Goal: Task Accomplishment & Management: Manage account settings

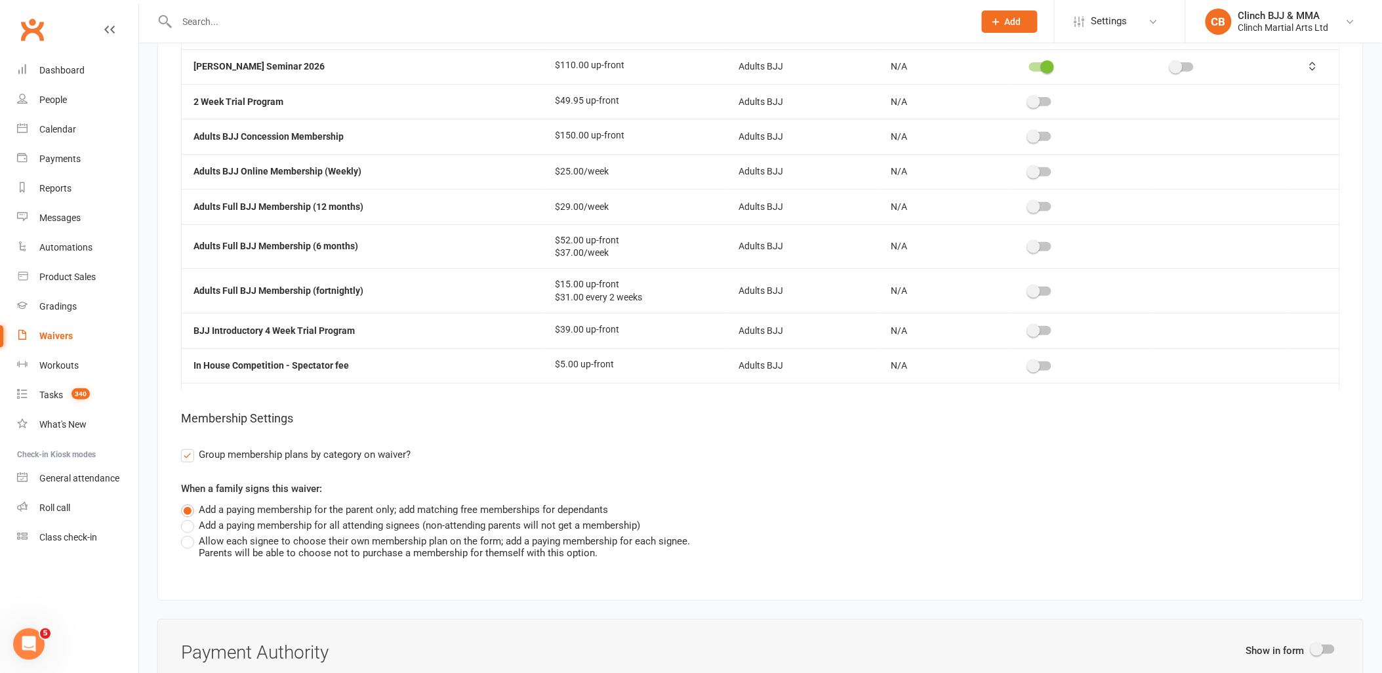
click at [1108, 18] on span "Settings" at bounding box center [1109, 22] width 36 height 30
click at [1099, 59] on link "Membership Plans" at bounding box center [1120, 58] width 131 height 30
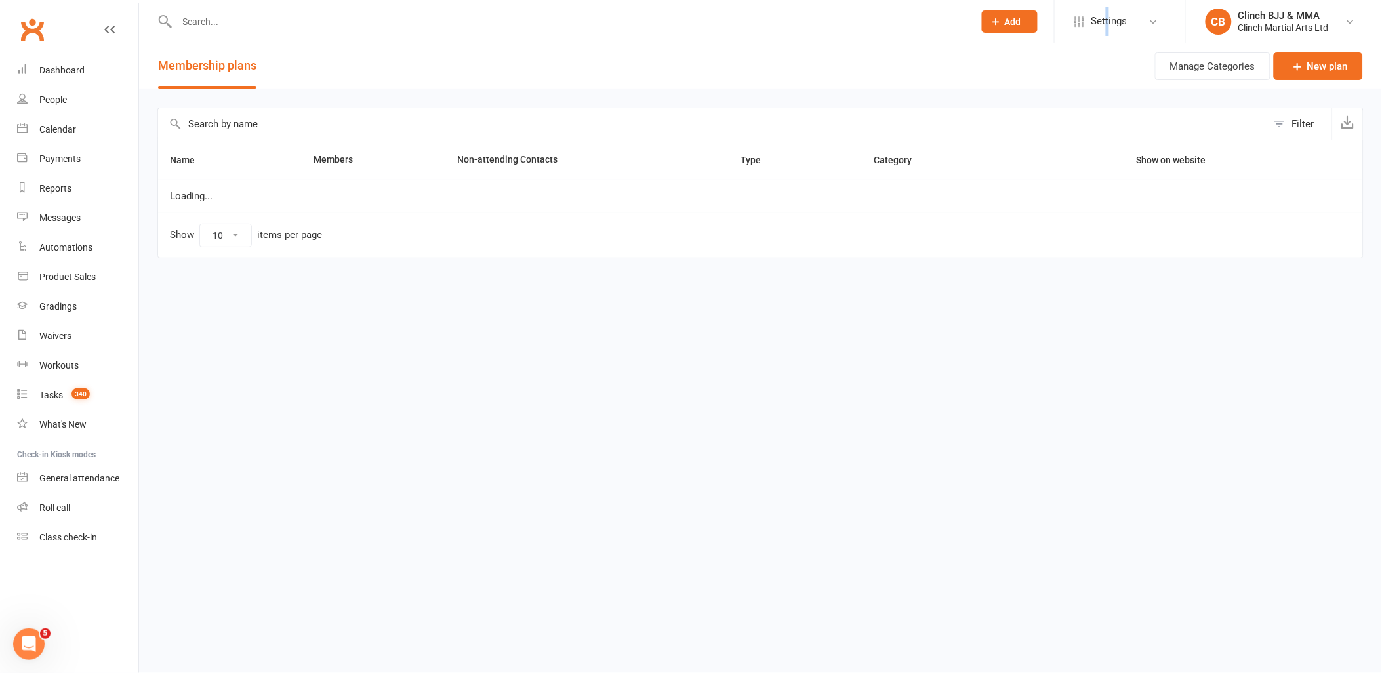
select select "100"
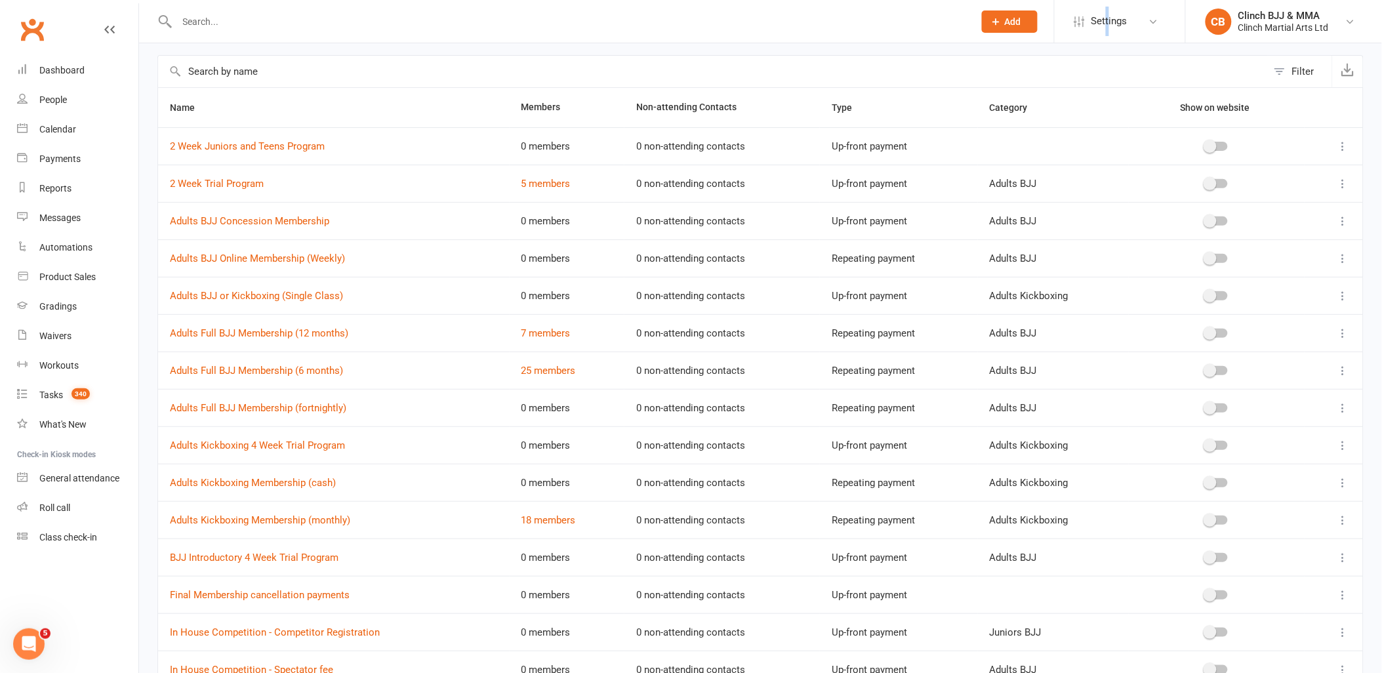
scroll to position [73, 0]
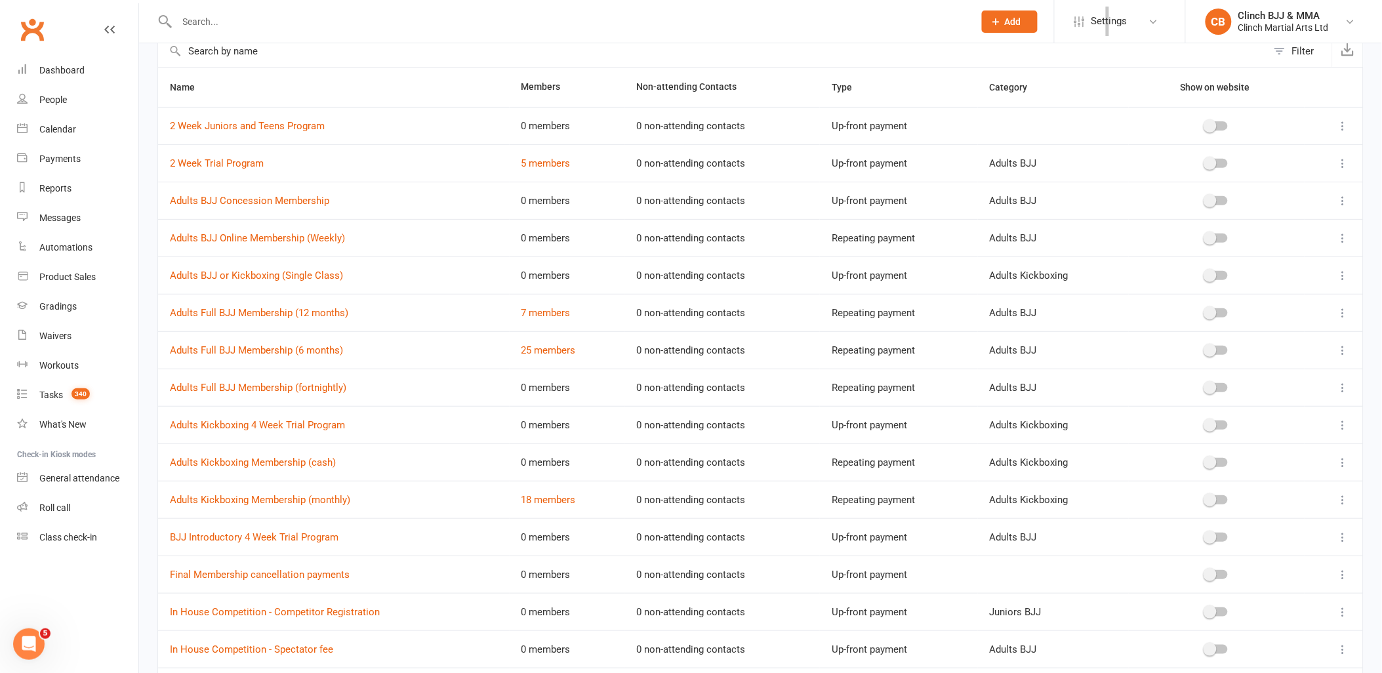
click at [36, 635] on div "Open Intercom Messenger" at bounding box center [28, 643] width 43 height 43
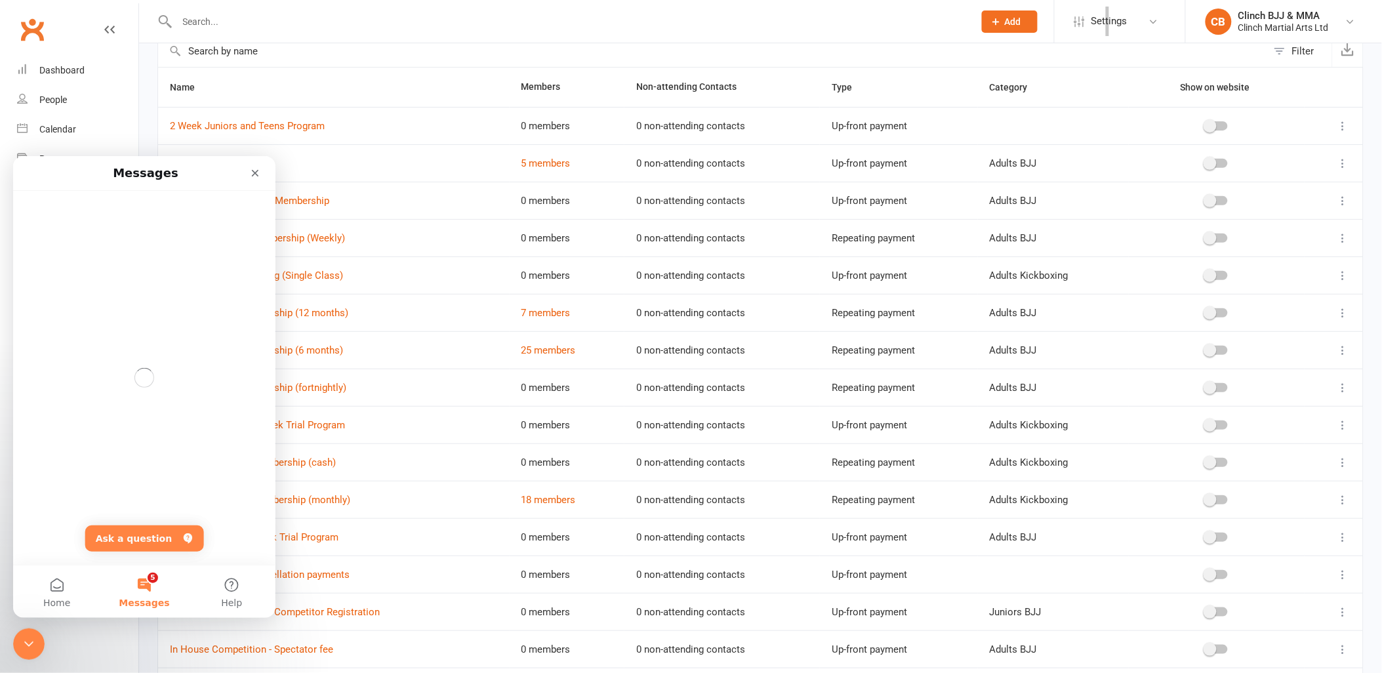
scroll to position [0, 0]
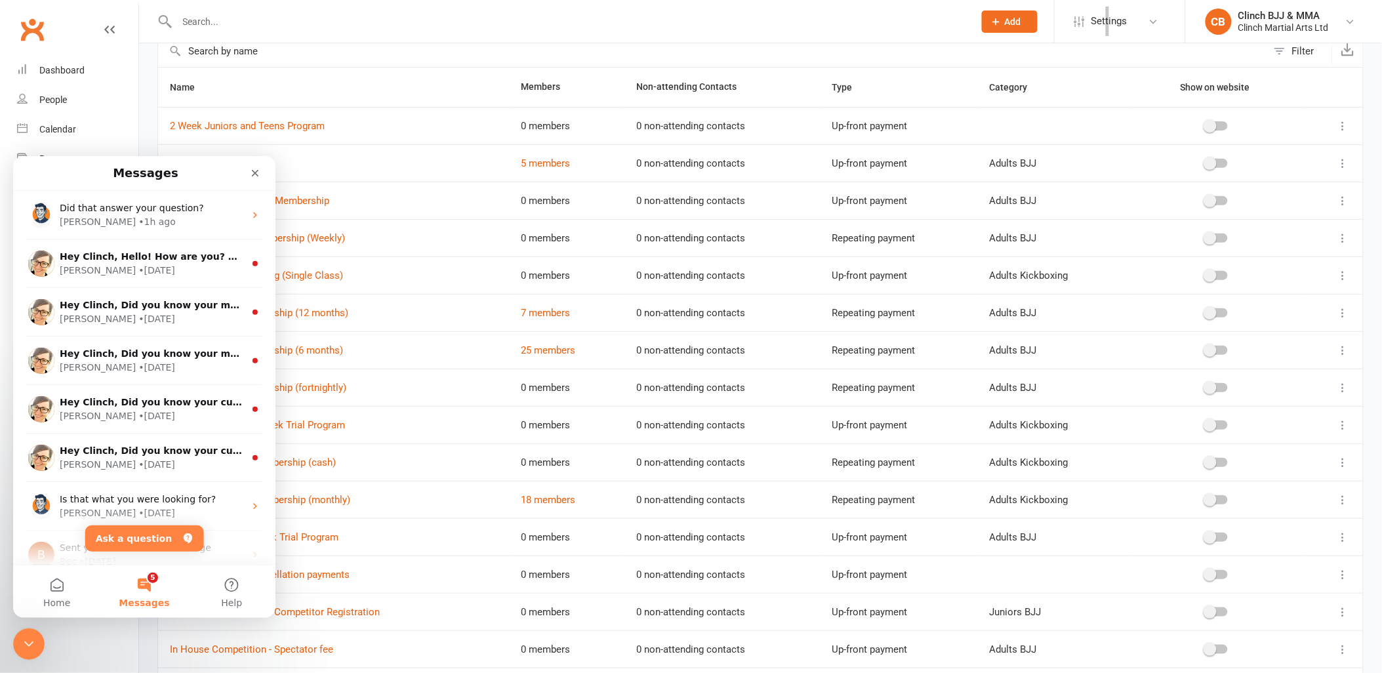
click at [119, 209] on span "Did that answer your question?" at bounding box center [132, 207] width 144 height 10
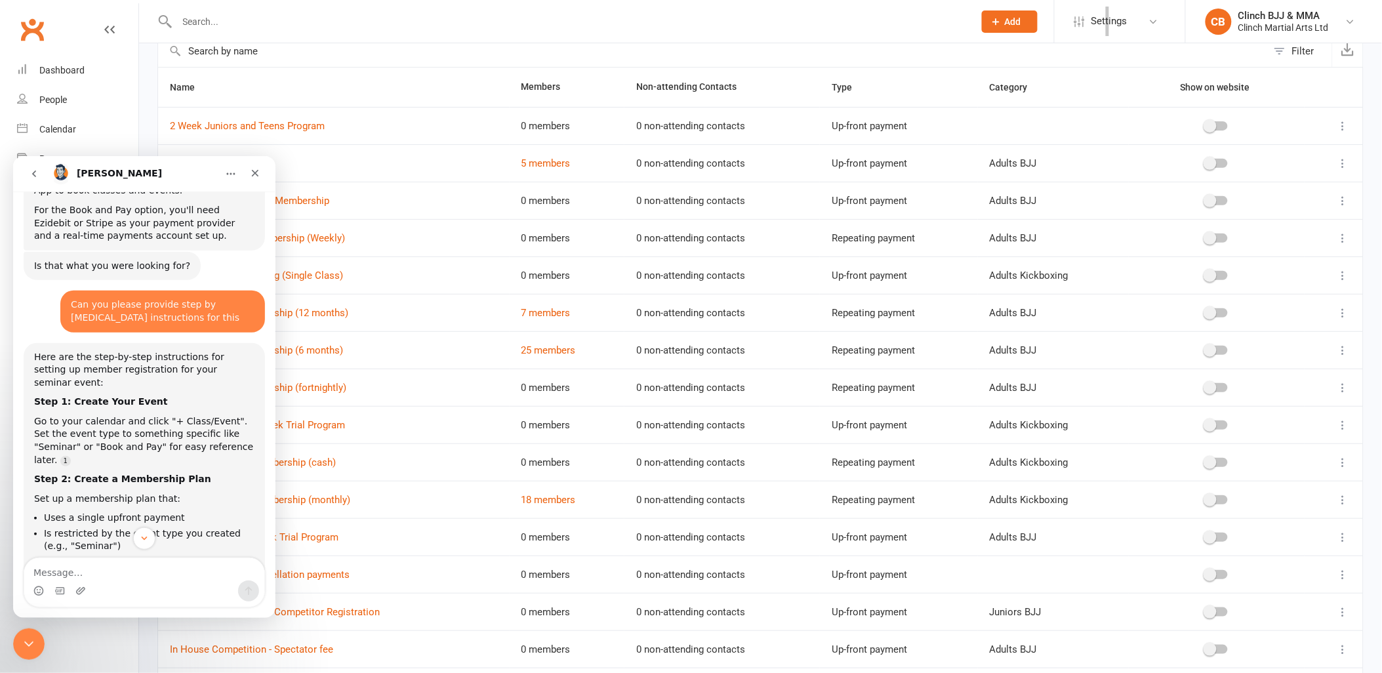
scroll to position [703, 0]
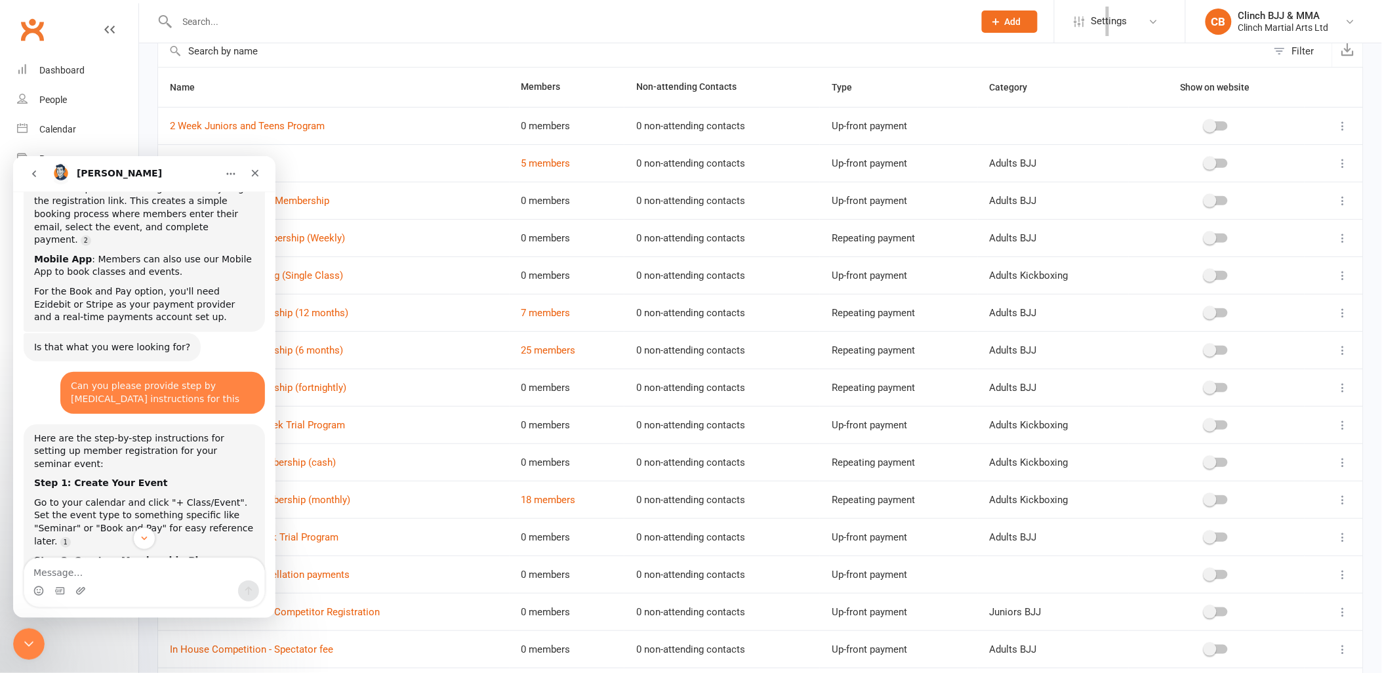
click at [256, 171] on icon "Close" at bounding box center [255, 172] width 7 height 7
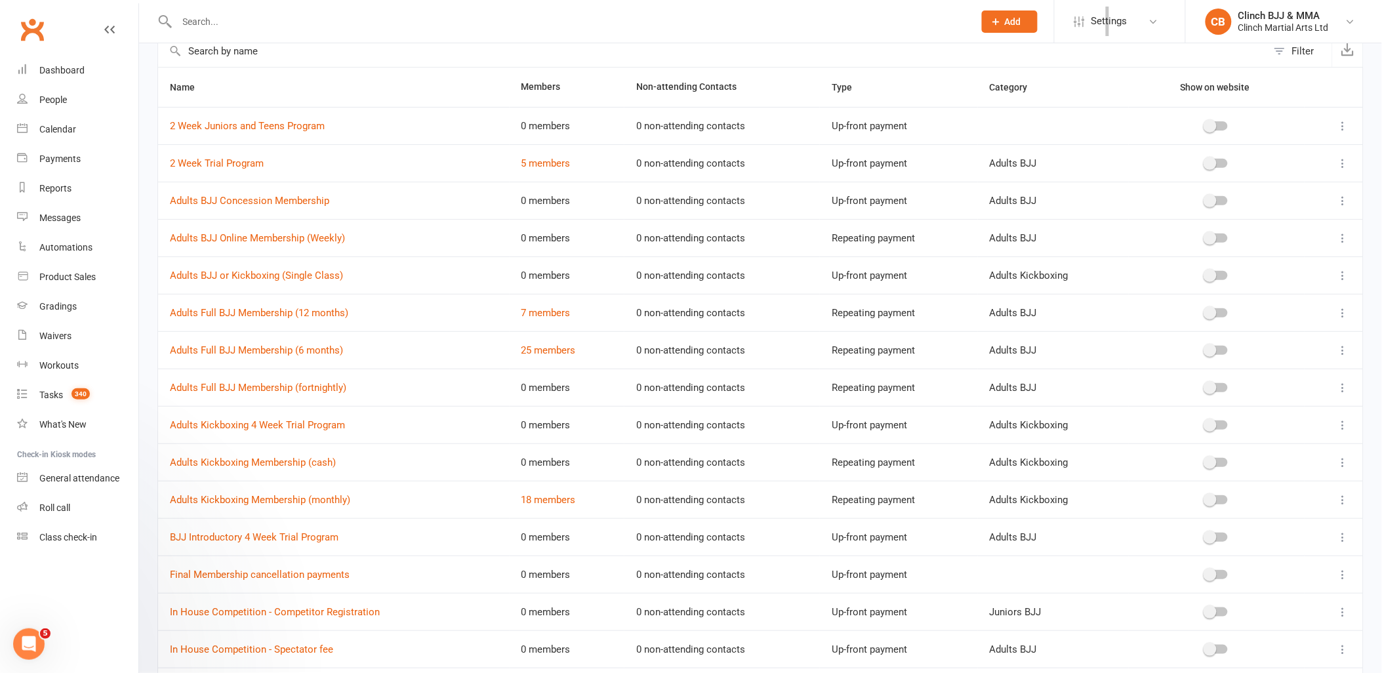
scroll to position [0, 0]
click at [77, 66] on div "Dashboard" at bounding box center [61, 70] width 45 height 10
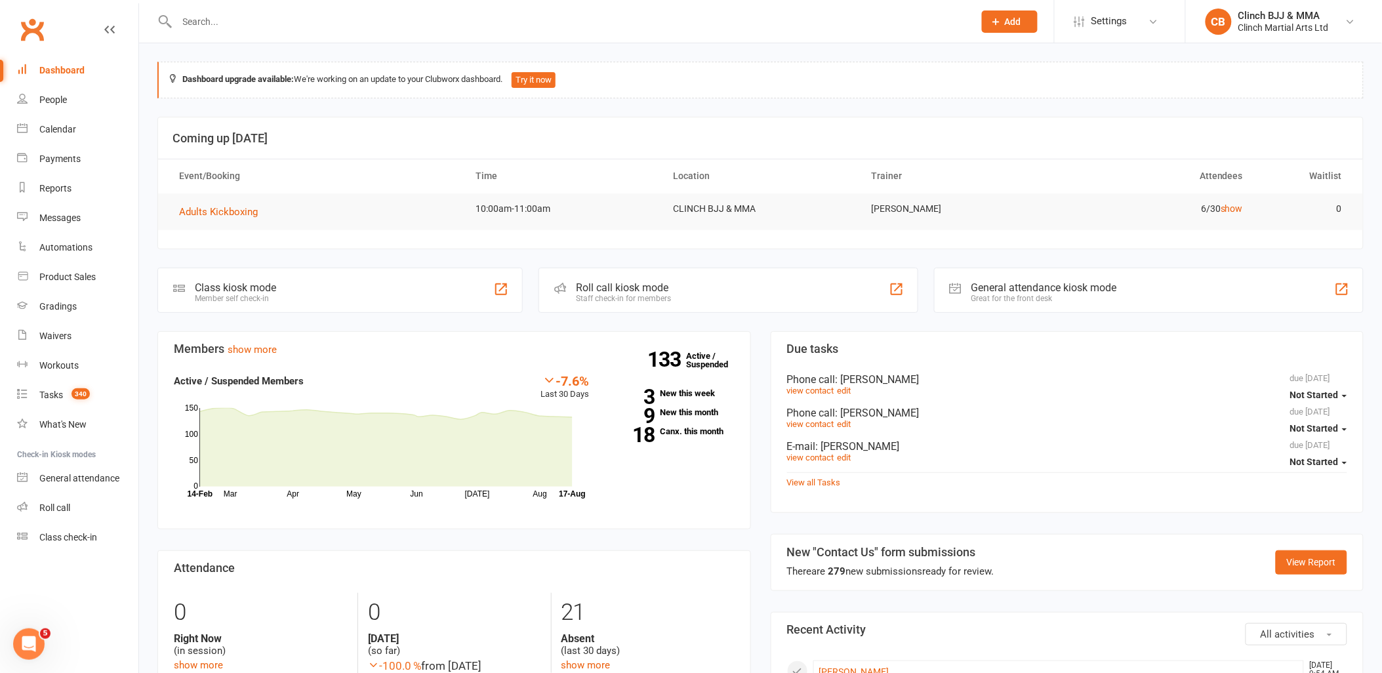
click at [1234, 204] on link "show" at bounding box center [1231, 208] width 22 height 10
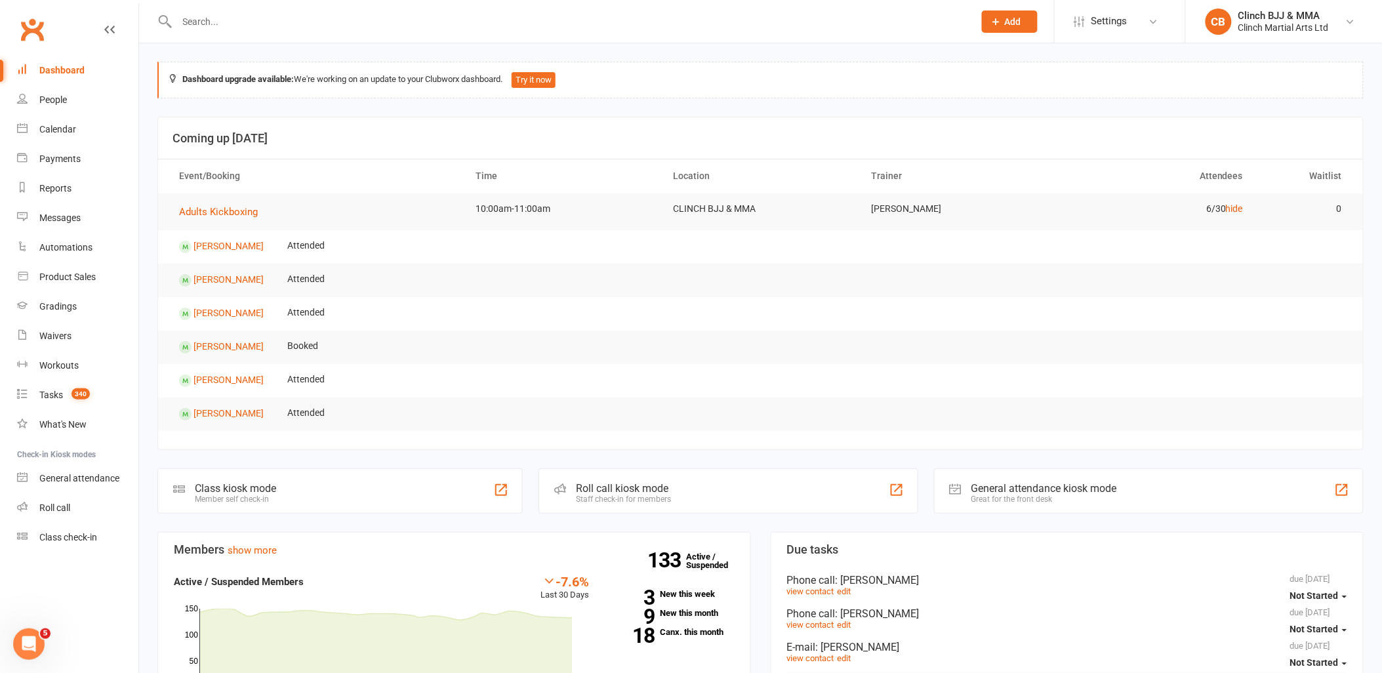
click at [1112, 28] on span "Settings" at bounding box center [1109, 22] width 36 height 30
click at [1079, 56] on link "Membership Plans" at bounding box center [1120, 58] width 131 height 30
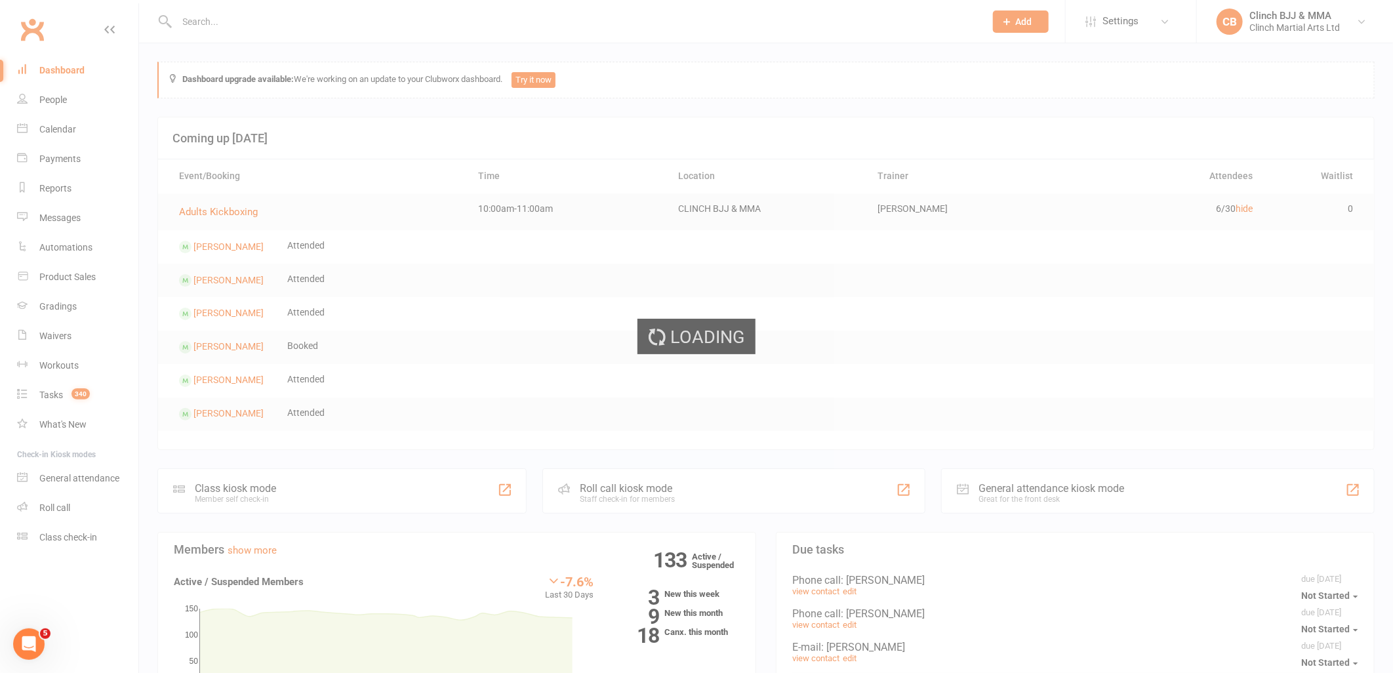
select select "100"
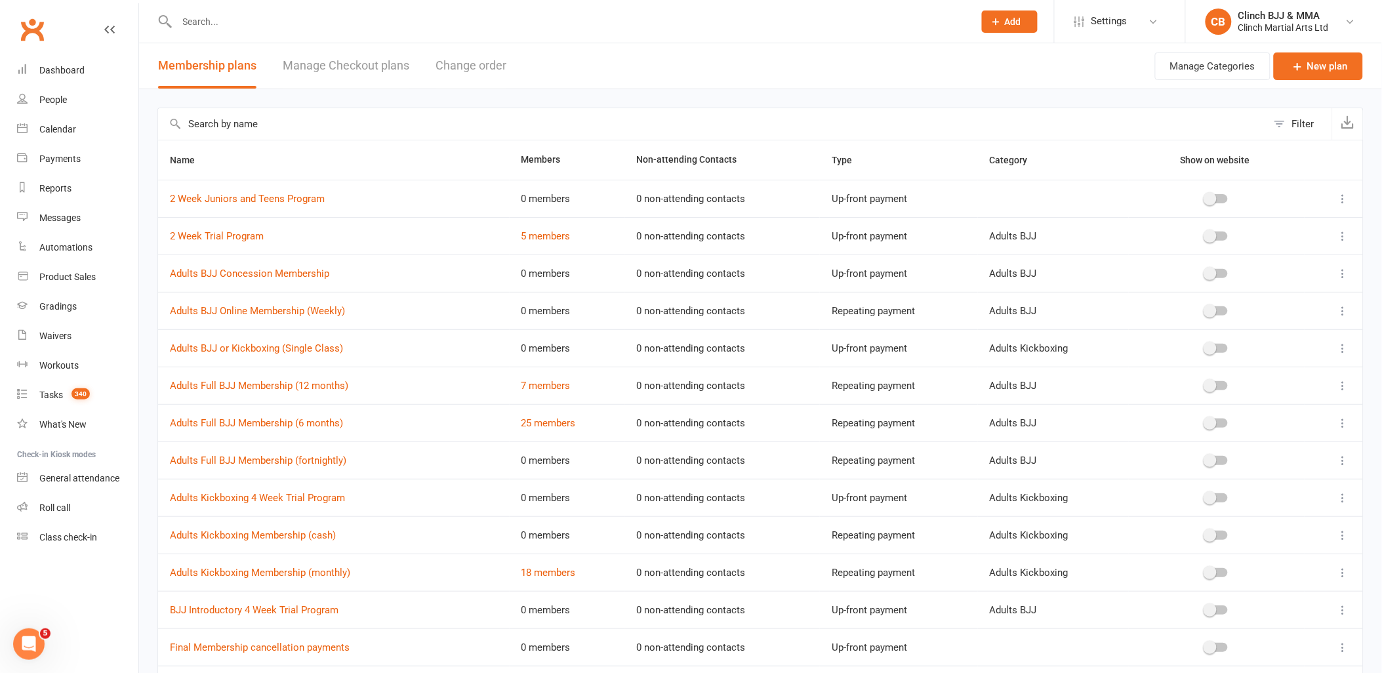
click at [26, 637] on icon "Open Intercom Messenger" at bounding box center [29, 644] width 22 height 22
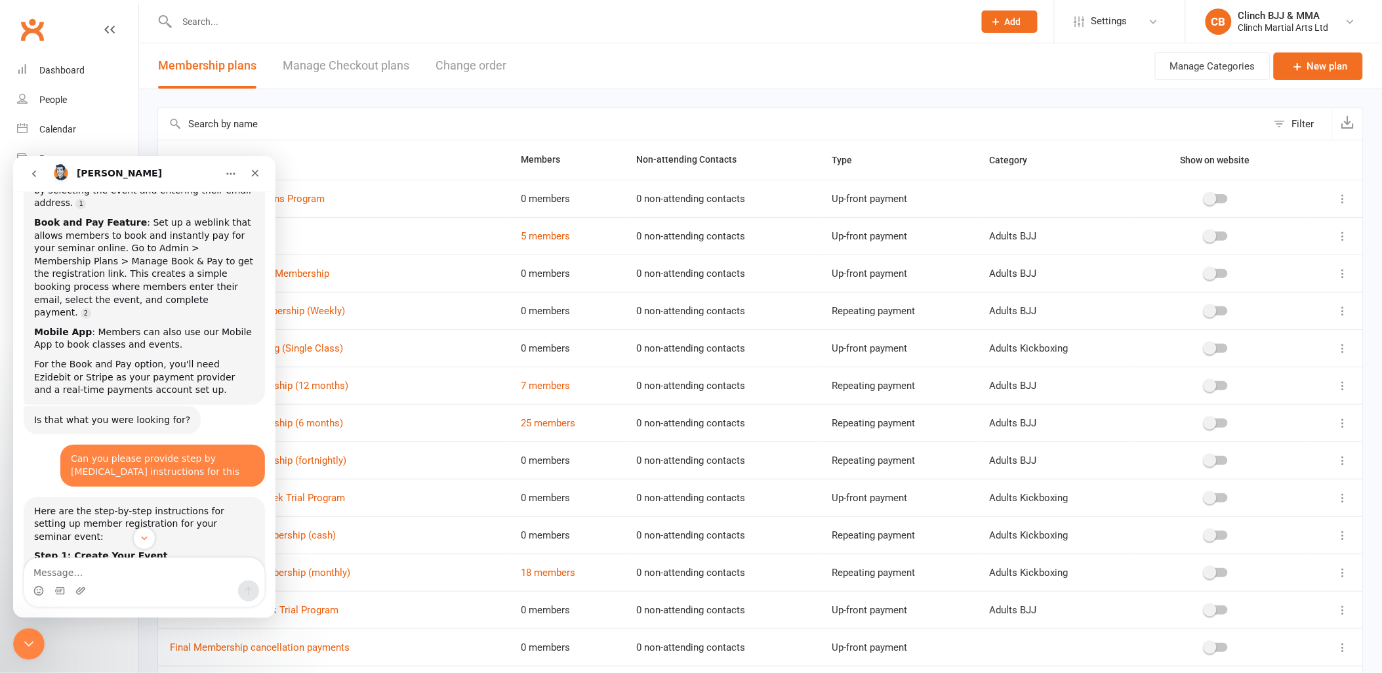
scroll to position [703, 0]
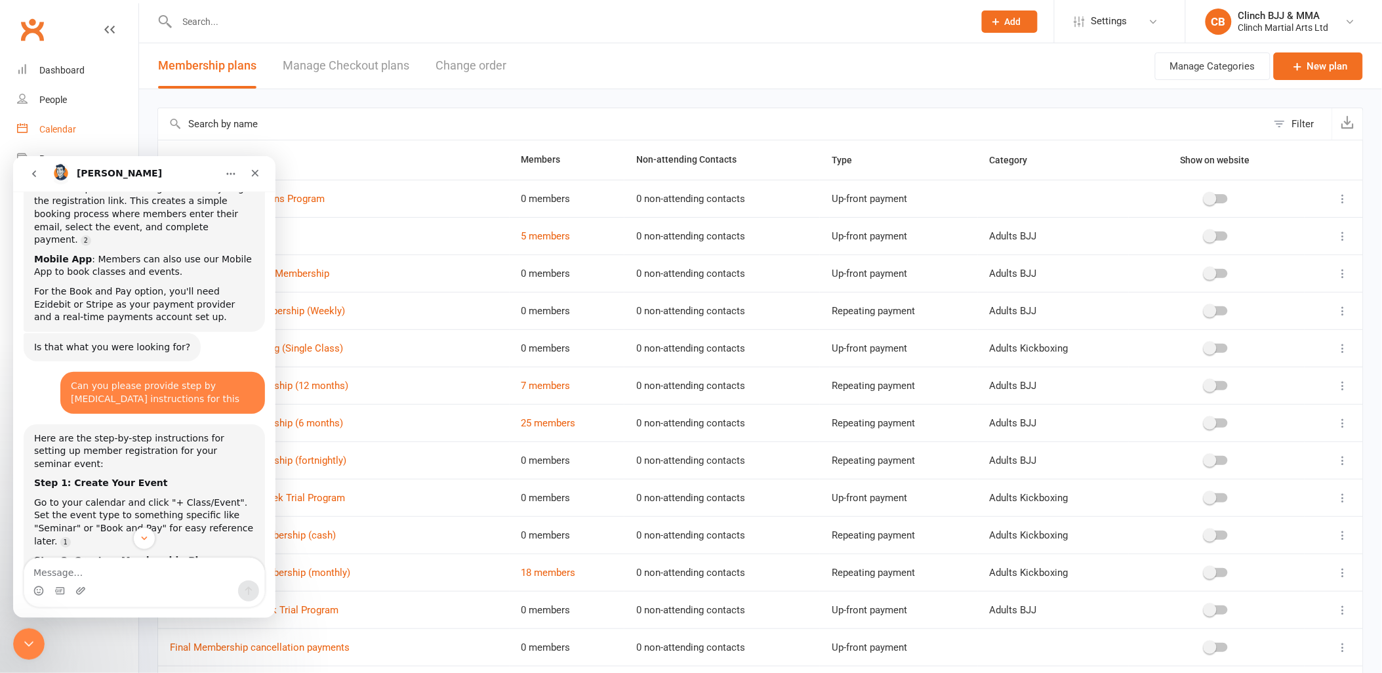
click at [61, 133] on div "Calendar" at bounding box center [57, 129] width 37 height 10
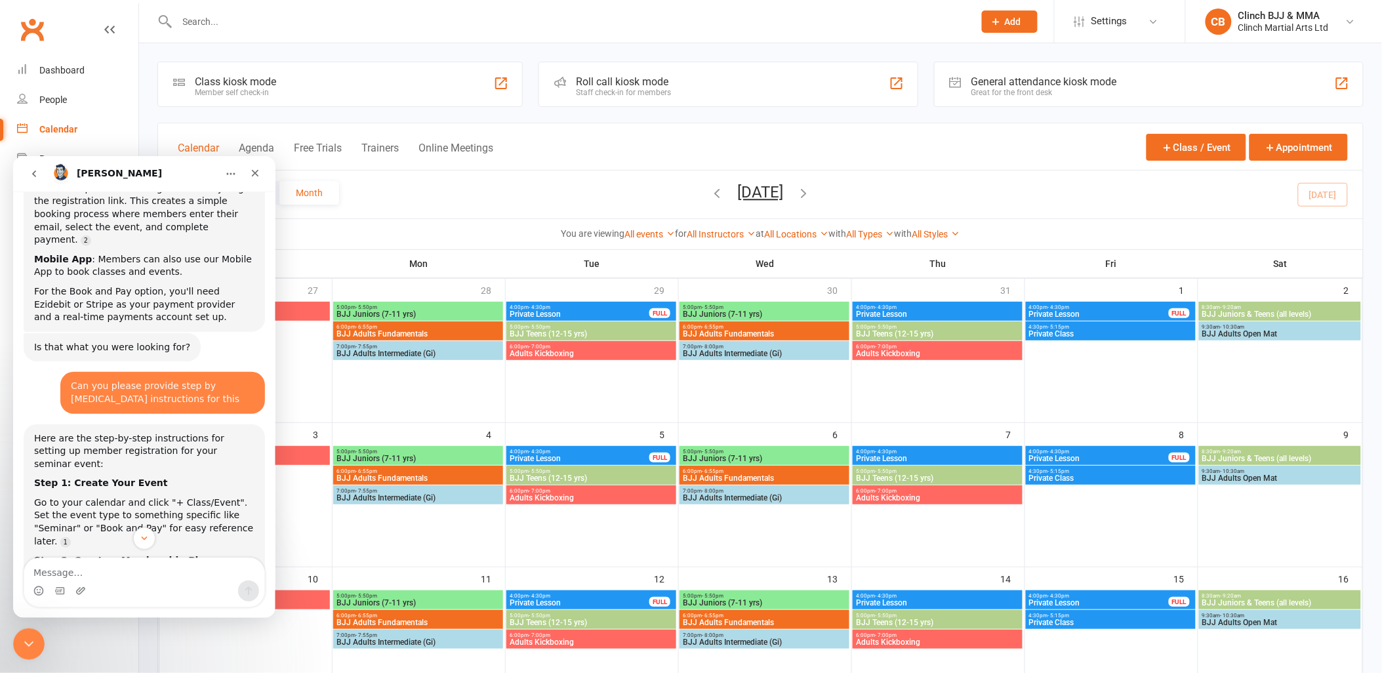
drag, startPoint x: 252, startPoint y: 171, endPoint x: 265, endPoint y: 327, distance: 156.6
click at [252, 171] on icon "Close" at bounding box center [255, 172] width 7 height 7
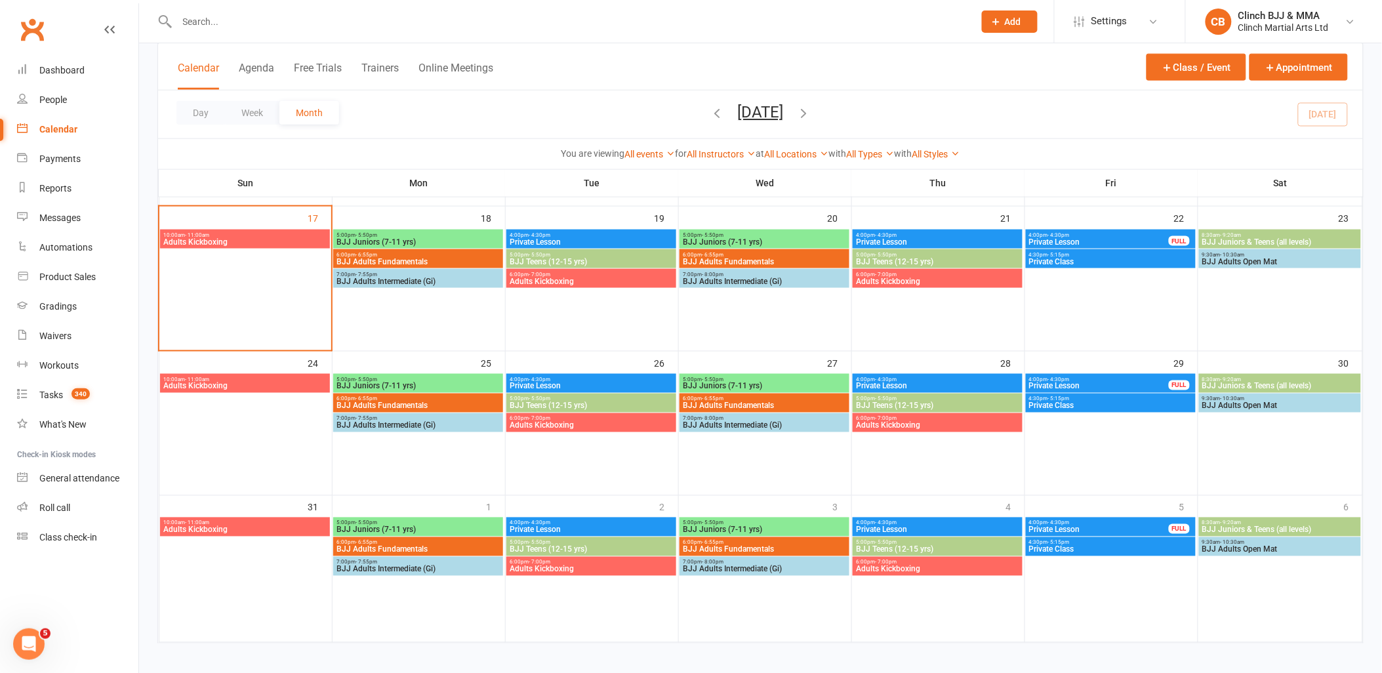
scroll to position [512, 0]
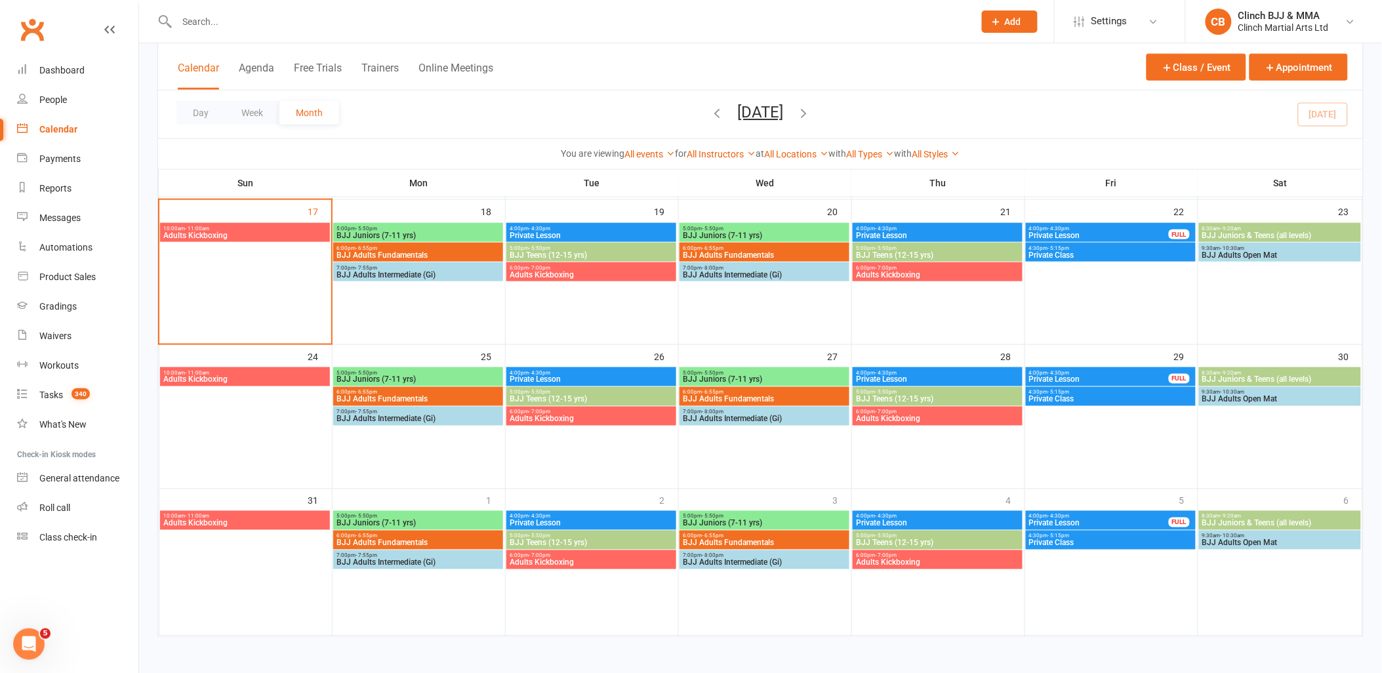
click at [811, 112] on icon "button" at bounding box center [804, 113] width 14 height 14
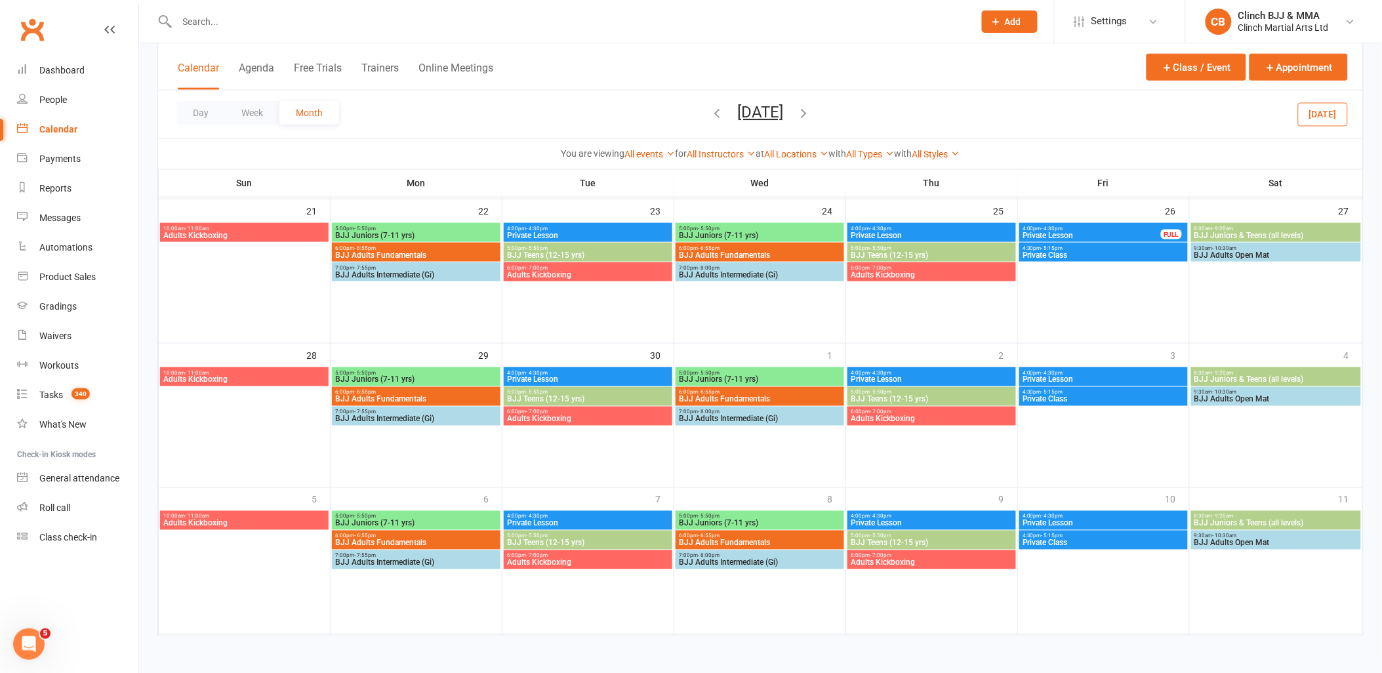
click at [230, 409] on div at bounding box center [244, 396] width 169 height 59
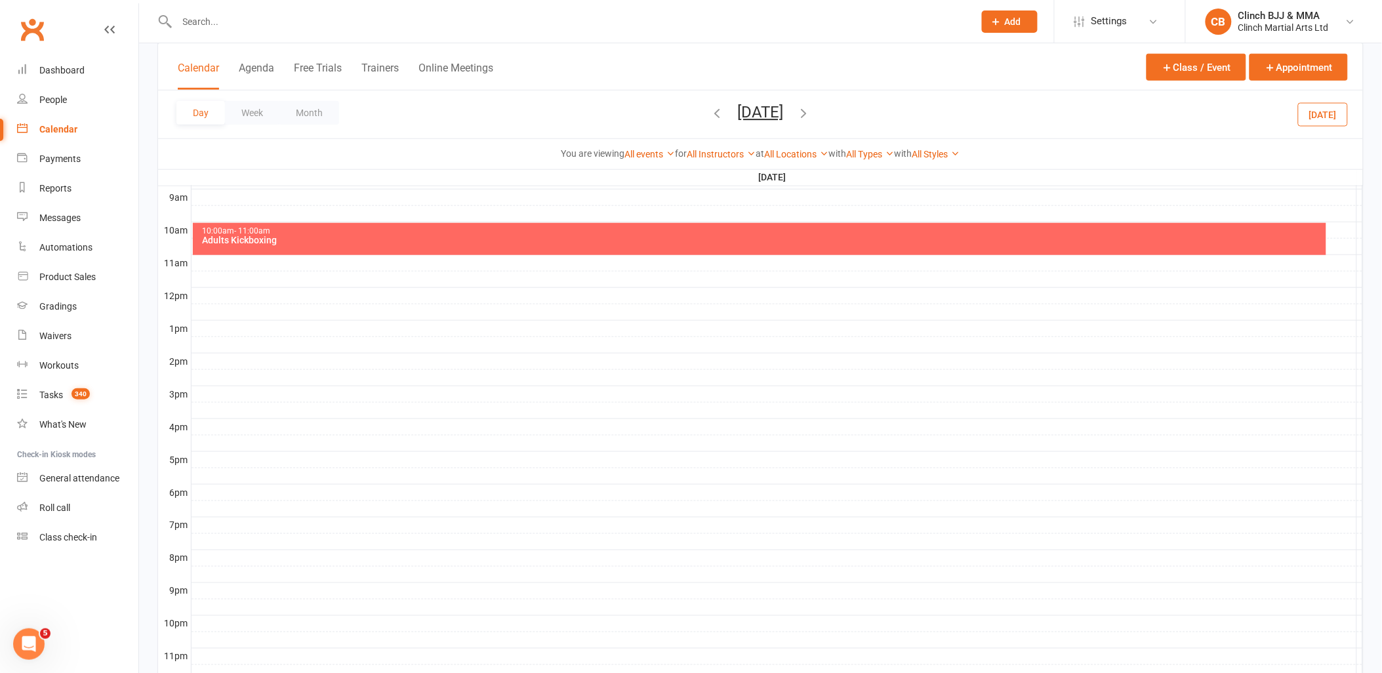
scroll to position [349, 0]
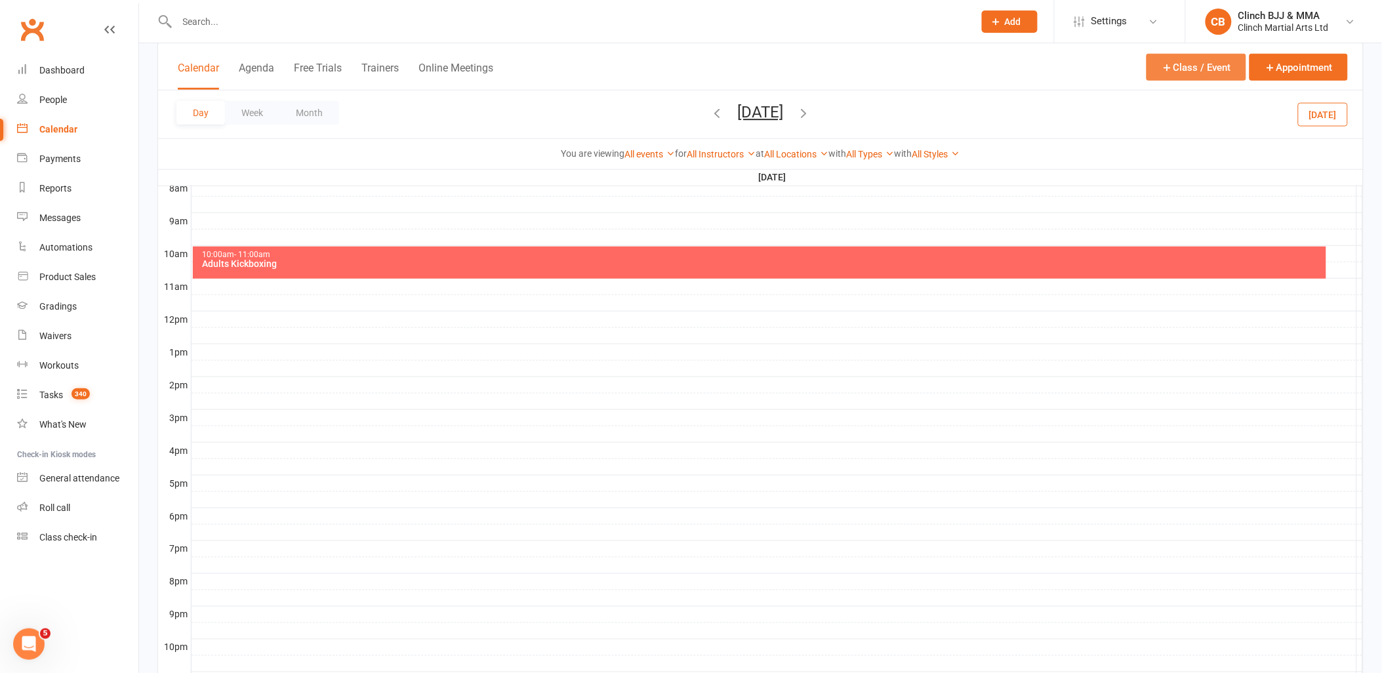
click at [1201, 60] on button "Class / Event" at bounding box center [1196, 67] width 100 height 27
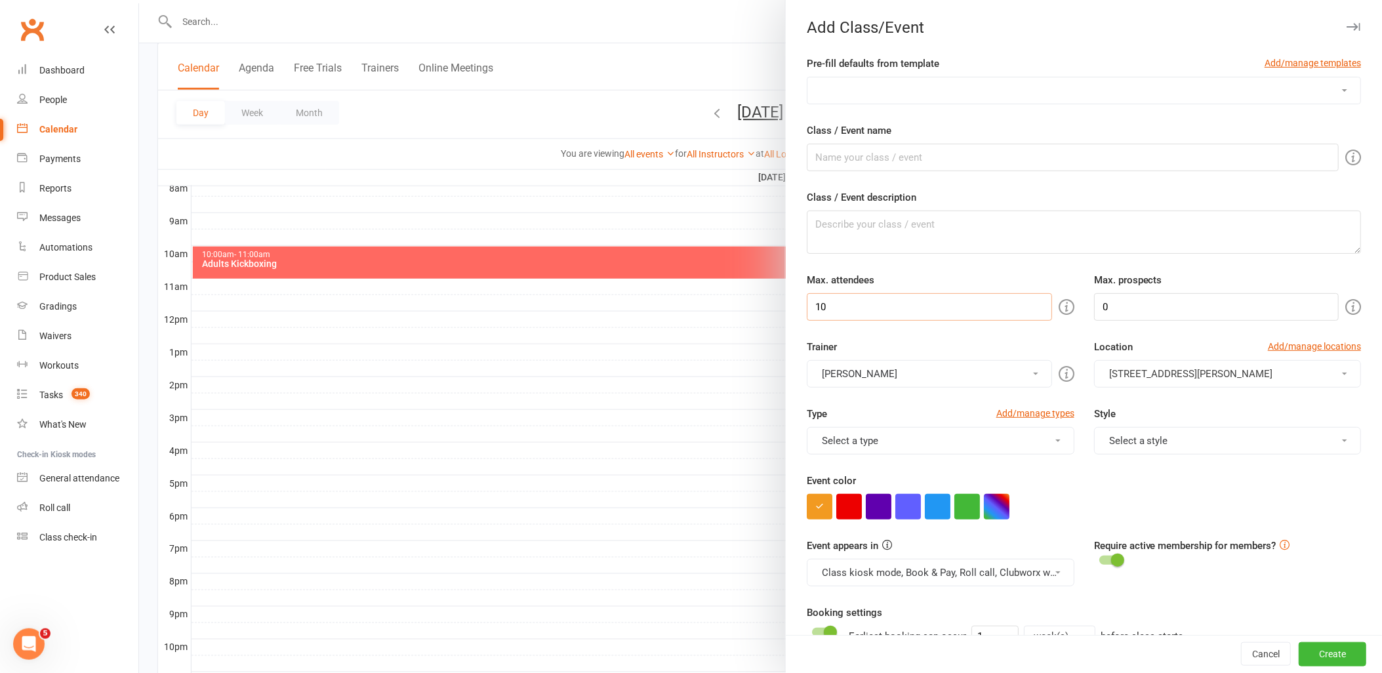
drag, startPoint x: 834, startPoint y: 312, endPoint x: 725, endPoint y: 306, distance: 109.0
click at [139, 0] on new-event-schedule "Add Class/Event Pre-fill defaults from template Add/manage templates Adults Kic…" at bounding box center [139, 0] width 0 height 0
drag, startPoint x: 851, startPoint y: 308, endPoint x: 761, endPoint y: 306, distance: 89.2
click at [139, 0] on new-event-schedule "Add Class/Event Pre-fill defaults from template Add/manage templates Adults Kic…" at bounding box center [139, 0] width 0 height 0
type input "40"
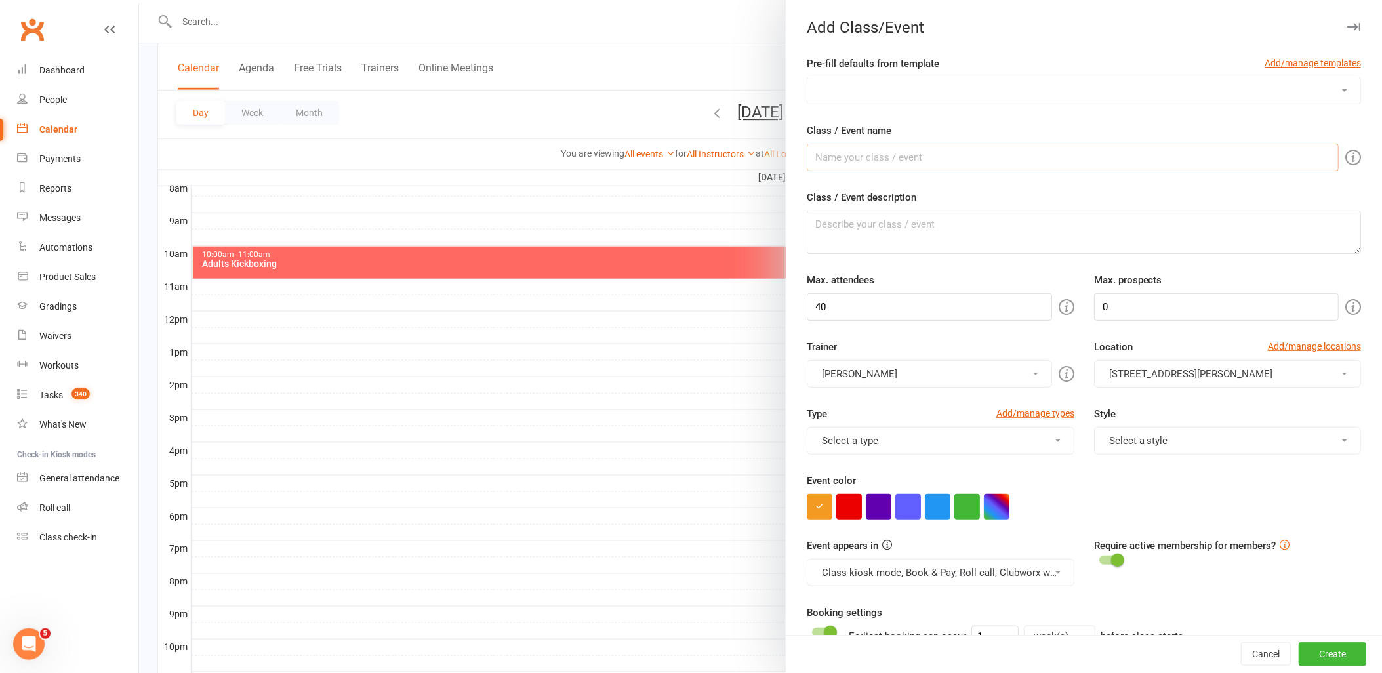
click at [868, 158] on input "Class / Event name" at bounding box center [1073, 158] width 532 height 28
type input "[PERSON_NAME] [PERSON_NAME] Seminar"
click at [1018, 375] on button "[PERSON_NAME]" at bounding box center [929, 374] width 245 height 28
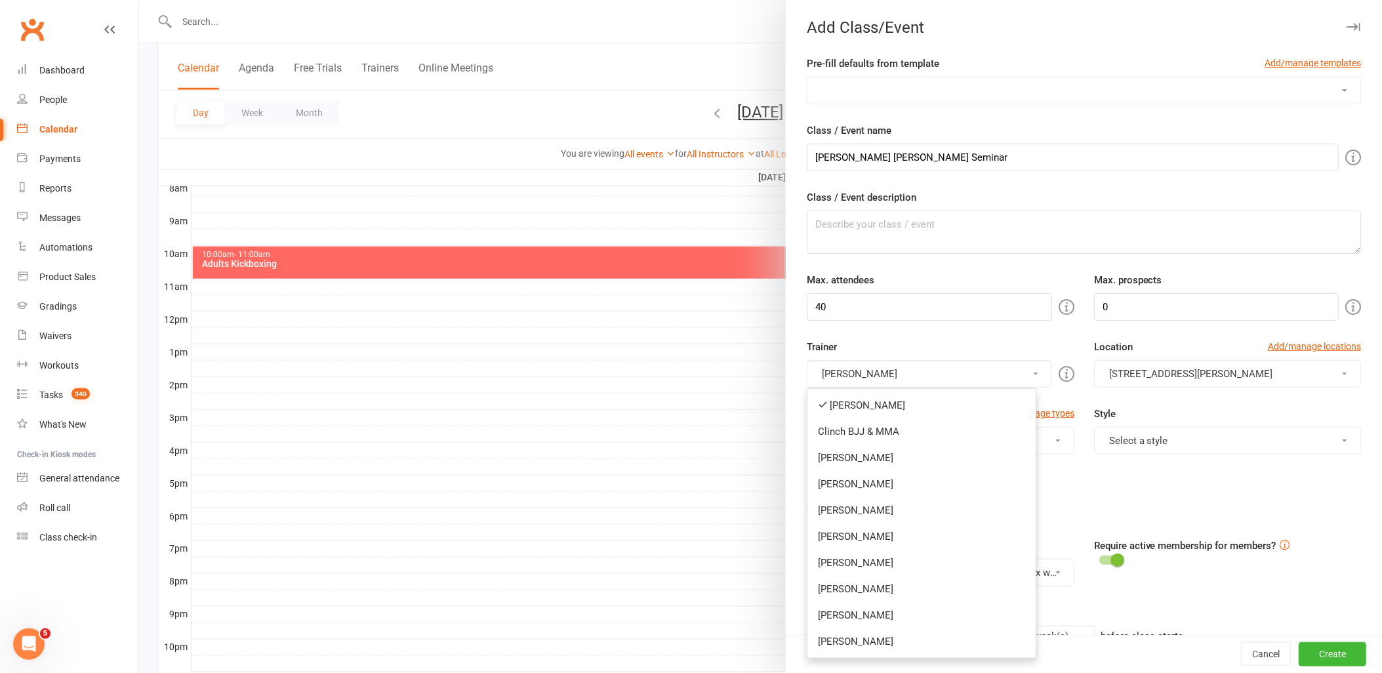
click at [938, 433] on link "Clinch BJJ & MMA" at bounding box center [921, 431] width 228 height 26
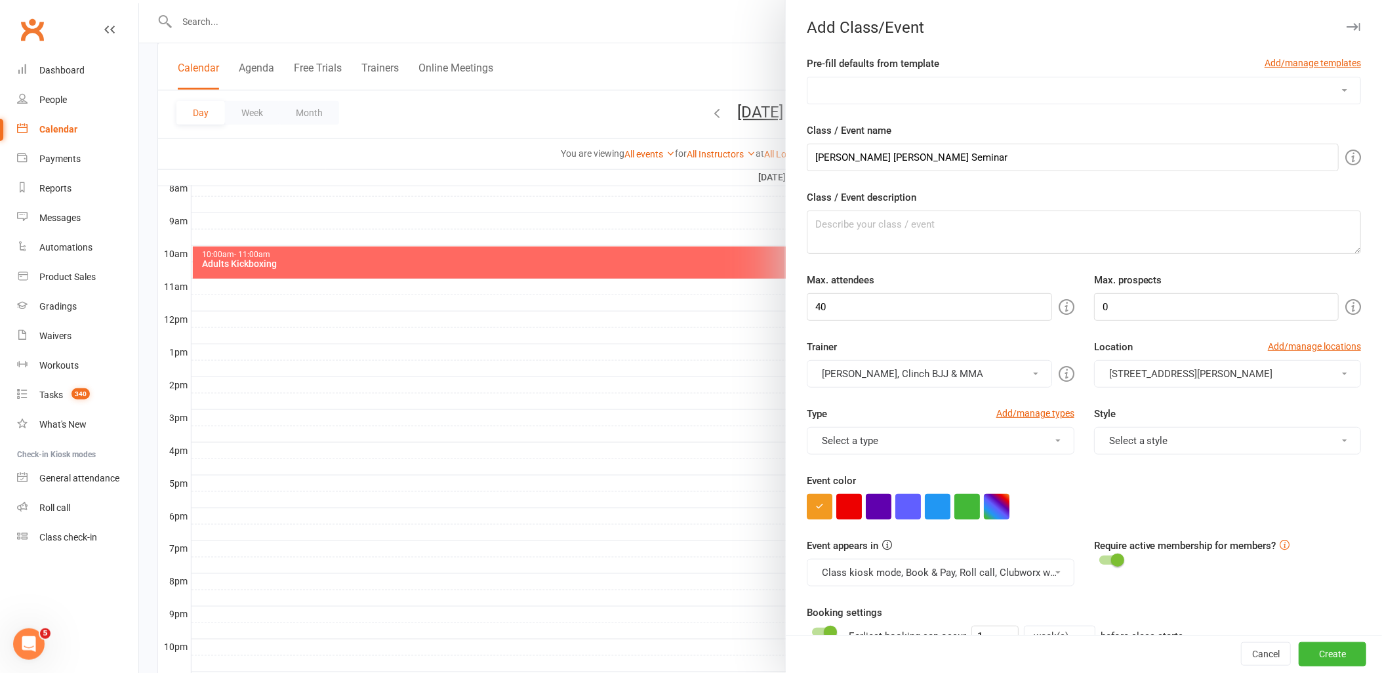
click at [1021, 380] on button "[PERSON_NAME], Clinch BJJ & MMA" at bounding box center [929, 374] width 245 height 28
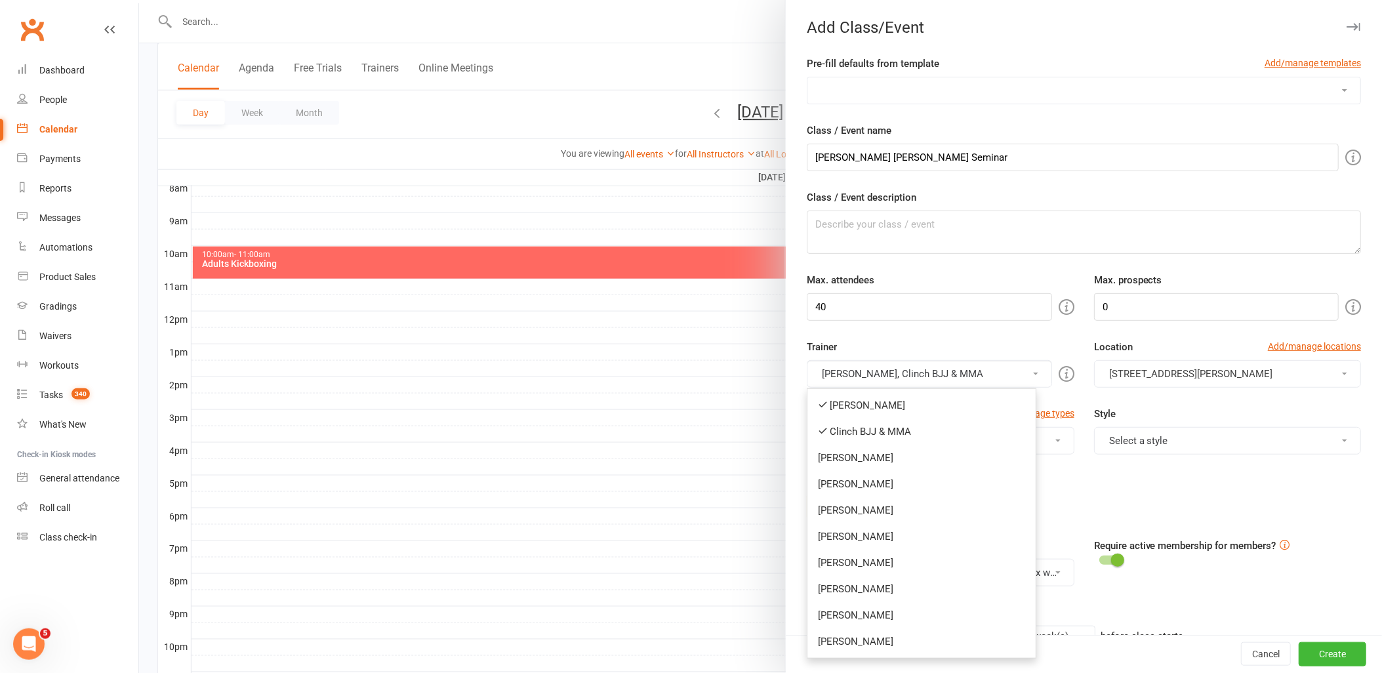
click at [900, 405] on link "[PERSON_NAME]" at bounding box center [921, 405] width 228 height 26
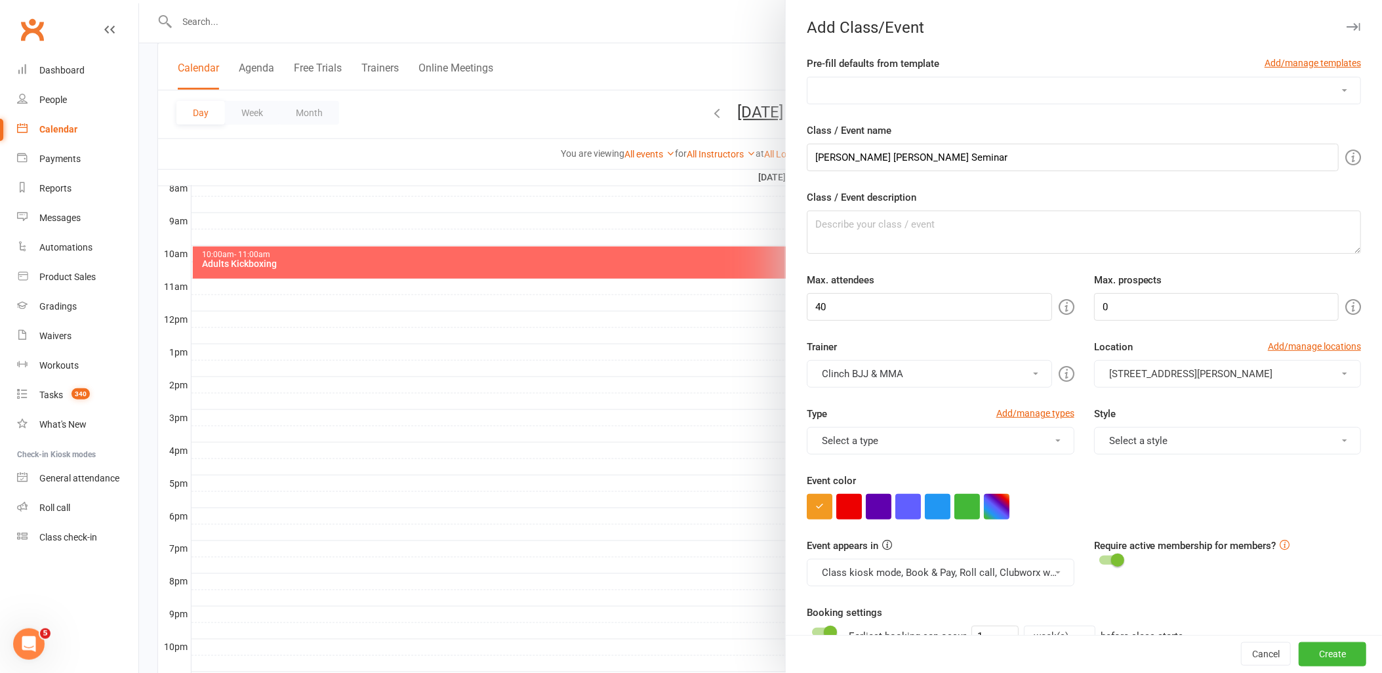
click at [1032, 447] on button "Select a type" at bounding box center [940, 441] width 267 height 28
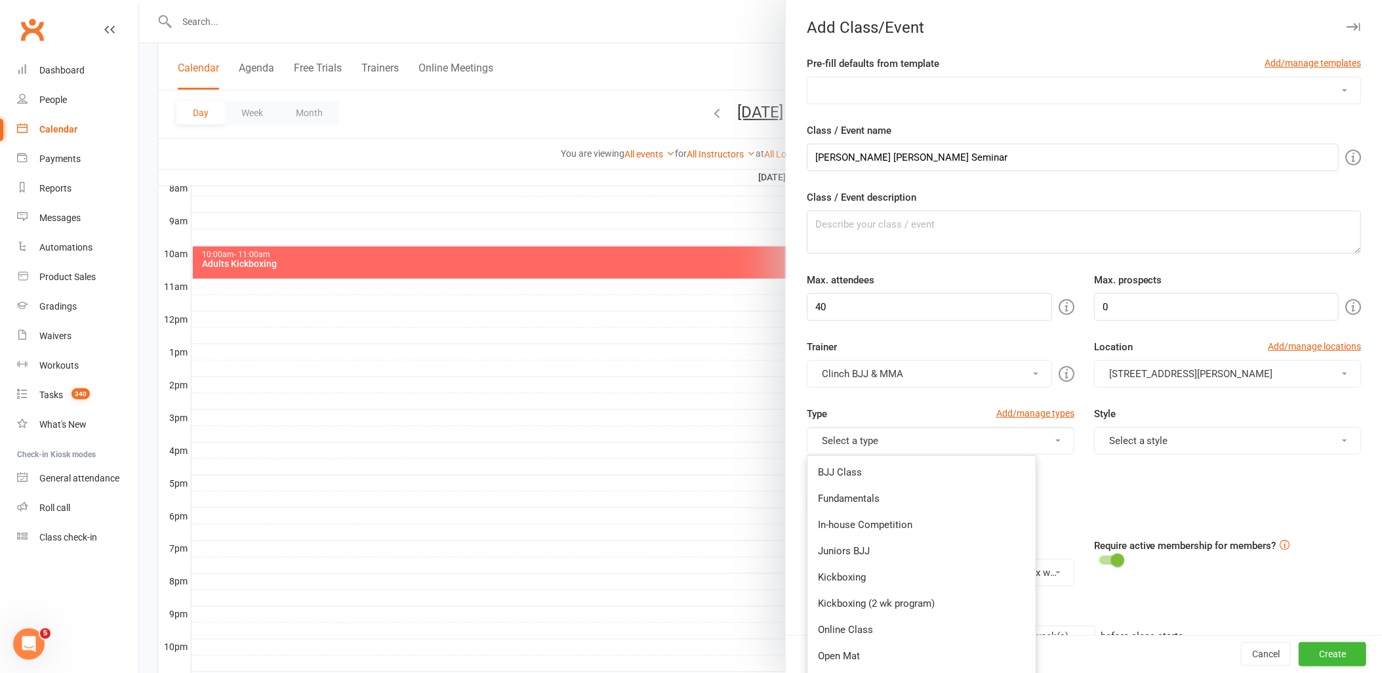
click at [949, 475] on link "BJJ Class" at bounding box center [921, 472] width 228 height 26
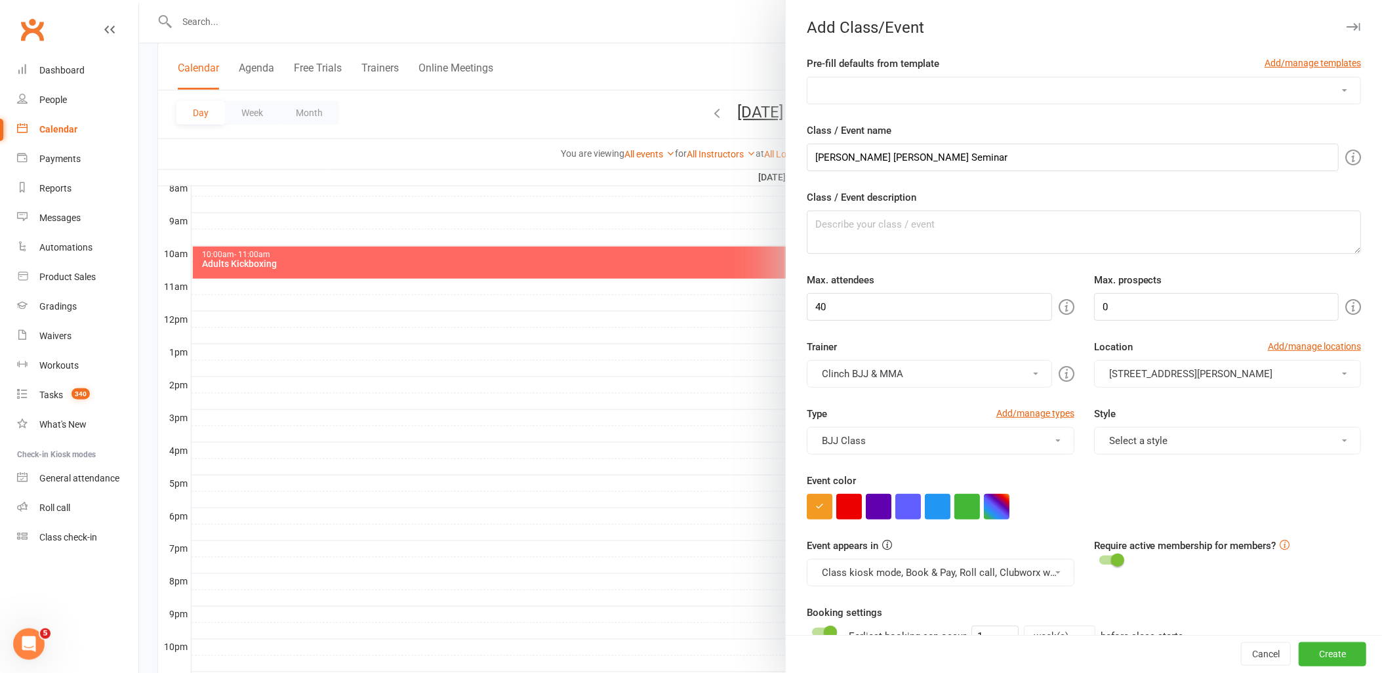
click at [1144, 449] on button "Select a style" at bounding box center [1227, 441] width 267 height 28
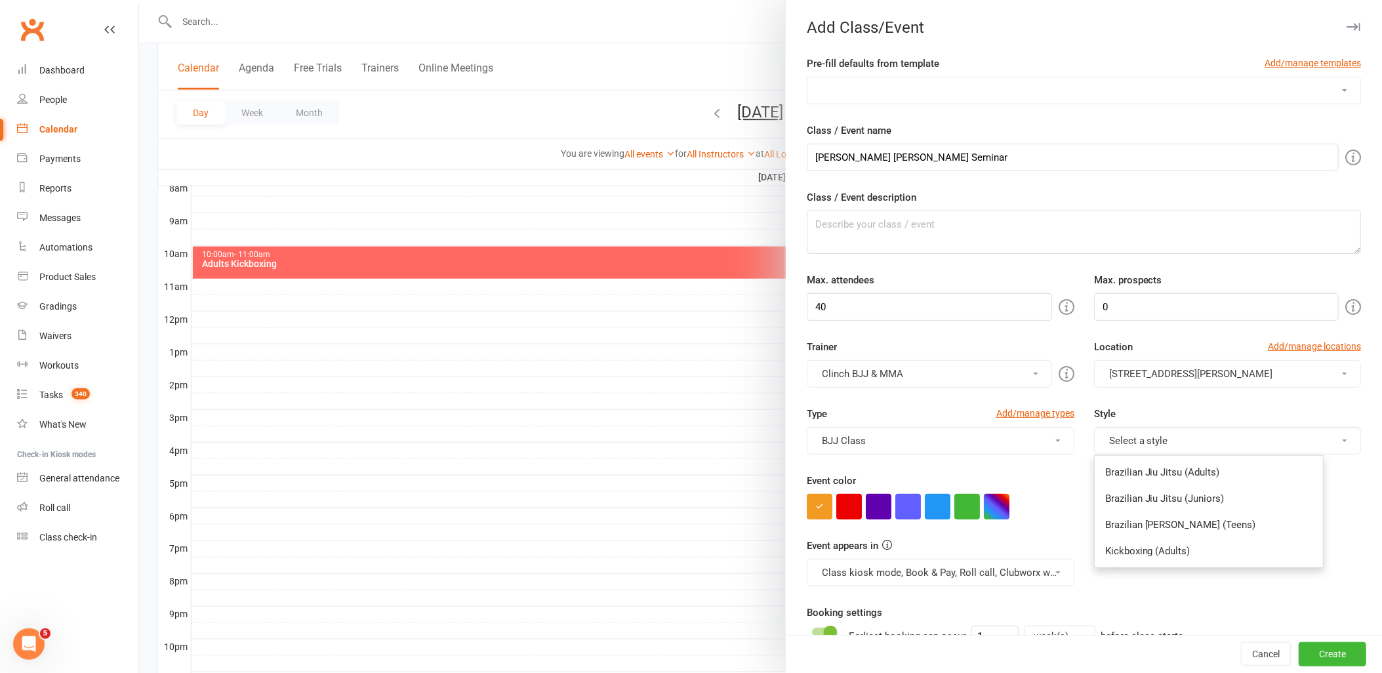
click at [1141, 468] on link "Brazilian Jiu Jitsu (Adults)" at bounding box center [1209, 472] width 228 height 26
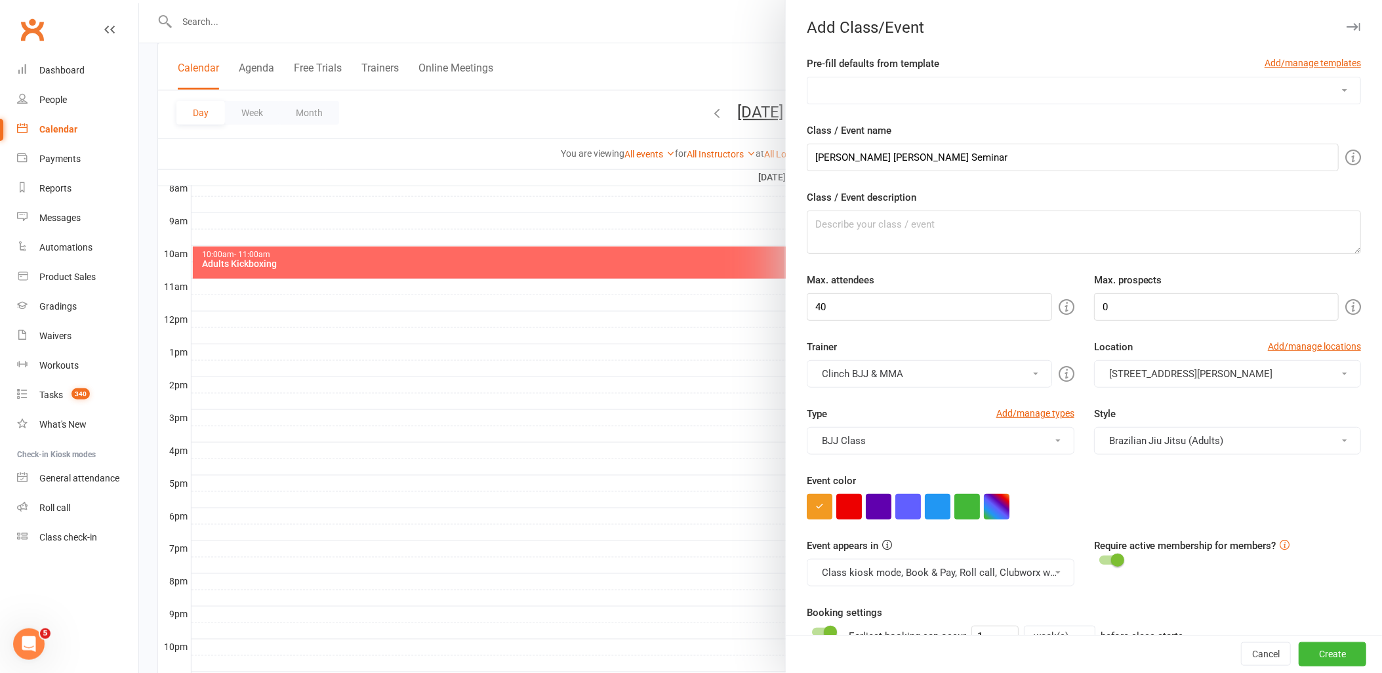
scroll to position [73, 0]
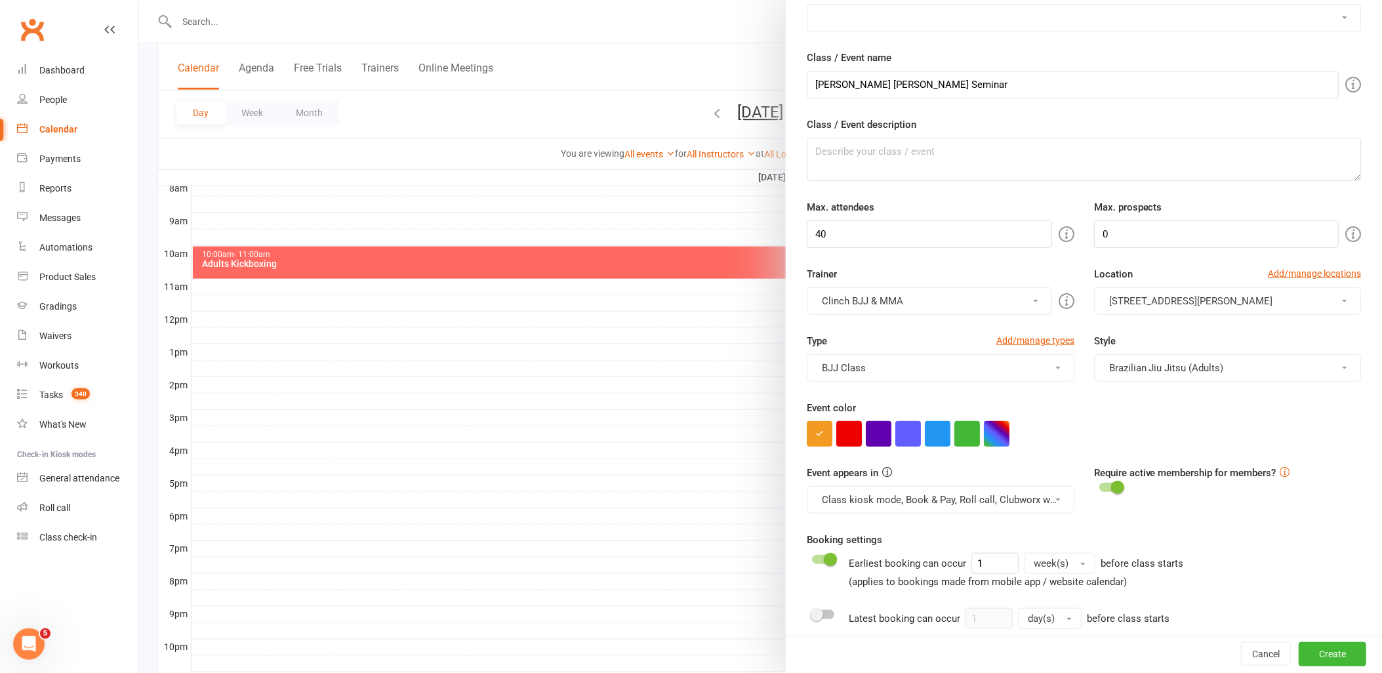
click at [1045, 503] on button "Class kiosk mode, Book & Pay, Roll call, Clubworx website calendar and Member p…" at bounding box center [940, 500] width 267 height 28
click at [916, 536] on link "Clubworx website calendar and Member portal" at bounding box center [924, 531] width 235 height 26
click at [975, 503] on button "Class kiosk mode, Book & Pay, Roll call" at bounding box center [940, 500] width 267 height 28
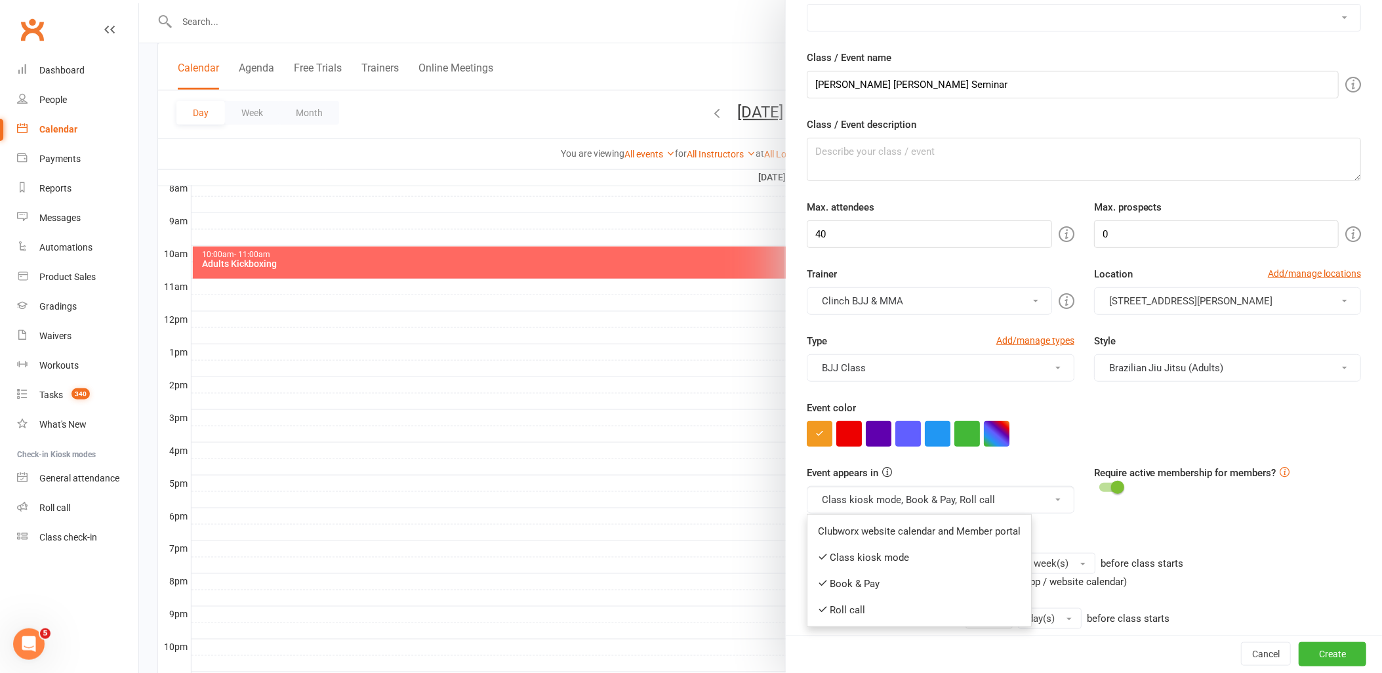
click at [881, 552] on link "Class kiosk mode" at bounding box center [919, 557] width 224 height 26
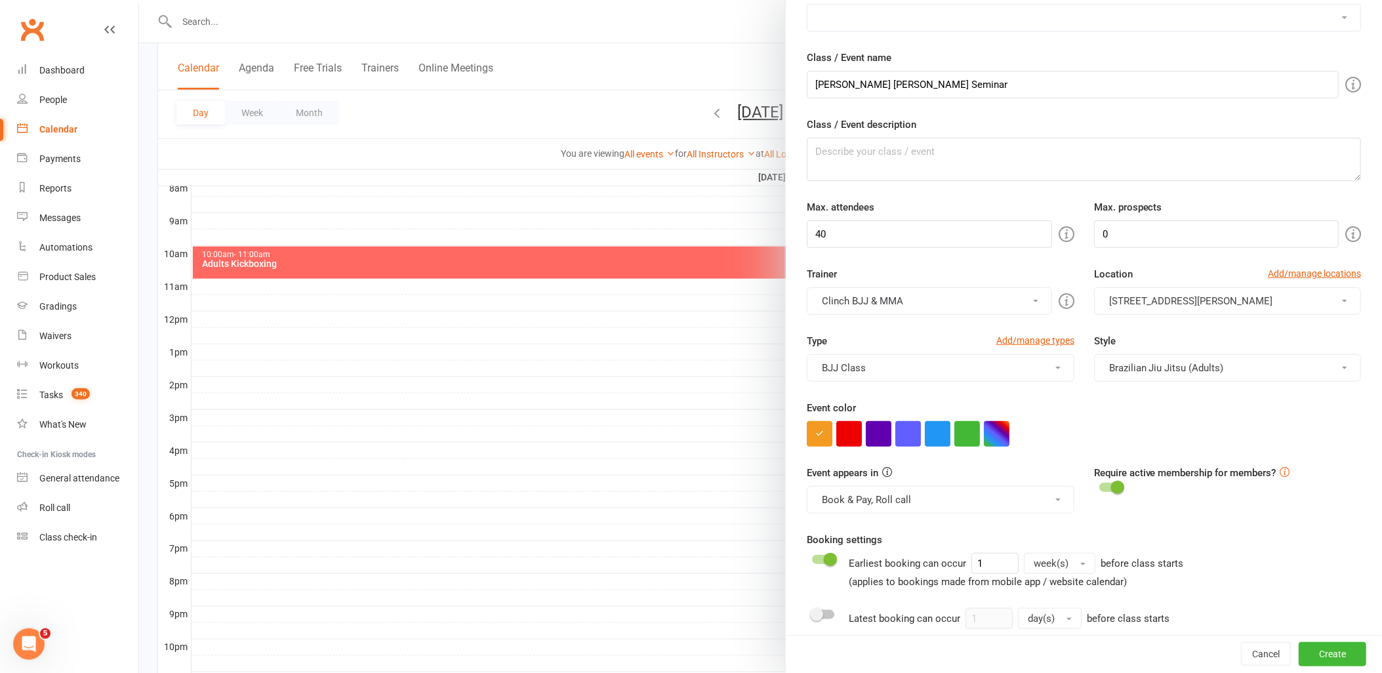
click at [948, 495] on button "Book & Pay, Roll call" at bounding box center [940, 500] width 267 height 28
click at [844, 613] on link "Roll call" at bounding box center [919, 610] width 224 height 26
click at [1099, 488] on div at bounding box center [1110, 487] width 22 height 9
click at [1099, 485] on input "checkbox" at bounding box center [1099, 485] width 0 height 0
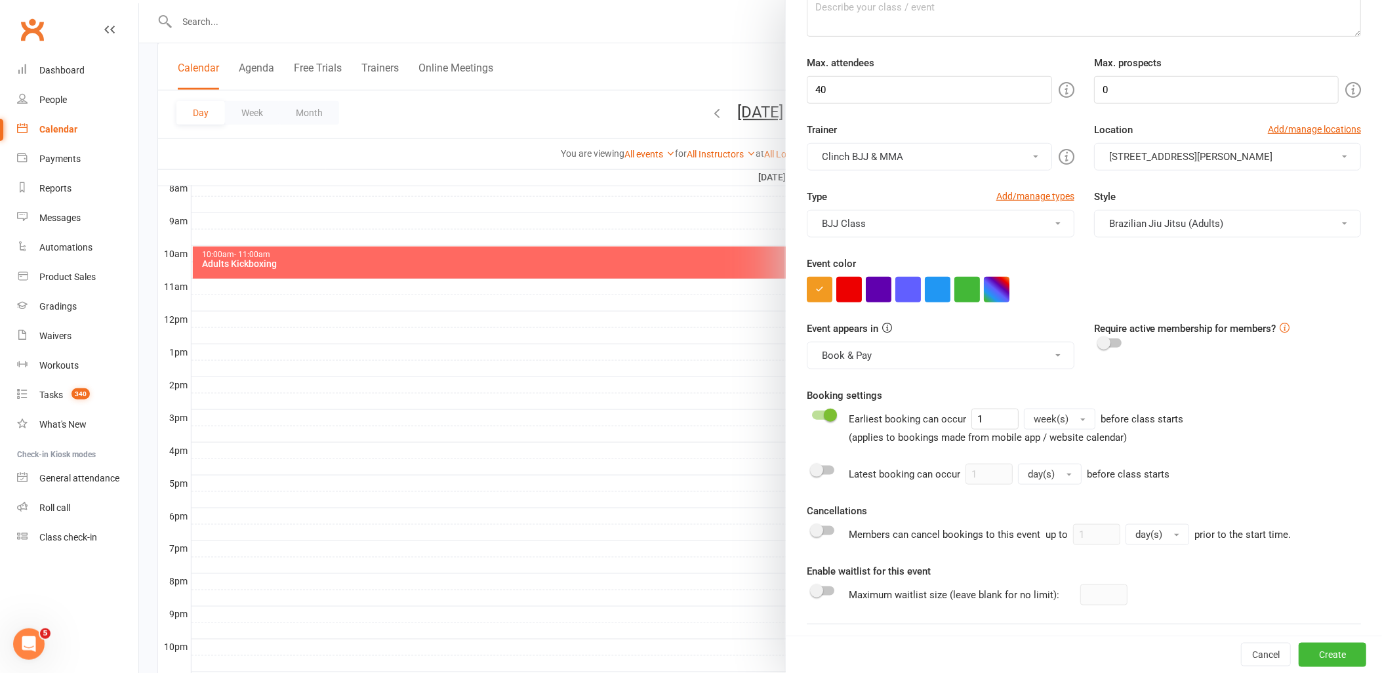
scroll to position [218, 0]
click at [1066, 418] on button "week(s)" at bounding box center [1059, 417] width 71 height 21
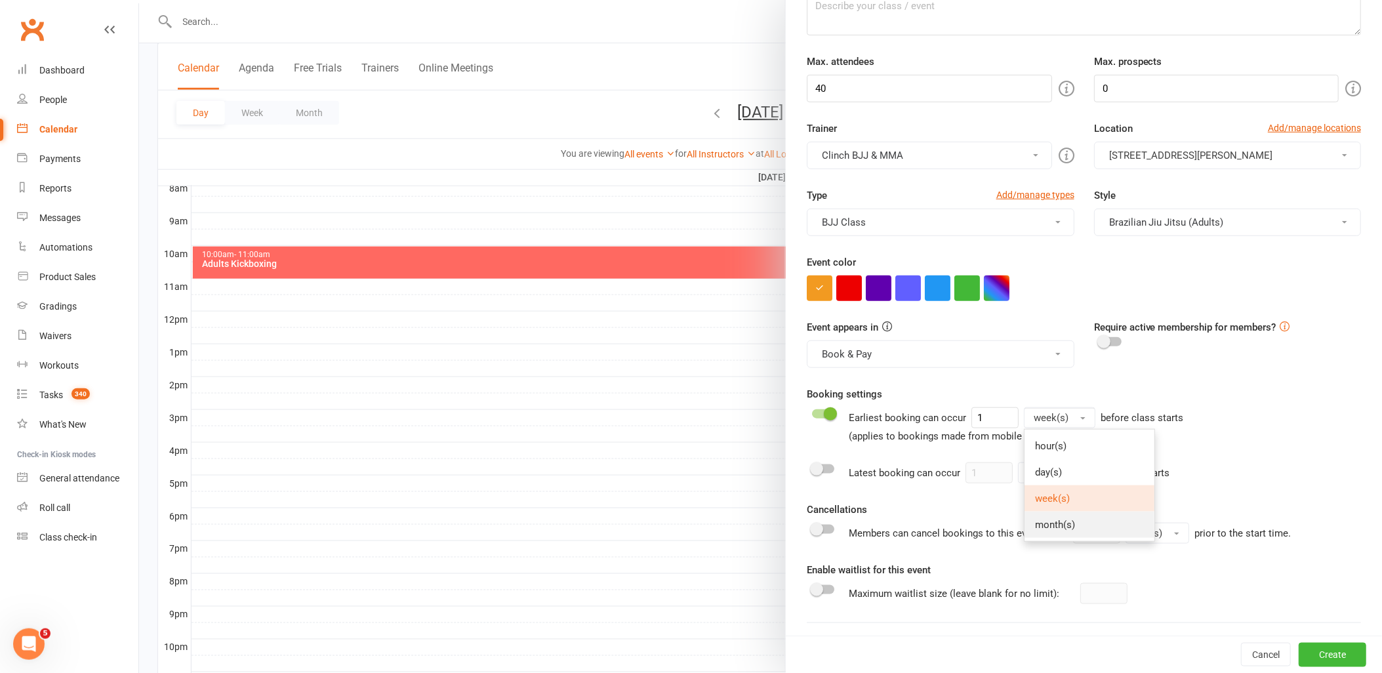
click at [1049, 521] on span "month(s)" at bounding box center [1055, 525] width 40 height 12
drag, startPoint x: 977, startPoint y: 422, endPoint x: 953, endPoint y: 422, distance: 24.3
click at [953, 422] on div "Earliest booking can occur 1 month(s) before class starts (applies to bookings …" at bounding box center [1019, 425] width 340 height 37
type input "2"
click at [1277, 431] on div "Earliest booking can occur 2 month(s) before class starts (applies to bookings …" at bounding box center [1084, 425] width 554 height 37
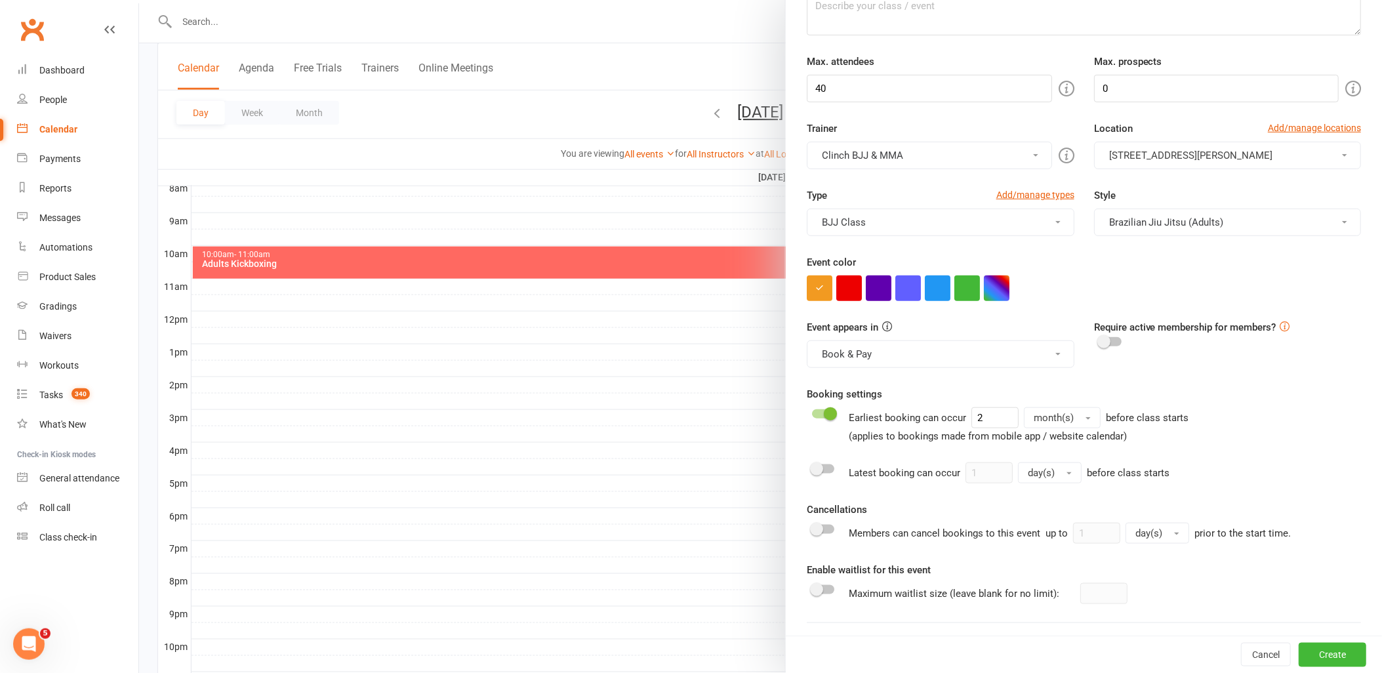
scroll to position [291, 0]
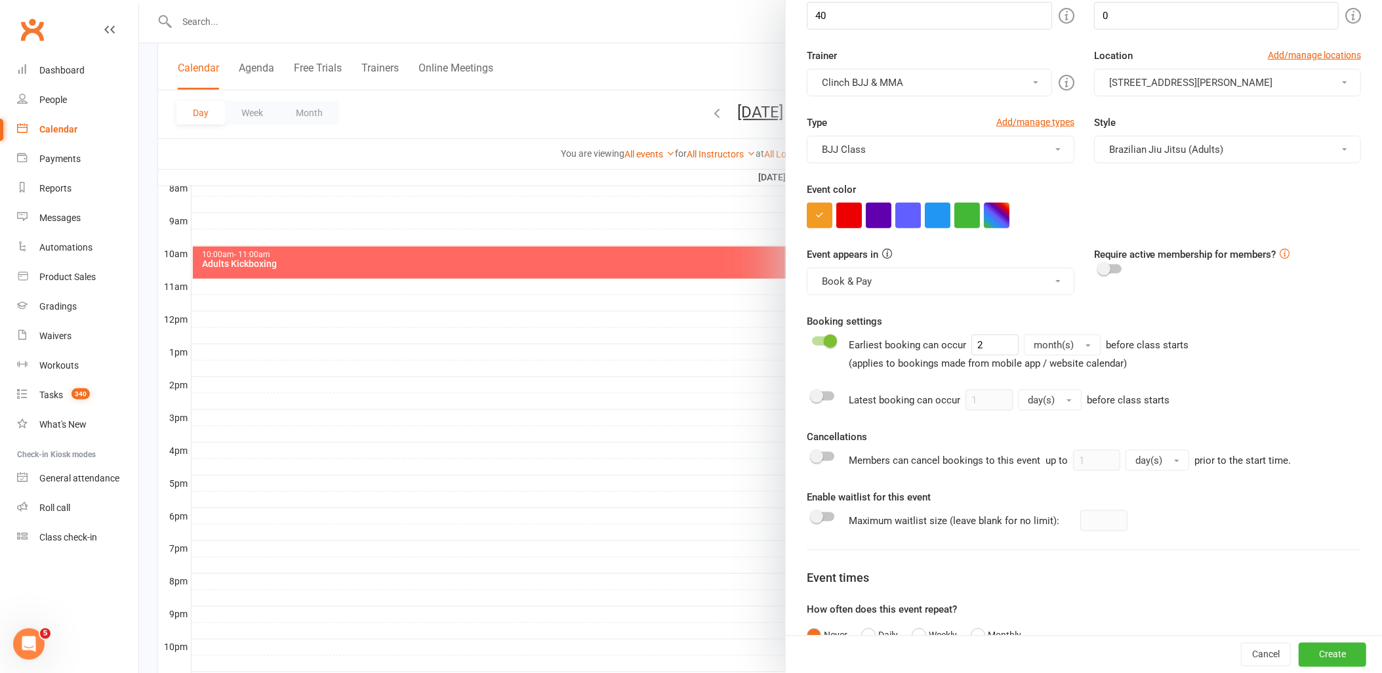
click at [822, 516] on div at bounding box center [823, 516] width 22 height 9
click at [812, 515] on input "checkbox" at bounding box center [812, 515] width 0 height 0
click at [1080, 526] on input "number" at bounding box center [1103, 520] width 47 height 21
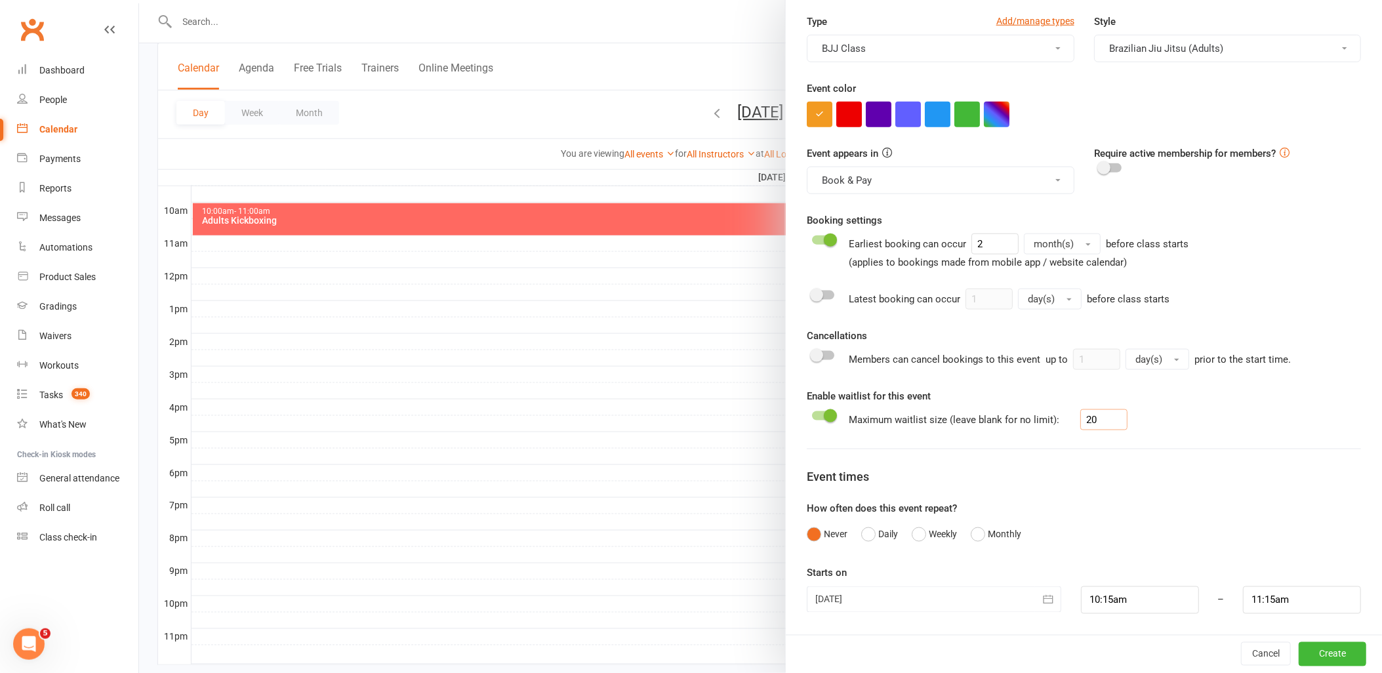
scroll to position [422, 0]
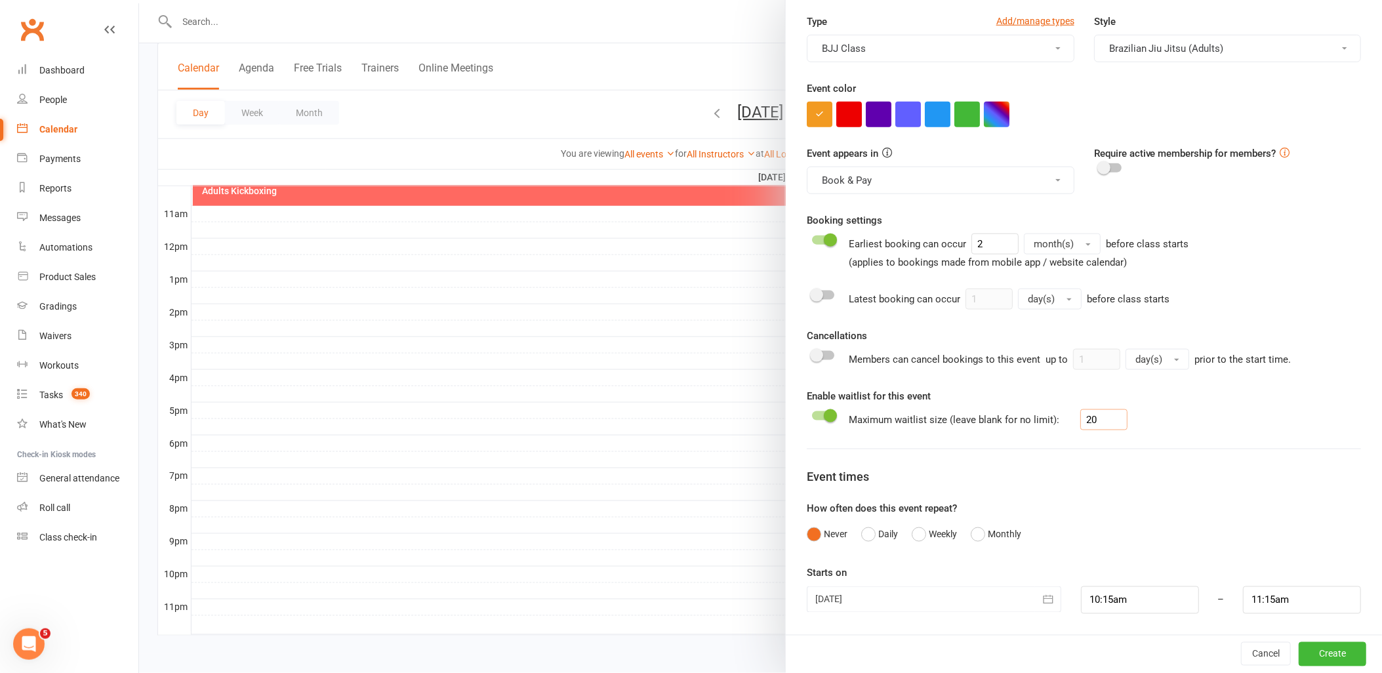
type input "20"
click at [989, 604] on div at bounding box center [934, 599] width 254 height 26
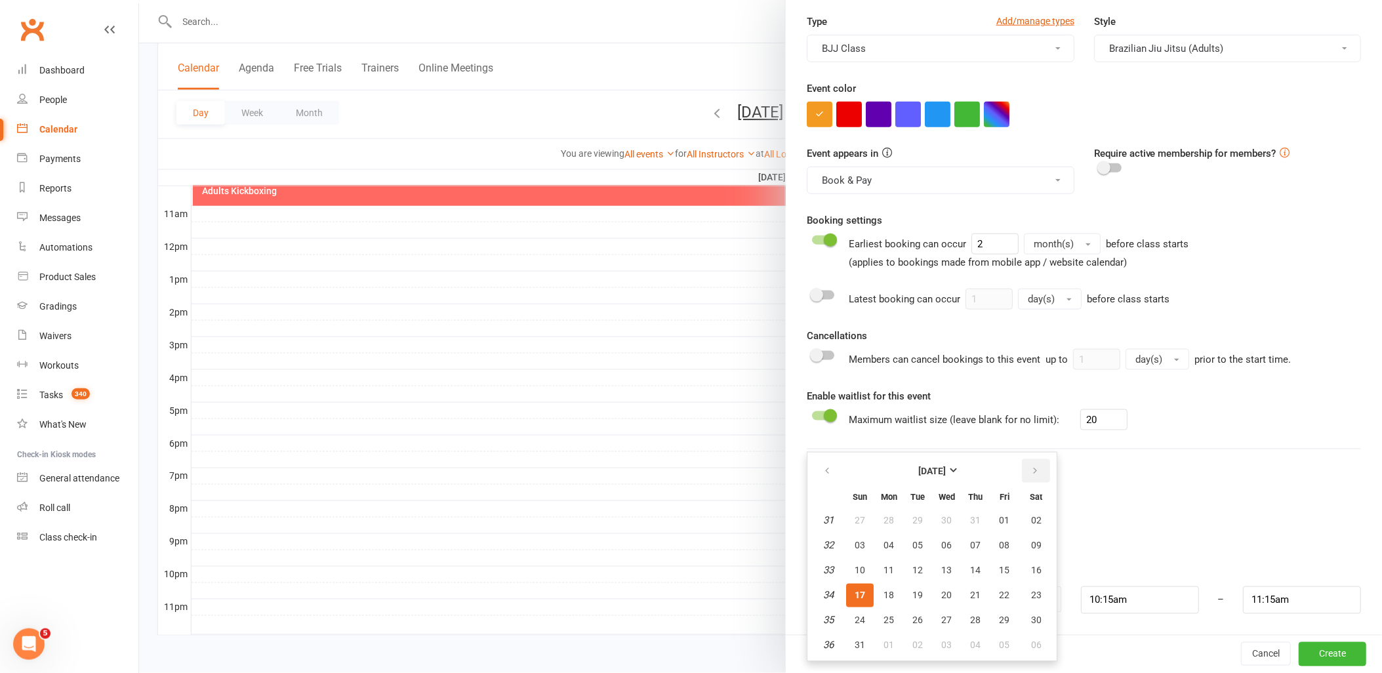
click at [1030, 470] on icon "button" at bounding box center [1034, 471] width 9 height 10
click at [856, 615] on span "28" at bounding box center [860, 620] width 10 height 10
type input "[DATE]"
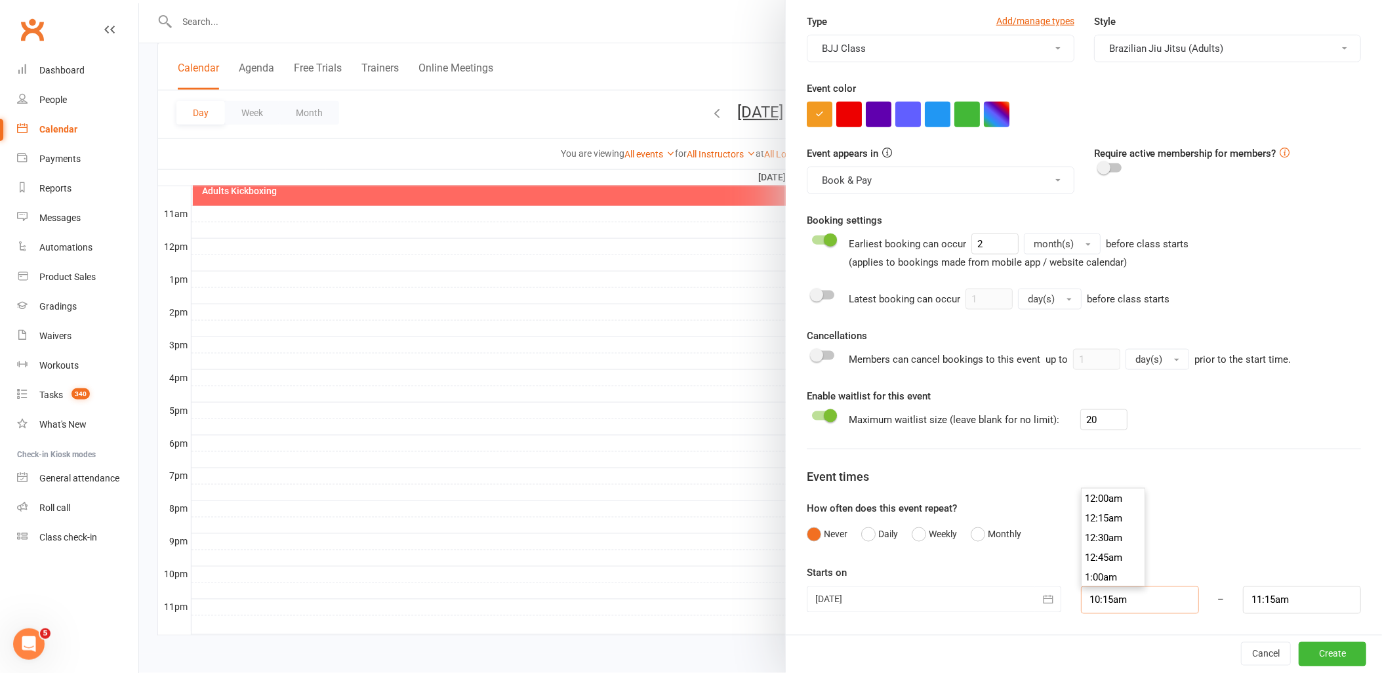
click at [1125, 599] on input "10:15am" at bounding box center [1140, 600] width 118 height 28
type input "10:00am"
click at [1112, 495] on li "10:00am" at bounding box center [1112, 500] width 63 height 20
click at [1281, 601] on input "11:00am" at bounding box center [1302, 600] width 118 height 28
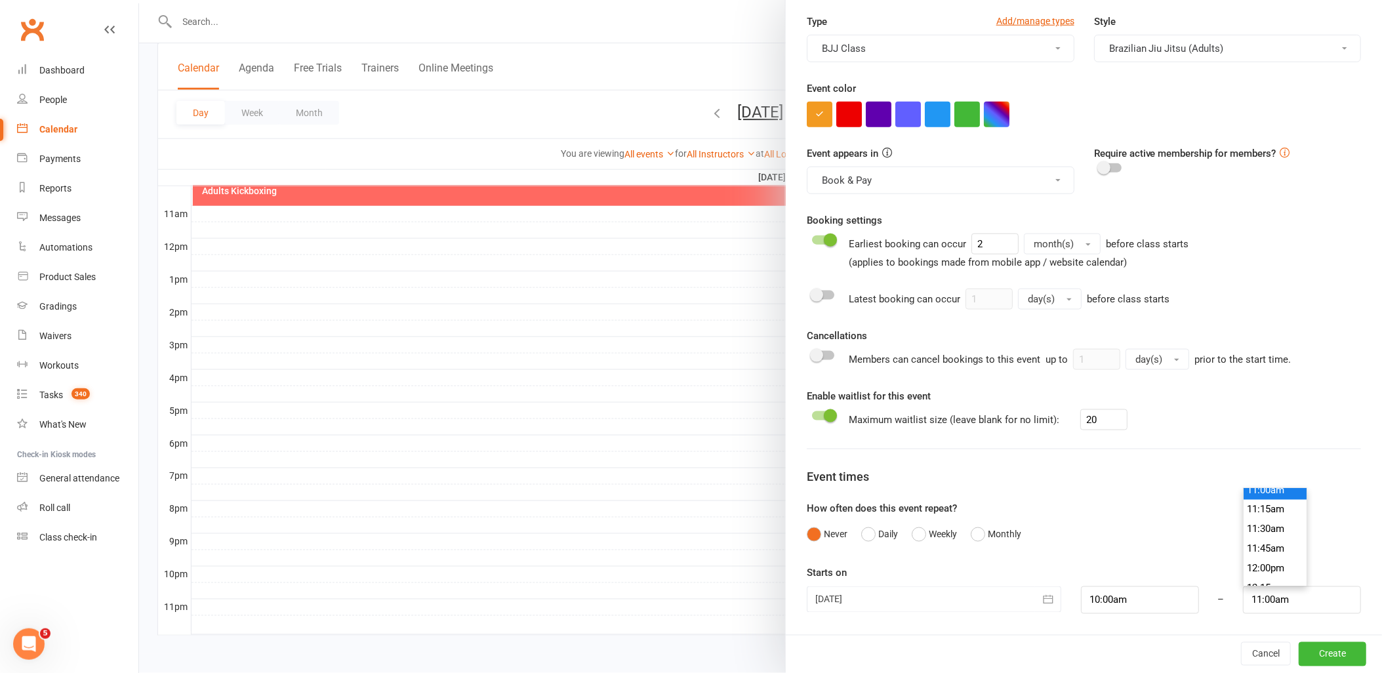
scroll to position [903, 0]
type input "12:00pm"
click at [1257, 536] on li "12:00pm" at bounding box center [1274, 540] width 63 height 20
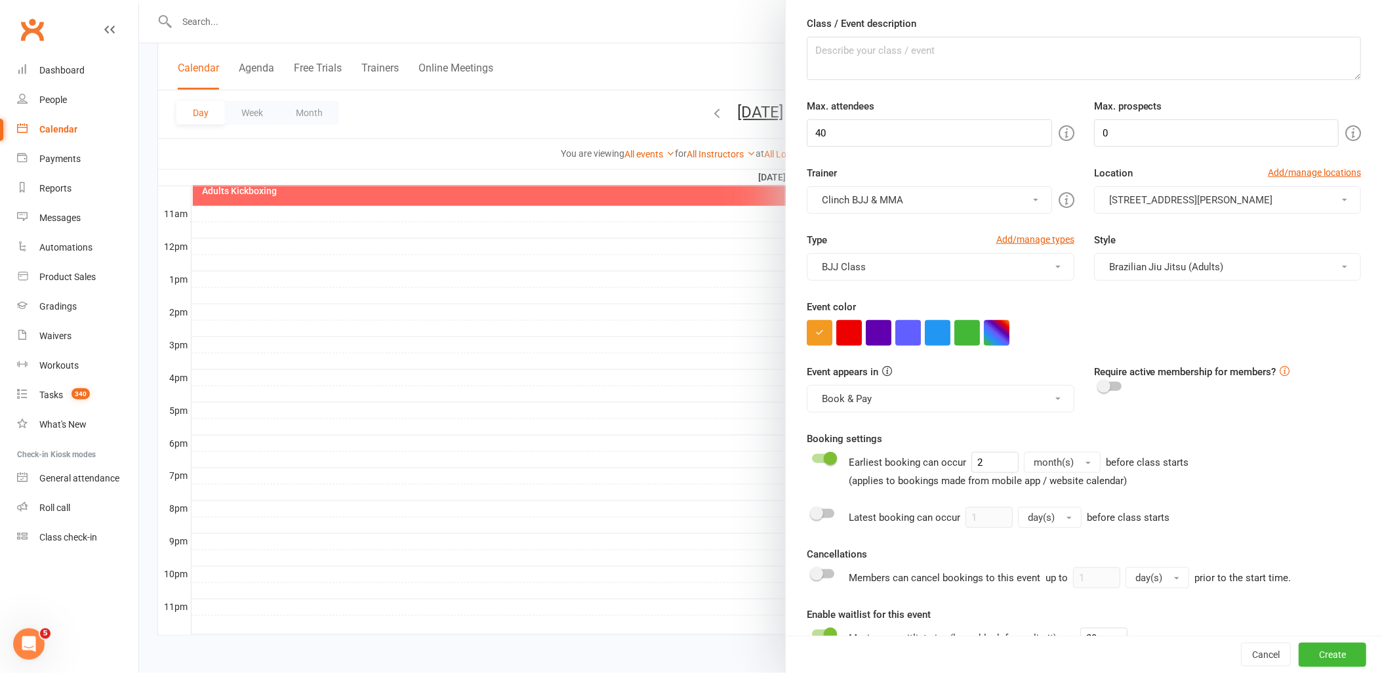
scroll to position [0, 0]
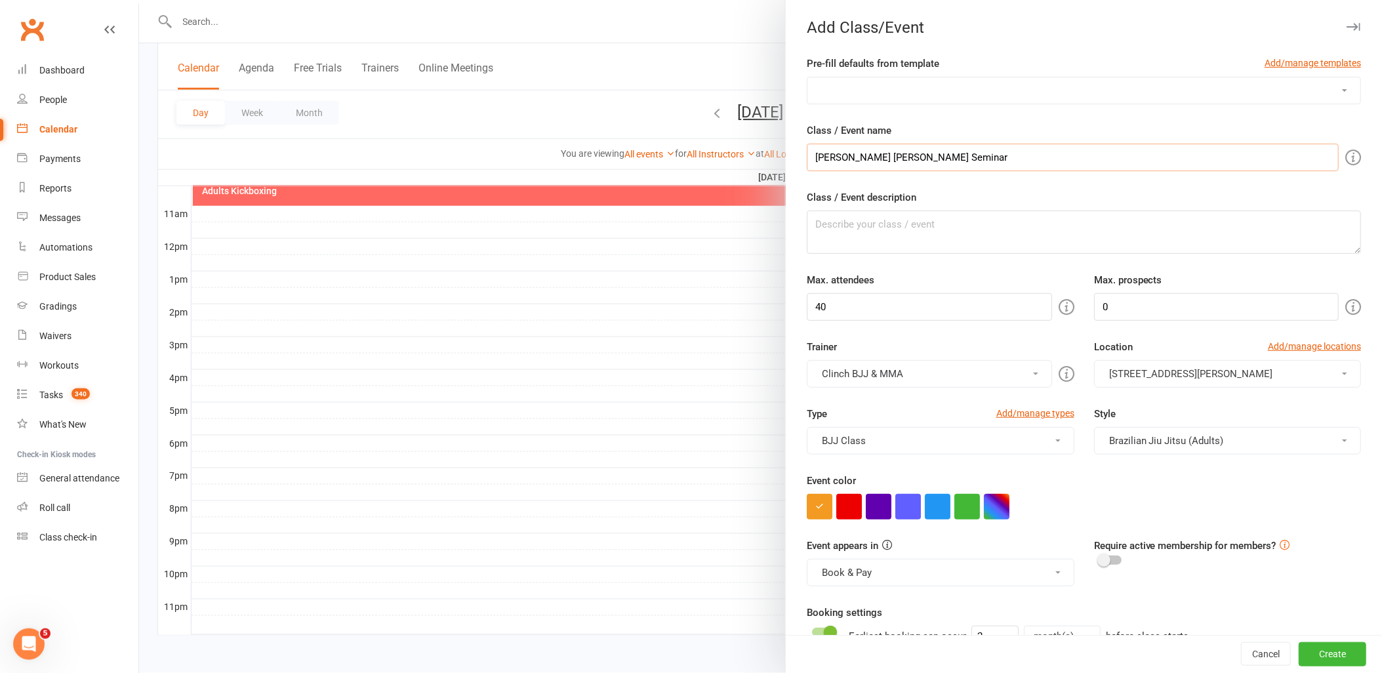
click at [956, 159] on input "[PERSON_NAME] [PERSON_NAME] Seminar" at bounding box center [1073, 158] width 532 height 28
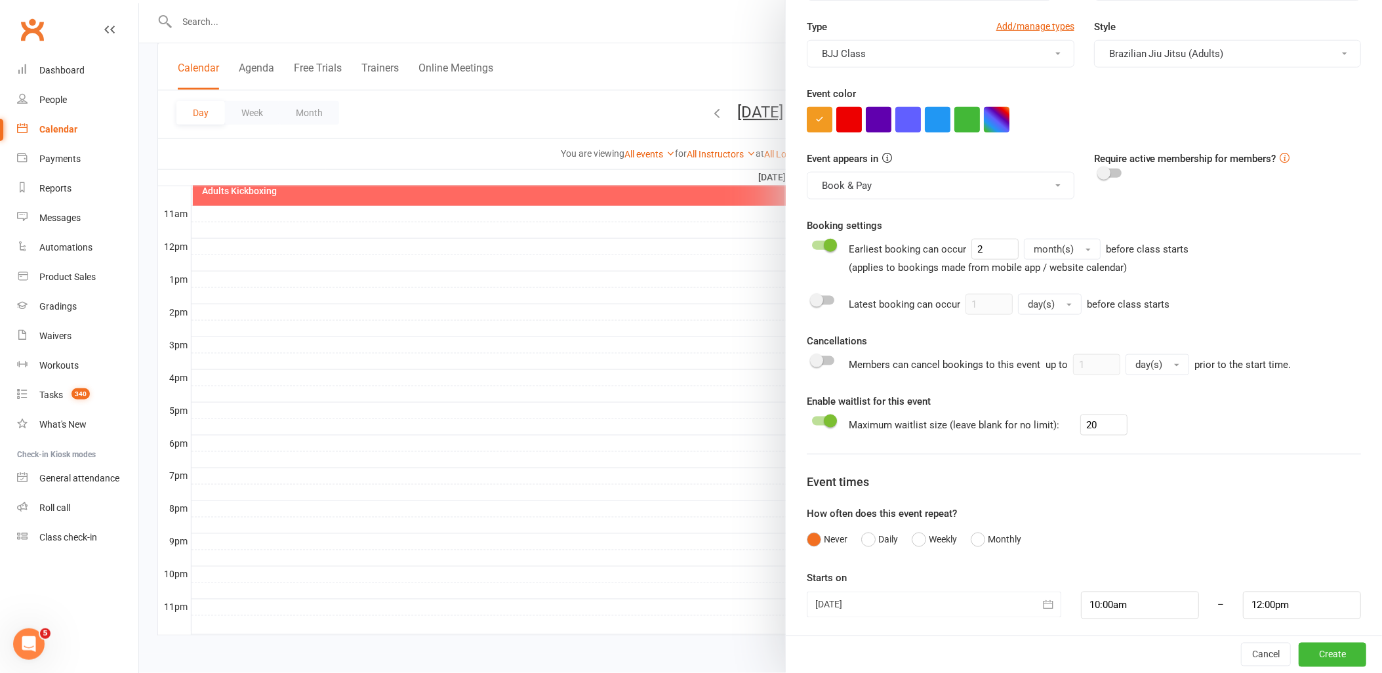
scroll to position [392, 0]
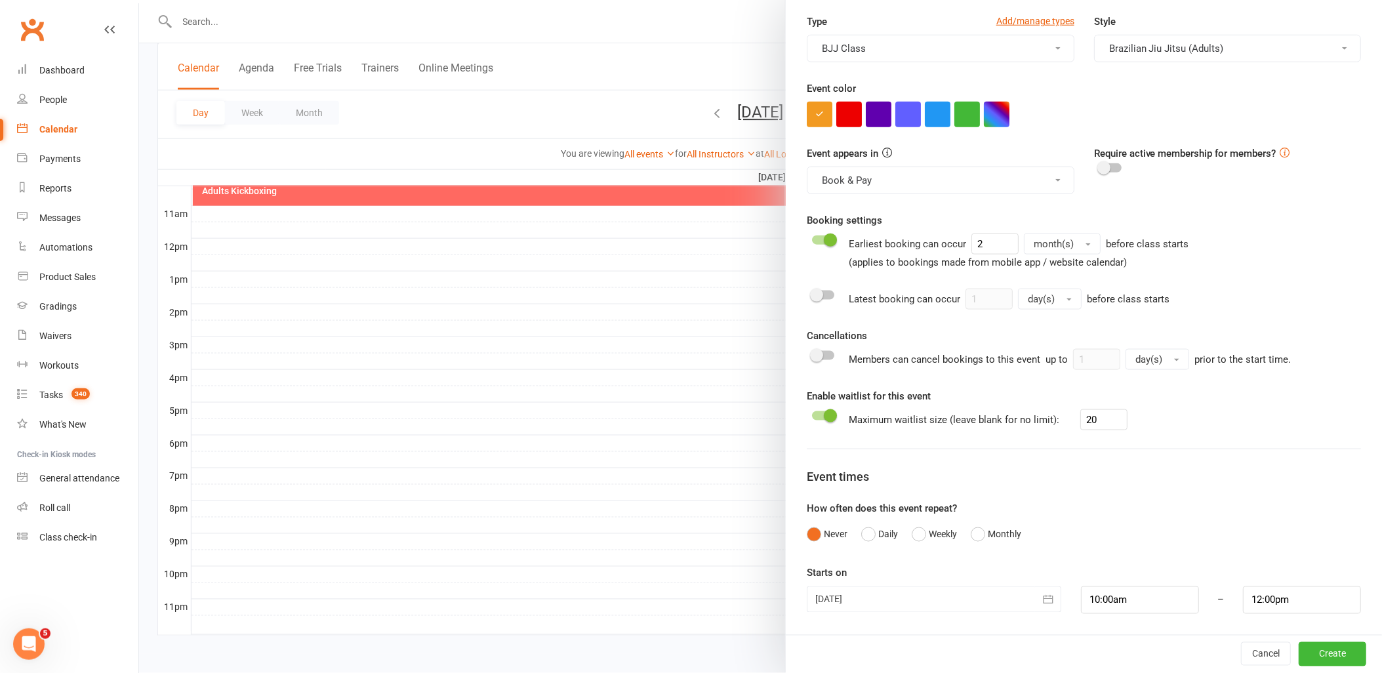
type input "[PERSON_NAME] [PERSON_NAME] Seminar - Coloured Belts"
click at [1318, 653] on button "Create" at bounding box center [1332, 654] width 68 height 24
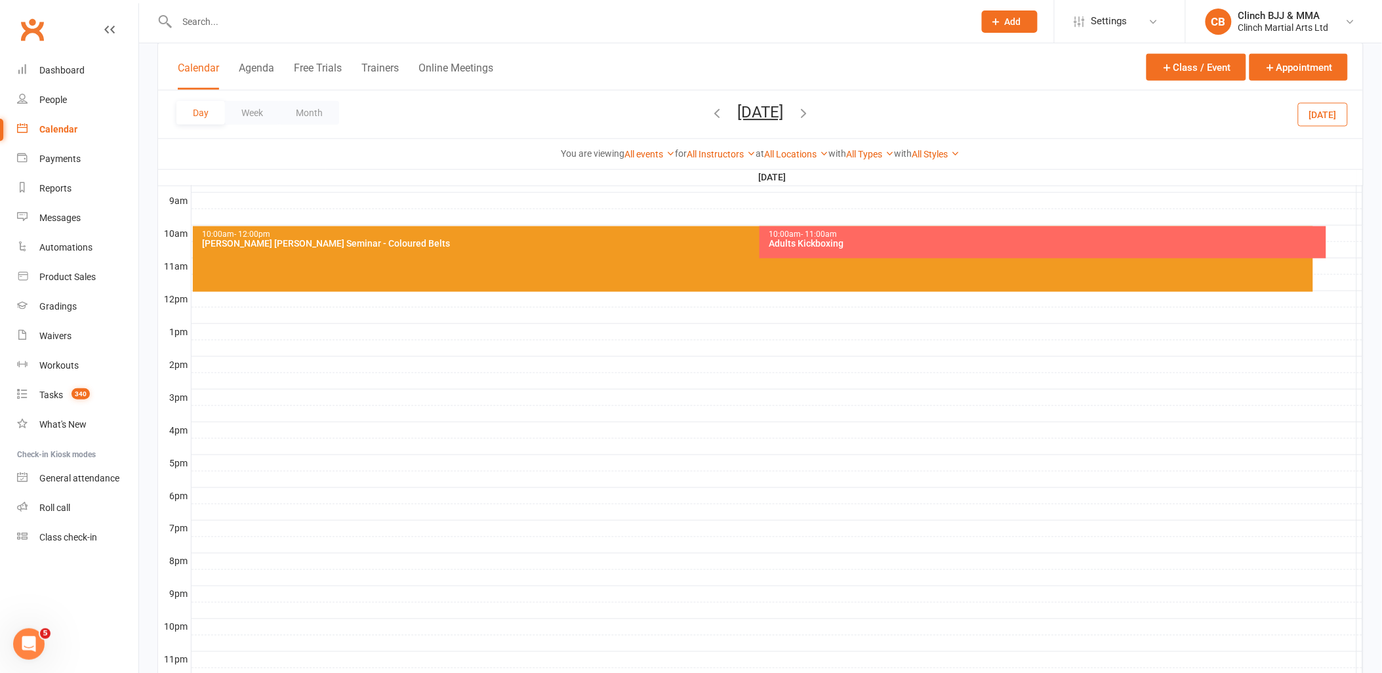
scroll to position [349, 0]
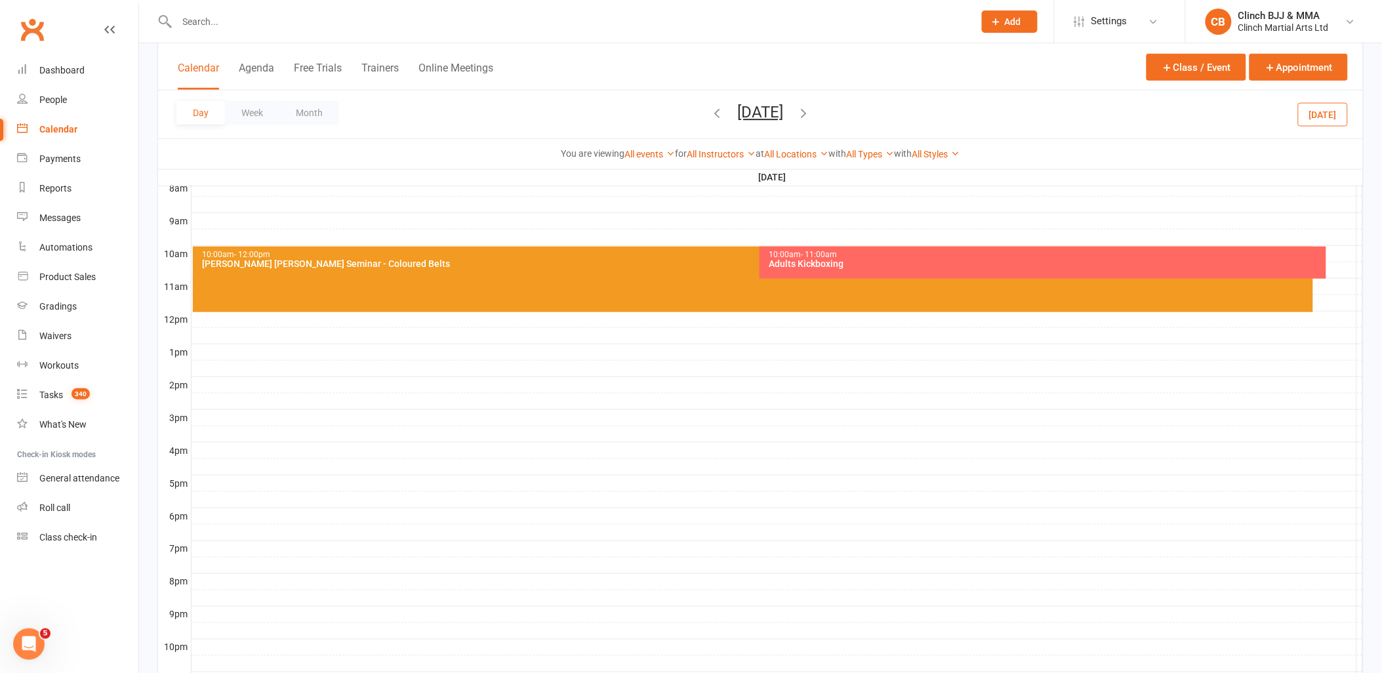
drag, startPoint x: 68, startPoint y: 1105, endPoint x: 18, endPoint y: 637, distance: 470.9
drag, startPoint x: 5, startPoint y: 9, endPoint x: 77, endPoint y: 220, distance: 222.3
click at [1104, 22] on span "Settings" at bounding box center [1109, 22] width 36 height 30
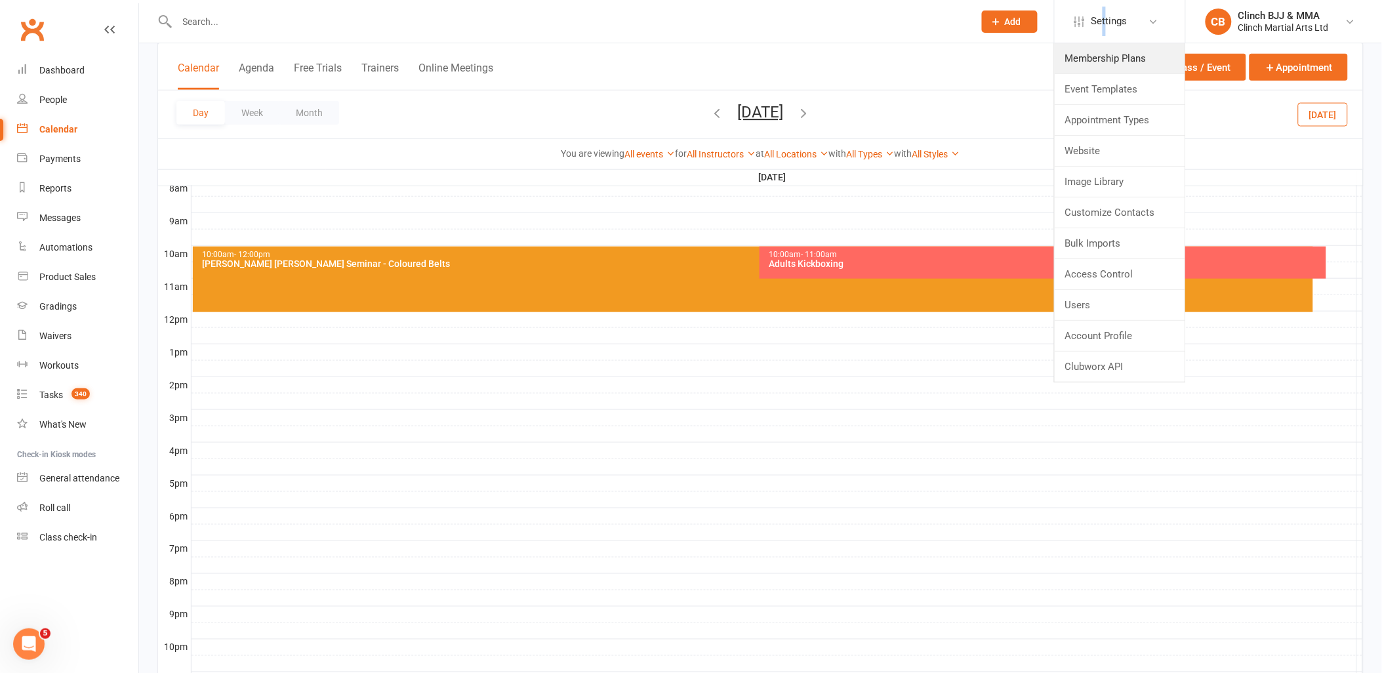
click at [1106, 62] on link "Membership Plans" at bounding box center [1120, 58] width 131 height 30
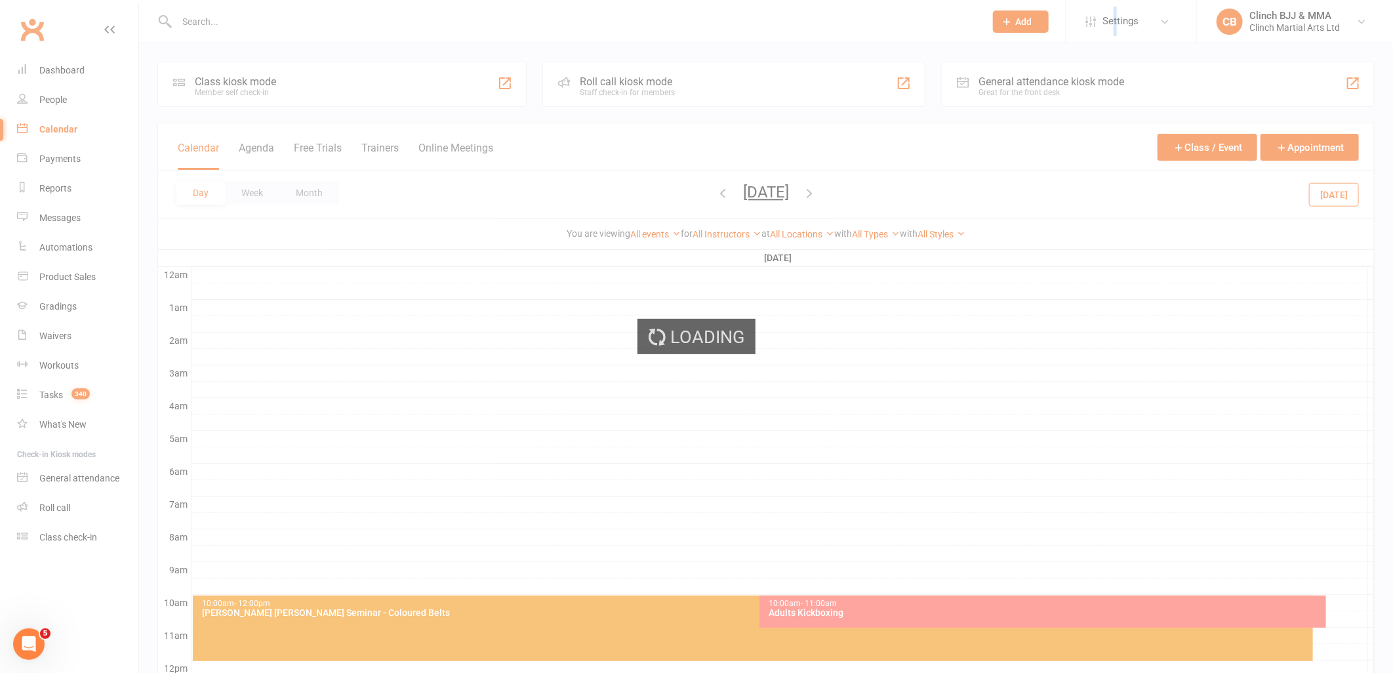
select select "100"
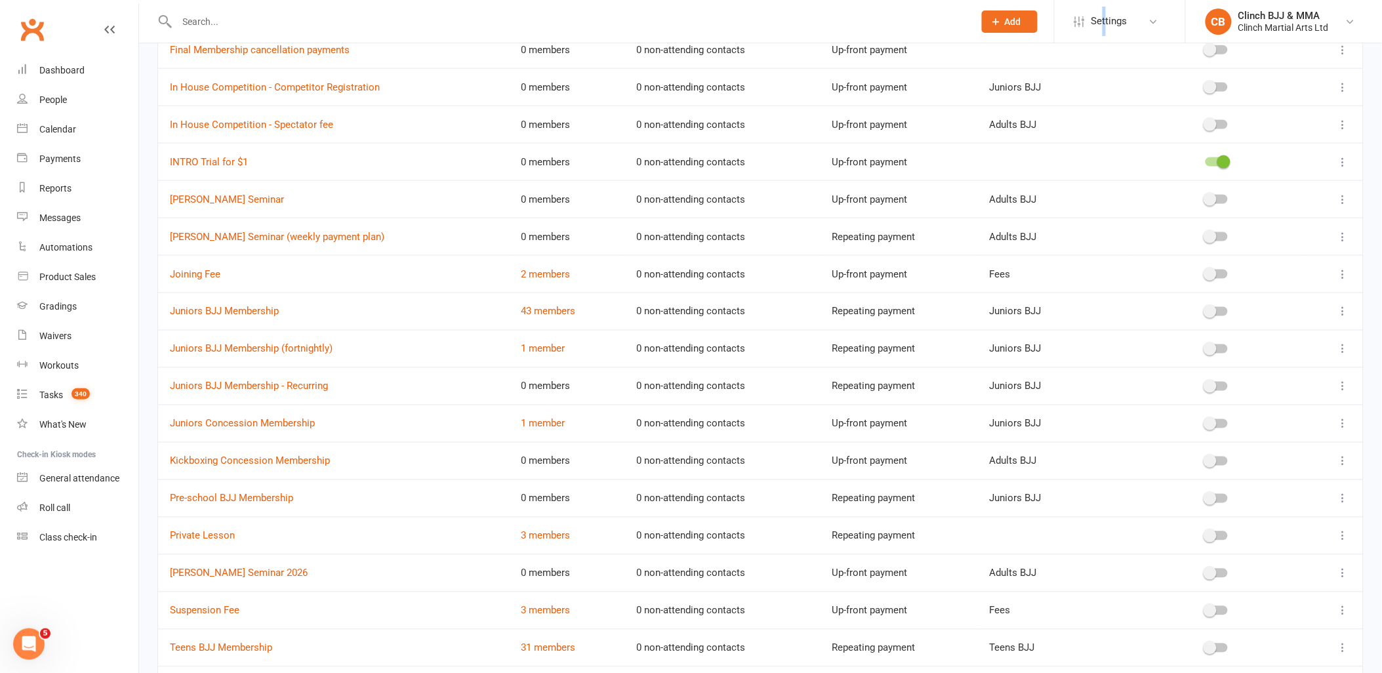
scroll to position [694, 0]
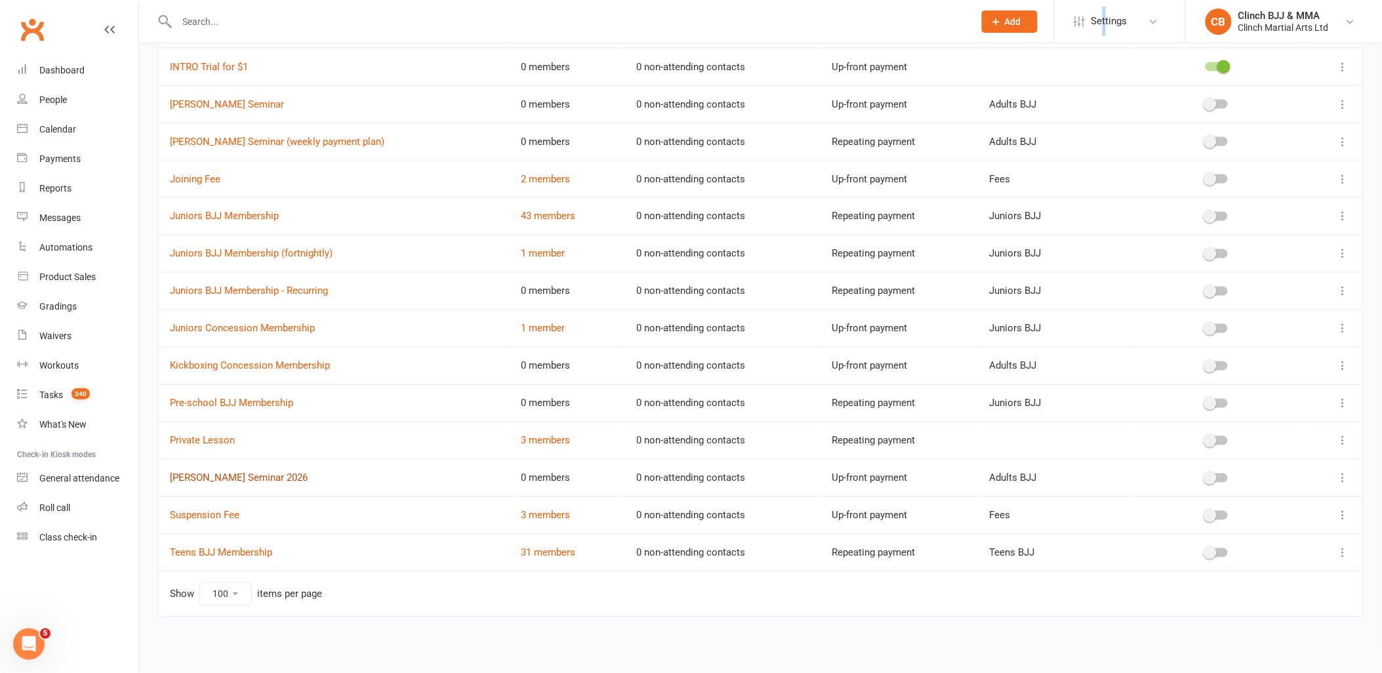
click at [266, 477] on link "[PERSON_NAME] Seminar 2026" at bounding box center [239, 478] width 138 height 12
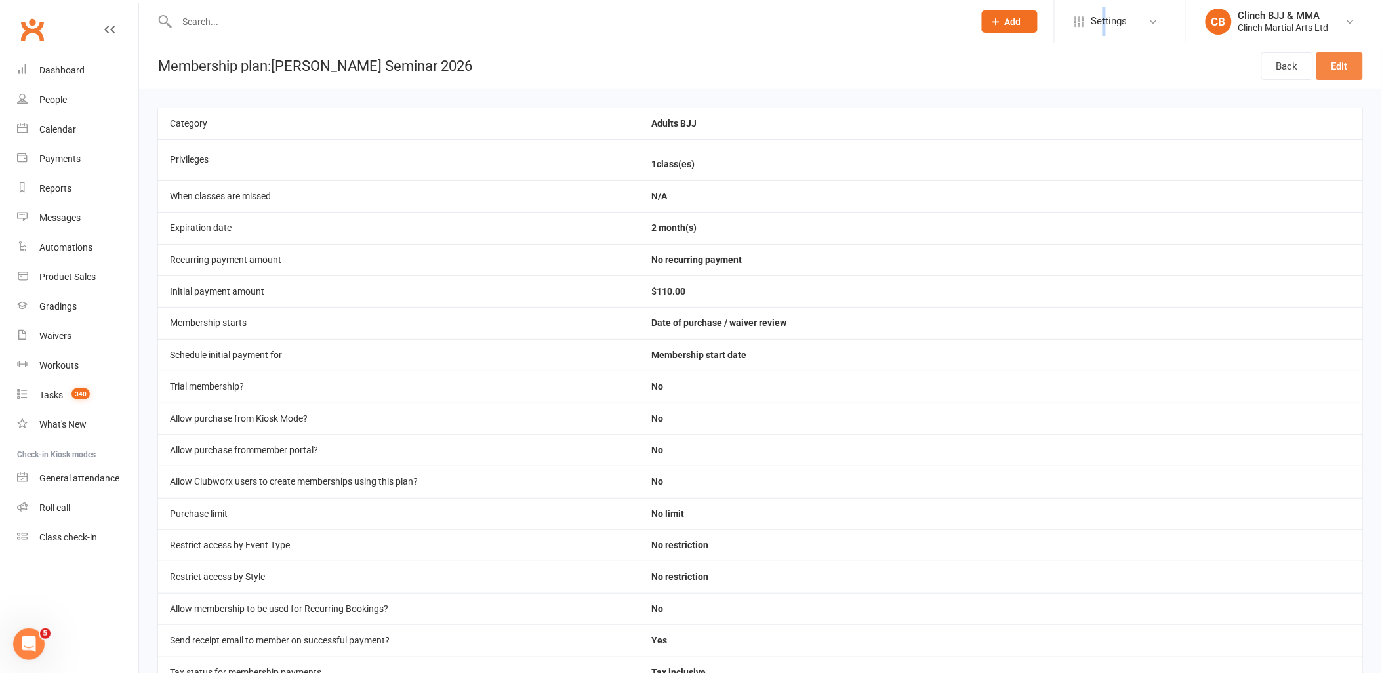
click at [1342, 64] on link "Edit" at bounding box center [1339, 66] width 47 height 28
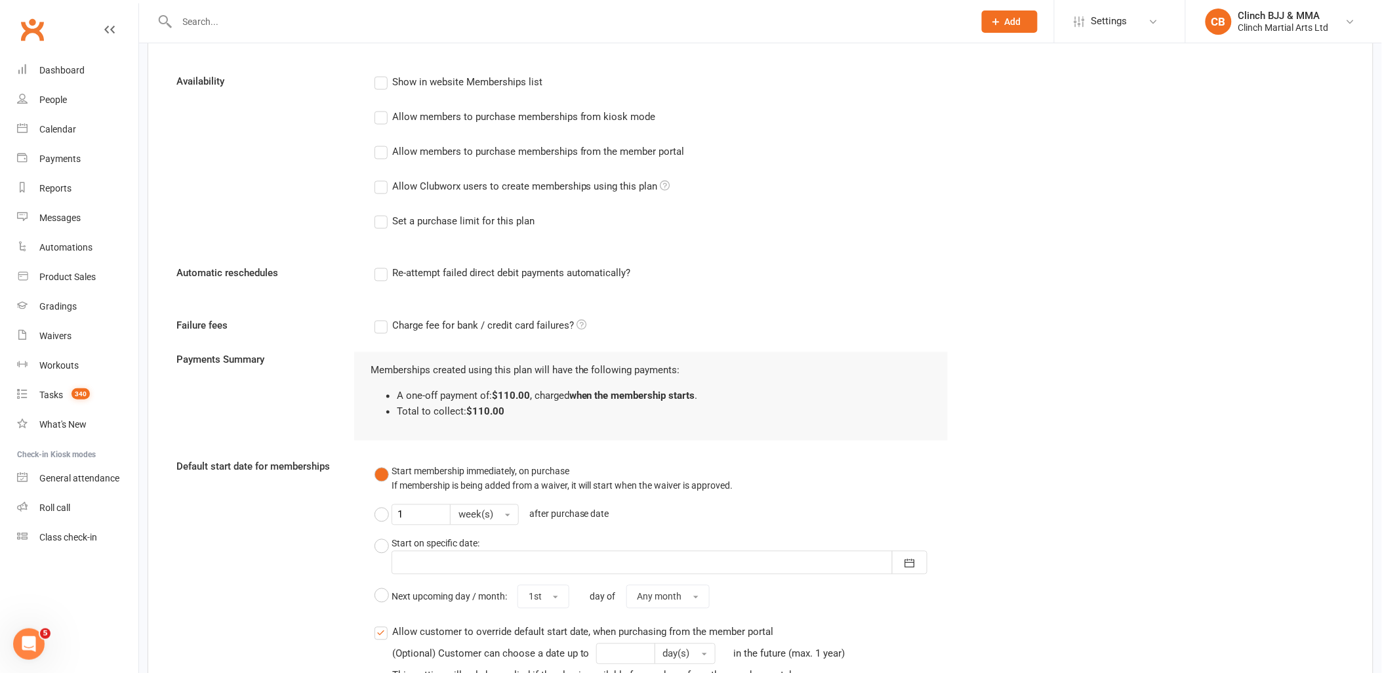
scroll to position [801, 0]
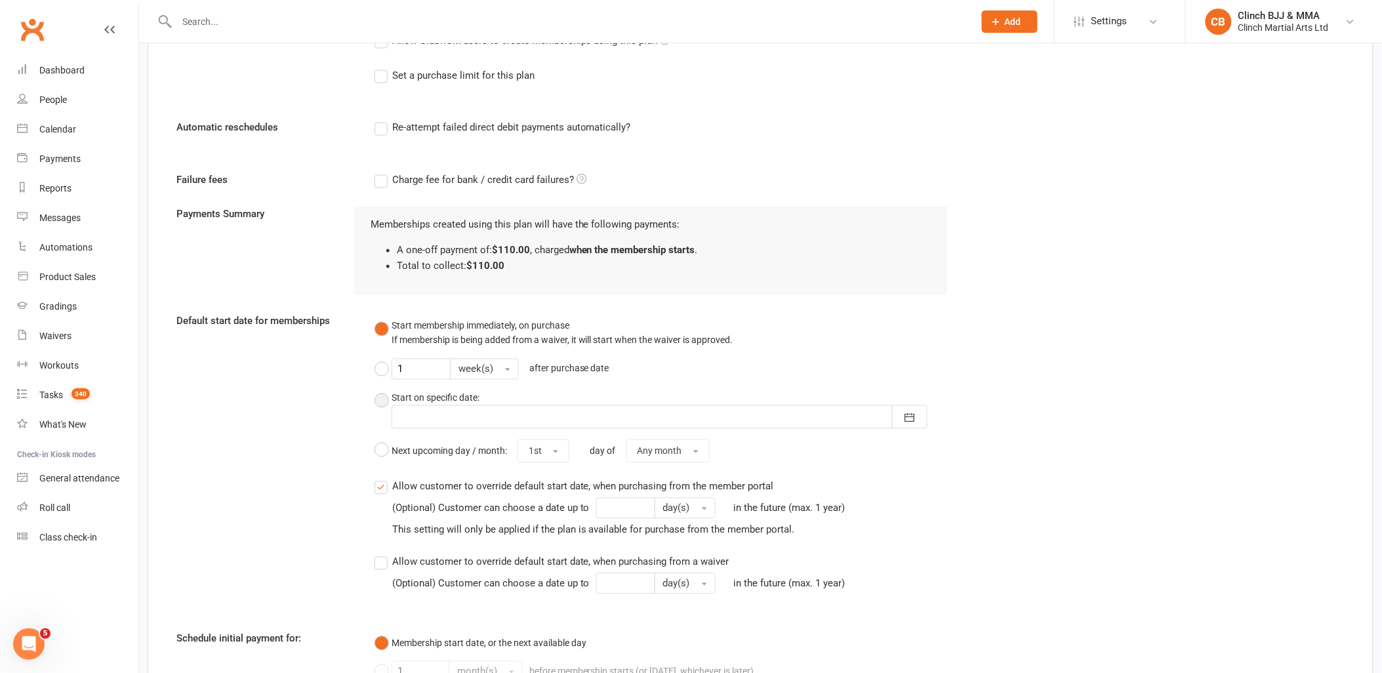
click at [383, 401] on button "Start on specific date: [DATE] Sun Mon Tue Wed Thu Fri Sat 31 27 28 29 30 31 01…" at bounding box center [661, 409] width 574 height 49
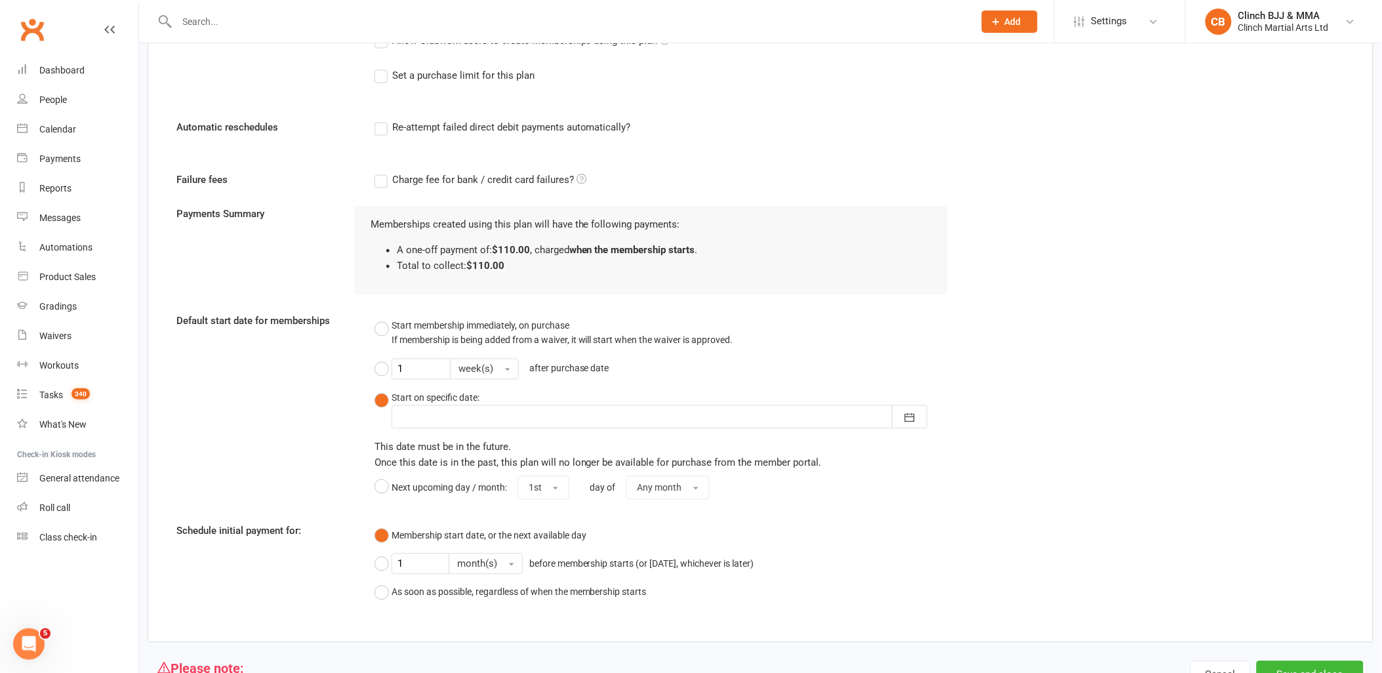
click at [428, 416] on div at bounding box center [660, 417] width 536 height 24
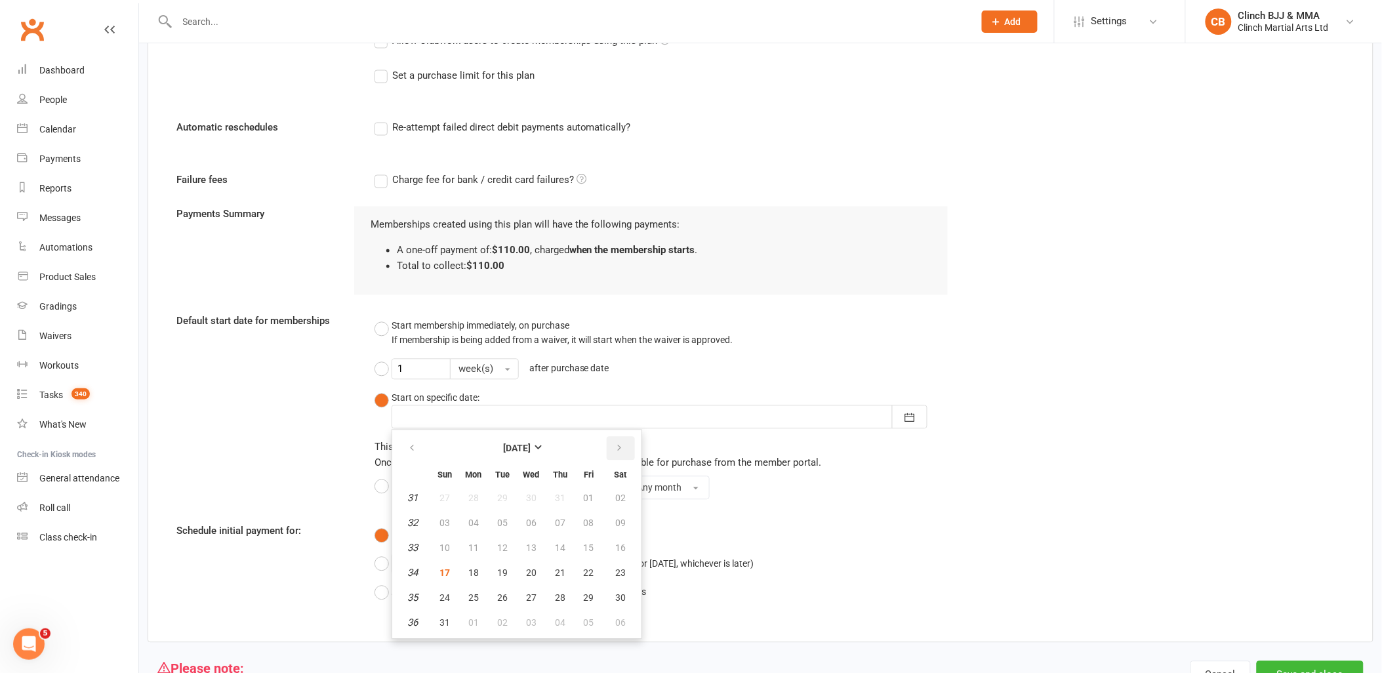
click at [616, 443] on icon "button" at bounding box center [619, 448] width 9 height 10
click at [439, 597] on span "28" at bounding box center [444, 598] width 10 height 10
type input "[DATE]"
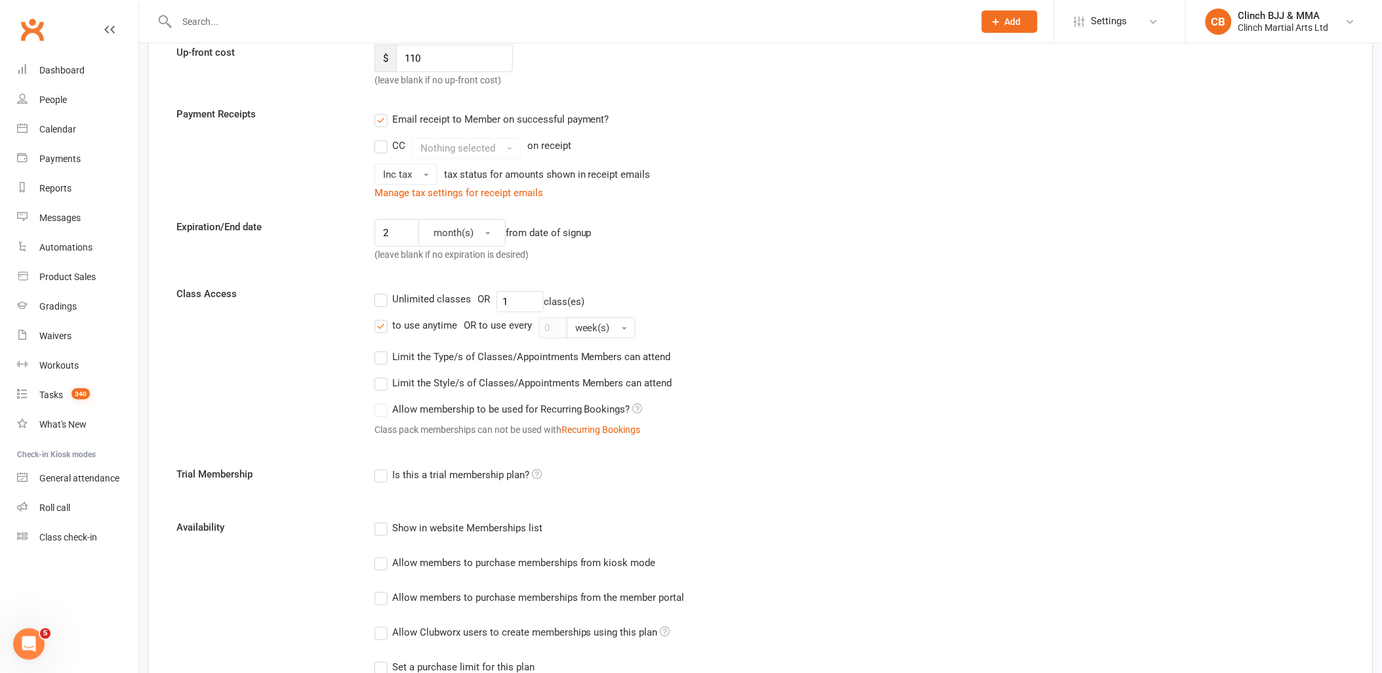
scroll to position [146, 0]
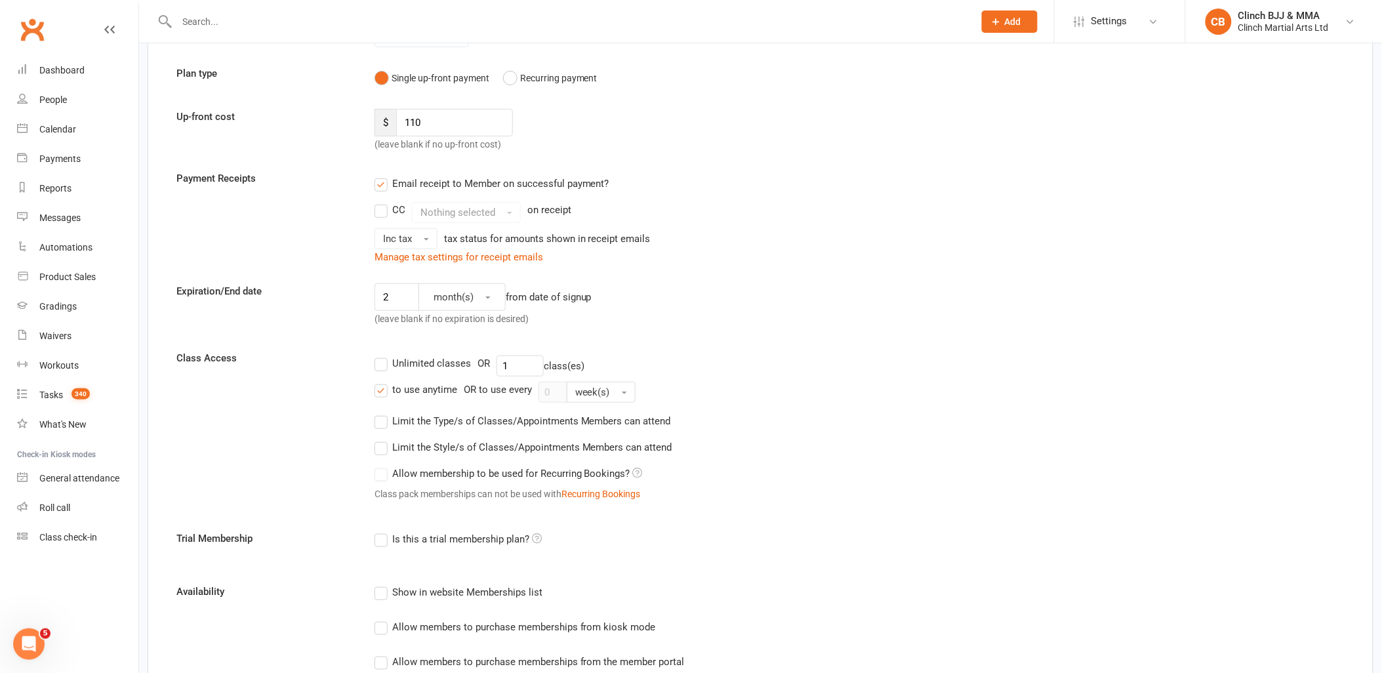
click at [382, 447] on label "Limit the Style/s of Classes/Appointments Members can attend" at bounding box center [523, 447] width 298 height 16
click at [382, 439] on input "Limit the Style/s of Classes/Appointments Members can attend" at bounding box center [378, 439] width 9 height 0
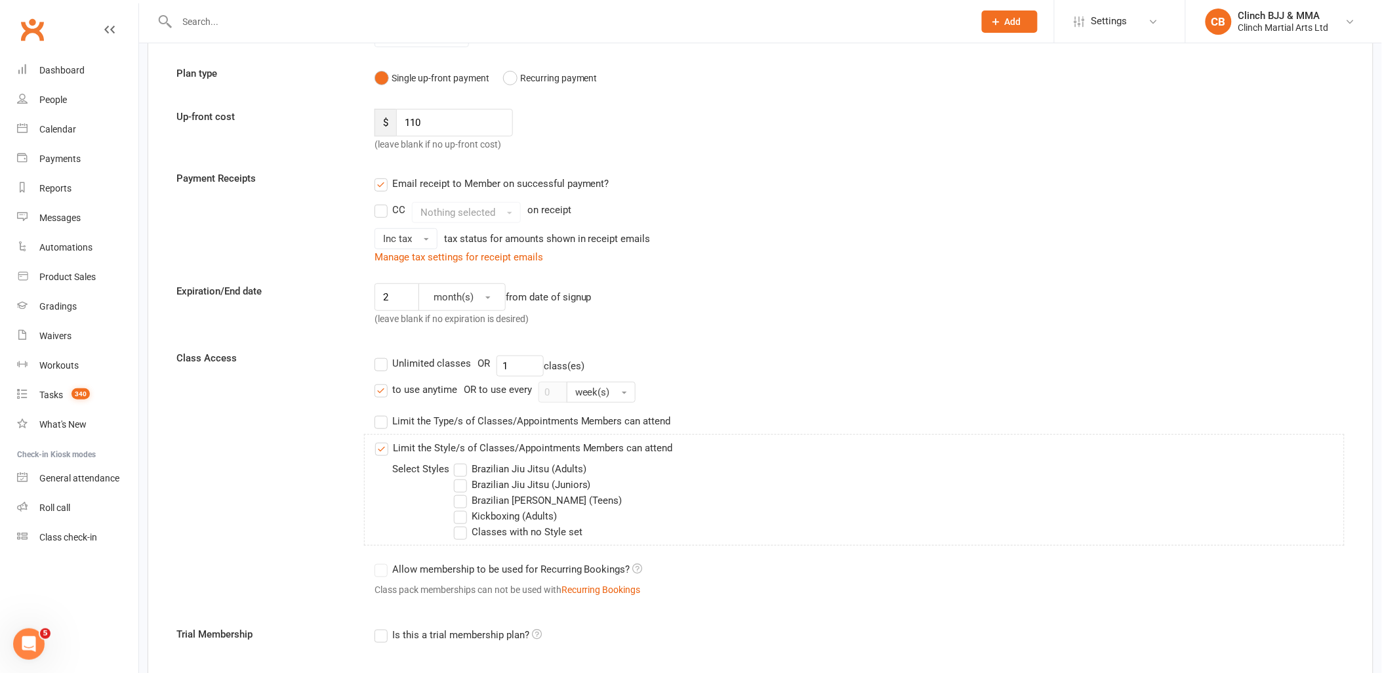
click at [382, 446] on label "Limit the Style/s of Classes/Appointments Members can attend" at bounding box center [524, 448] width 298 height 16
click at [382, 440] on input "Limit the Style/s of Classes/Appointments Members can attend" at bounding box center [379, 440] width 9 height 0
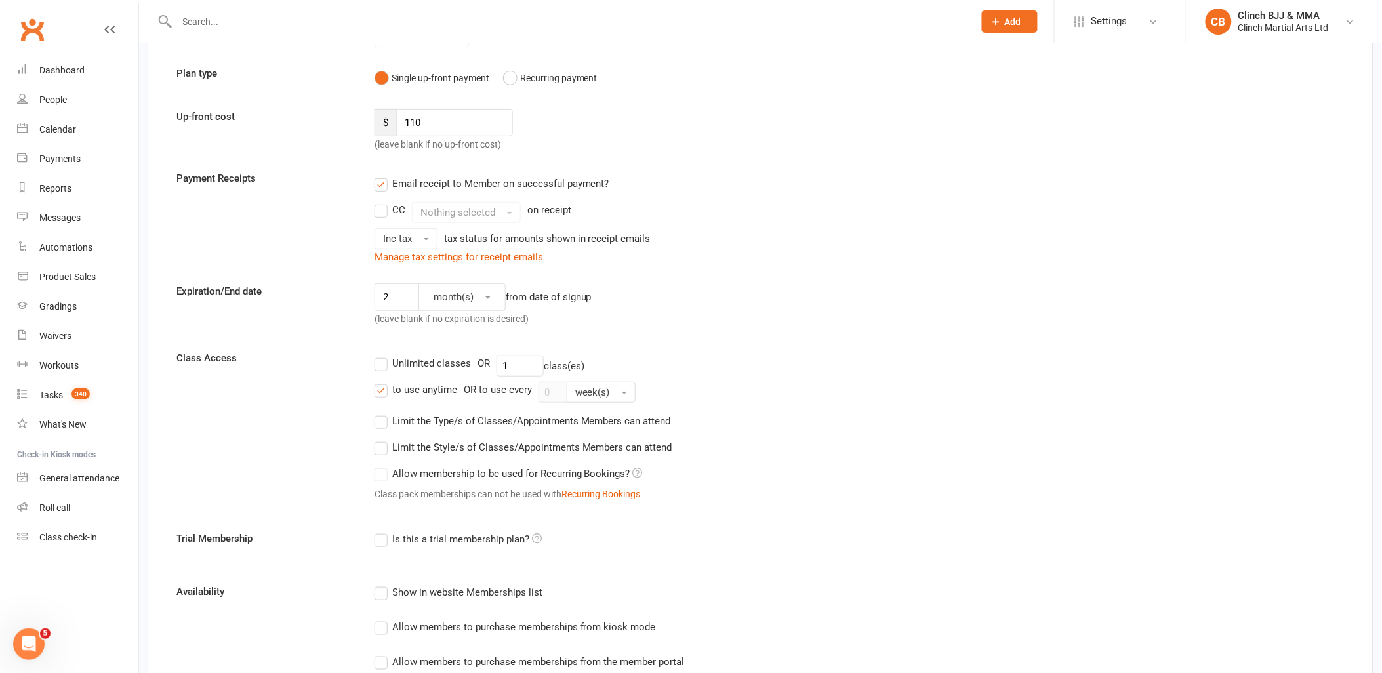
click at [381, 422] on label "Limit the Type/s of Classes/Appointments Members can attend" at bounding box center [522, 421] width 296 height 16
click at [381, 413] on input "Limit the Type/s of Classes/Appointments Members can attend" at bounding box center [378, 413] width 9 height 0
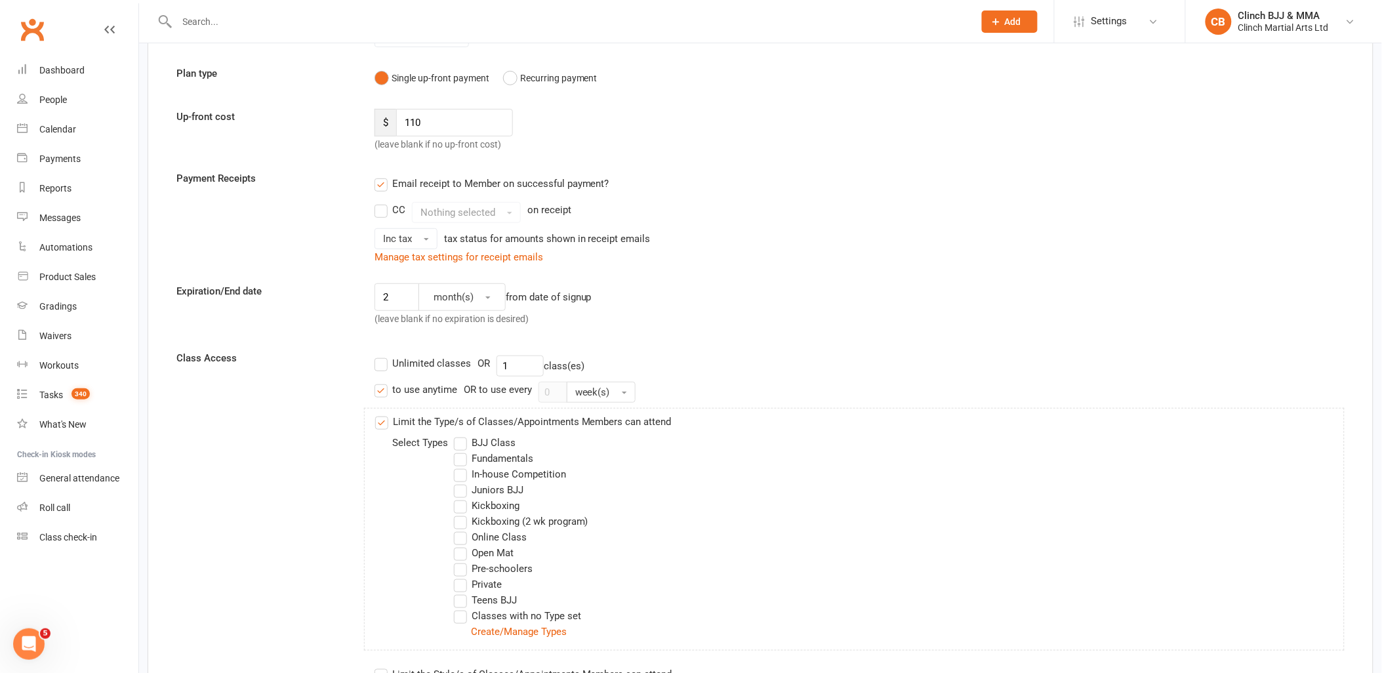
scroll to position [218, 0]
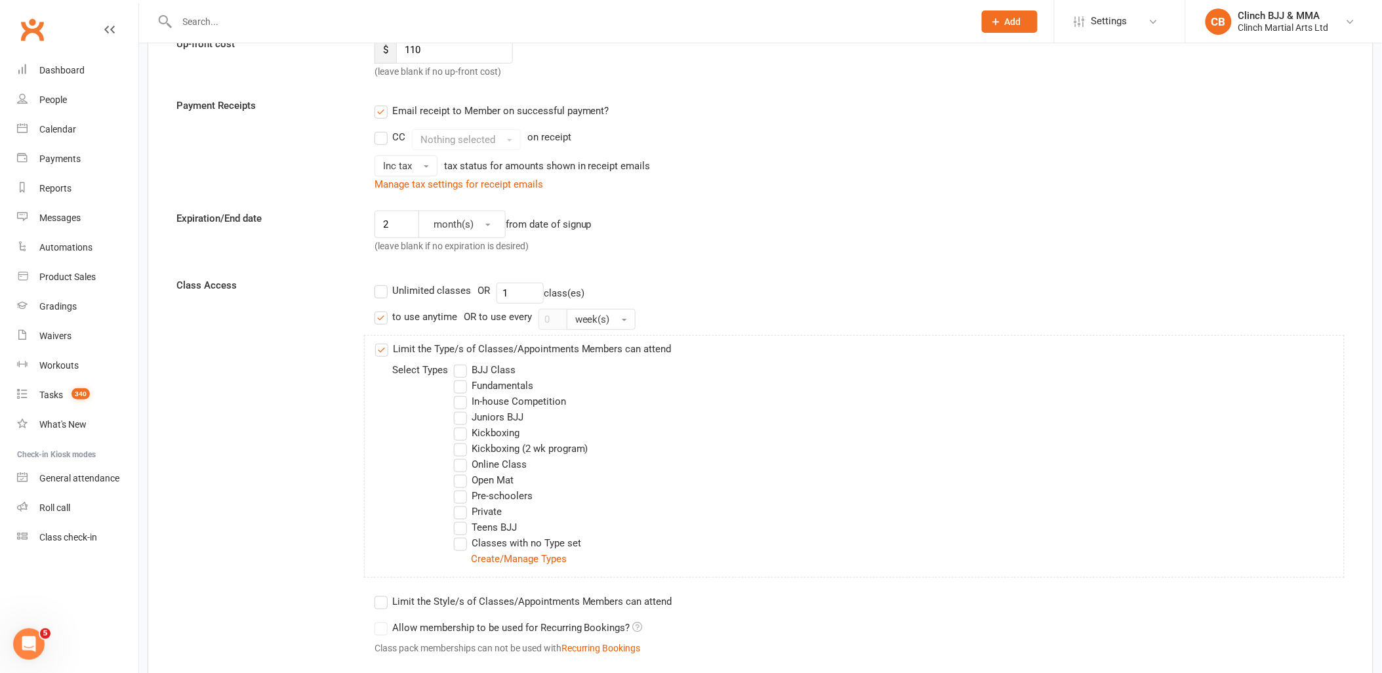
click at [462, 372] on label "BJJ Class" at bounding box center [485, 370] width 62 height 16
click at [462, 362] on input "BJJ Class" at bounding box center [458, 362] width 9 height 0
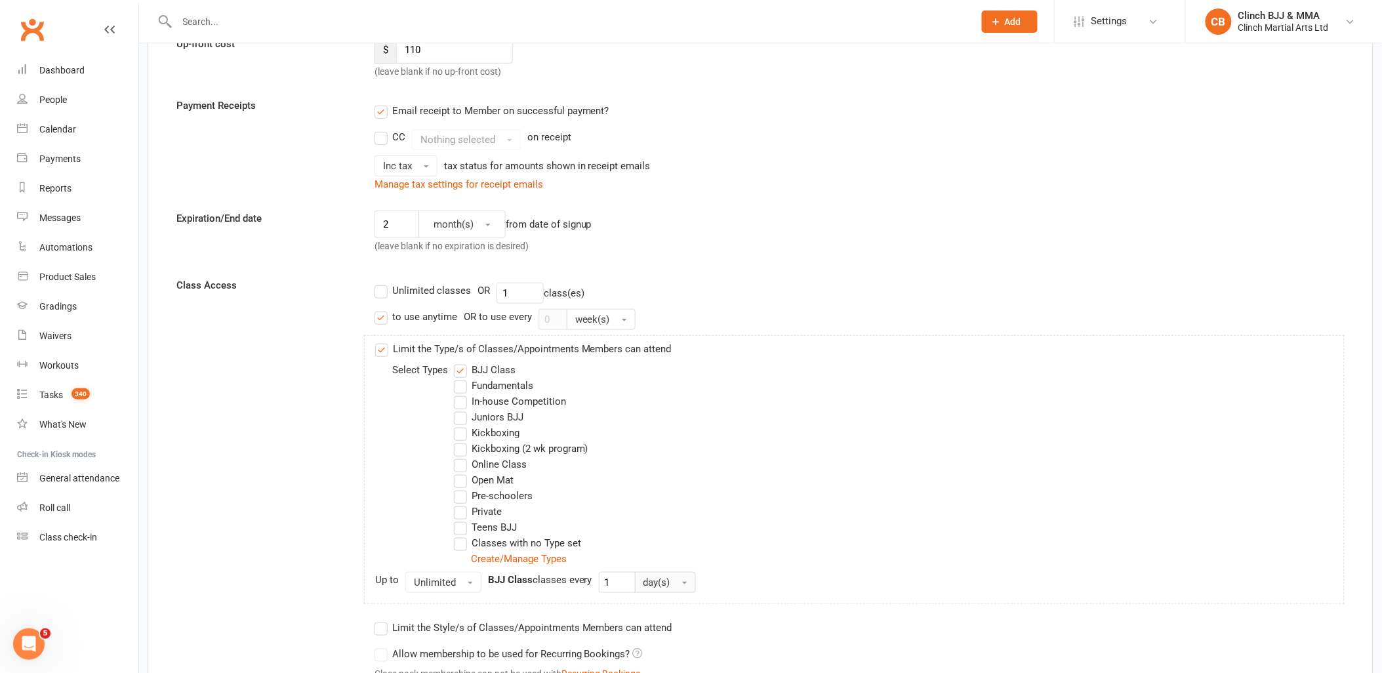
click at [685, 581] on button "day(s)" at bounding box center [665, 582] width 61 height 21
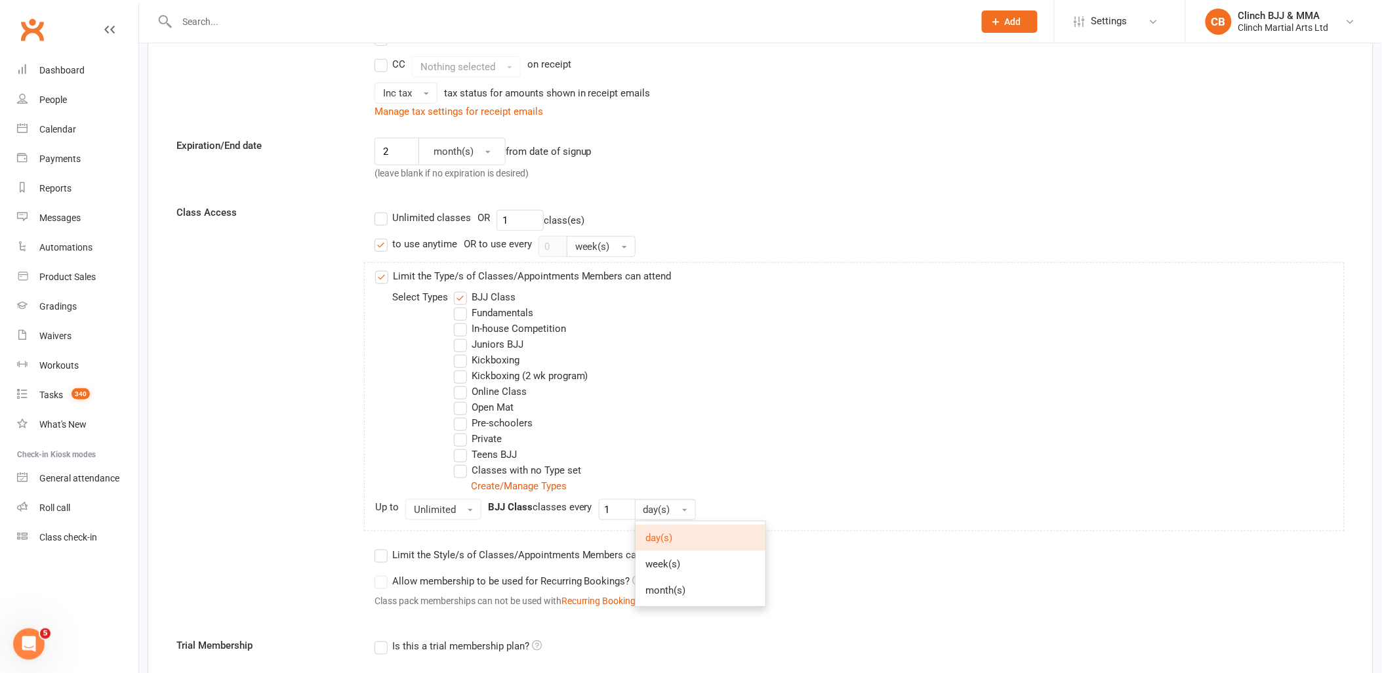
click at [698, 409] on div "Open Mat" at bounding box center [899, 407] width 890 height 16
click at [386, 558] on label "Limit the Style/s of Classes/Appointments Members can attend" at bounding box center [523, 555] width 298 height 16
click at [383, 547] on input "Limit the Style/s of Classes/Appointments Members can attend" at bounding box center [378, 547] width 9 height 0
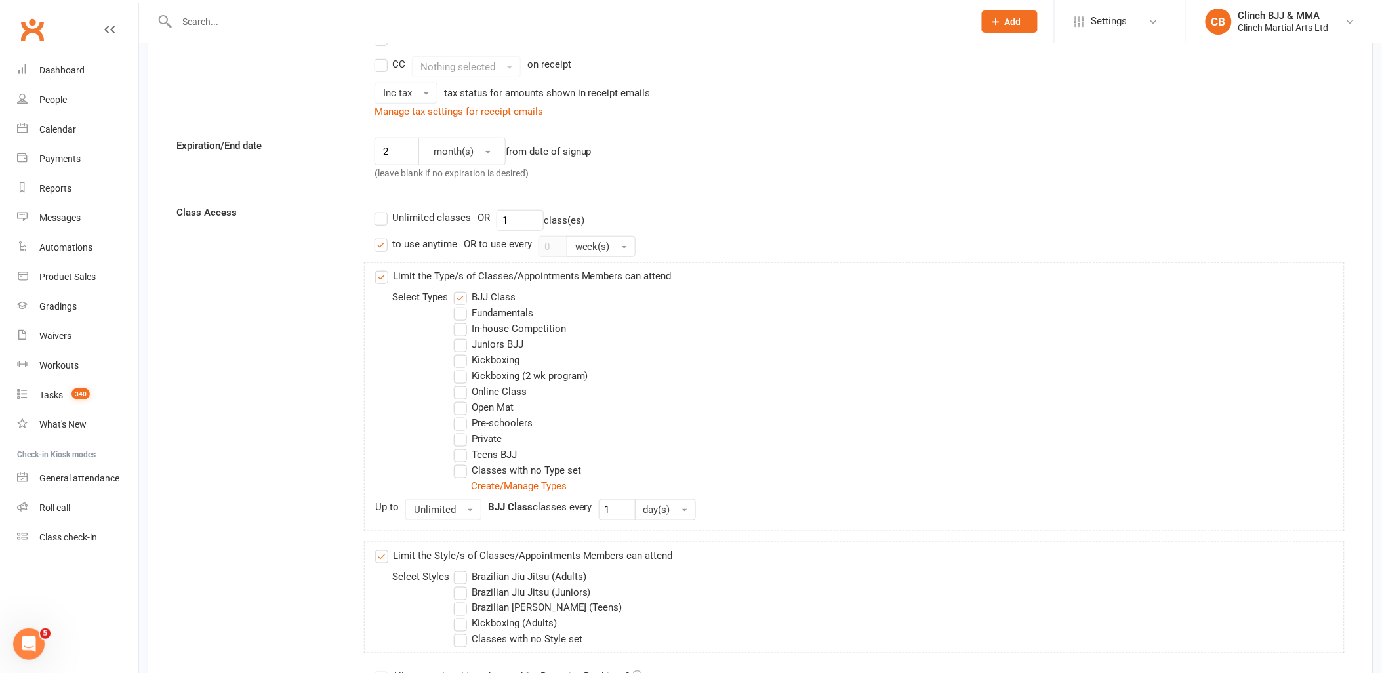
click at [458, 574] on label "Brazilian Jiu Jitsu (Adults)" at bounding box center [520, 577] width 132 height 16
click at [458, 569] on input "Brazilian Jiu Jitsu (Adults)" at bounding box center [458, 569] width 9 height 0
click at [461, 578] on label "Brazilian Jiu Jitsu (Adults)" at bounding box center [520, 577] width 132 height 16
click at [461, 569] on input "Brazilian Jiu Jitsu (Adults)" at bounding box center [458, 569] width 9 height 0
click at [461, 575] on label "Brazilian Jiu Jitsu (Adults)" at bounding box center [520, 577] width 132 height 16
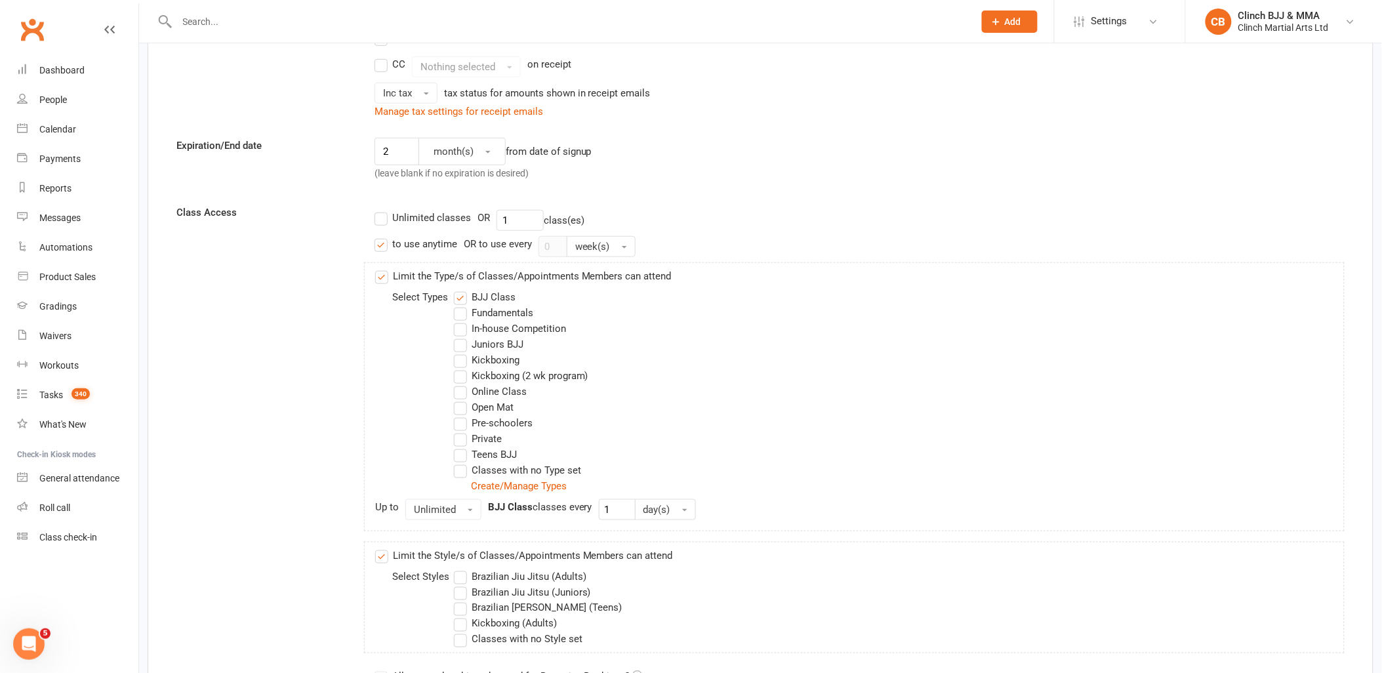
click at [461, 569] on input "Brazilian Jiu Jitsu (Adults)" at bounding box center [458, 569] width 9 height 0
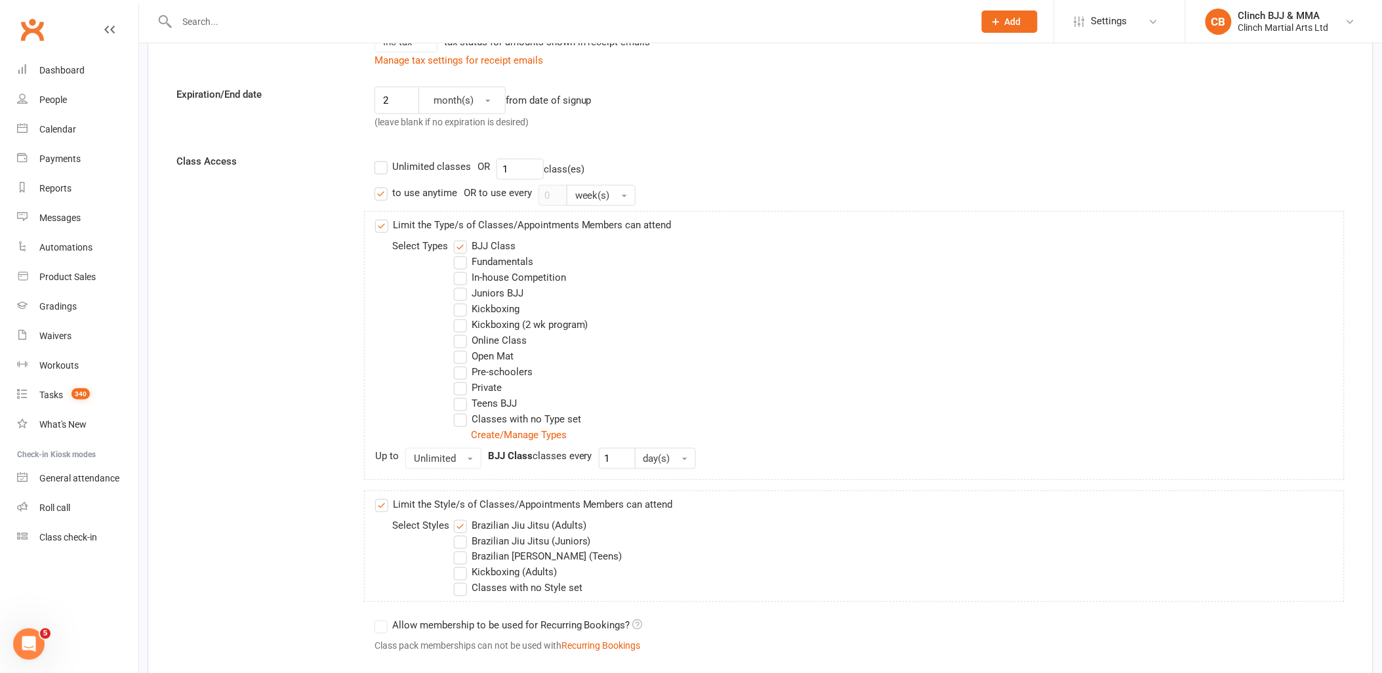
scroll to position [364, 0]
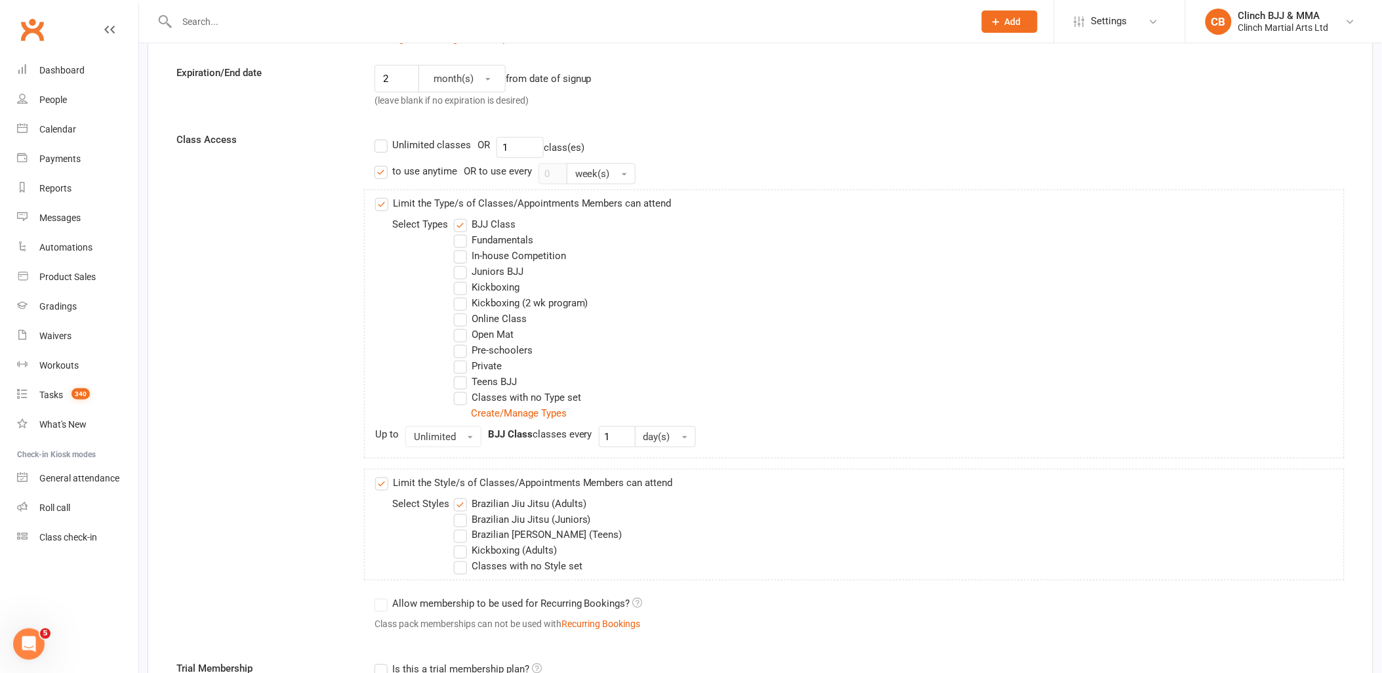
click at [526, 411] on link "Create/Manage Types" at bounding box center [519, 413] width 96 height 12
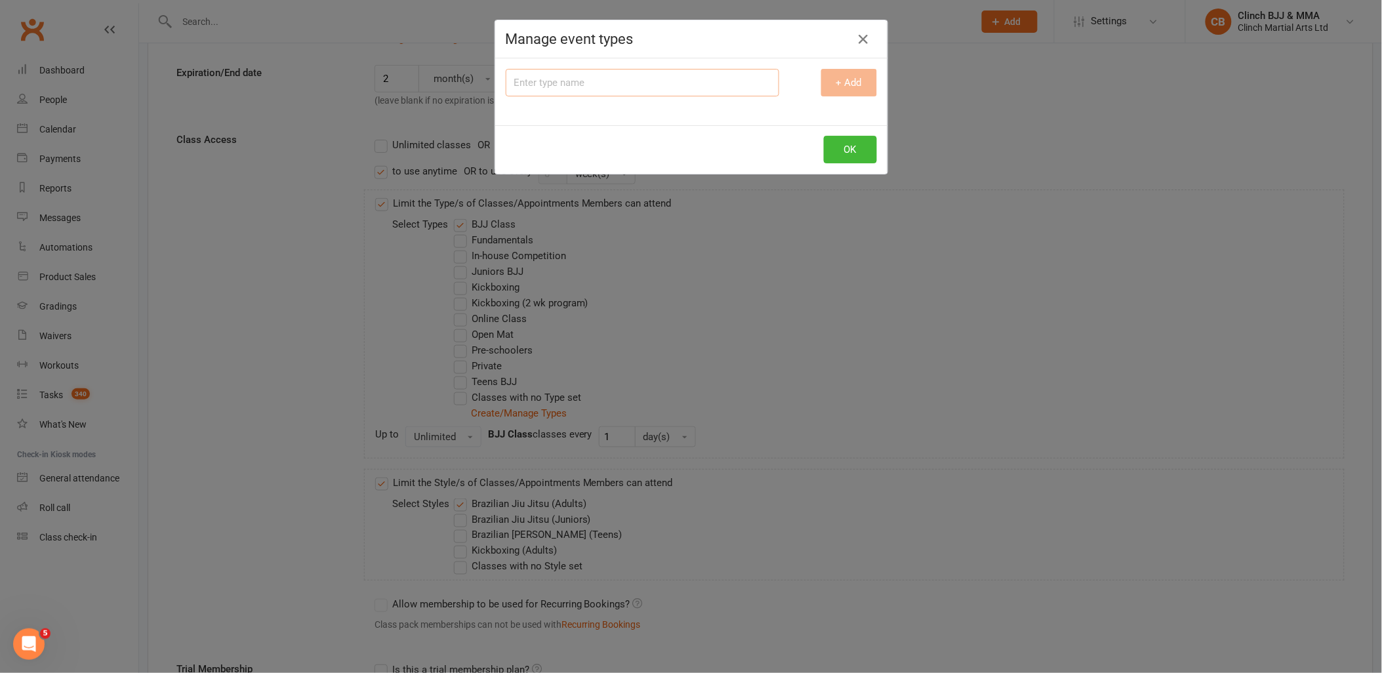
scroll to position [0, 0]
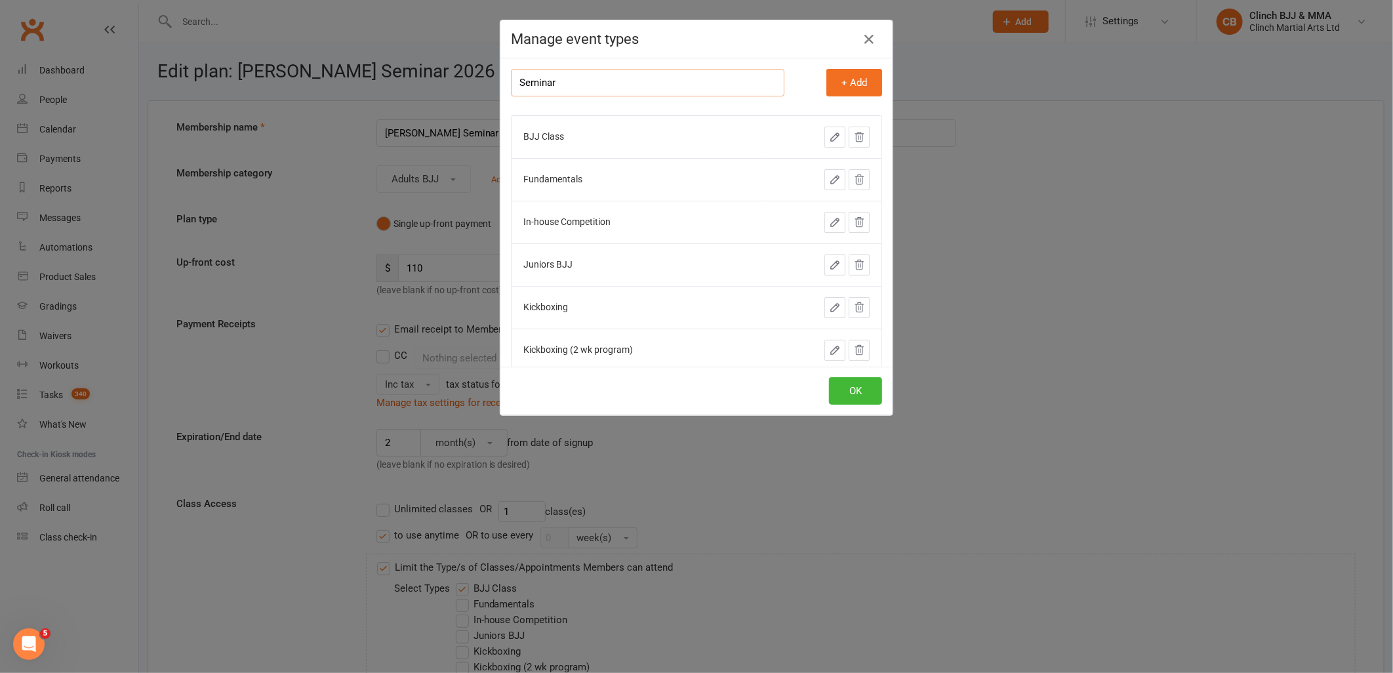
type input "Seminar"
click at [847, 76] on button "+ Add" at bounding box center [854, 83] width 56 height 28
click at [854, 384] on button "OK" at bounding box center [855, 391] width 53 height 28
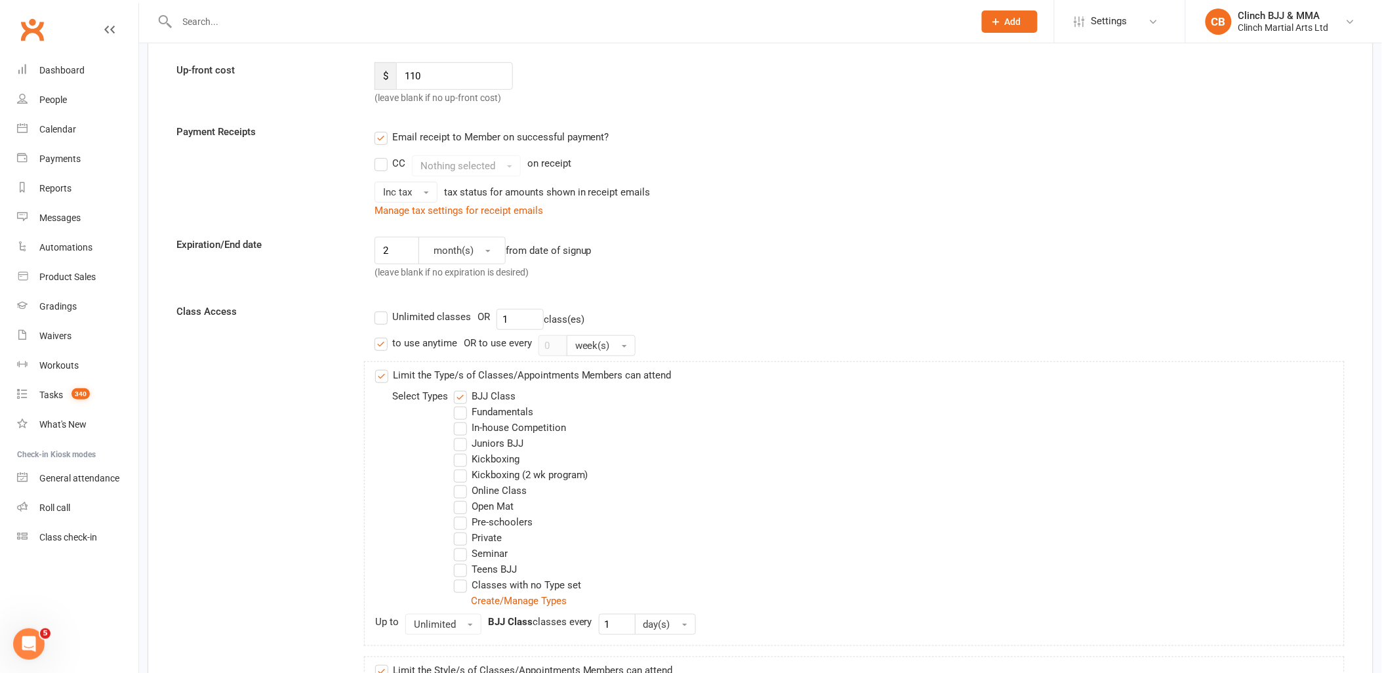
scroll to position [218, 0]
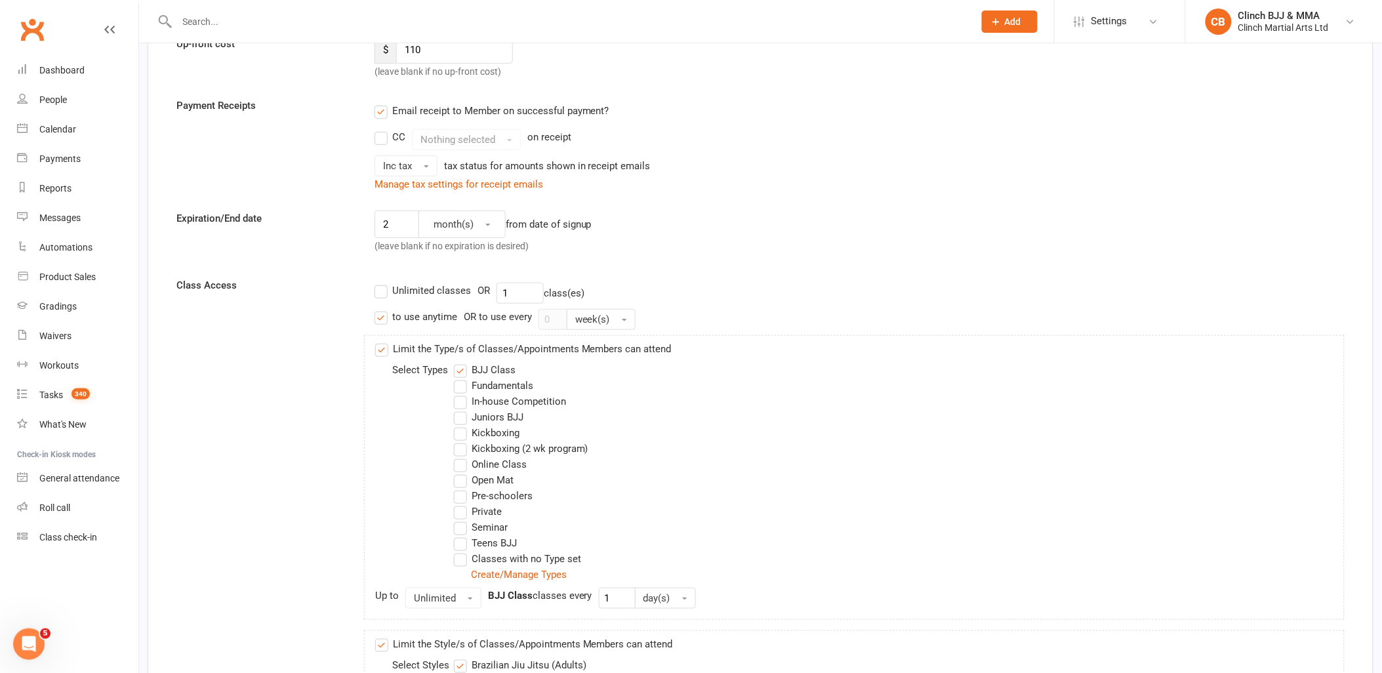
click at [466, 370] on label "BJJ Class" at bounding box center [485, 370] width 62 height 16
click at [462, 362] on input "BJJ Class" at bounding box center [458, 362] width 9 height 0
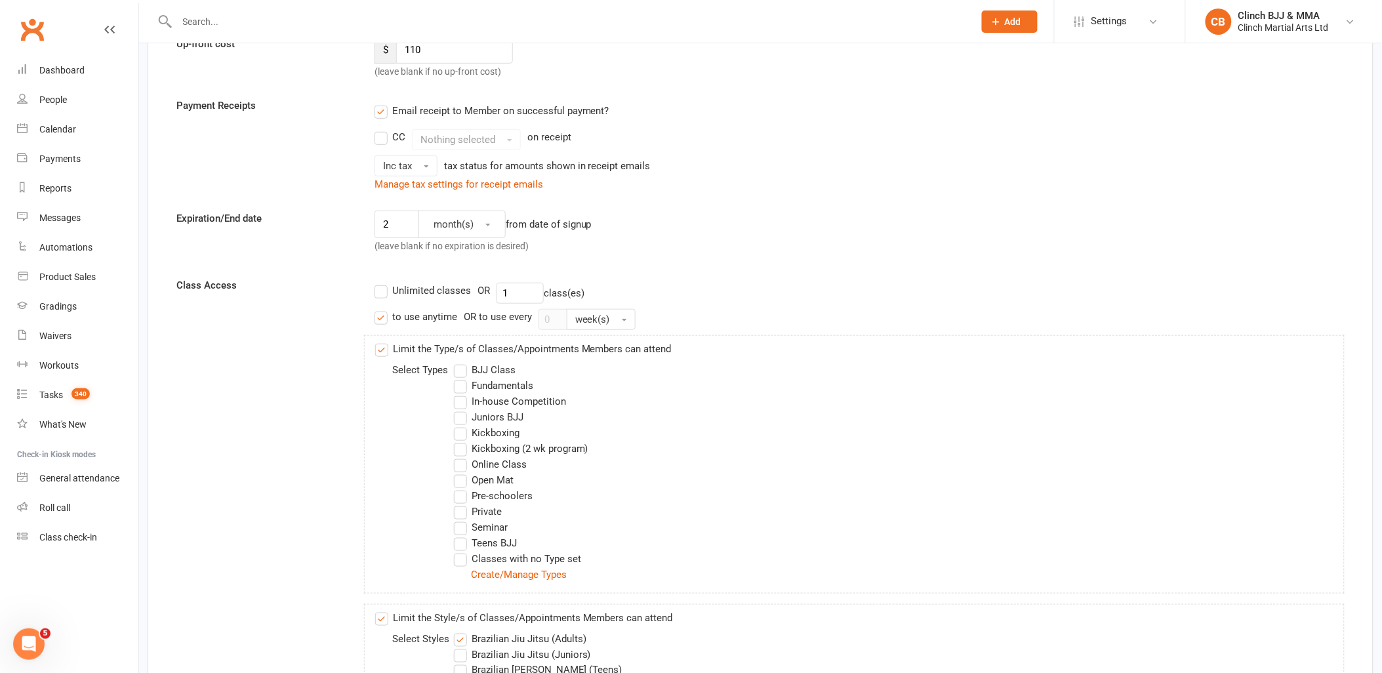
click at [466, 529] on label "Seminar" at bounding box center [481, 527] width 54 height 16
click at [462, 519] on input "Seminar" at bounding box center [458, 519] width 9 height 0
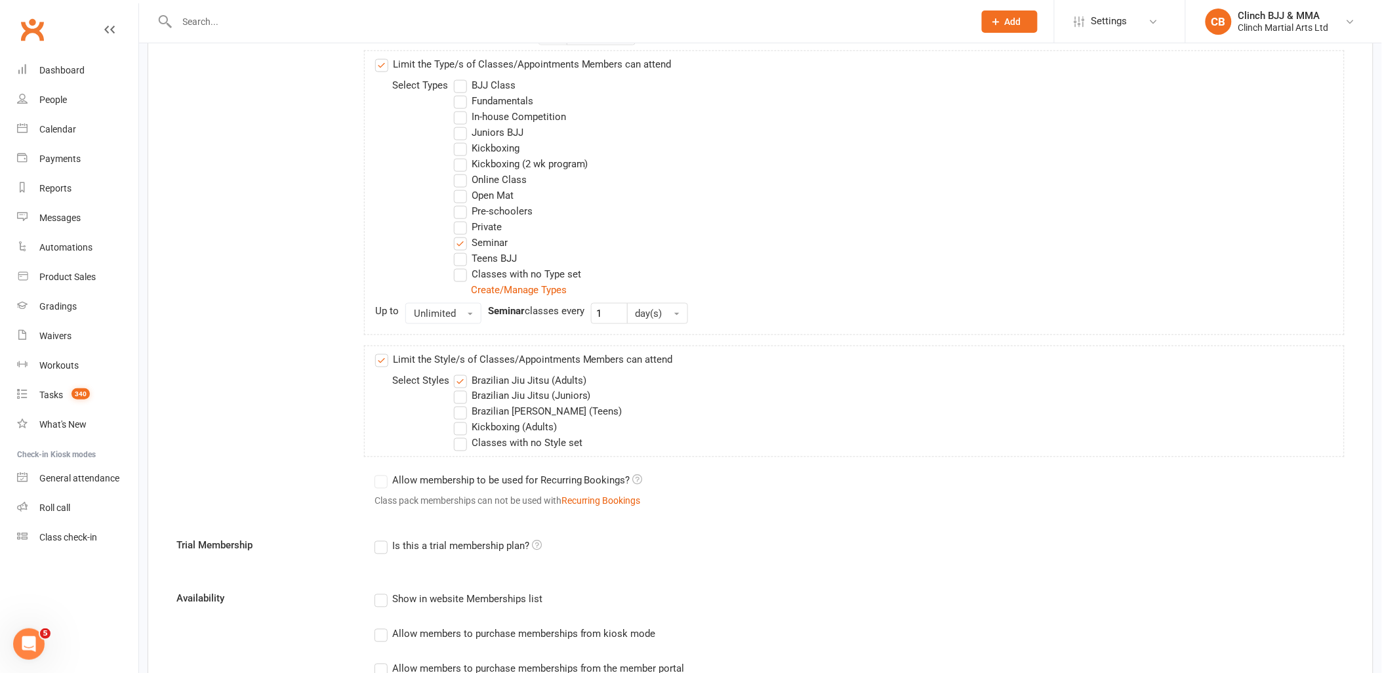
scroll to position [285, 0]
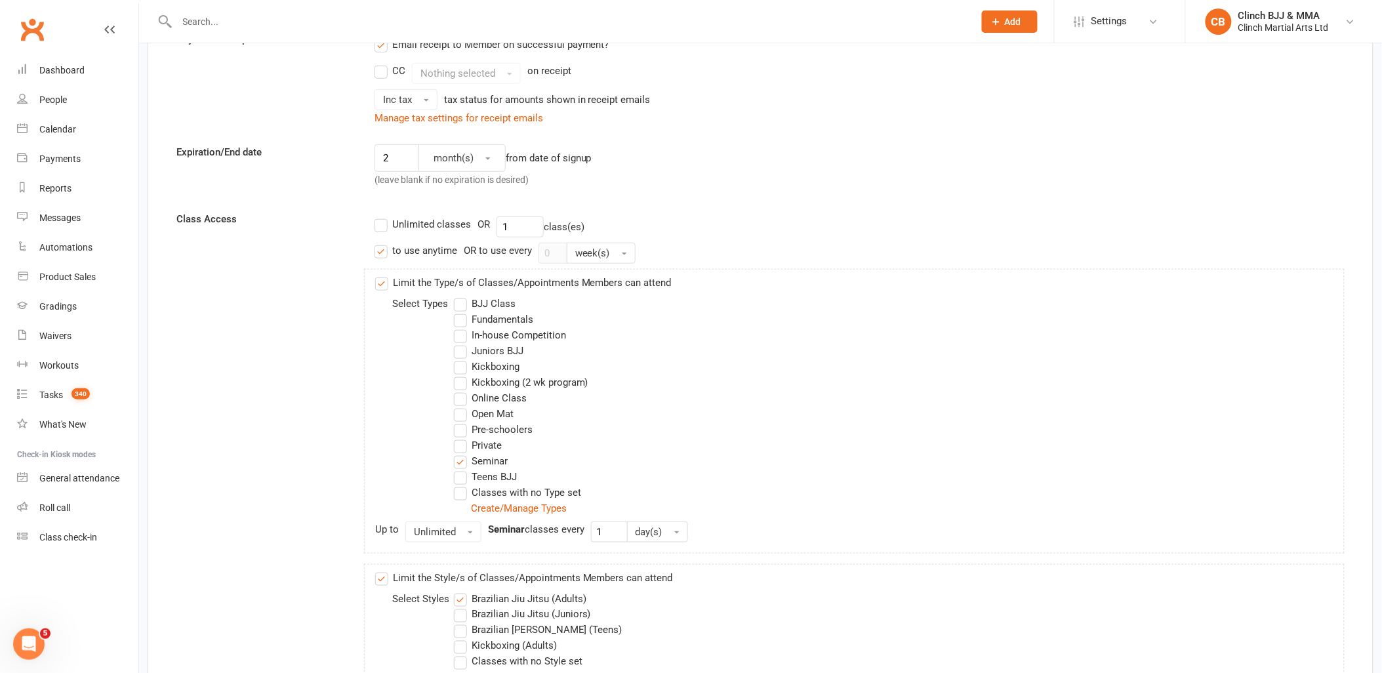
click at [1128, 20] on link "Settings" at bounding box center [1119, 22] width 91 height 30
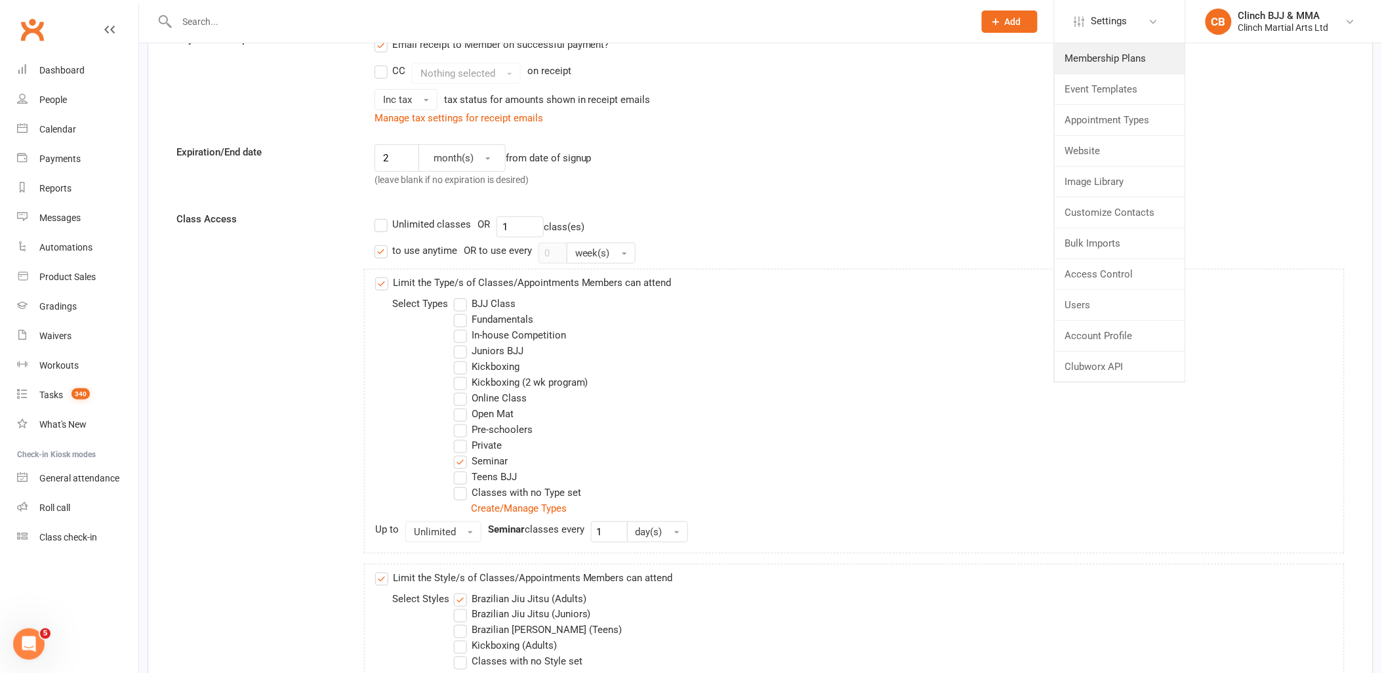
click at [1127, 55] on link "Membership Plans" at bounding box center [1120, 58] width 131 height 30
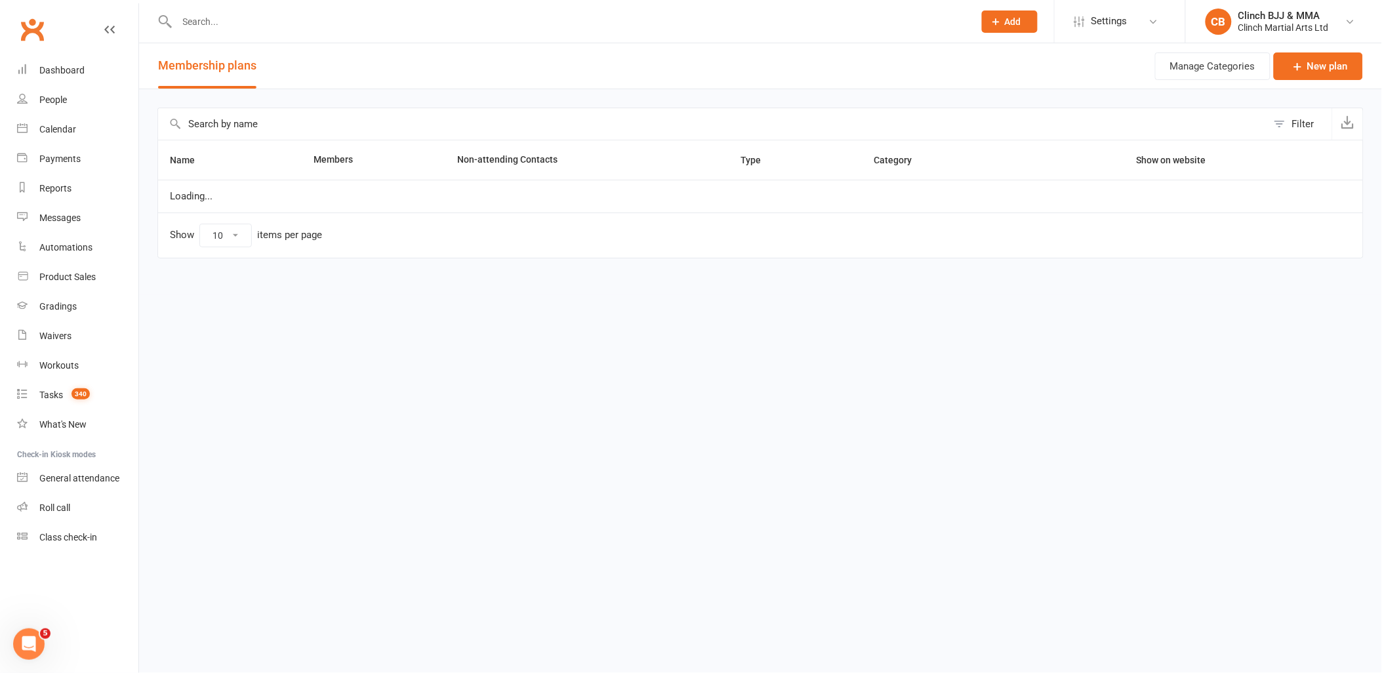
select select "100"
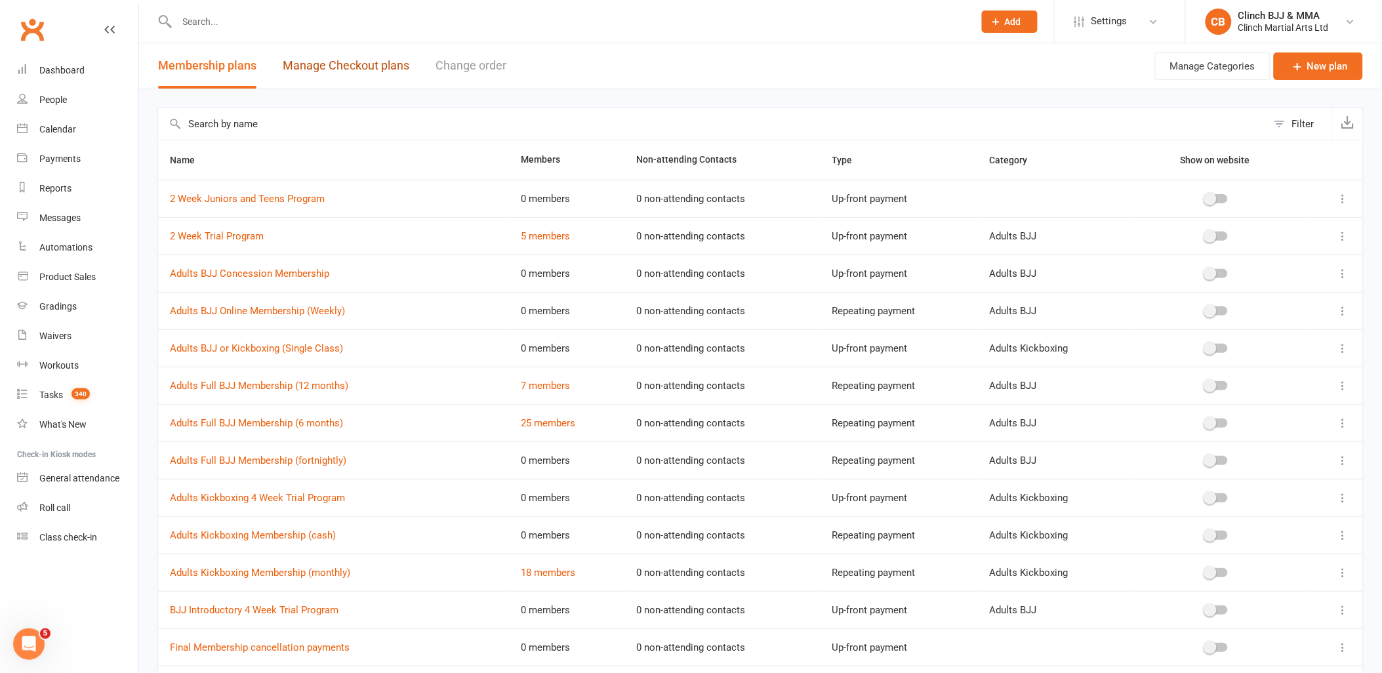
click at [336, 64] on link "Manage Checkout plans" at bounding box center [346, 65] width 127 height 45
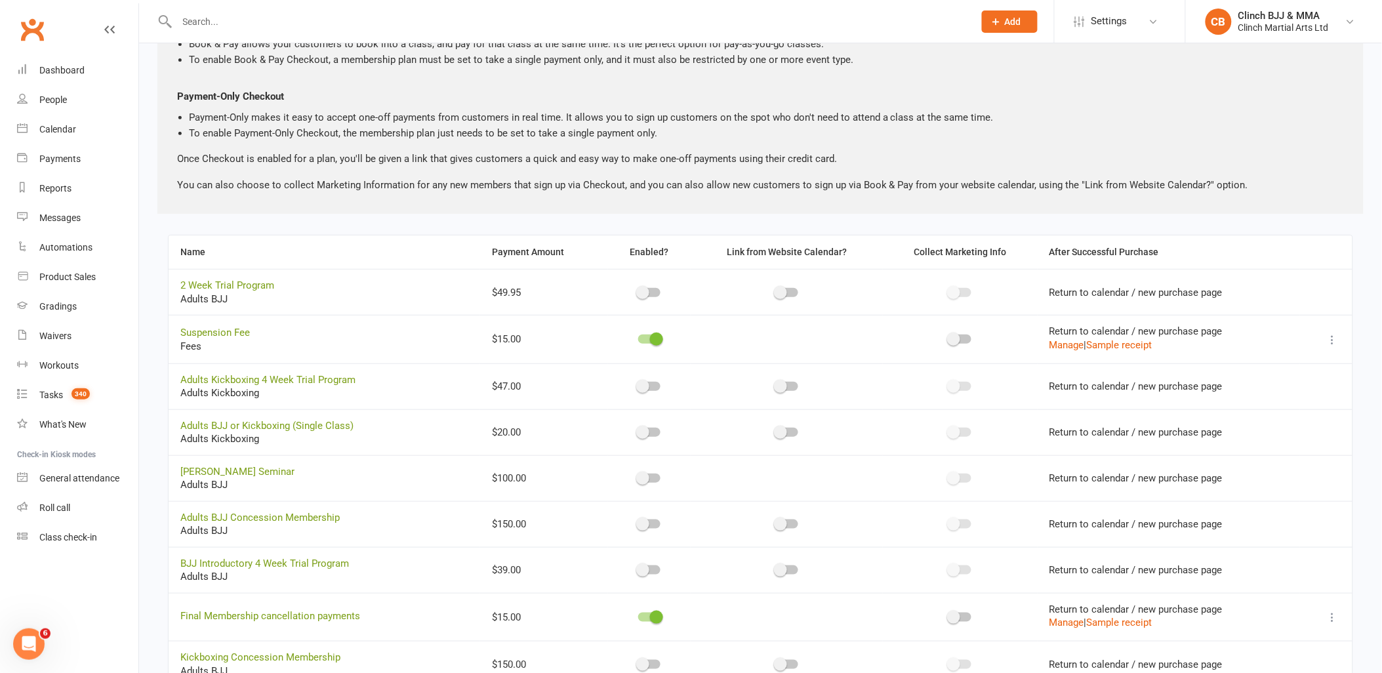
scroll to position [73, 0]
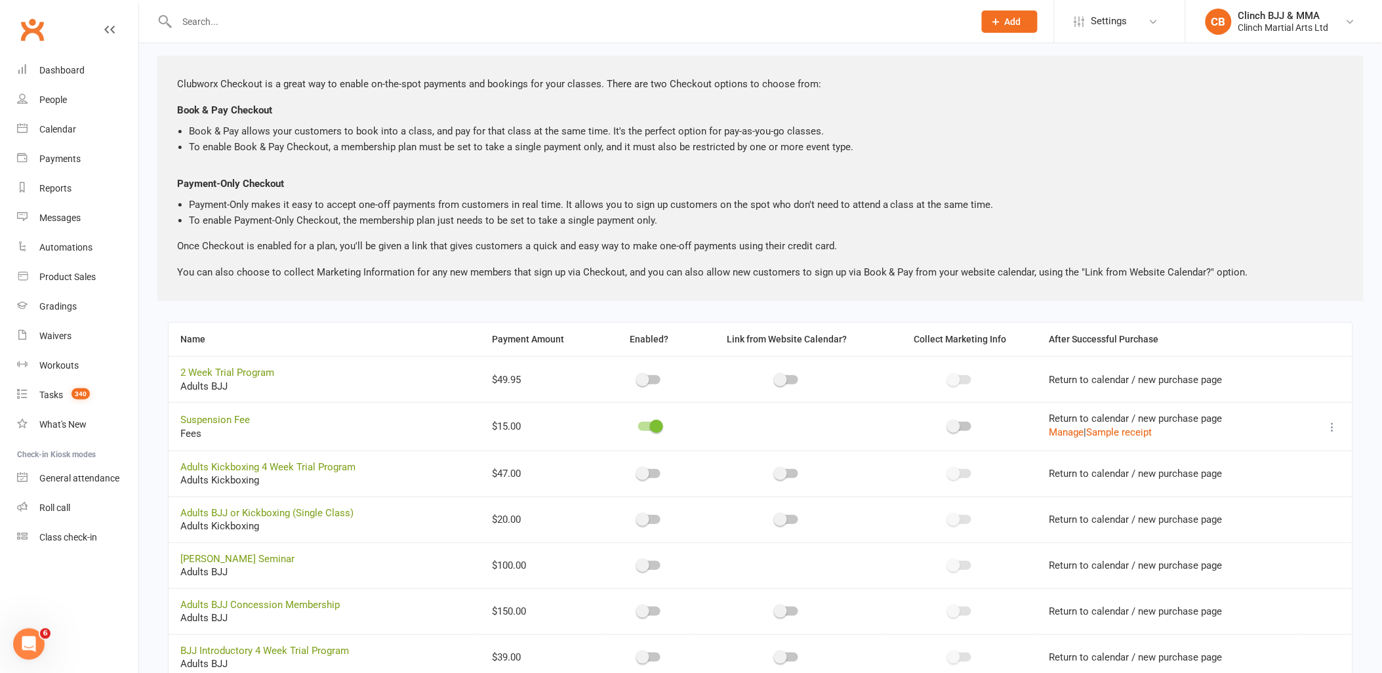
click at [1137, 23] on link "Settings" at bounding box center [1119, 22] width 91 height 30
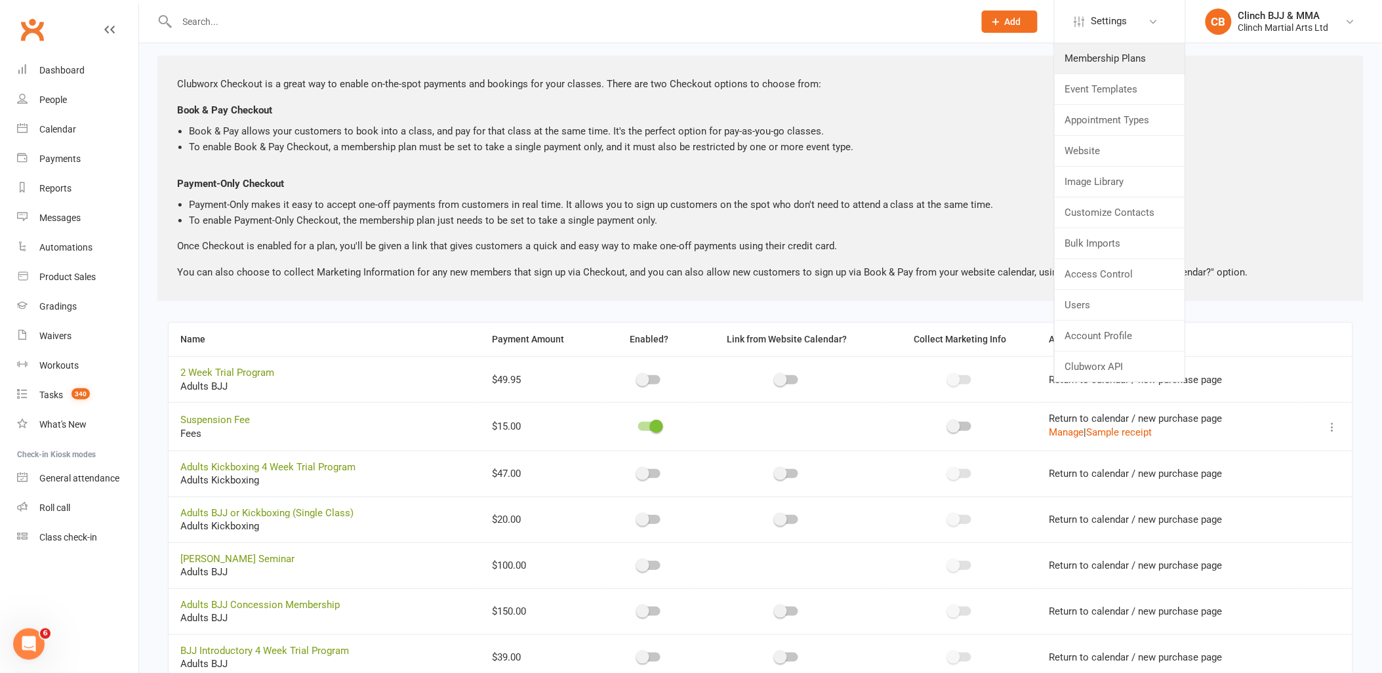
click at [1138, 54] on link "Membership Plans" at bounding box center [1120, 58] width 131 height 30
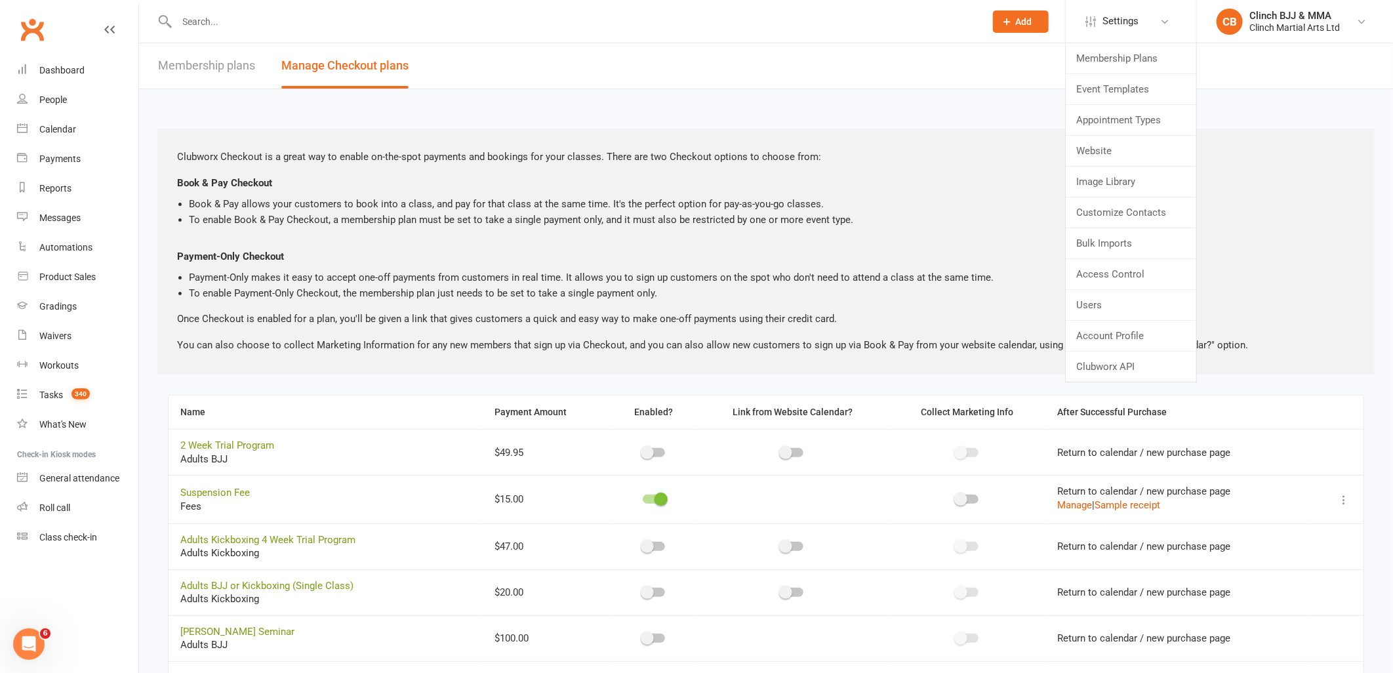
select select "100"
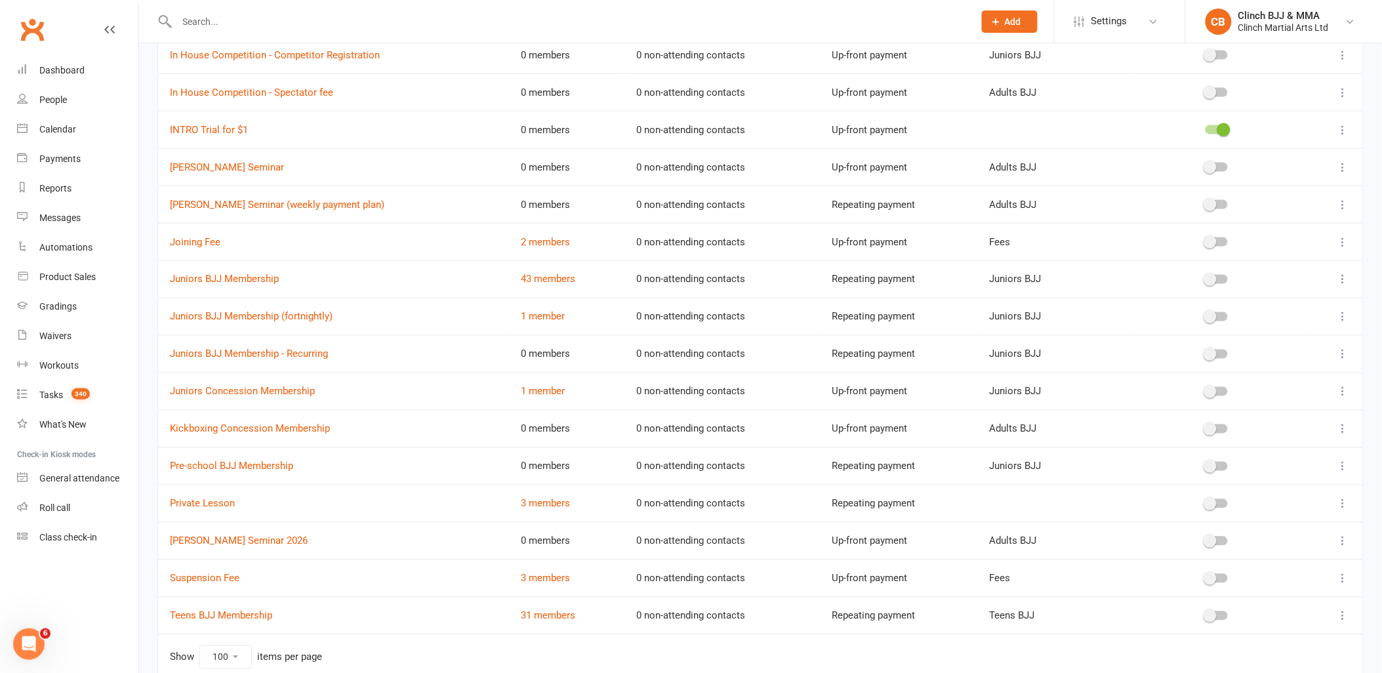
scroll to position [656, 0]
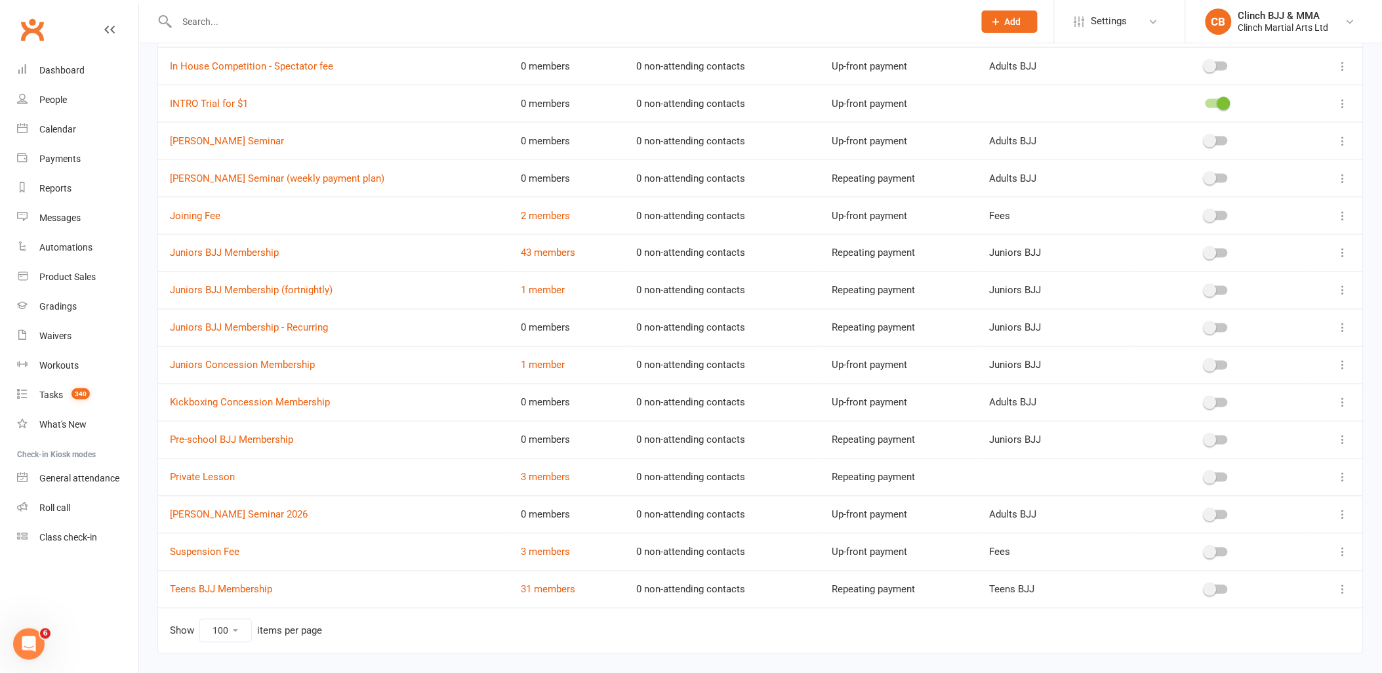
click at [1345, 515] on icon at bounding box center [1343, 514] width 13 height 13
click at [1280, 538] on link "Edit" at bounding box center [1275, 542] width 130 height 26
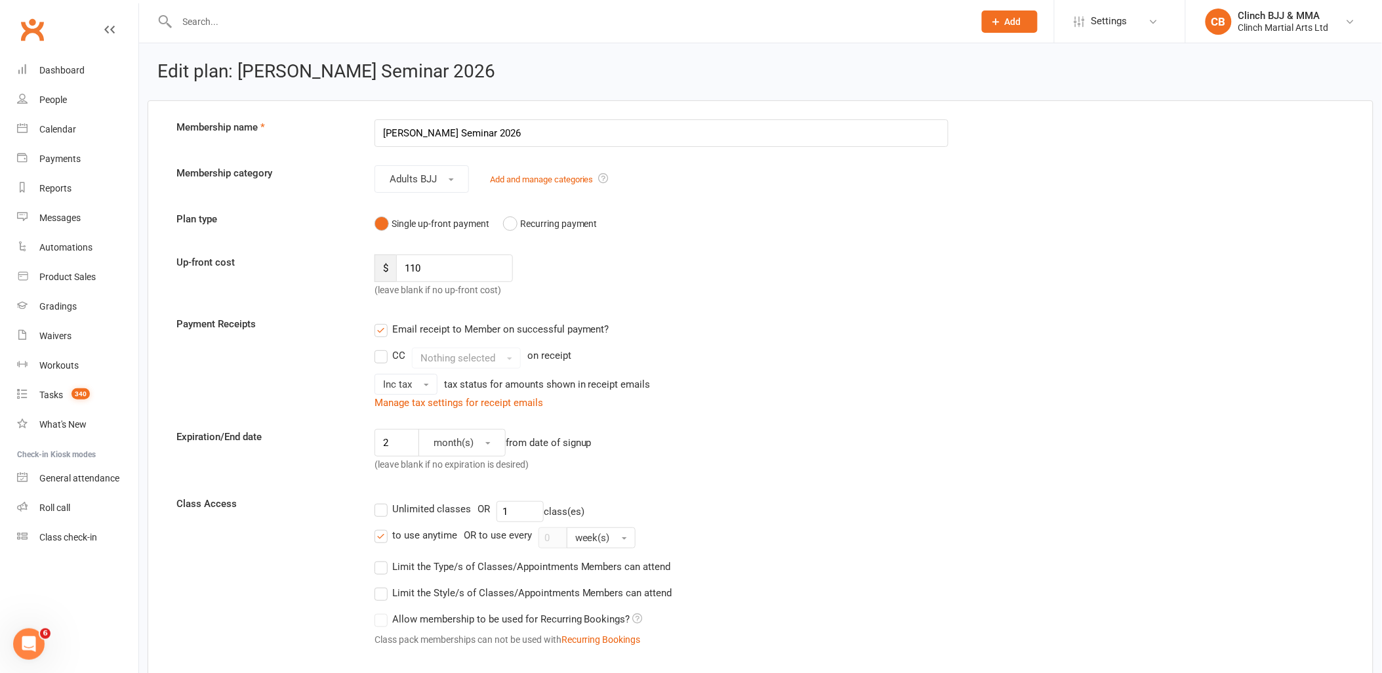
select select "100"
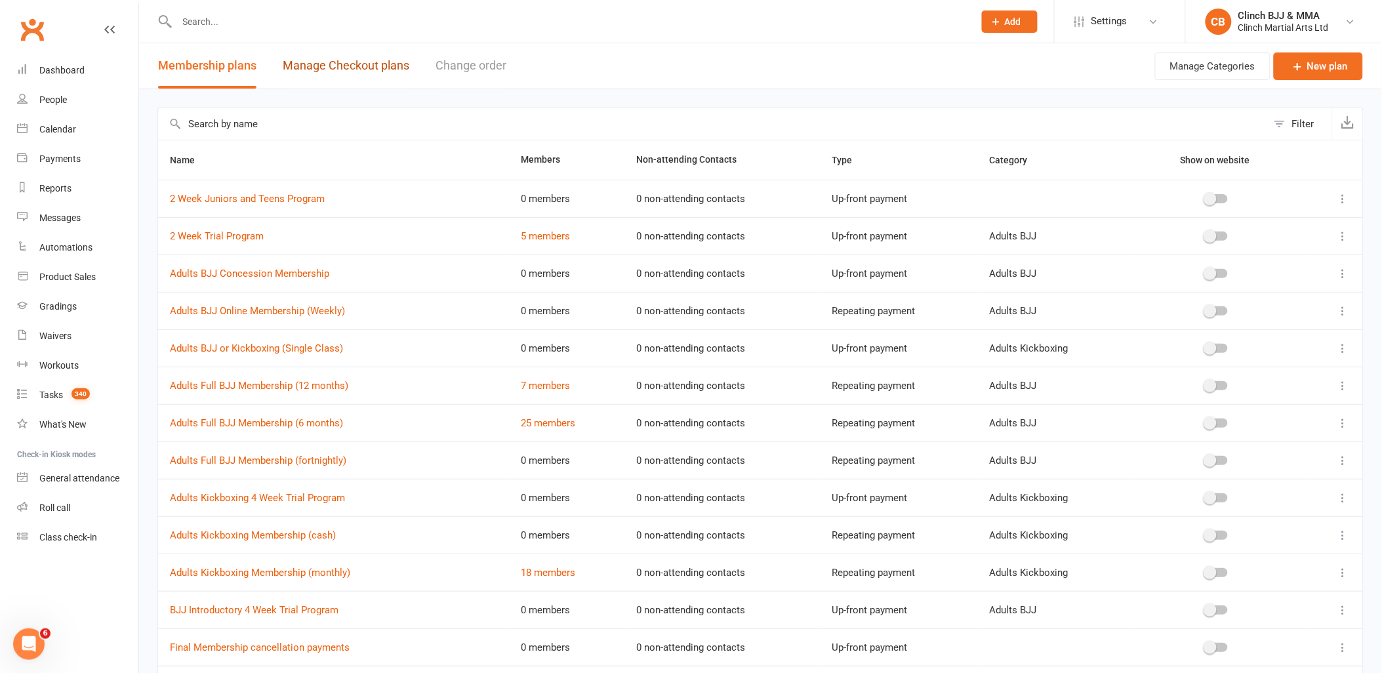
click at [348, 64] on link "Manage Checkout plans" at bounding box center [346, 65] width 127 height 45
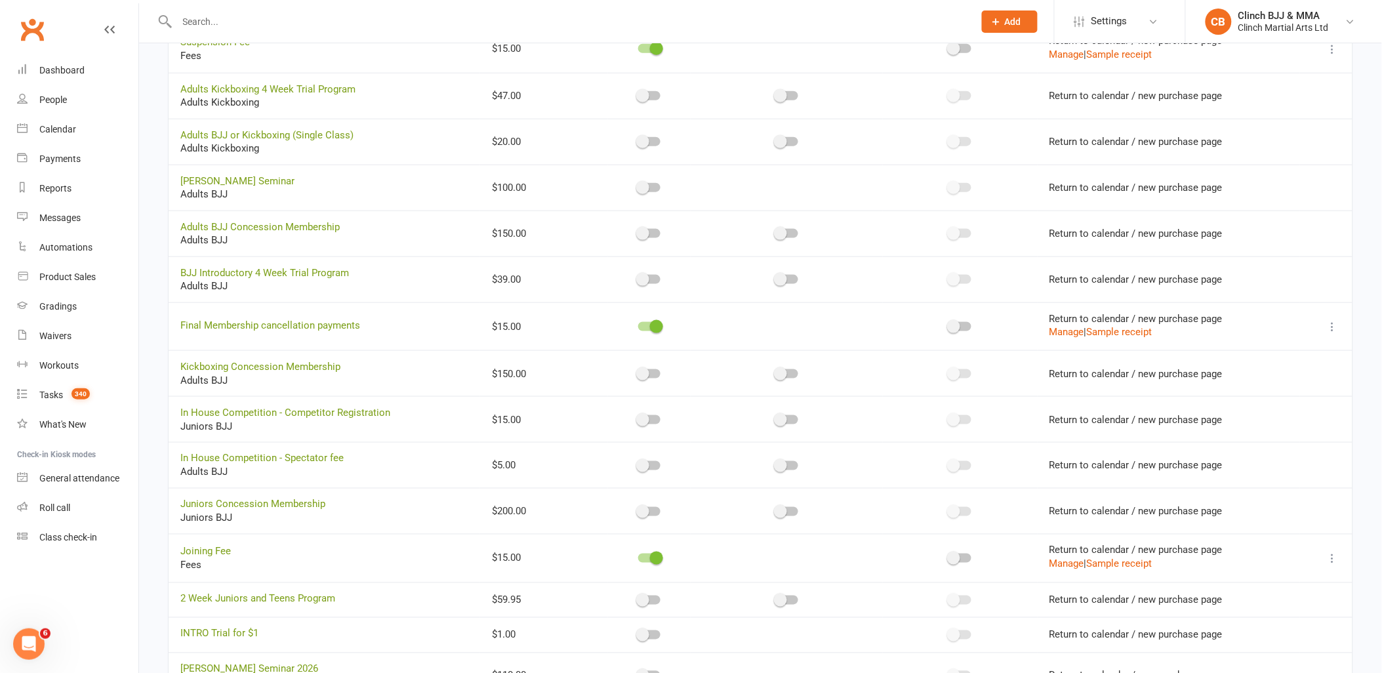
scroll to position [517, 0]
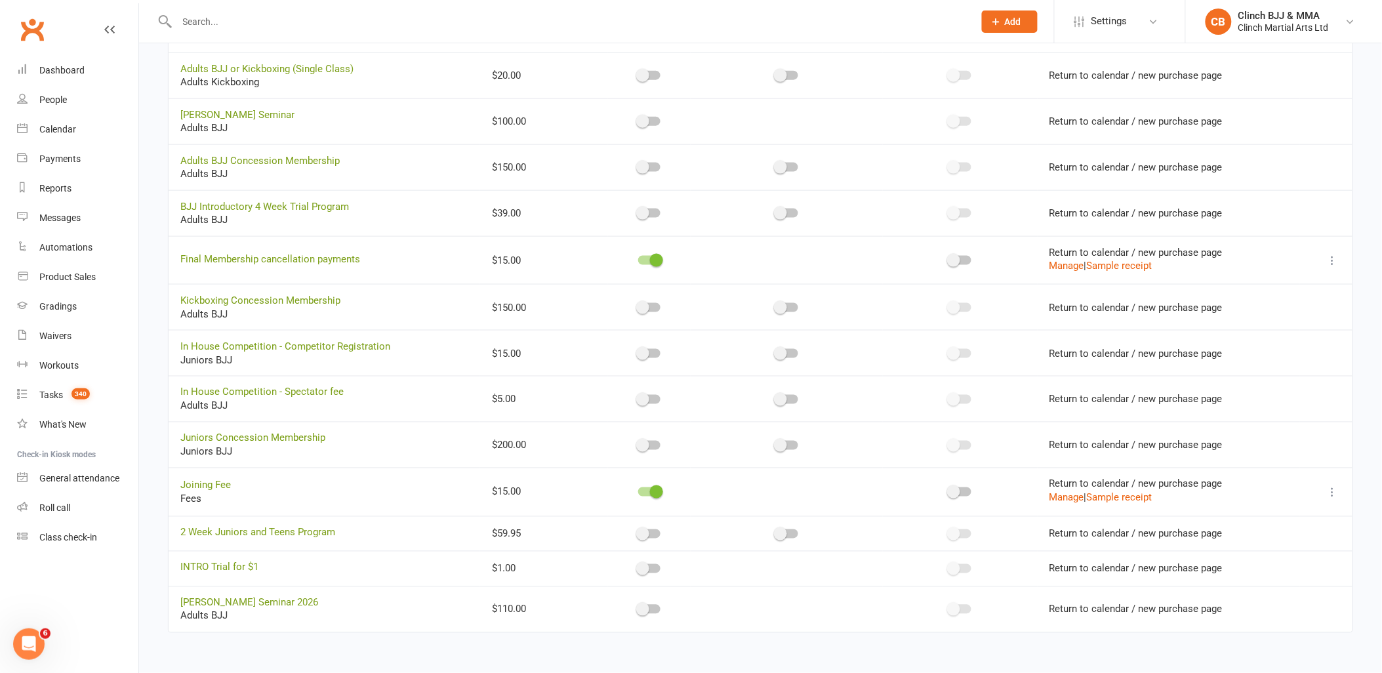
click at [653, 611] on div at bounding box center [649, 609] width 22 height 9
click at [638, 607] on input "checkbox" at bounding box center [638, 607] width 0 height 0
click at [959, 612] on div at bounding box center [960, 610] width 22 height 9
click at [949, 609] on input "checkbox" at bounding box center [949, 609] width 0 height 0
click at [1066, 615] on button "Manage" at bounding box center [1066, 616] width 35 height 16
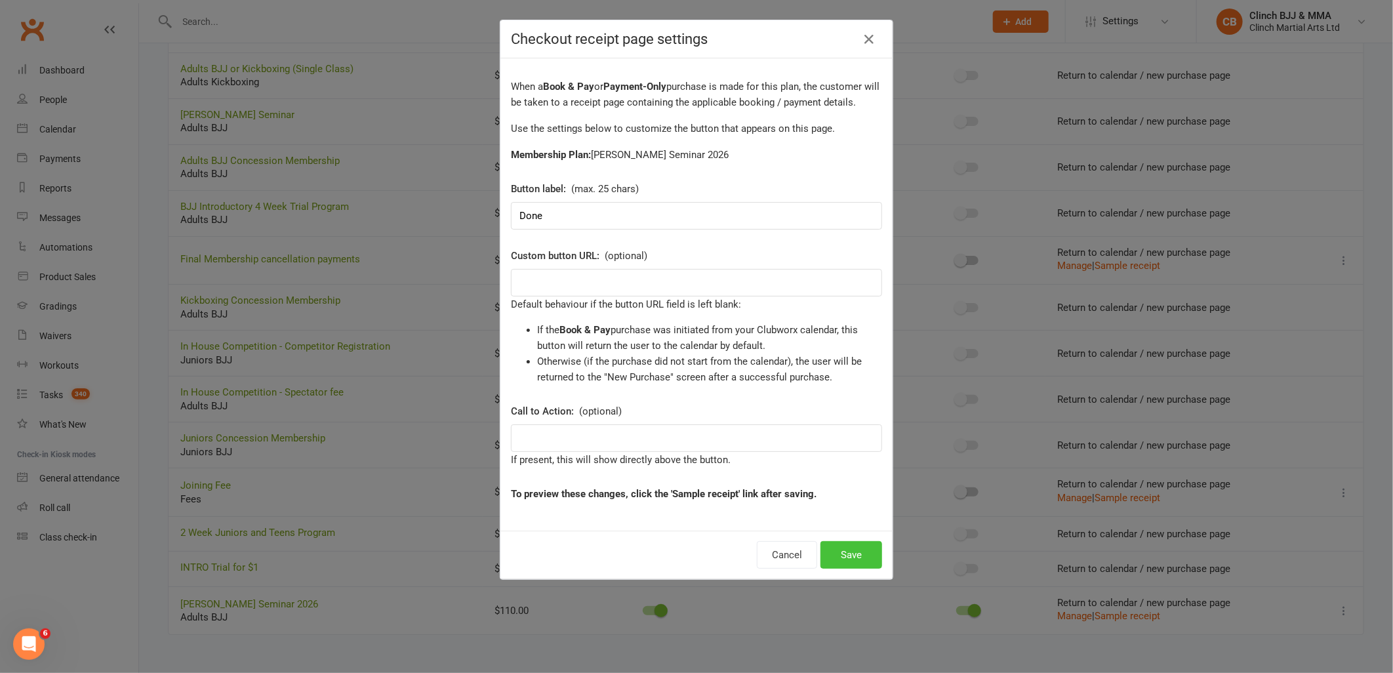
click at [854, 556] on button "Save" at bounding box center [851, 555] width 62 height 28
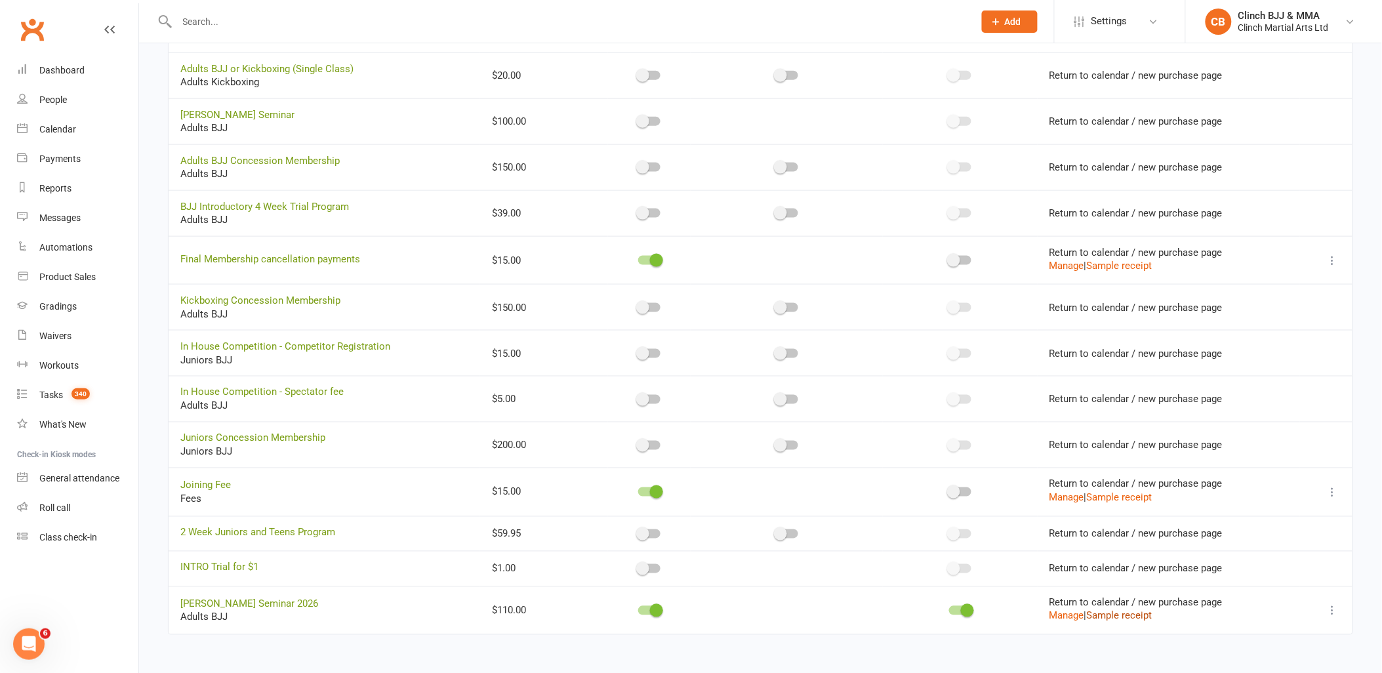
click at [1120, 618] on link "Sample receipt" at bounding box center [1120, 616] width 66 height 12
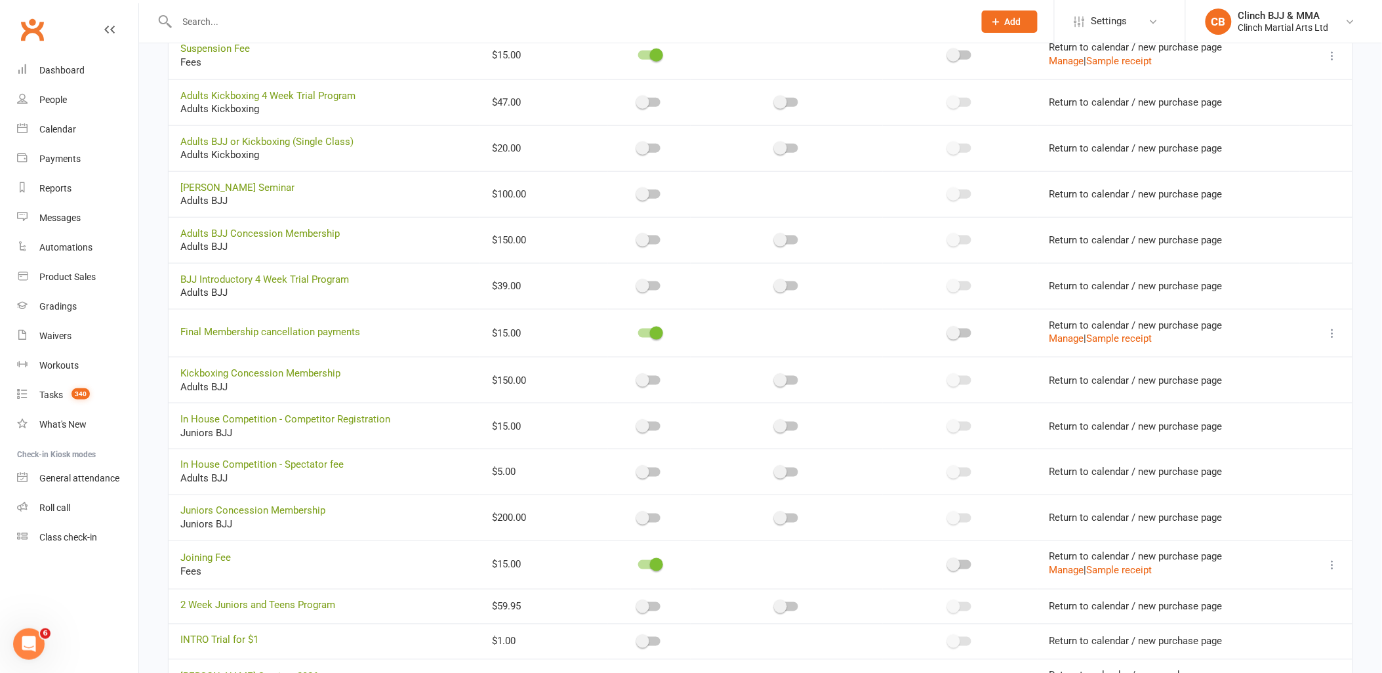
scroll to position [519, 0]
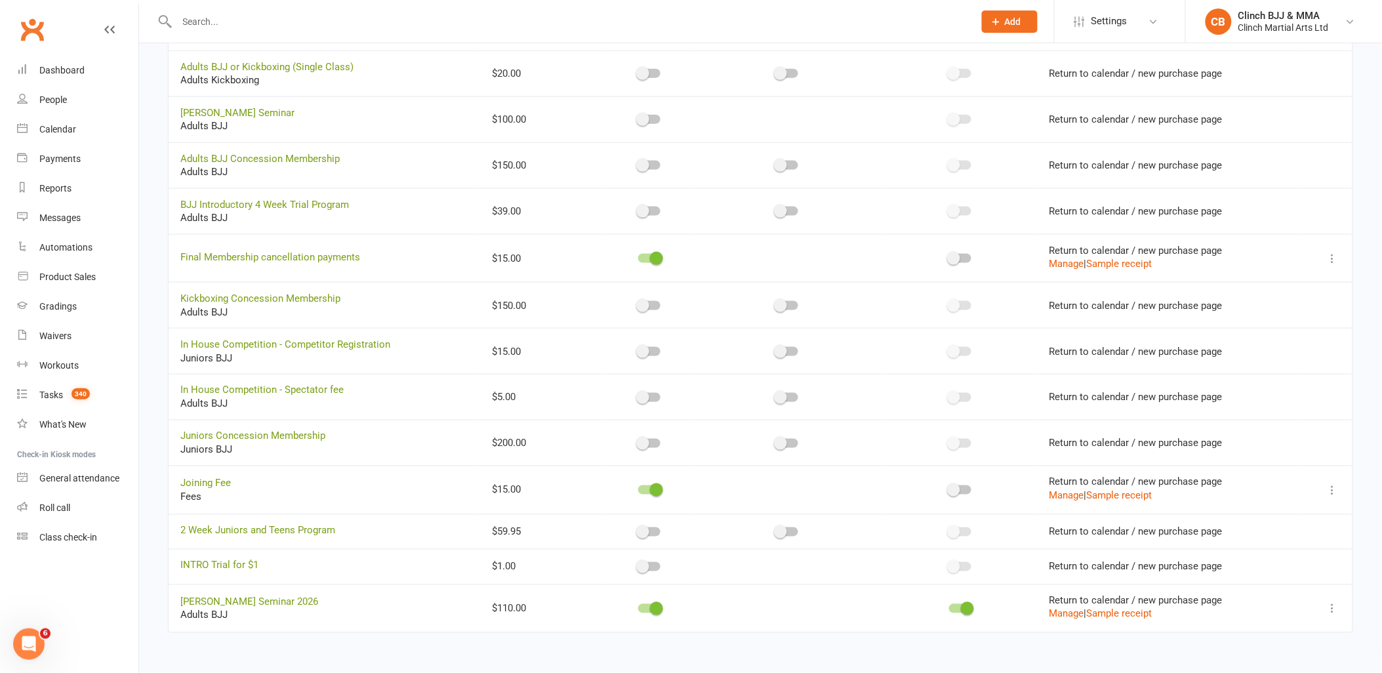
click at [1329, 608] on icon at bounding box center [1332, 608] width 13 height 13
click at [1271, 633] on link "Copy direct link to clipboard" at bounding box center [1257, 635] width 144 height 26
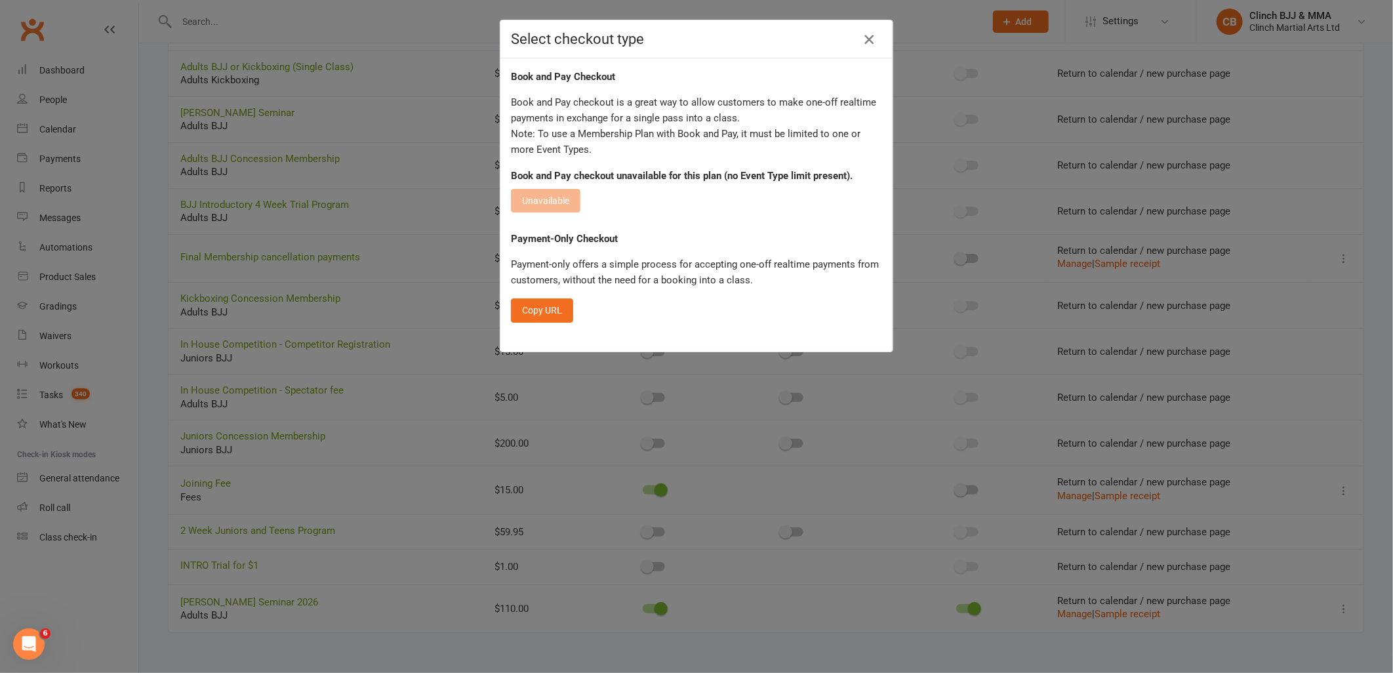
click at [863, 38] on icon "button" at bounding box center [869, 39] width 16 height 16
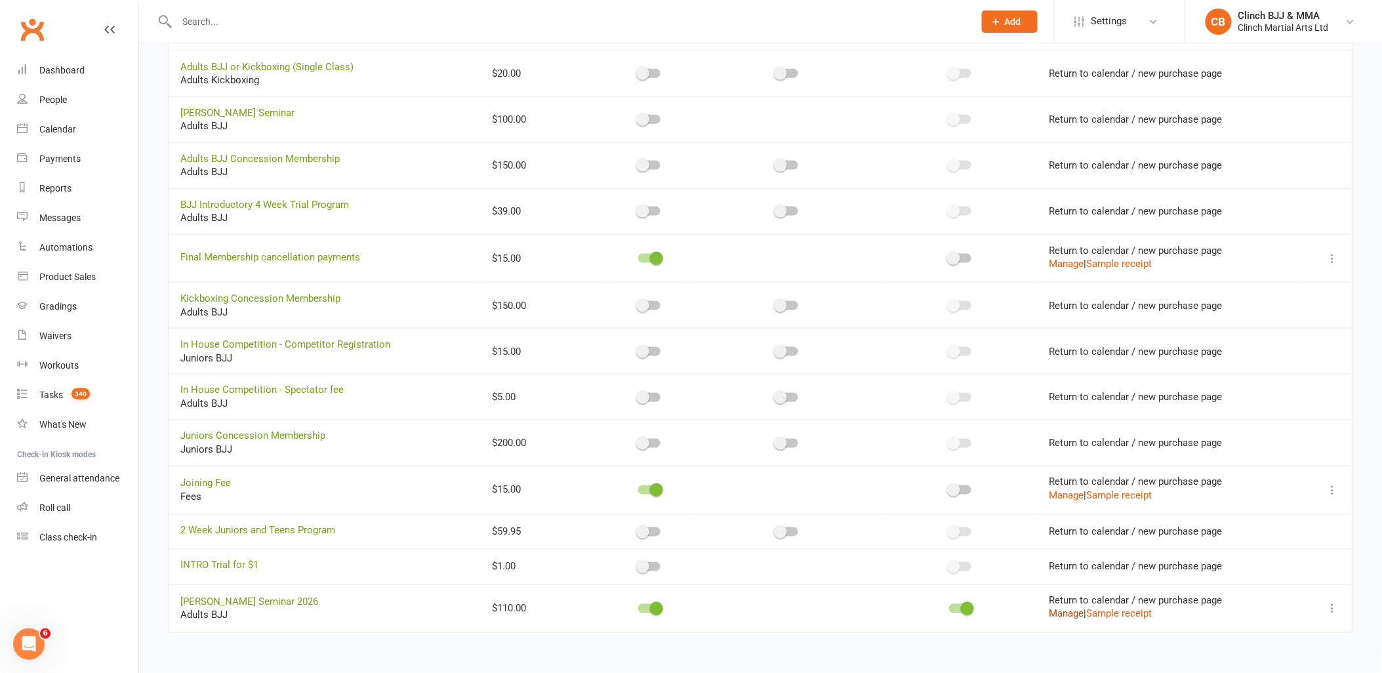
click at [1057, 612] on button "Manage" at bounding box center [1066, 614] width 35 height 16
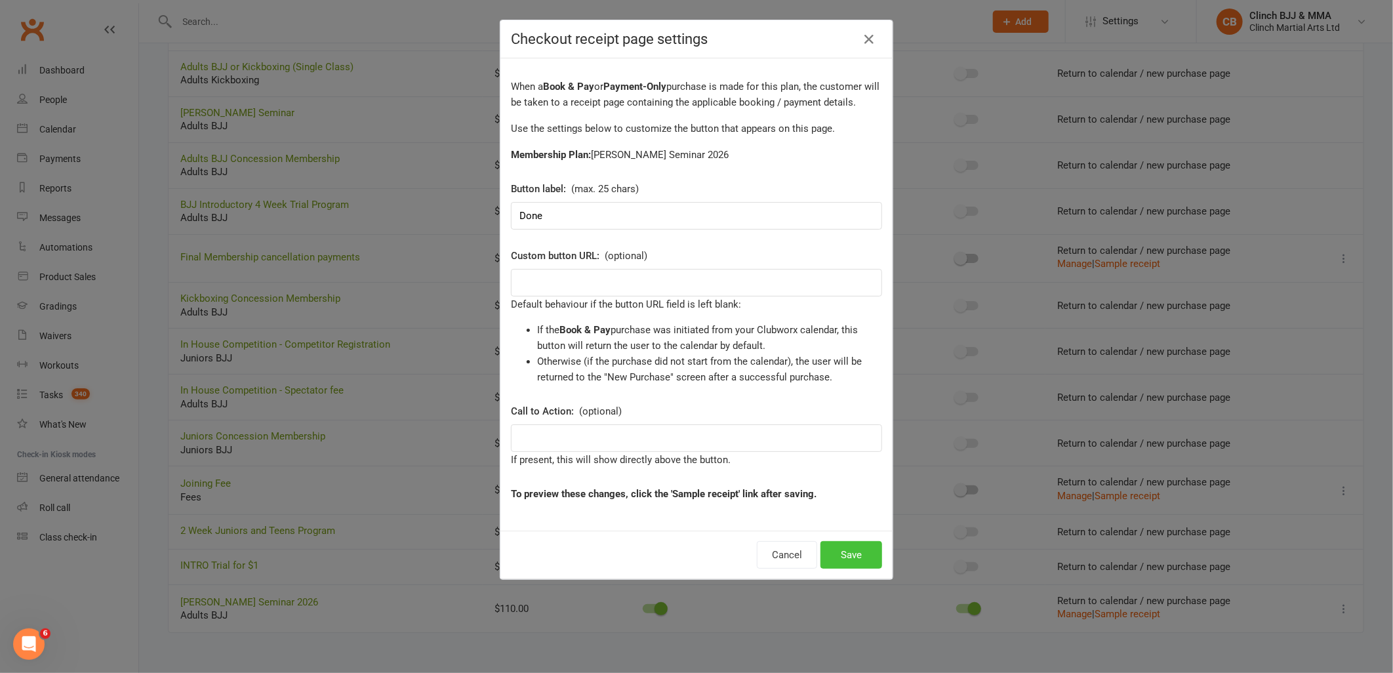
click at [832, 555] on button "Save" at bounding box center [851, 555] width 62 height 28
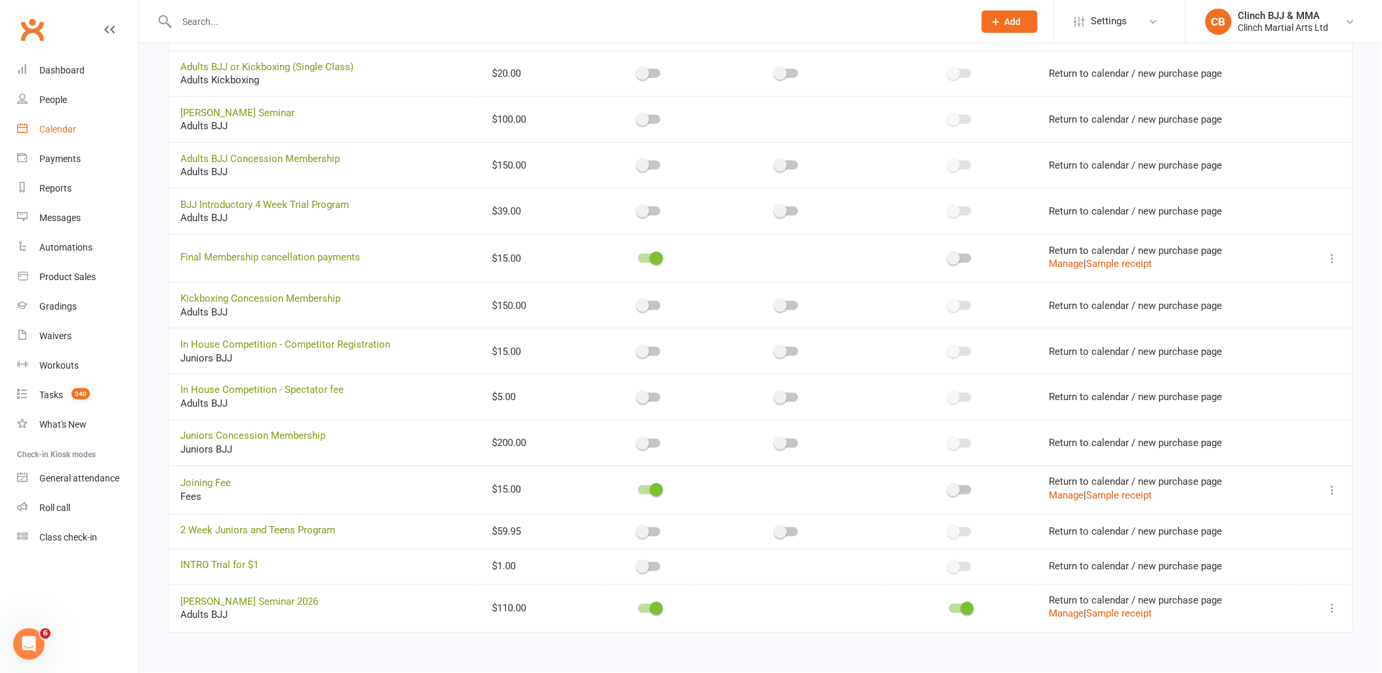
click at [52, 125] on div "Calendar" at bounding box center [57, 129] width 37 height 10
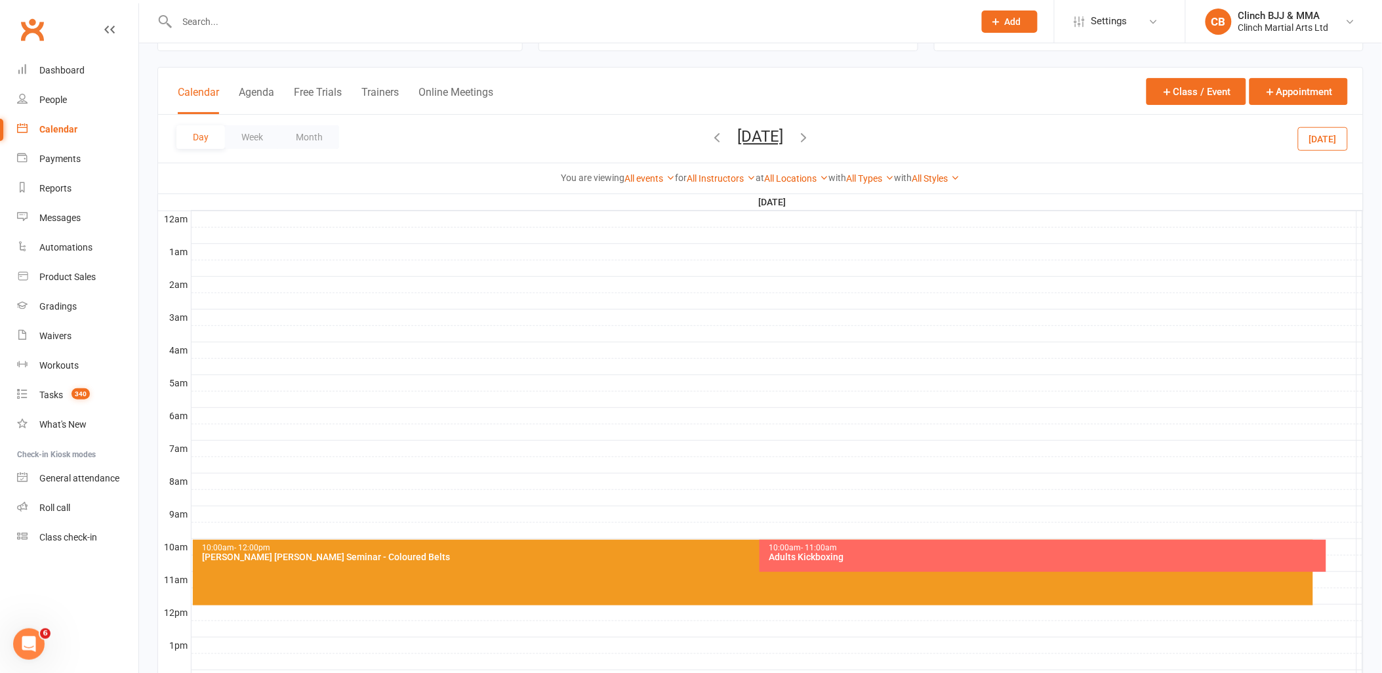
scroll to position [146, 0]
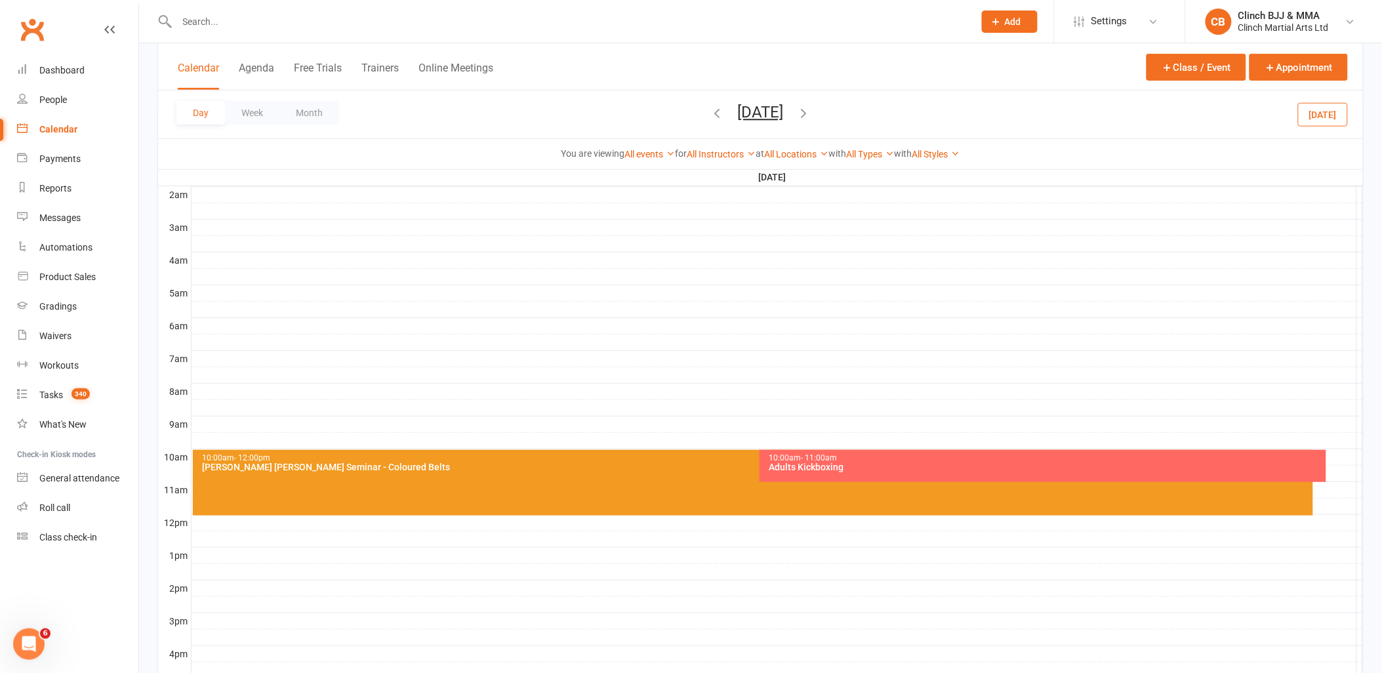
click at [338, 470] on div "[PERSON_NAME] [PERSON_NAME] Seminar - Coloured Belts" at bounding box center [756, 466] width 1108 height 9
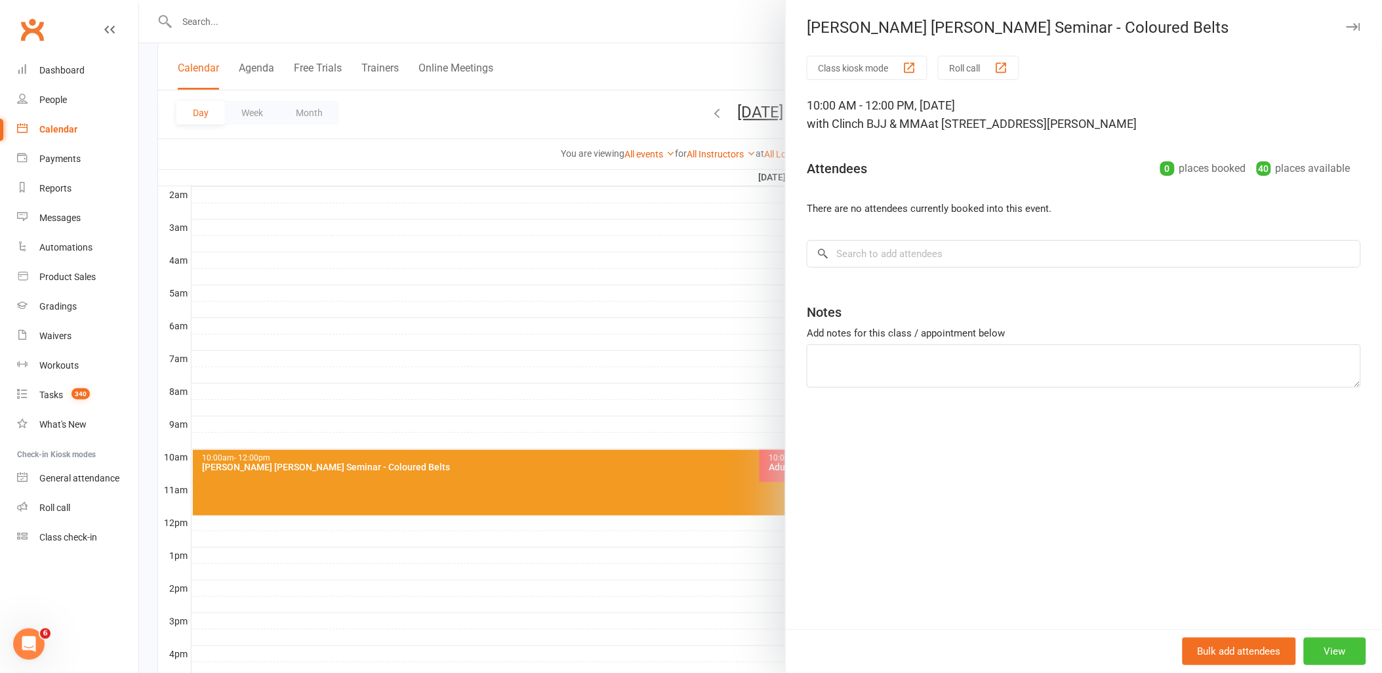
click at [1321, 649] on button "View" at bounding box center [1335, 651] width 62 height 28
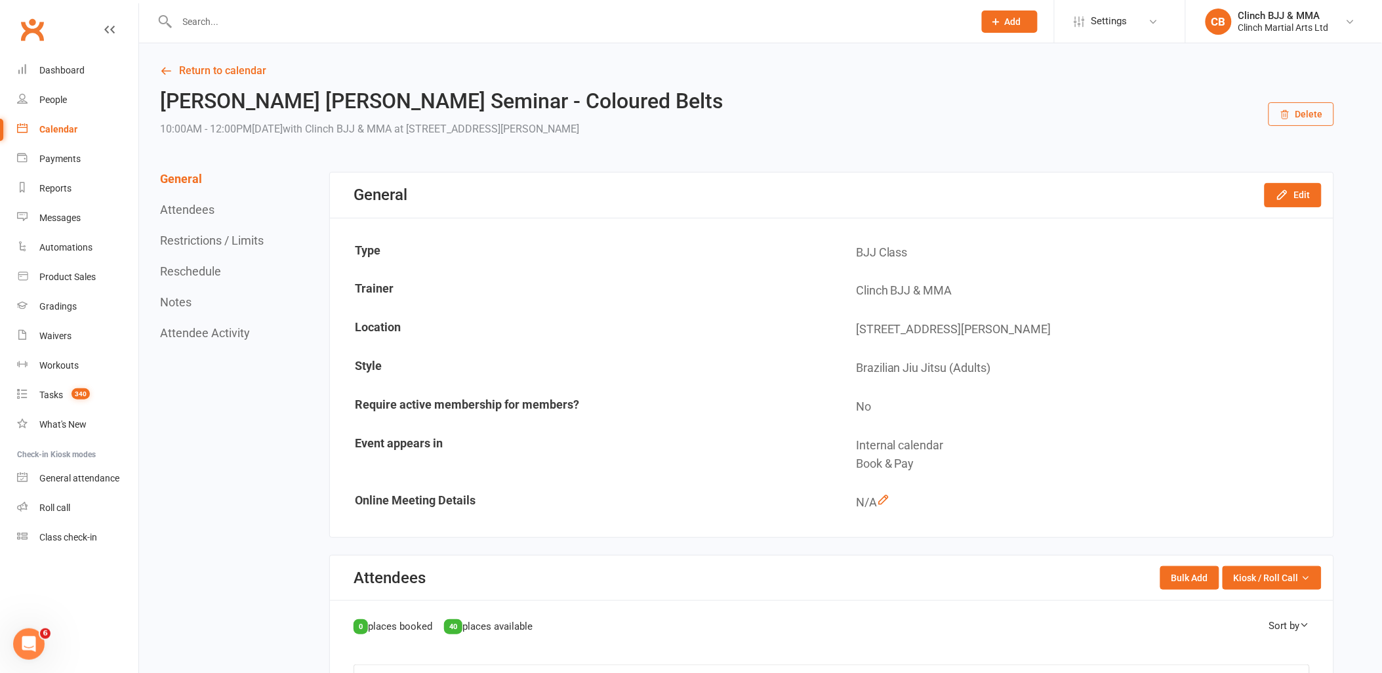
click at [1297, 179] on div "General Edit" at bounding box center [831, 194] width 1003 height 45
click at [1296, 204] on button "Edit" at bounding box center [1292, 195] width 57 height 24
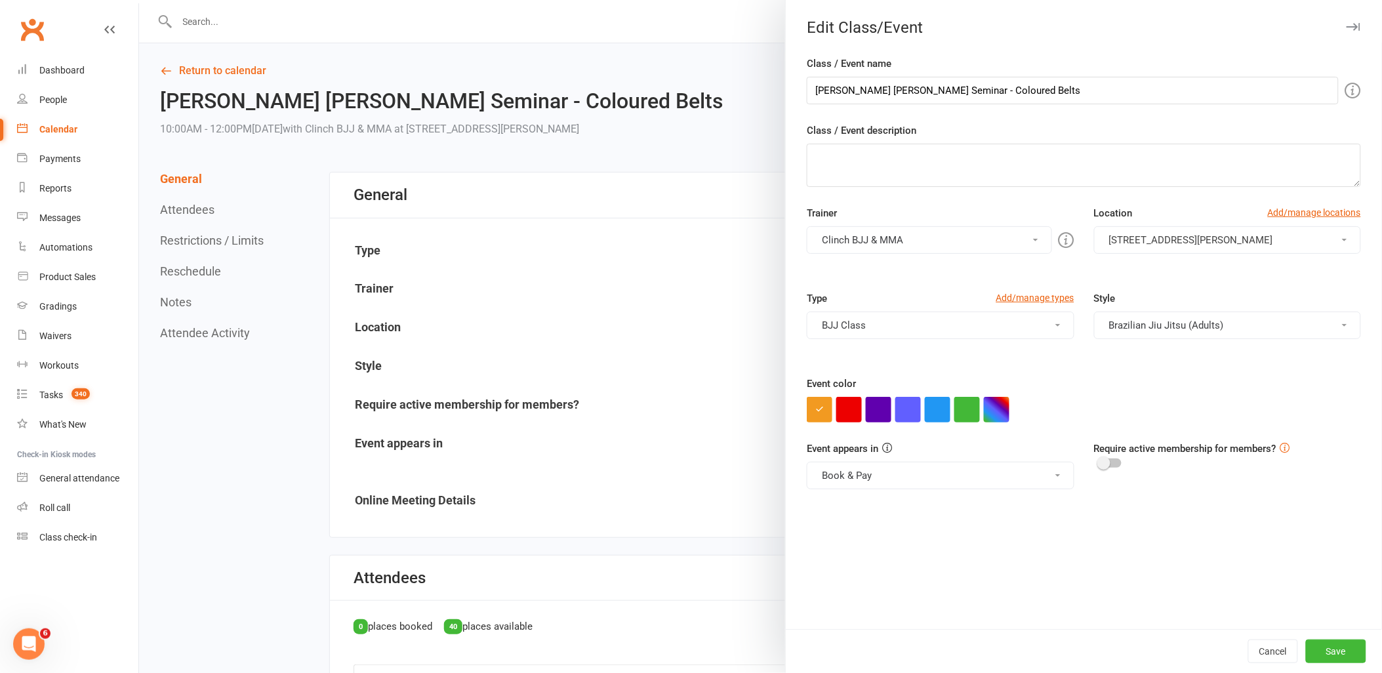
click at [979, 325] on button "BJJ Class" at bounding box center [940, 326] width 267 height 28
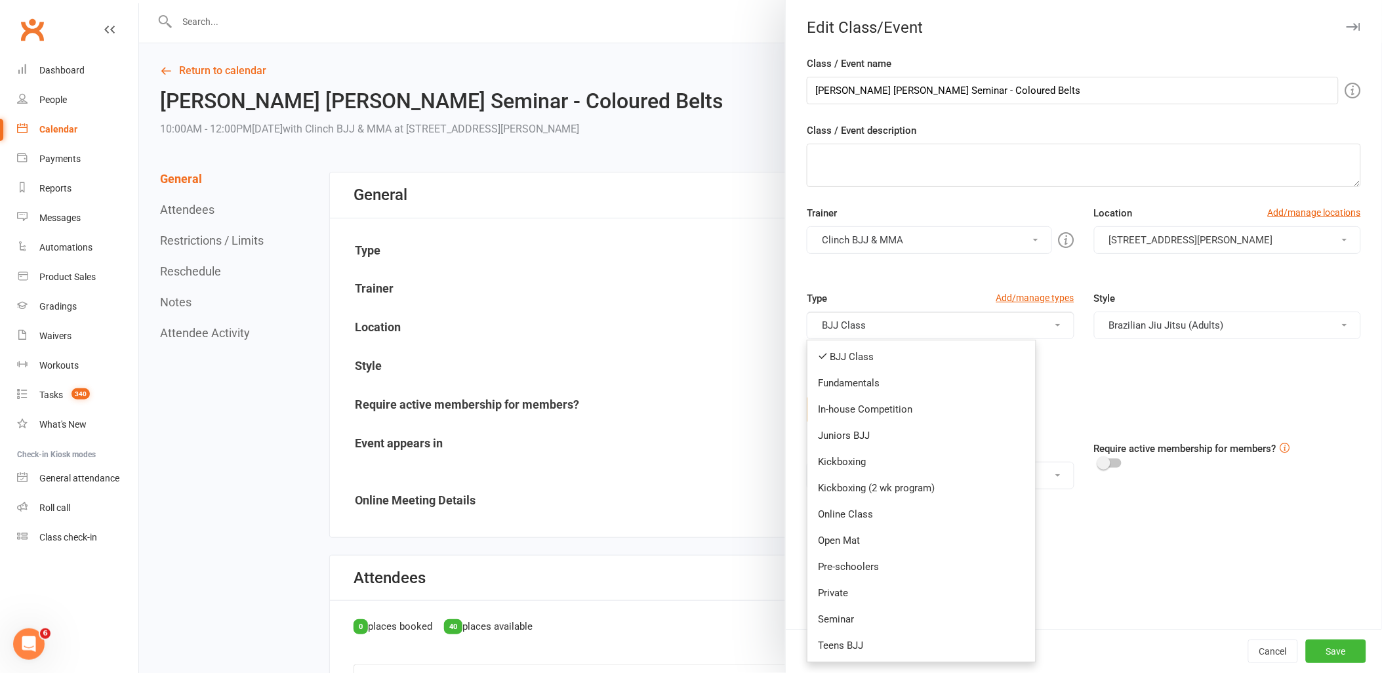
click at [902, 625] on link "Seminar" at bounding box center [921, 619] width 228 height 26
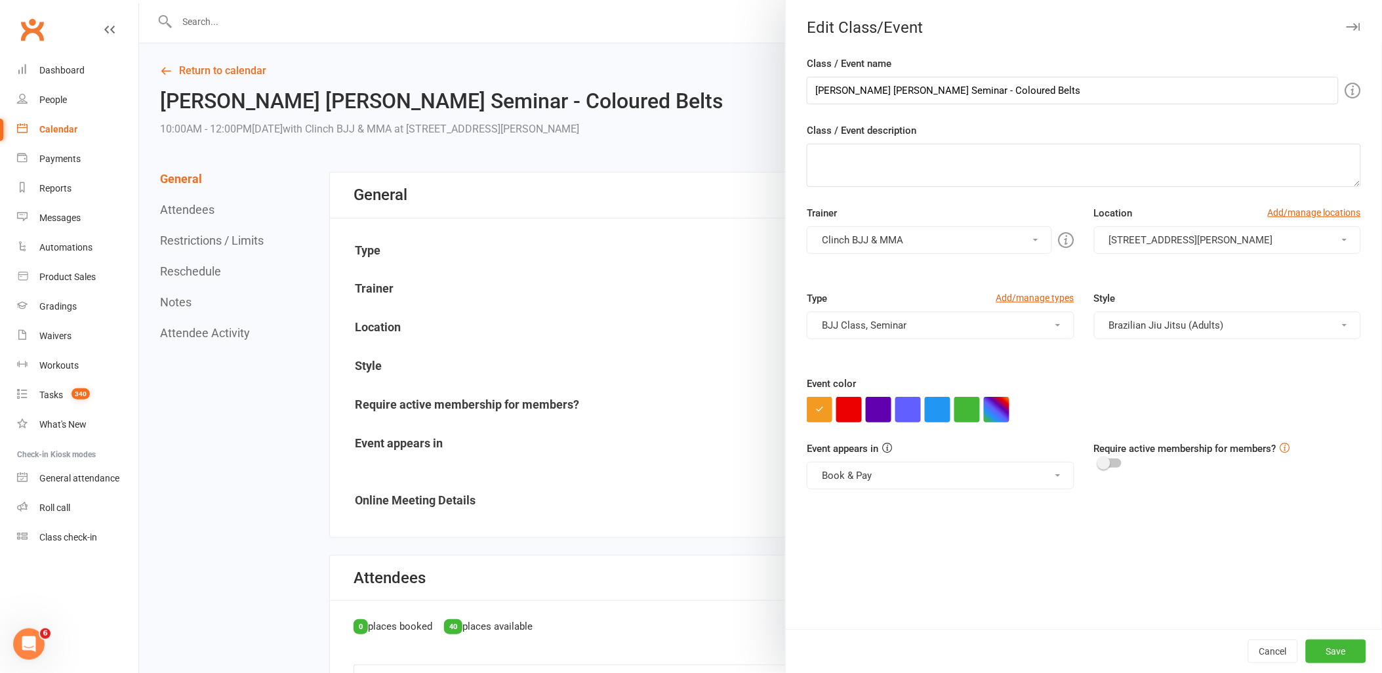
click at [913, 323] on button "BJJ Class, Seminar" at bounding box center [940, 326] width 267 height 28
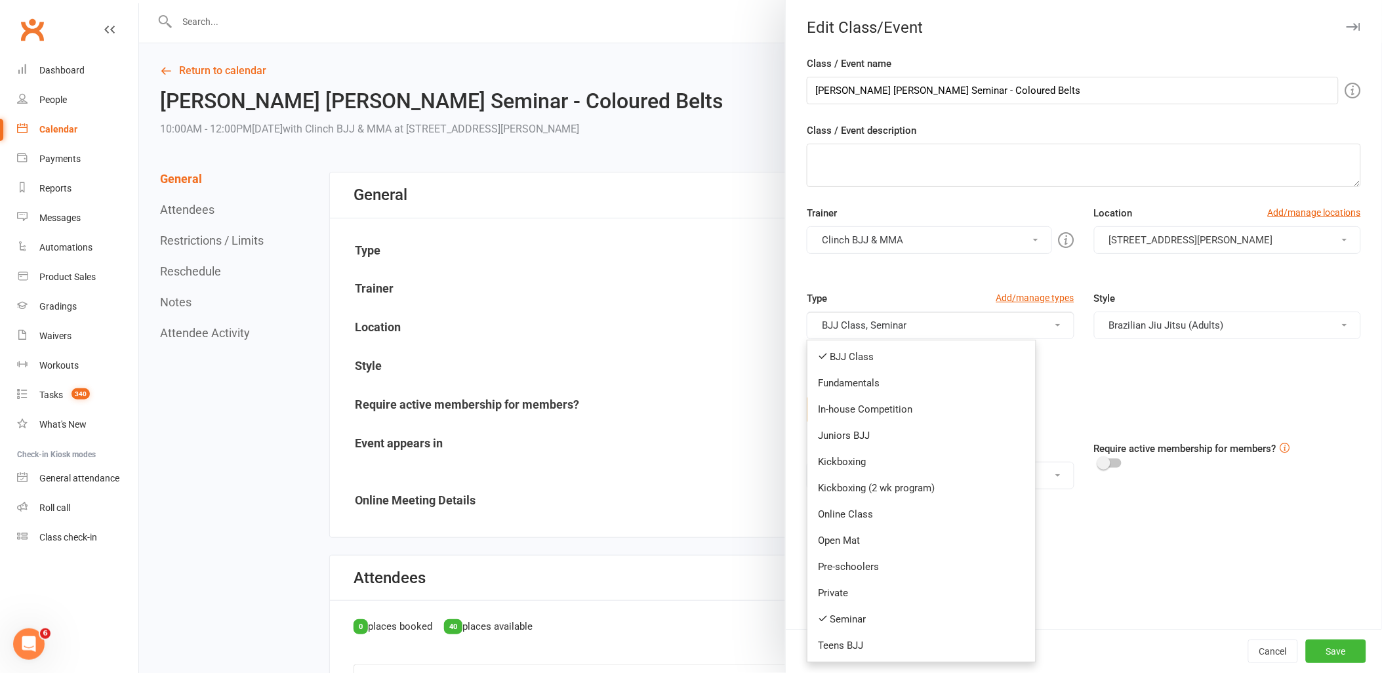
click at [873, 355] on link "BJJ Class" at bounding box center [921, 357] width 228 height 26
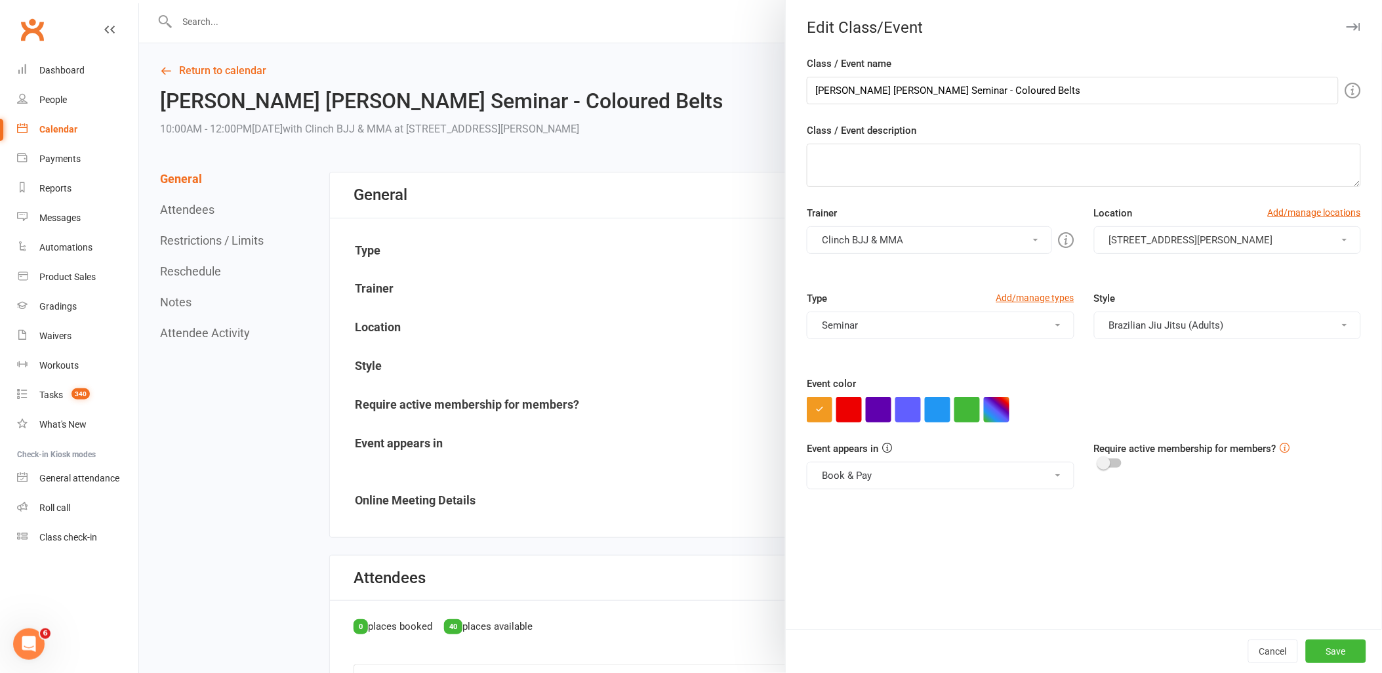
click at [1137, 323] on button "Brazilian Jiu Jitsu (Adults)" at bounding box center [1227, 326] width 267 height 28
click at [1137, 320] on button "Brazilian Jiu Jitsu (Adults)" at bounding box center [1227, 326] width 267 height 28
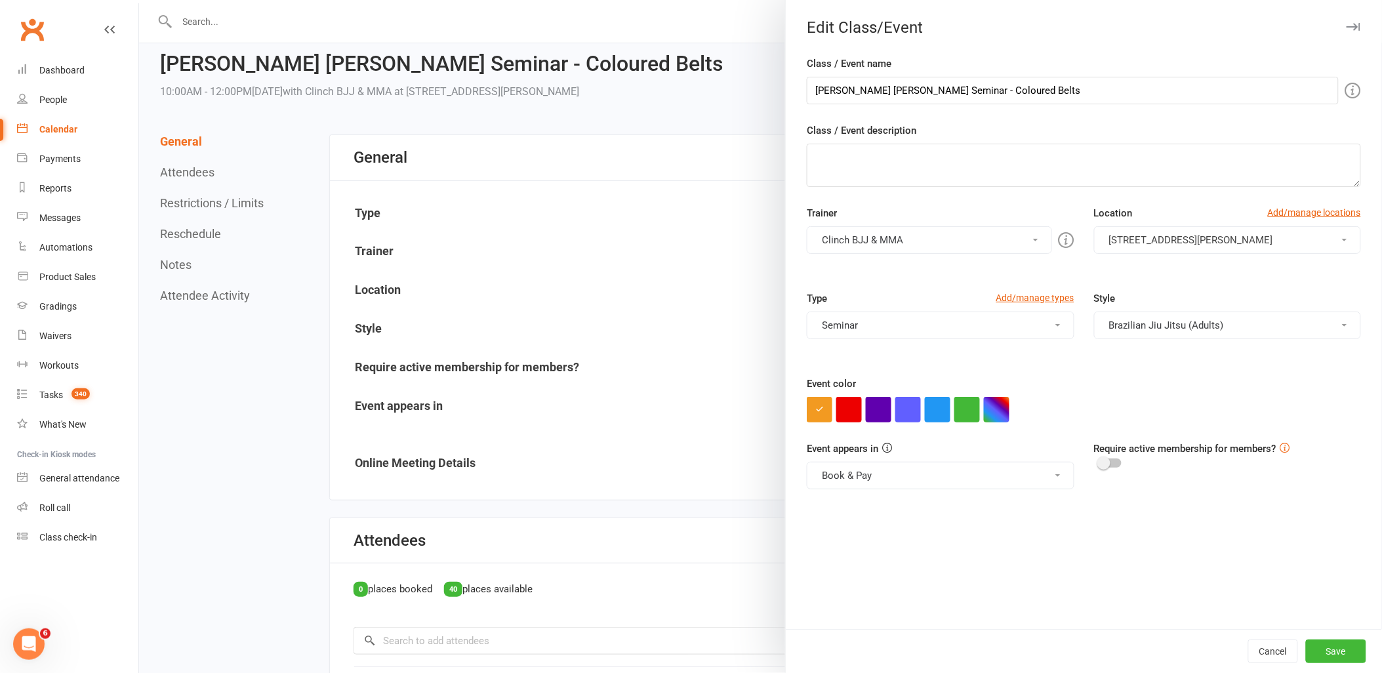
scroll to position [73, 0]
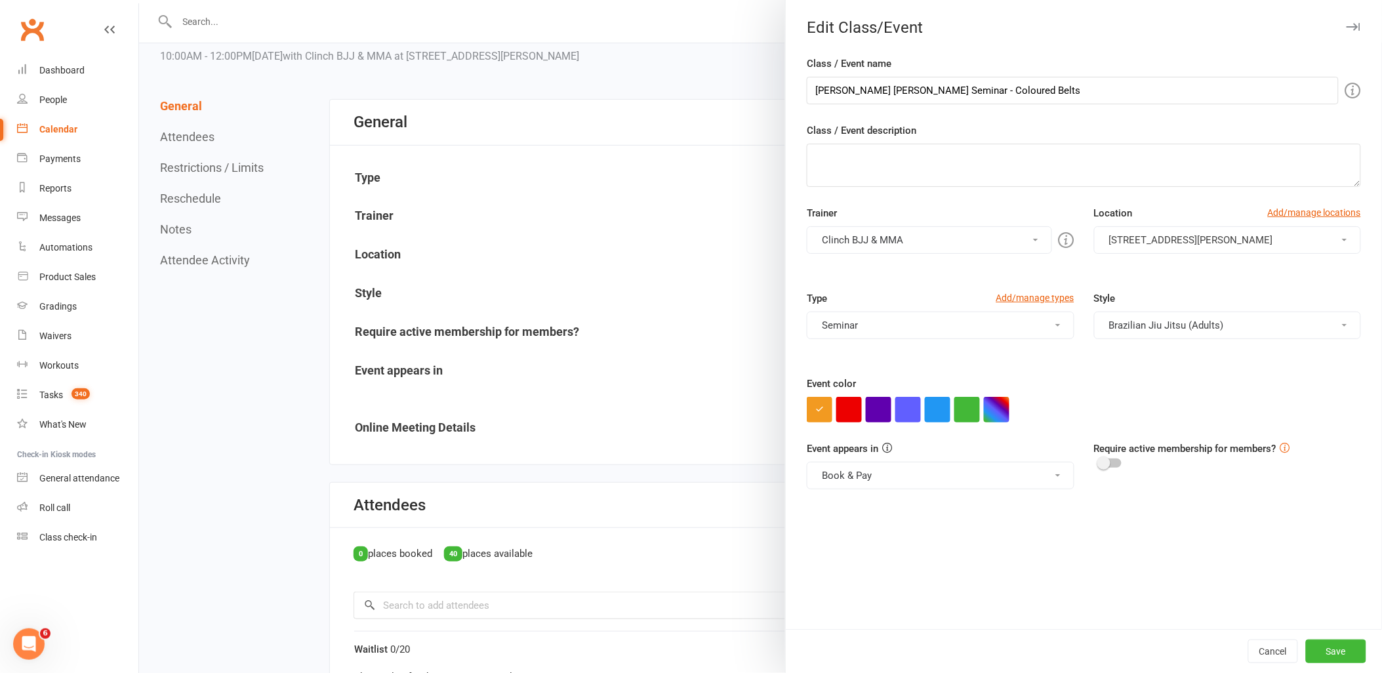
click at [1014, 477] on button "Book & Pay" at bounding box center [940, 476] width 267 height 28
click at [1014, 479] on button "Book & Pay" at bounding box center [940, 476] width 267 height 28
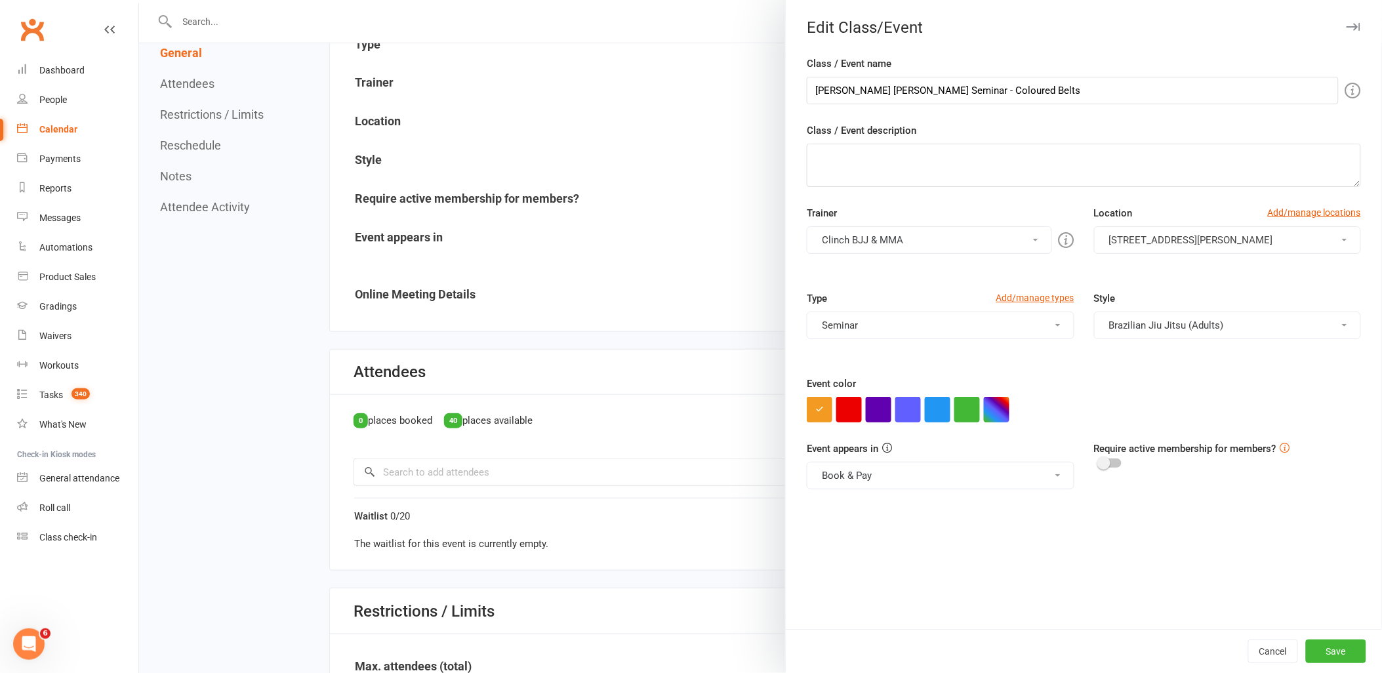
scroll to position [218, 0]
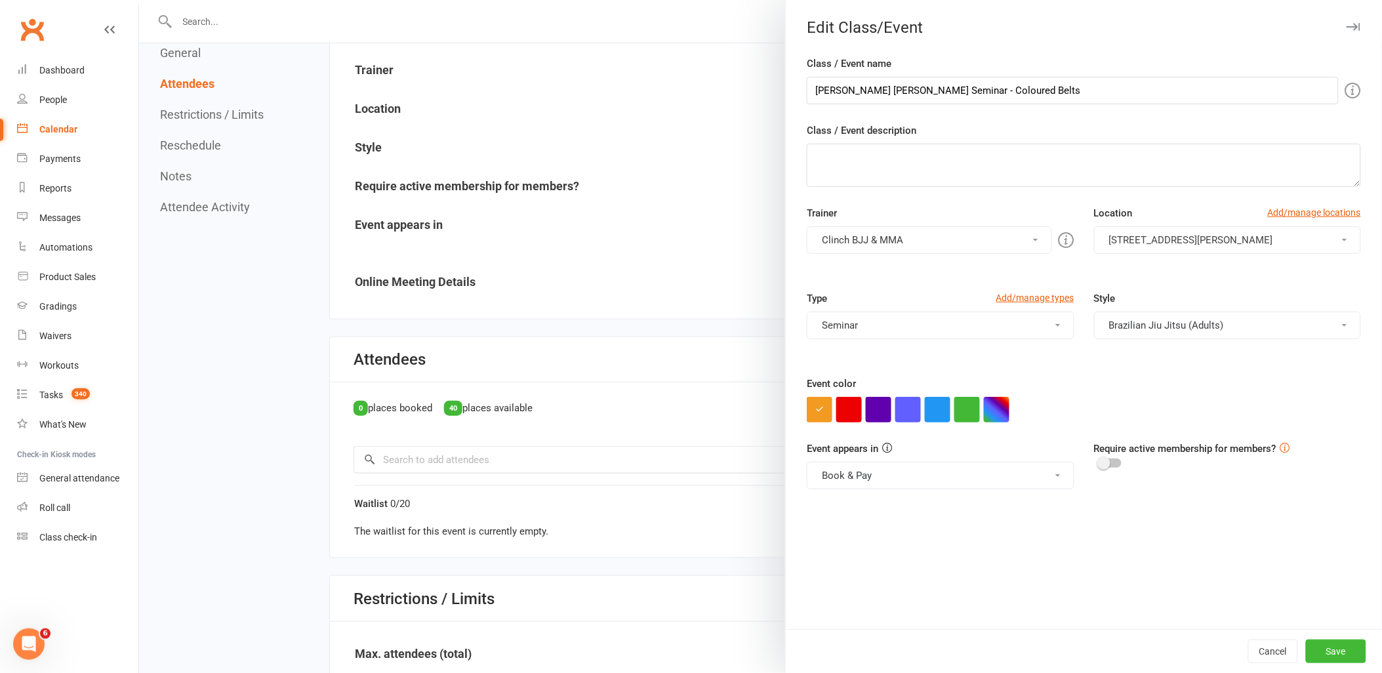
click at [936, 407] on button "button" at bounding box center [938, 410] width 26 height 26
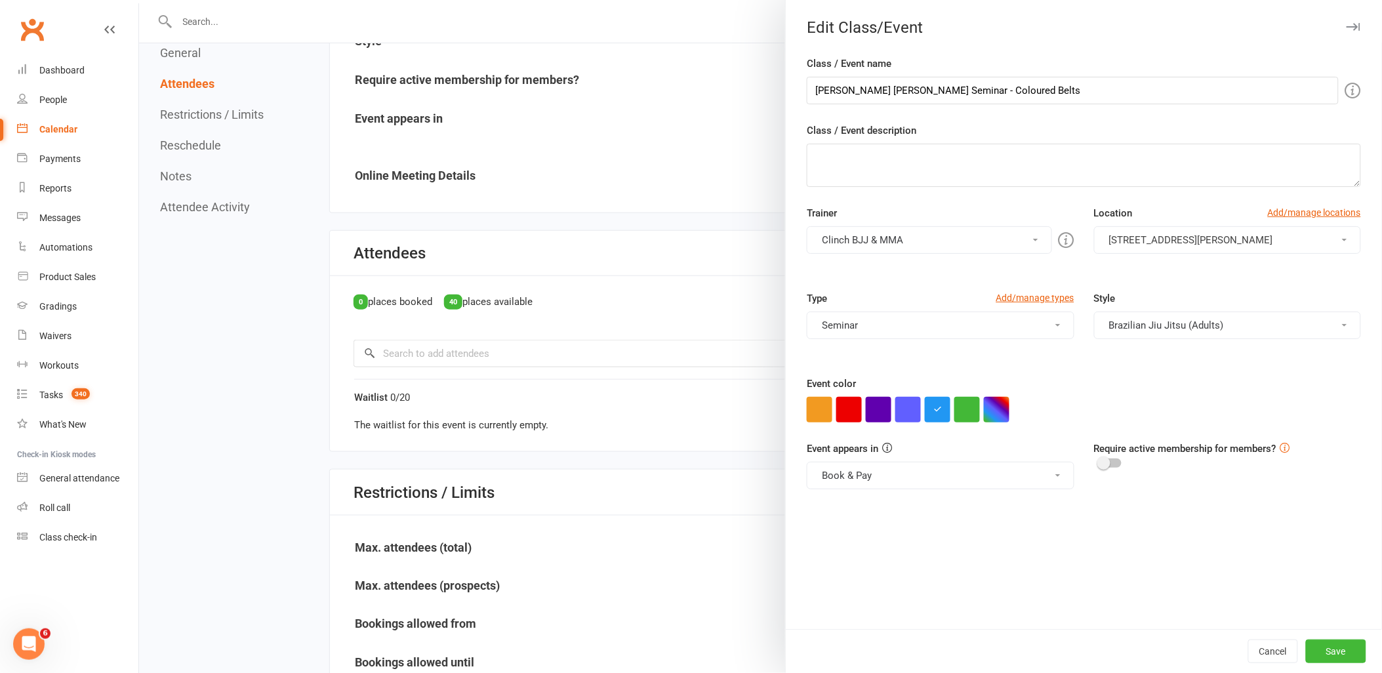
scroll to position [323, 0]
click at [1325, 646] on button "Save" at bounding box center [1336, 651] width 60 height 24
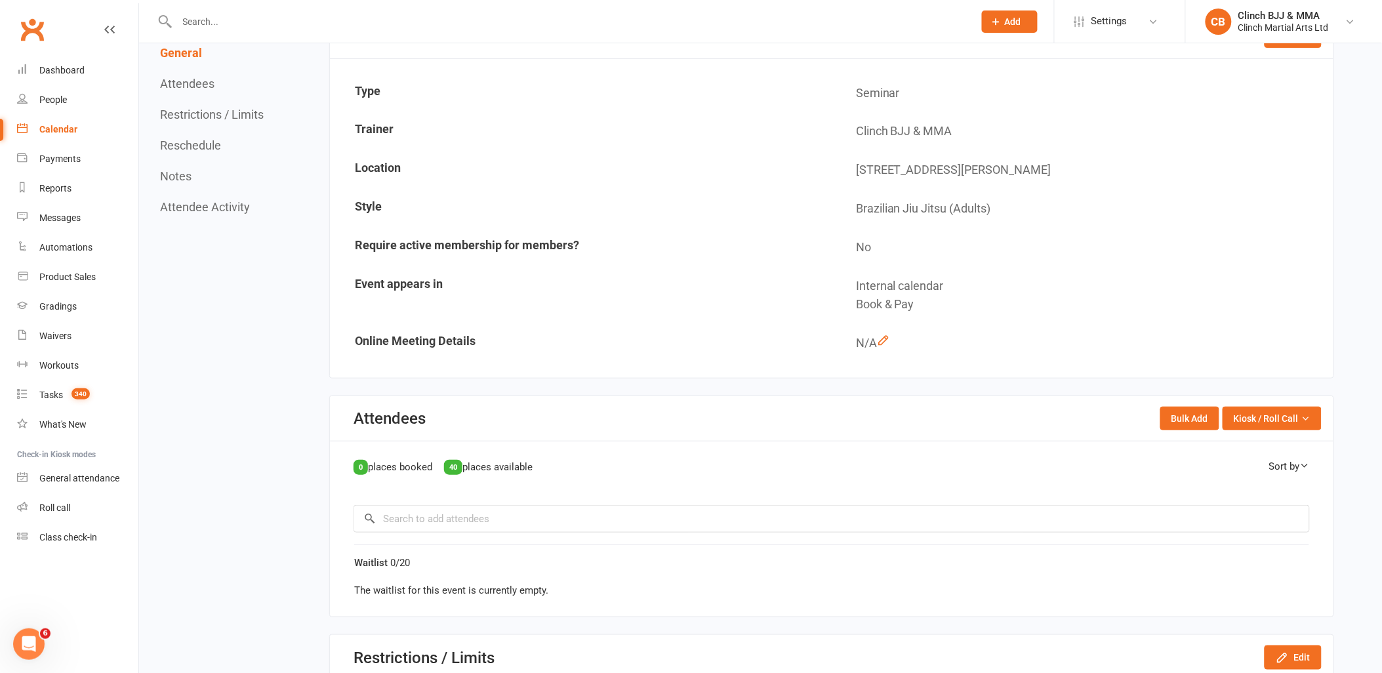
scroll to position [0, 0]
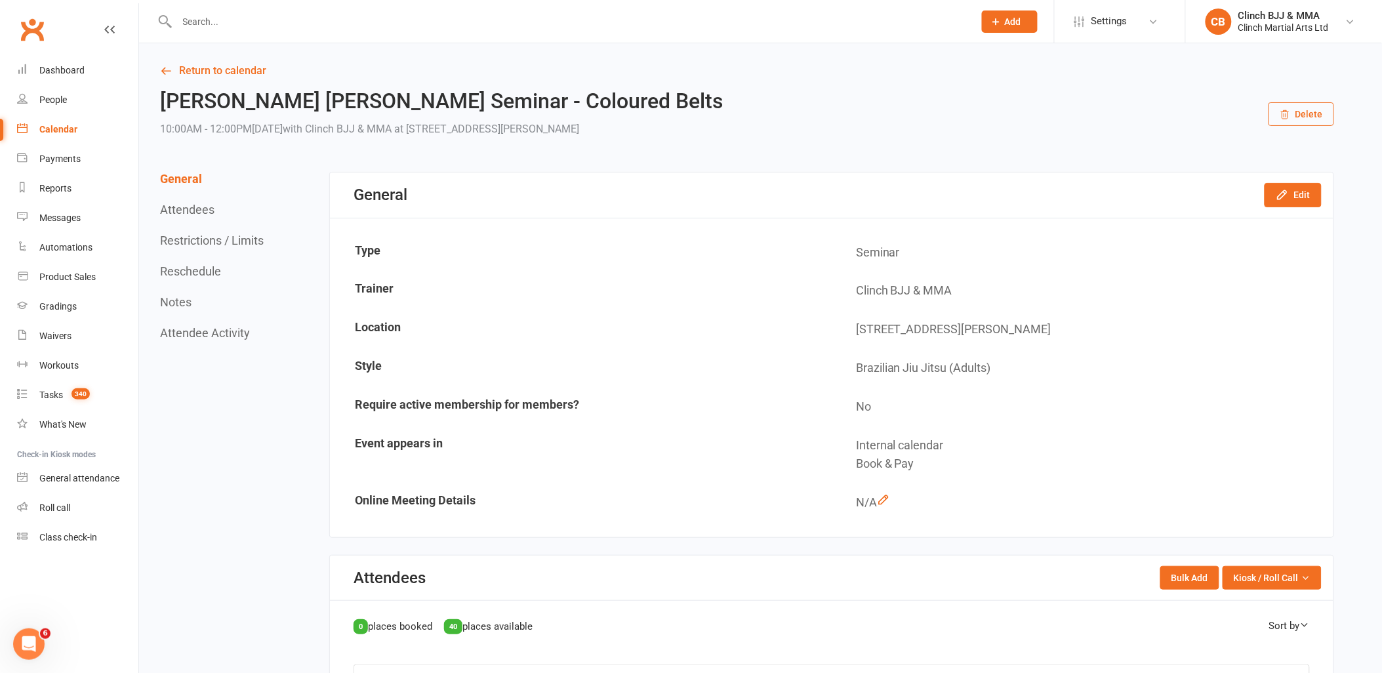
click at [1119, 22] on span "Settings" at bounding box center [1109, 22] width 36 height 30
click at [1113, 61] on link "Membership Plans" at bounding box center [1120, 58] width 131 height 30
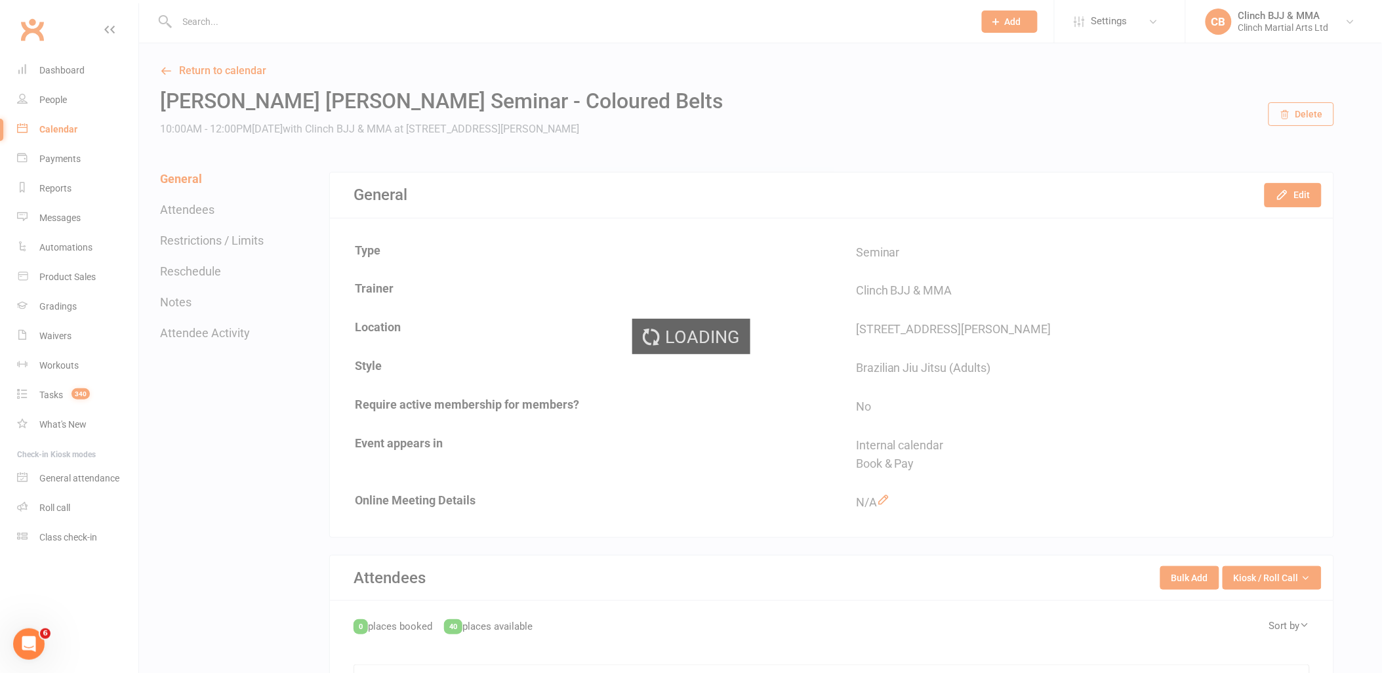
select select "100"
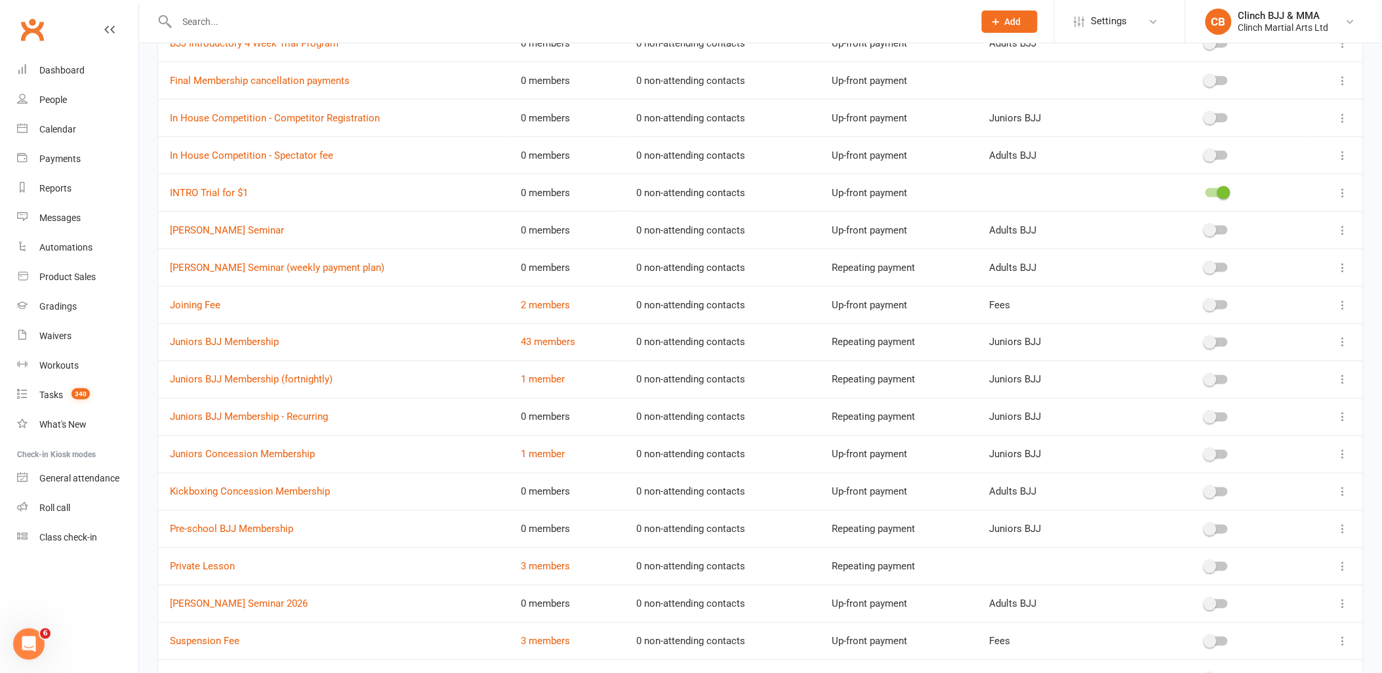
scroll to position [694, 0]
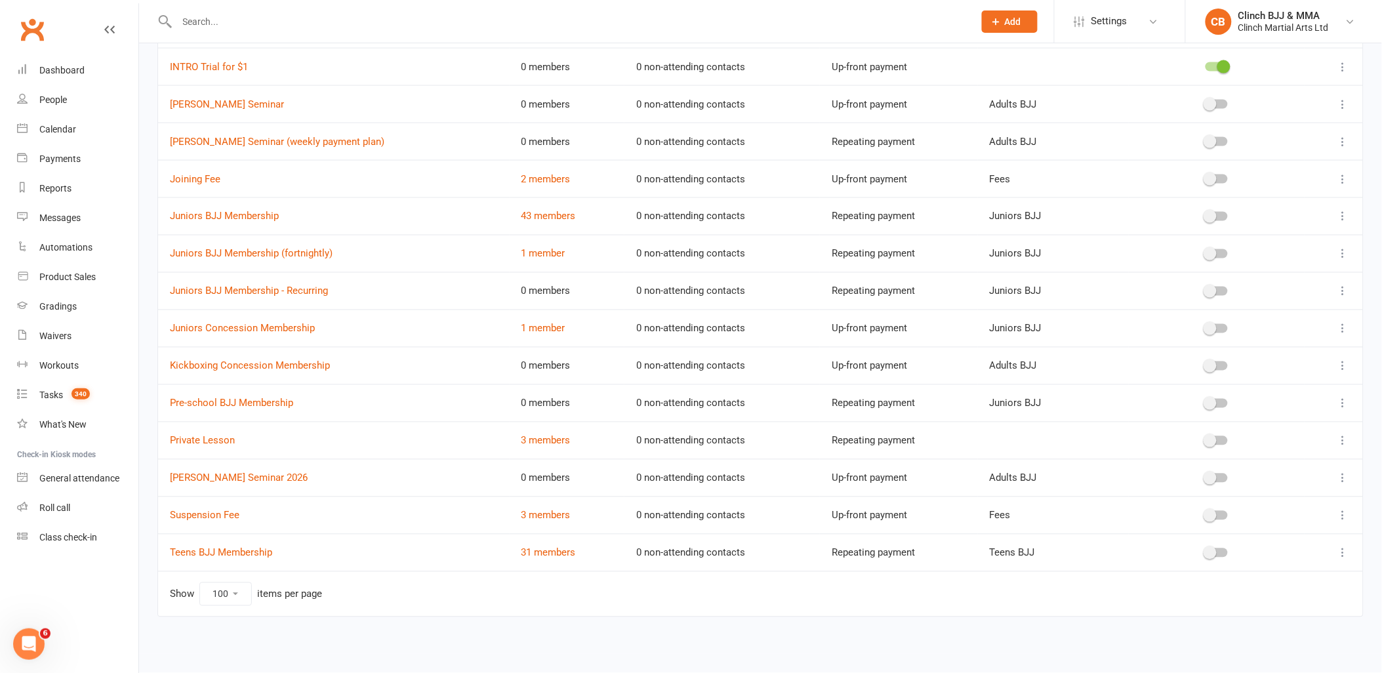
click at [1346, 477] on icon at bounding box center [1343, 478] width 13 height 13
click at [260, 479] on link "[PERSON_NAME] Seminar 2026" at bounding box center [239, 478] width 138 height 12
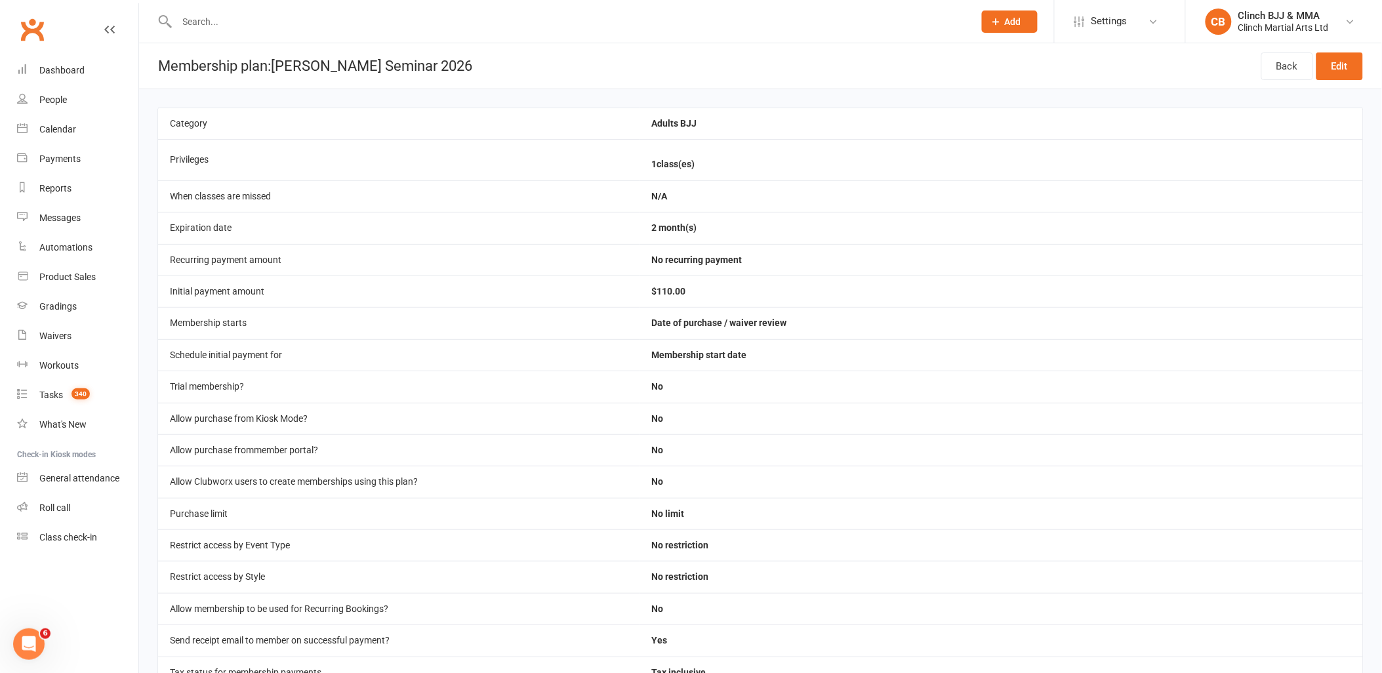
scroll to position [374, 0]
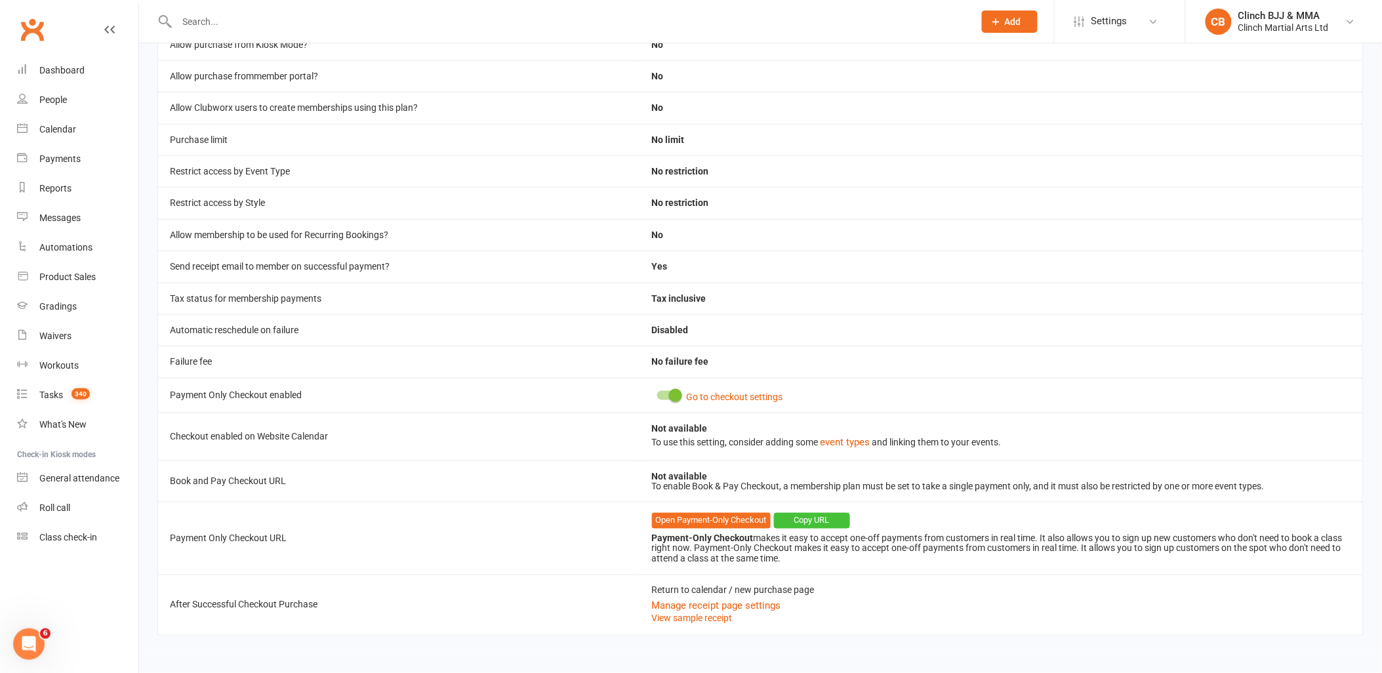
click at [823, 515] on button "Copy URL" at bounding box center [812, 521] width 76 height 16
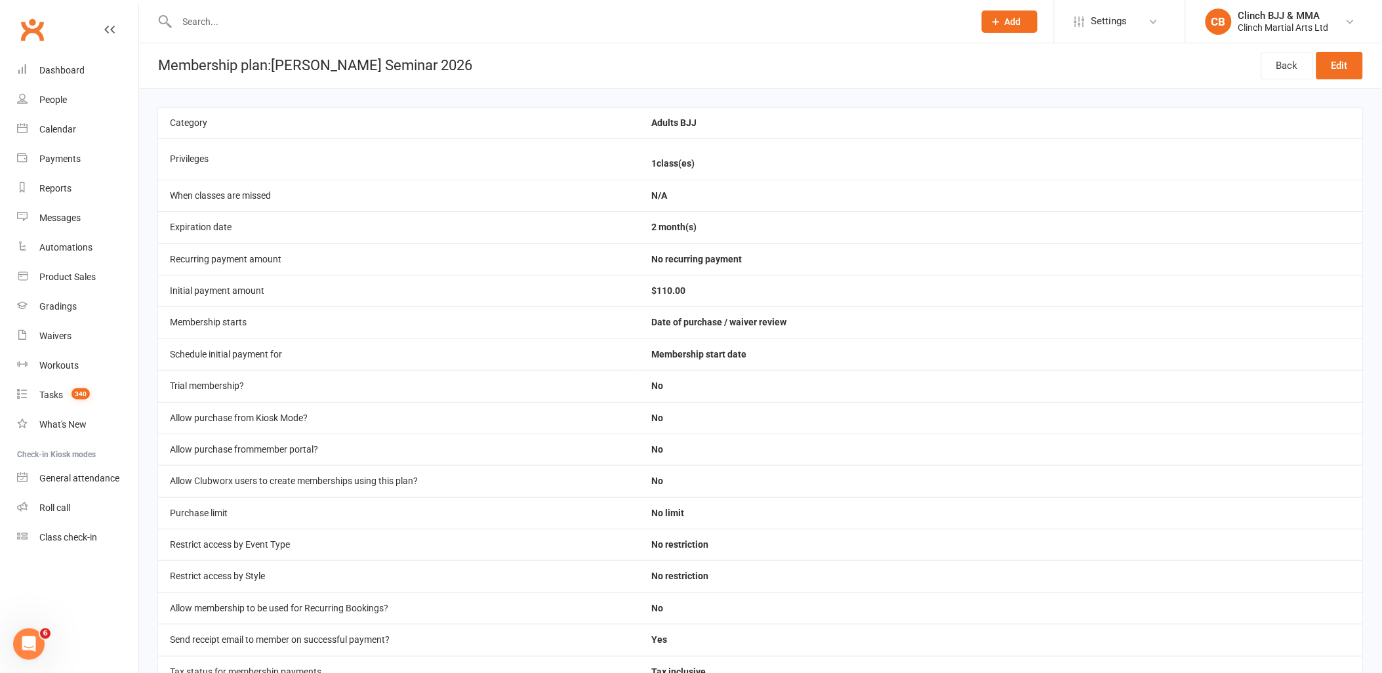
scroll to position [0, 0]
click at [1354, 64] on link "Edit" at bounding box center [1339, 66] width 47 height 28
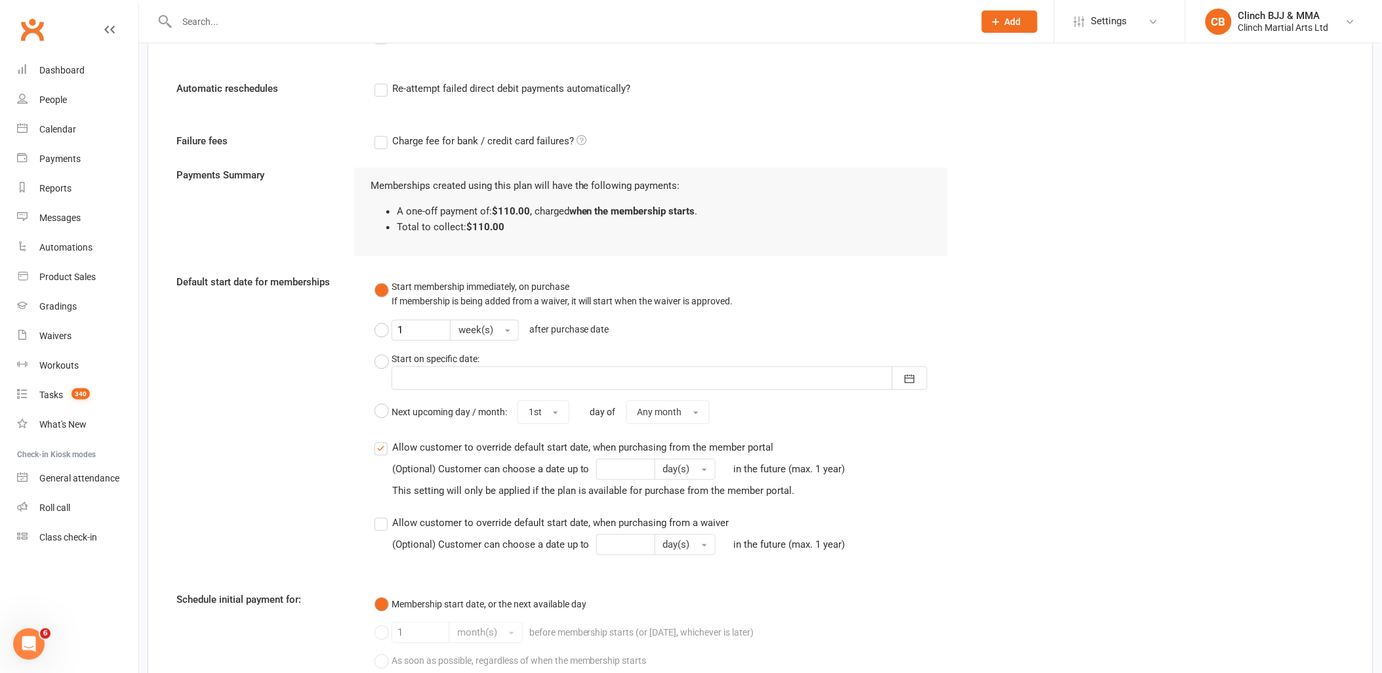
scroll to position [975, 0]
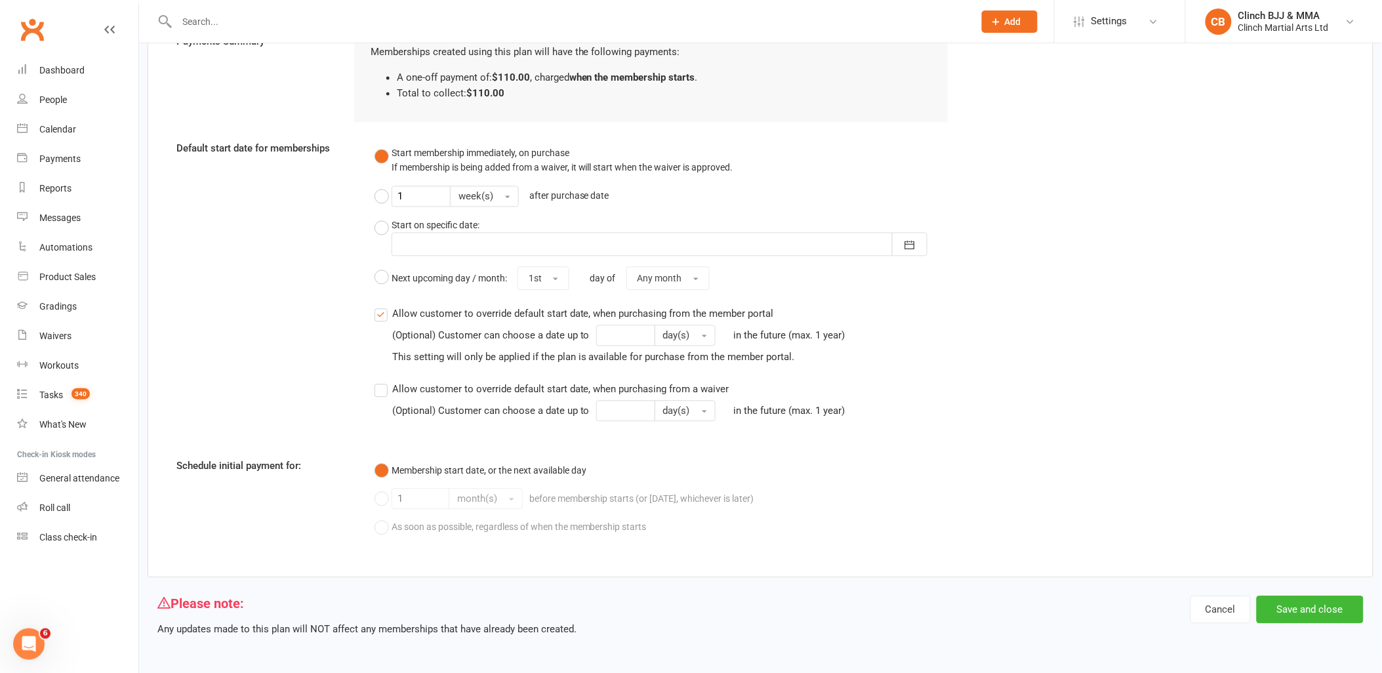
type input "[PERSON_NAME] Seminar 2026 - Coloured Belts"
click at [1335, 612] on button "Save and close" at bounding box center [1310, 609] width 107 height 28
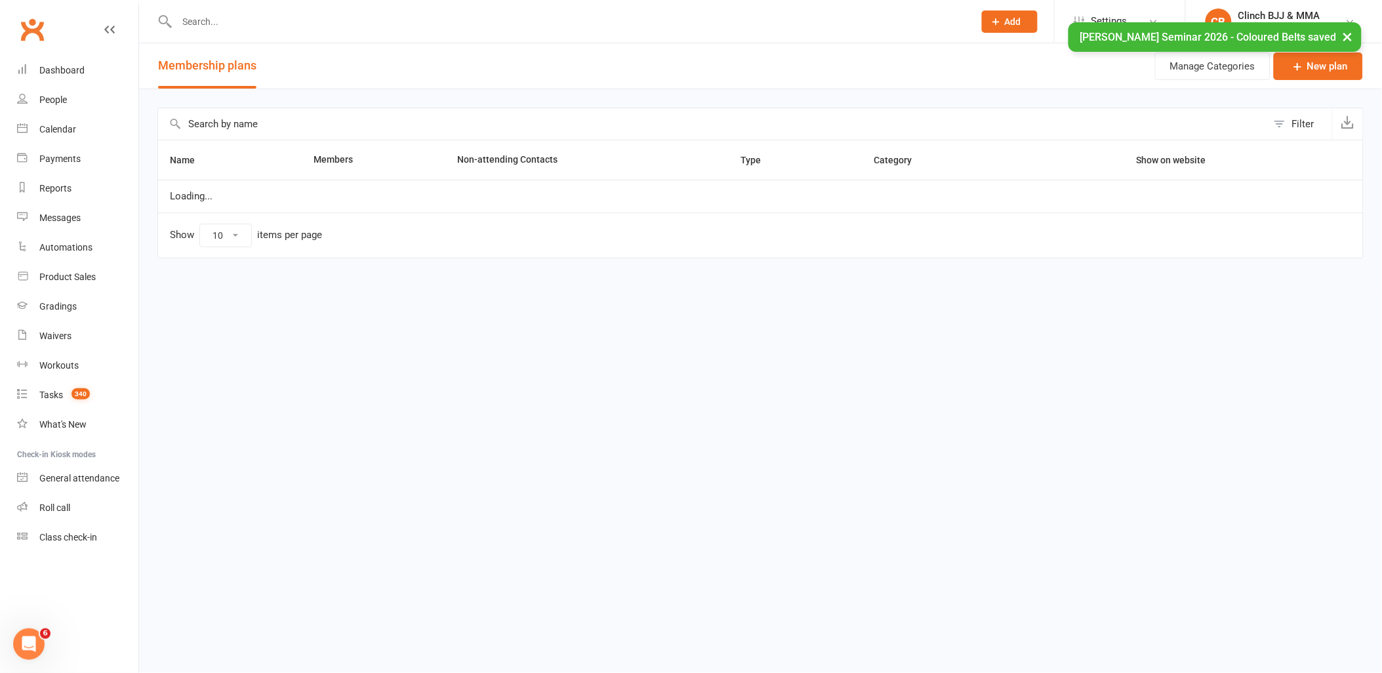
select select "100"
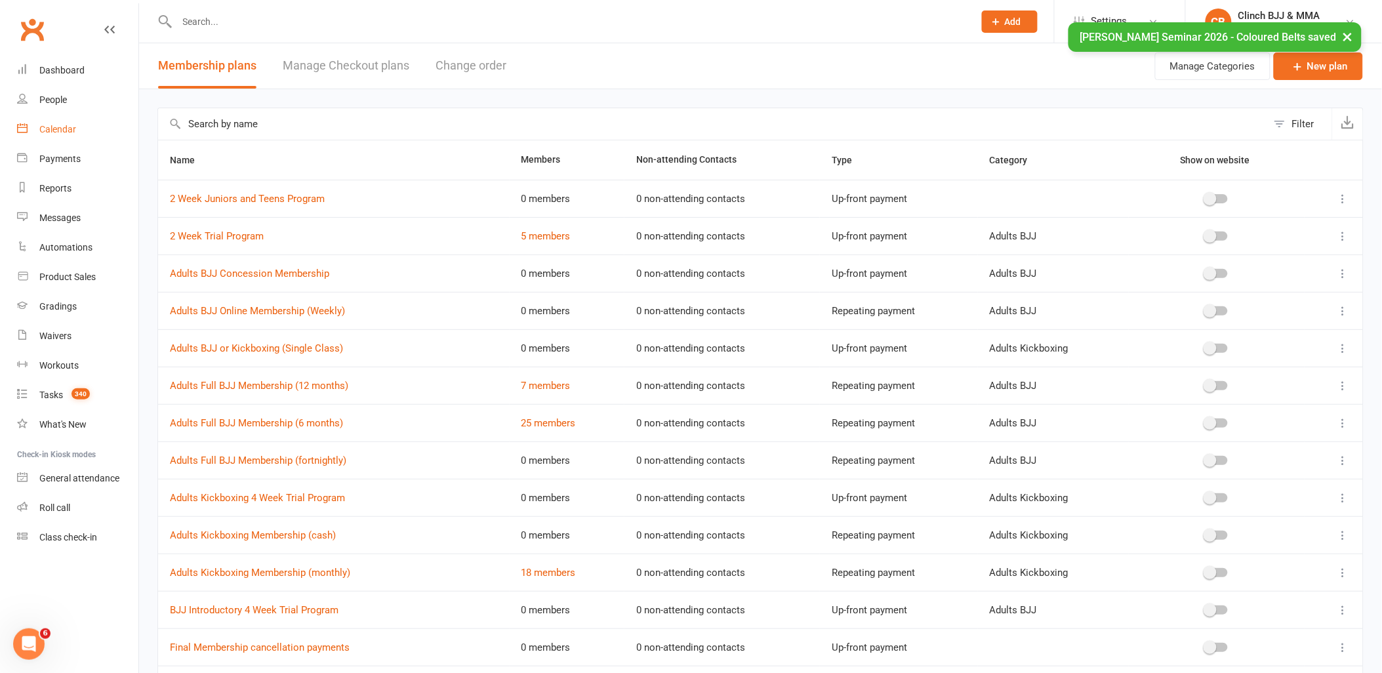
click at [74, 128] on div "Calendar" at bounding box center [57, 129] width 37 height 10
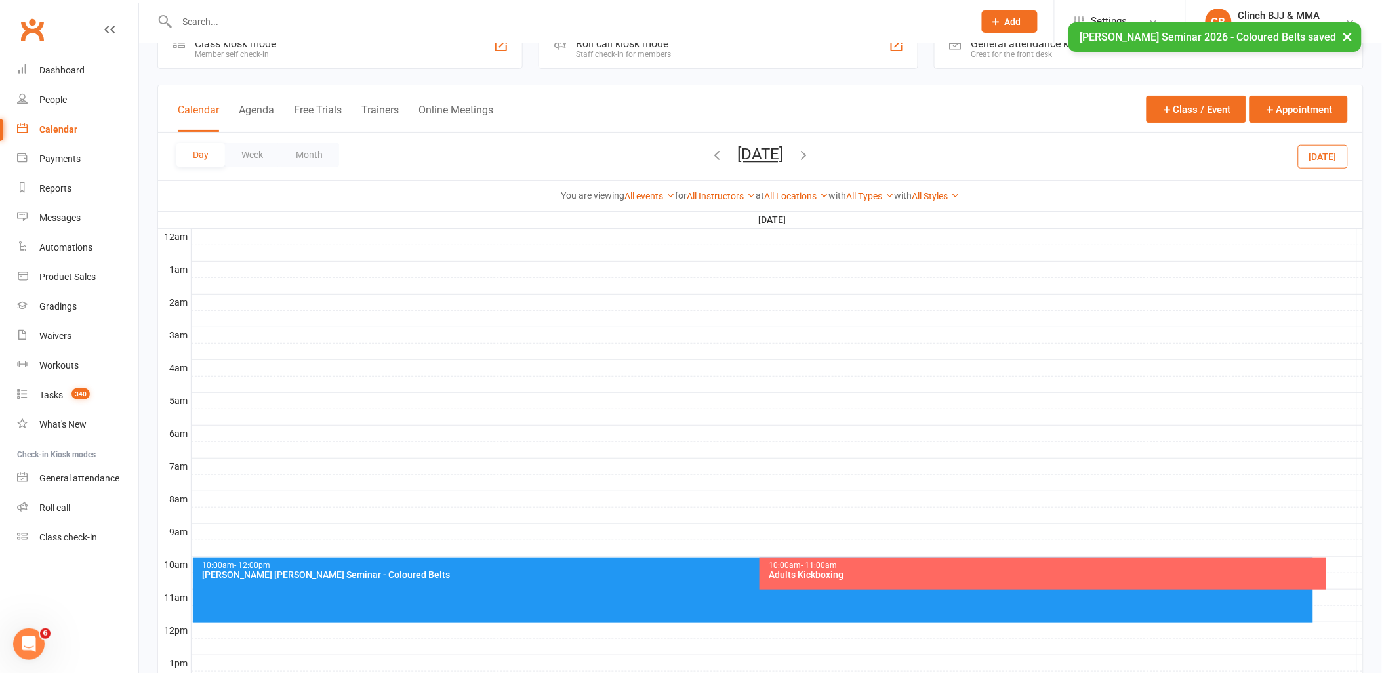
scroll to position [73, 0]
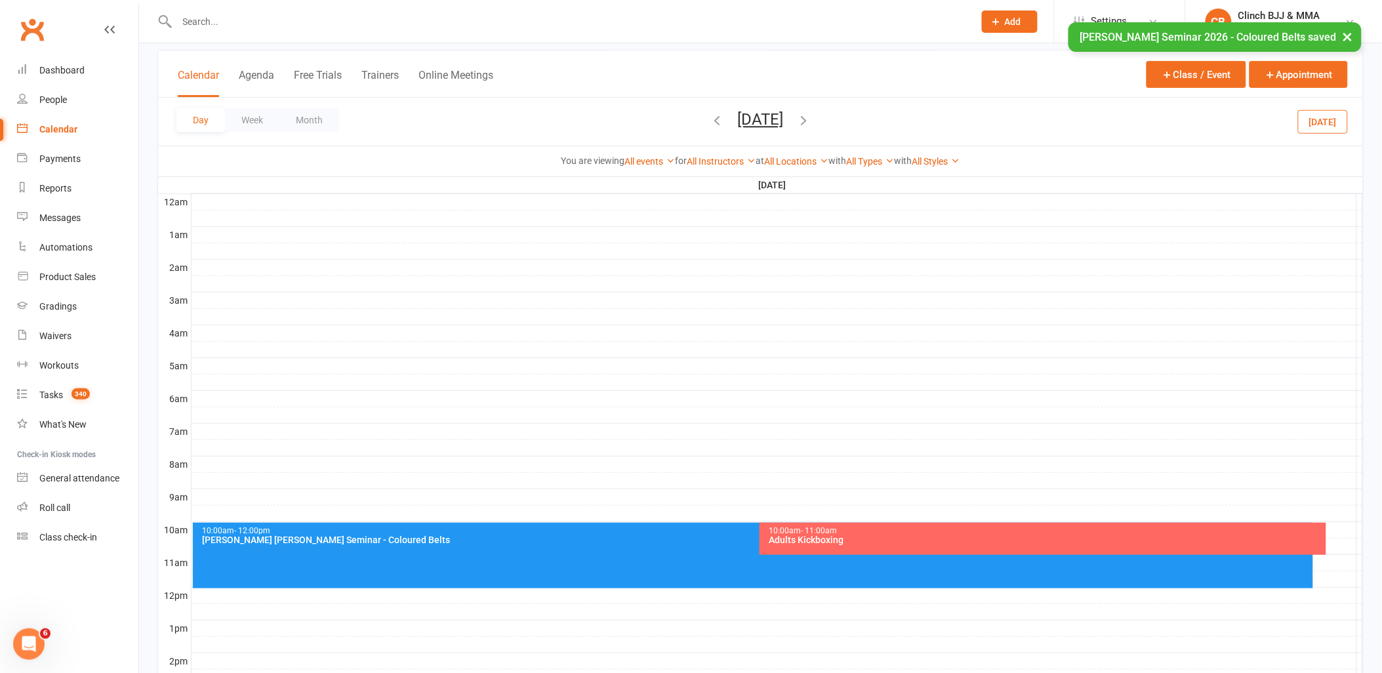
click at [481, 558] on div "10:00am - 12:00pm Rigan Michado Seminar - Coloured Belts" at bounding box center [753, 556] width 1120 height 66
click at [474, 552] on div "10:00am - 12:00pm Rigan Michado Seminar - Coloured Belts" at bounding box center [753, 556] width 1120 height 66
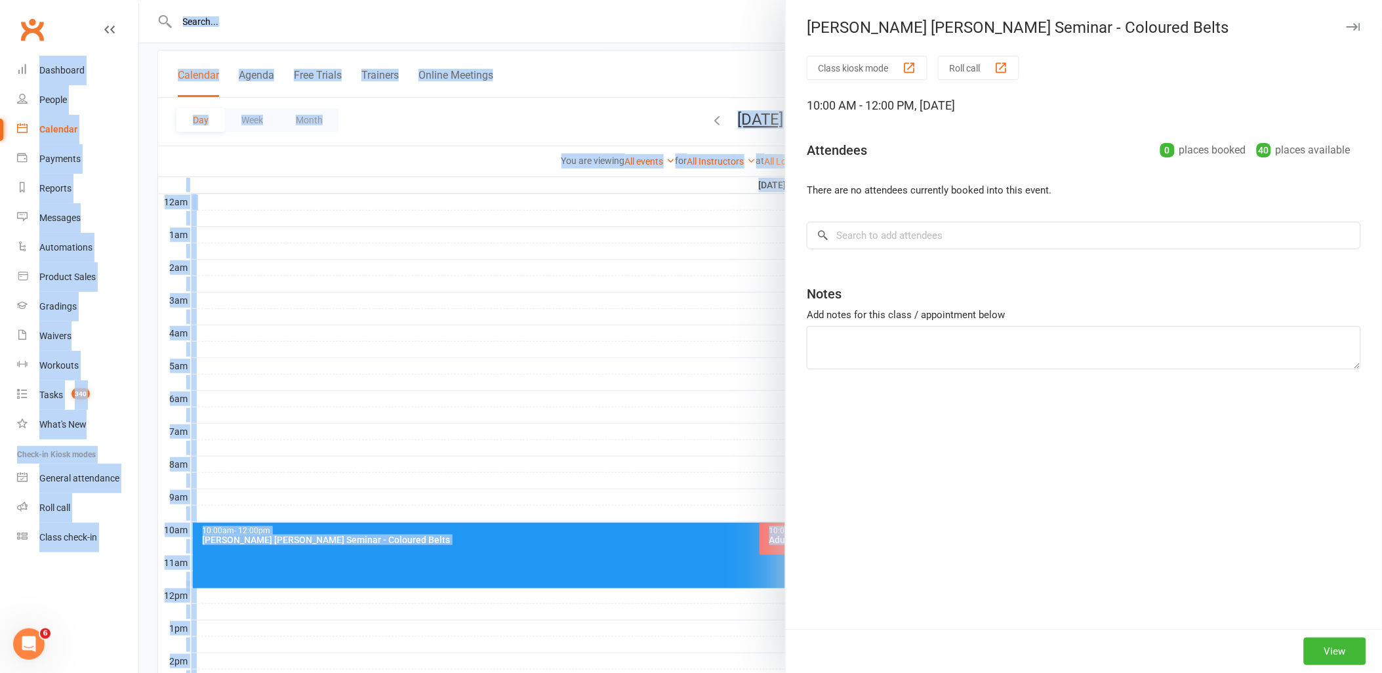
click at [474, 552] on div at bounding box center [760, 336] width 1243 height 673
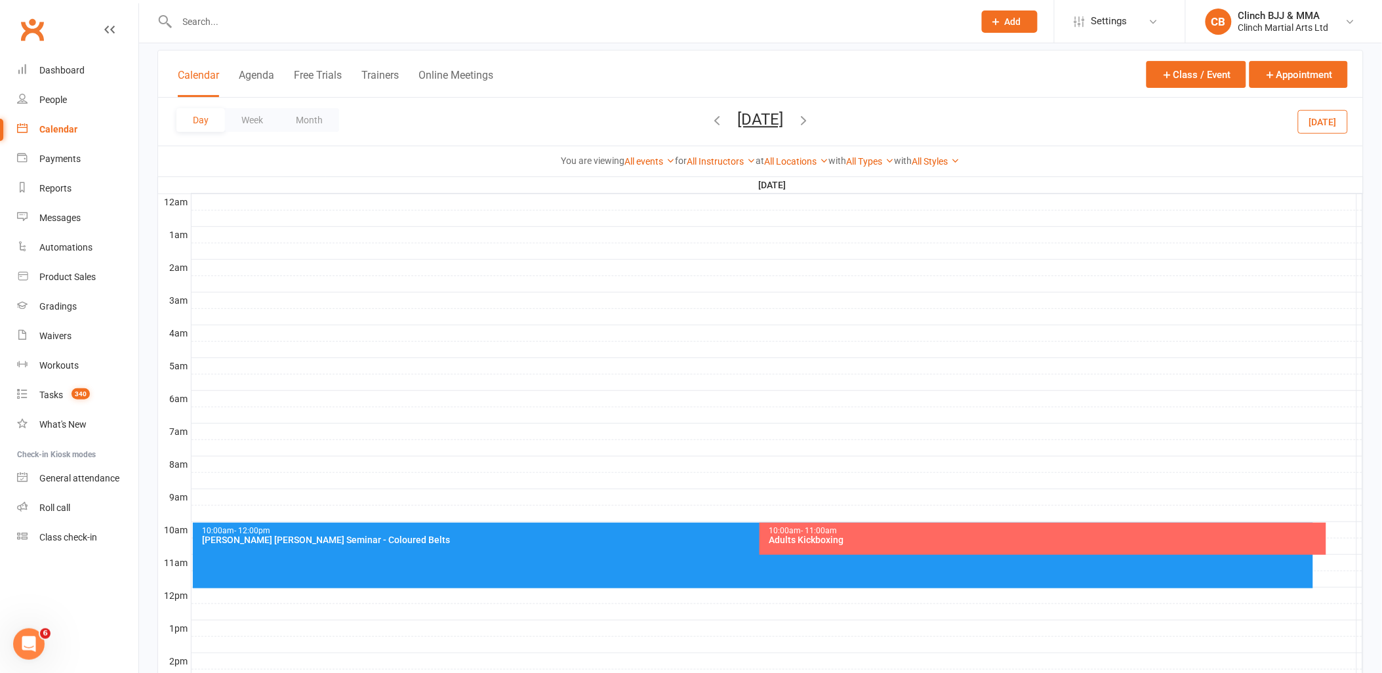
click at [474, 552] on div "10:00am - 12:00pm Rigan Michado Seminar - Coloured Belts" at bounding box center [753, 556] width 1120 height 66
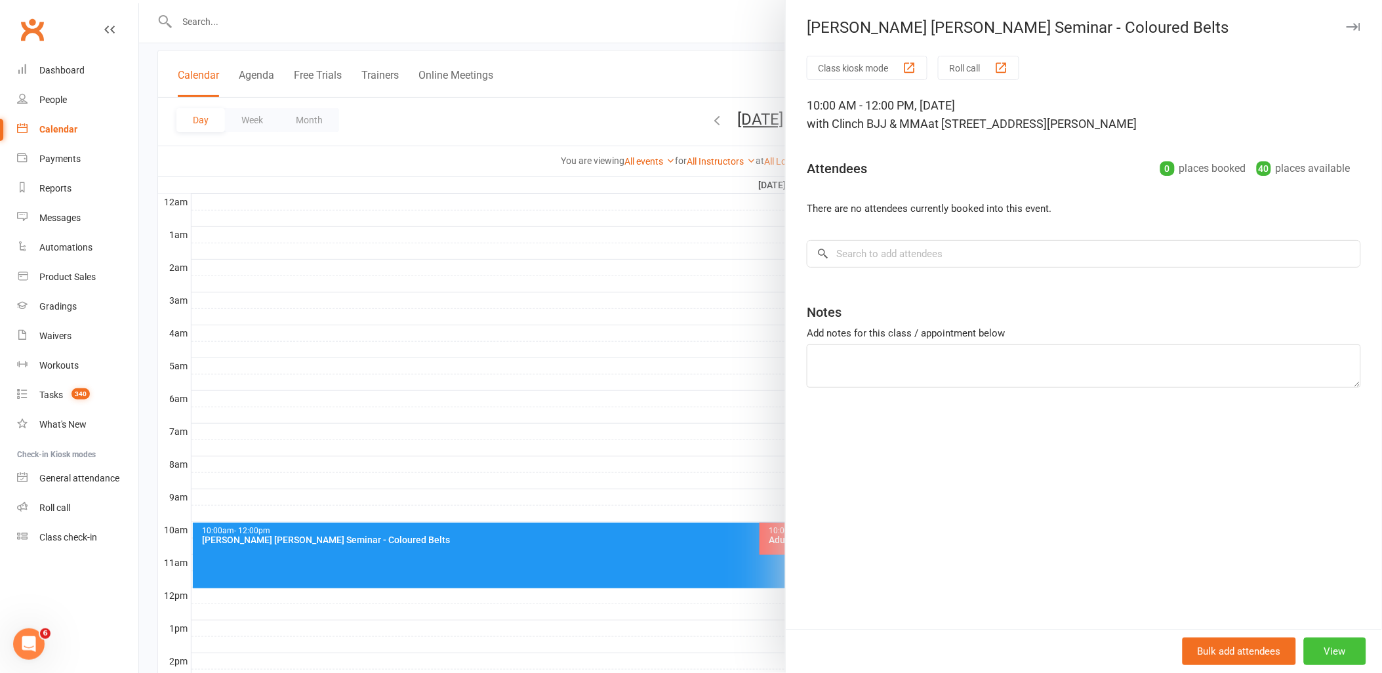
click at [1351, 651] on button "View" at bounding box center [1335, 651] width 62 height 28
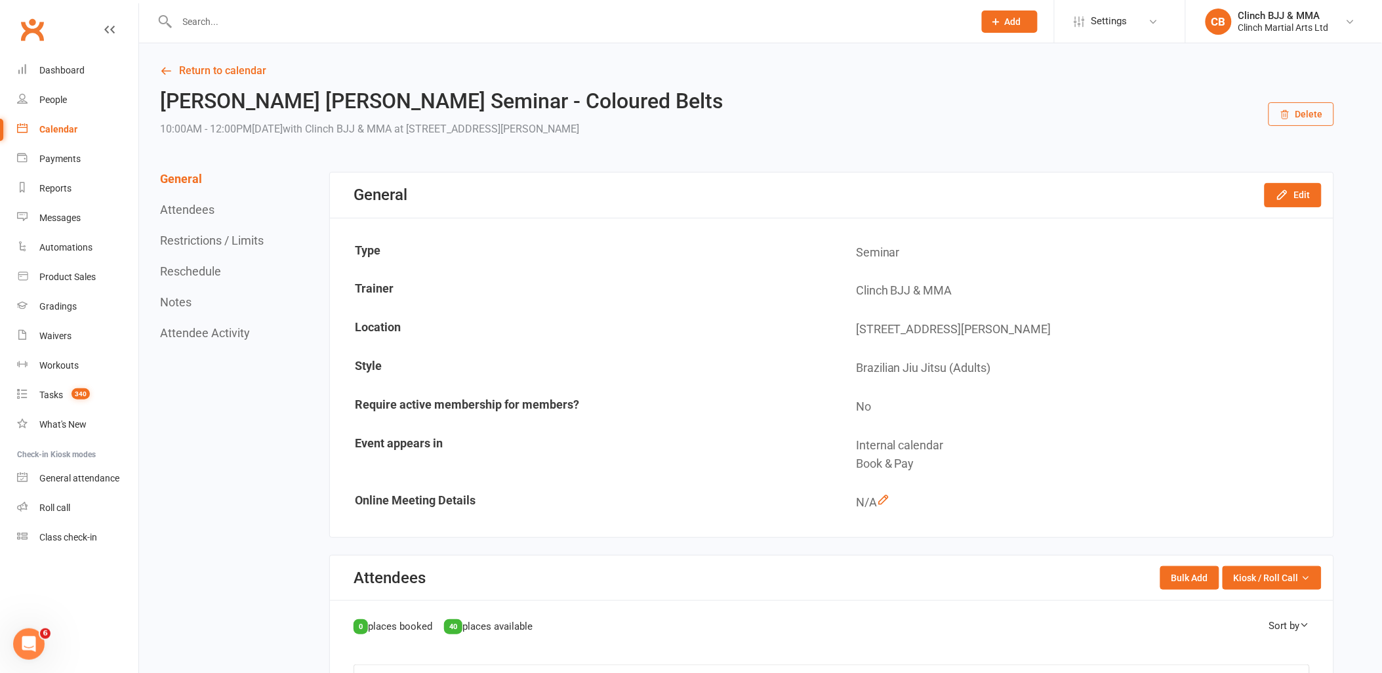
click at [198, 207] on button "Attendees" at bounding box center [187, 210] width 54 height 14
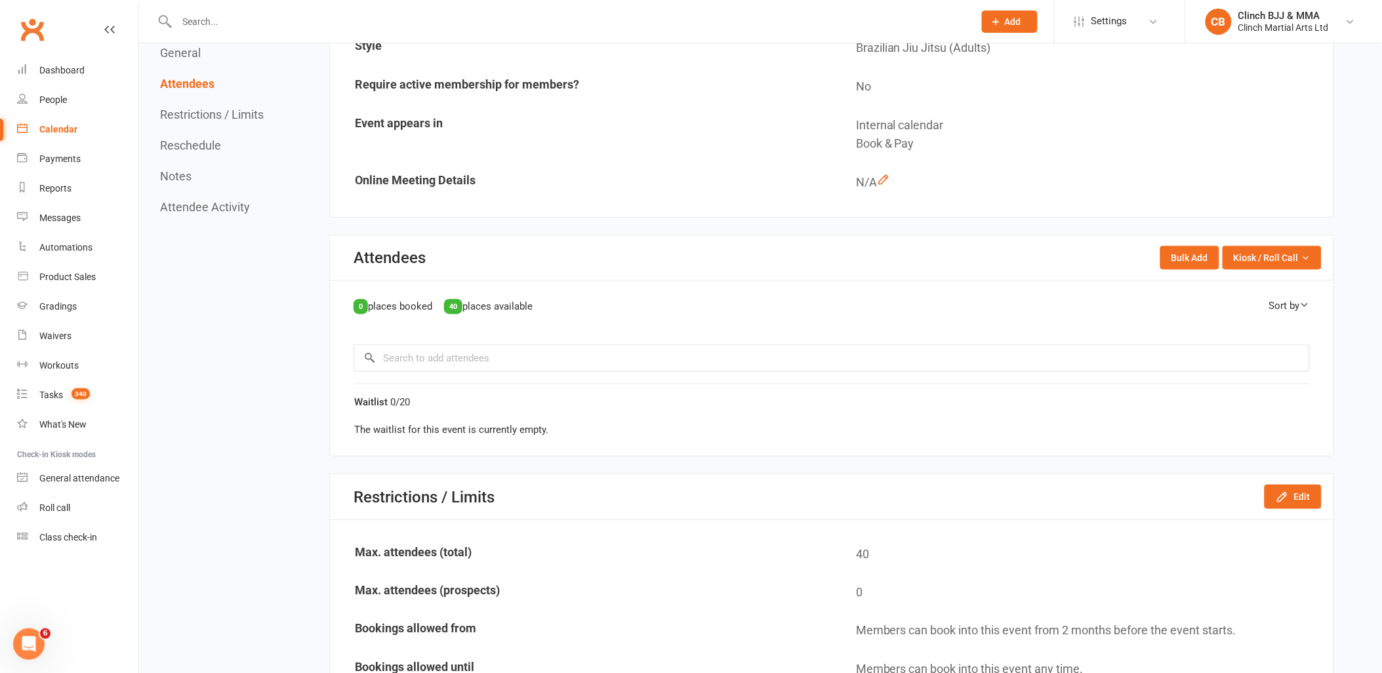
scroll to position [325, 0]
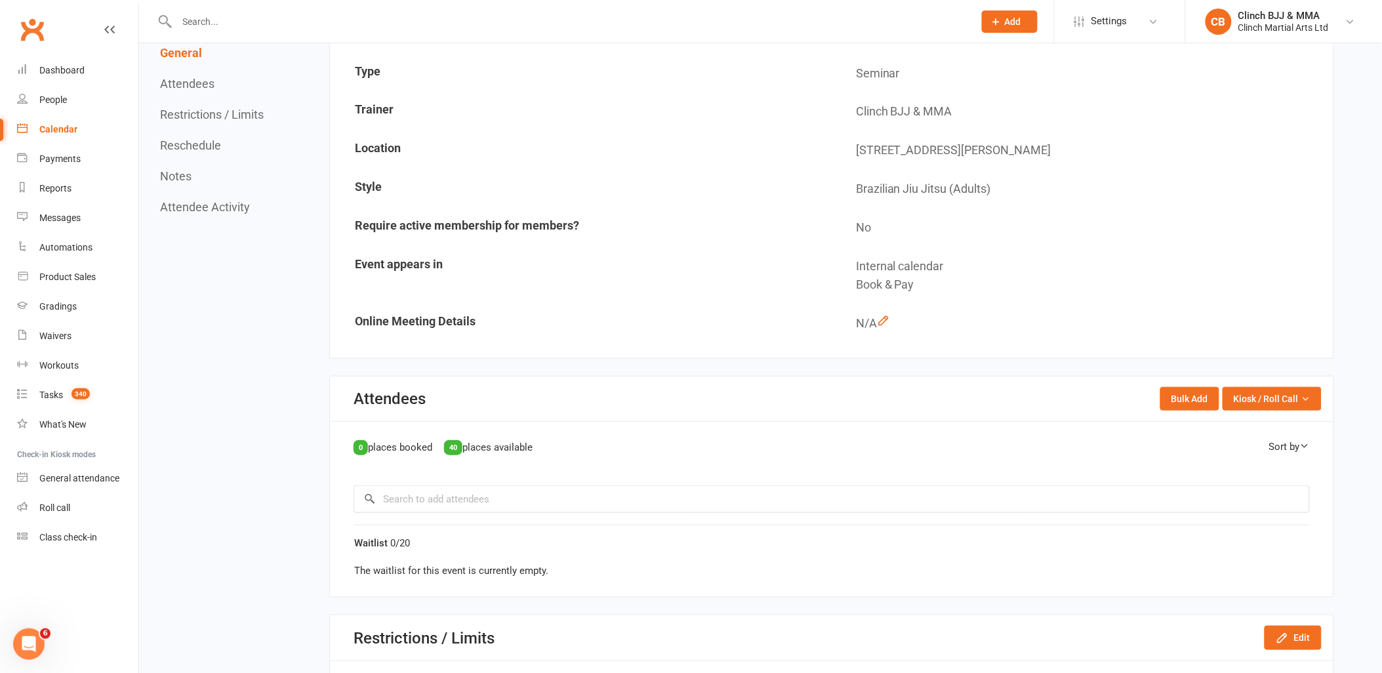
click at [176, 54] on button "General" at bounding box center [181, 53] width 42 height 14
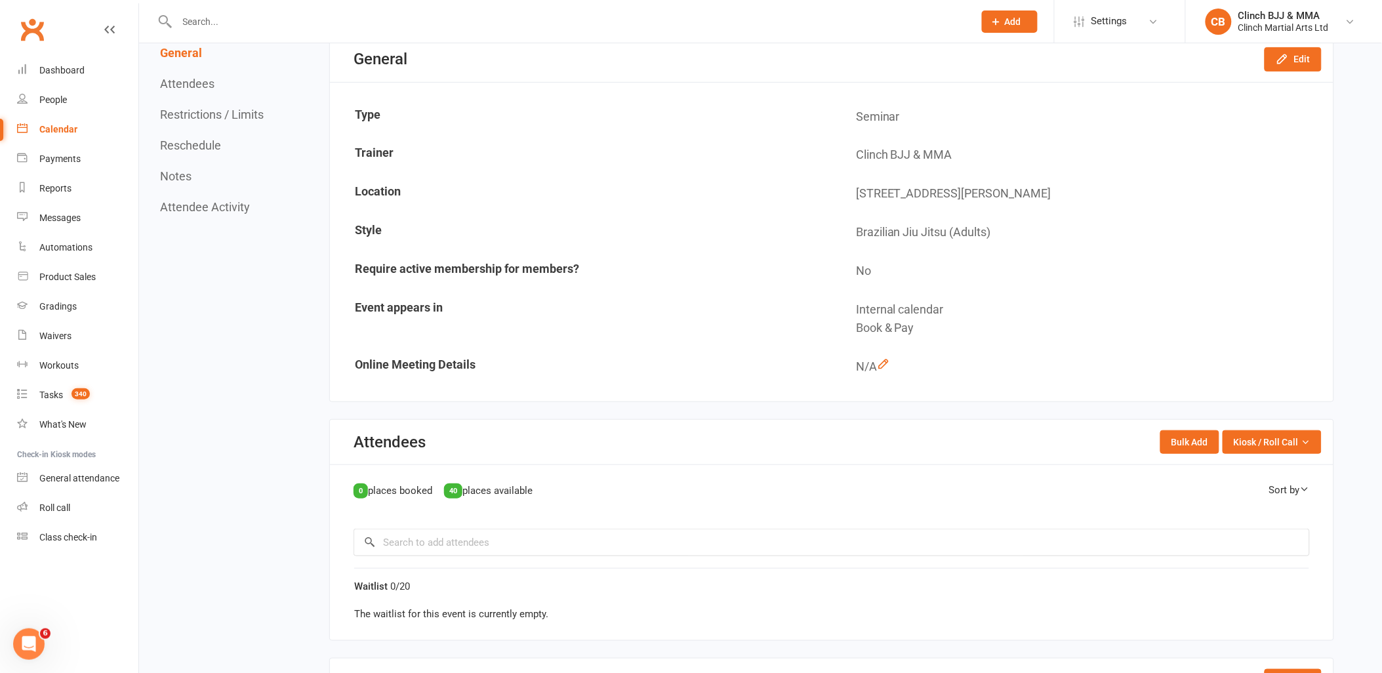
scroll to position [135, 0]
click at [193, 86] on button "Attendees" at bounding box center [187, 84] width 54 height 14
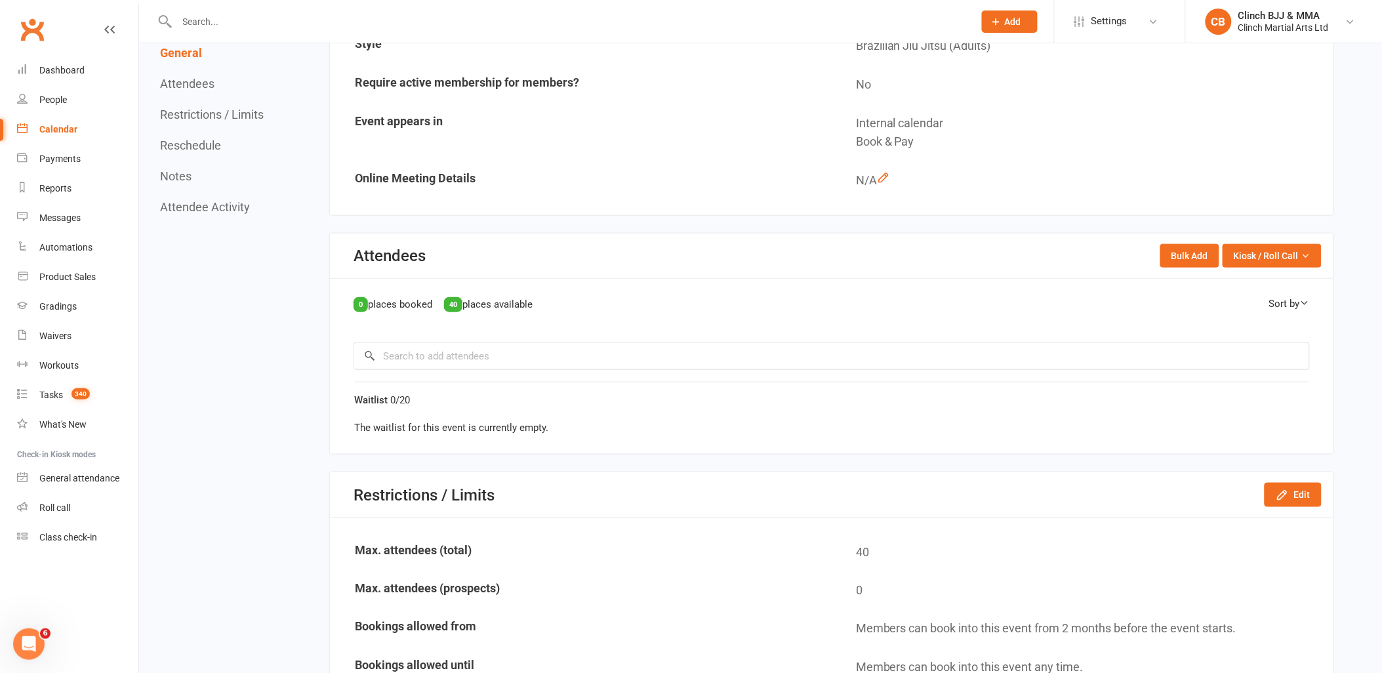
scroll to position [325, 0]
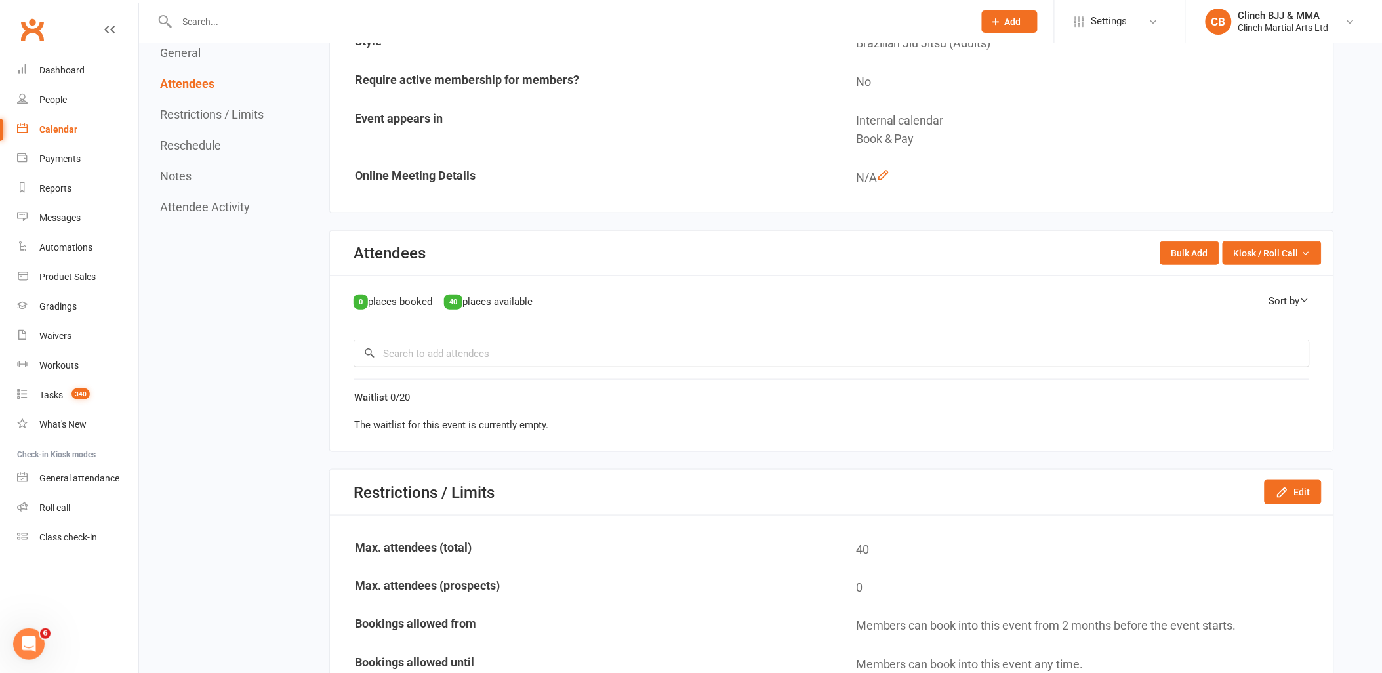
click at [205, 111] on button "Restrictions / Limits" at bounding box center [212, 115] width 104 height 14
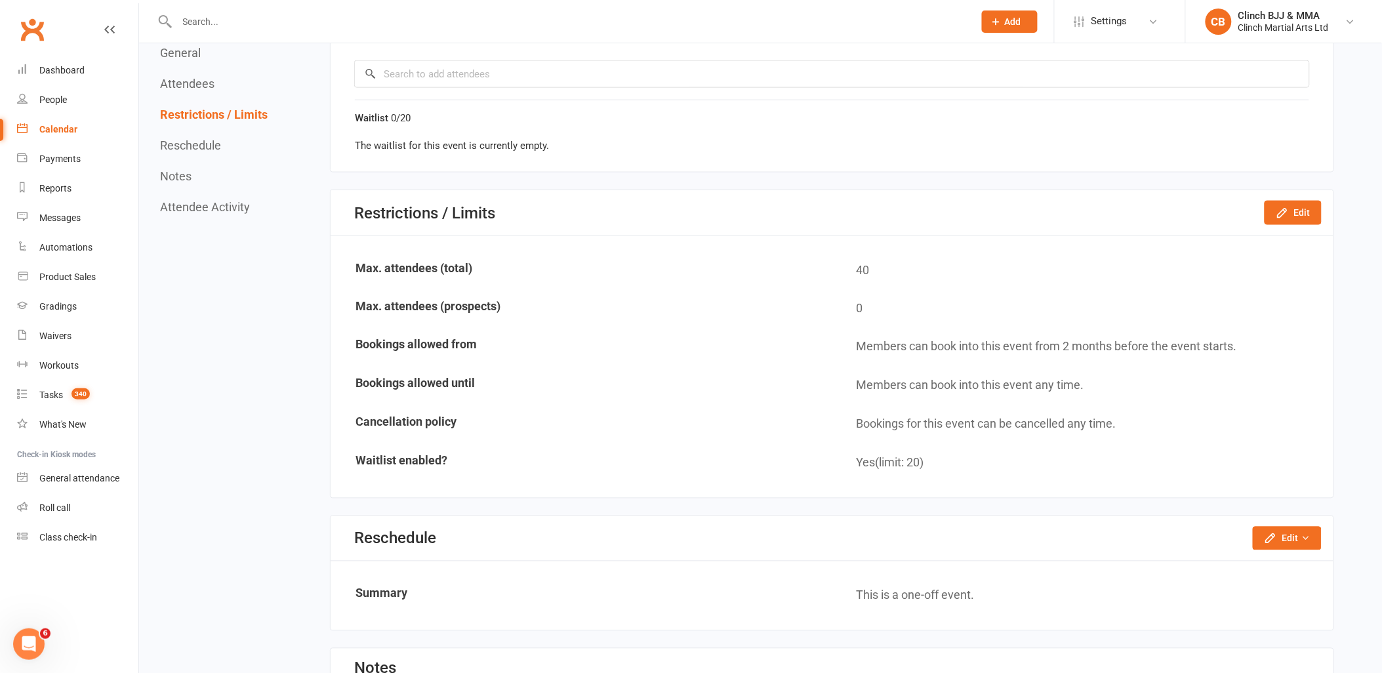
scroll to position [605, 0]
click at [202, 141] on button "Reschedule" at bounding box center [190, 145] width 61 height 14
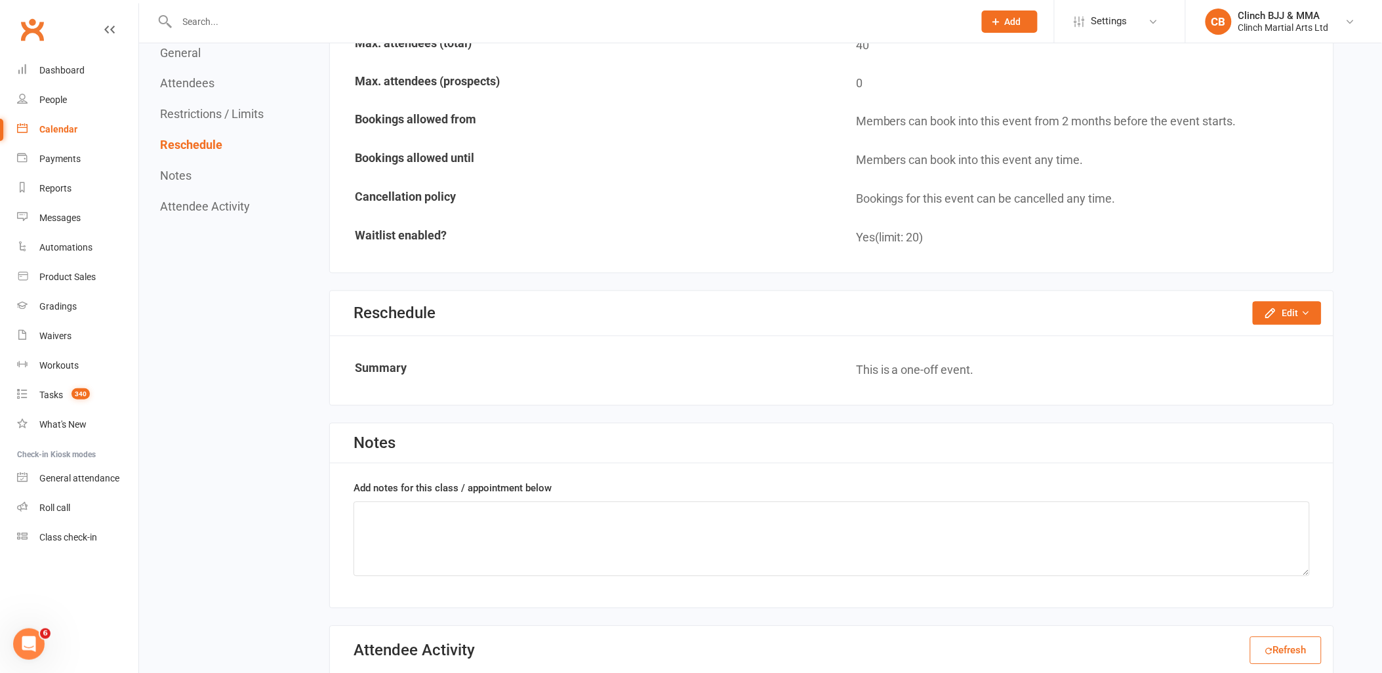
scroll to position [832, 0]
click at [178, 178] on button "Notes" at bounding box center [175, 176] width 31 height 14
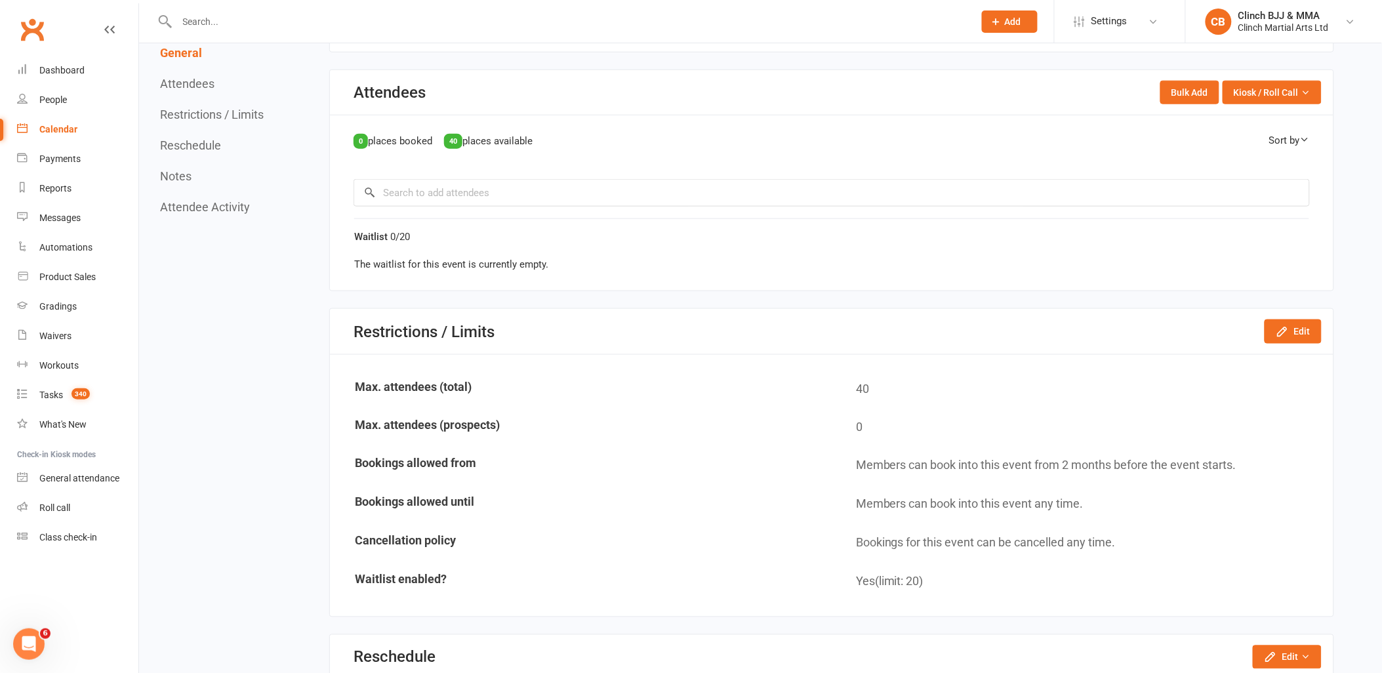
scroll to position [510, 0]
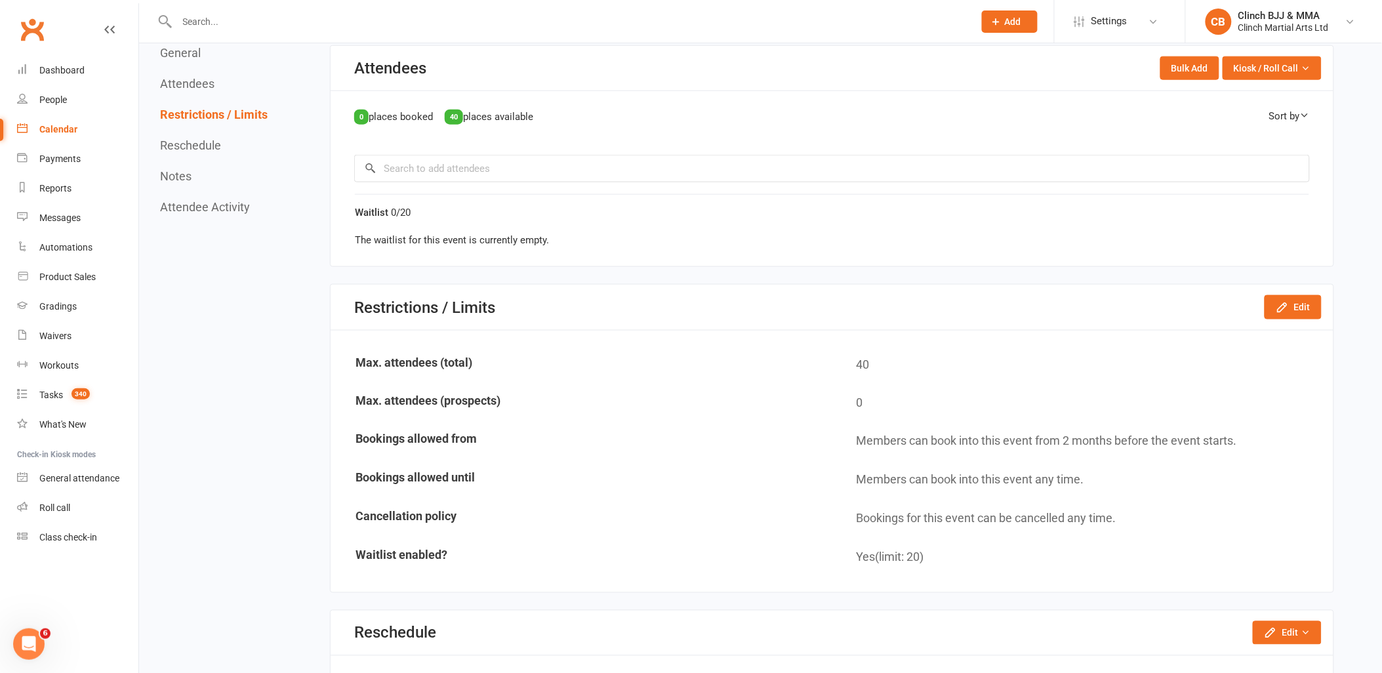
click at [60, 129] on div "Calendar" at bounding box center [58, 129] width 38 height 10
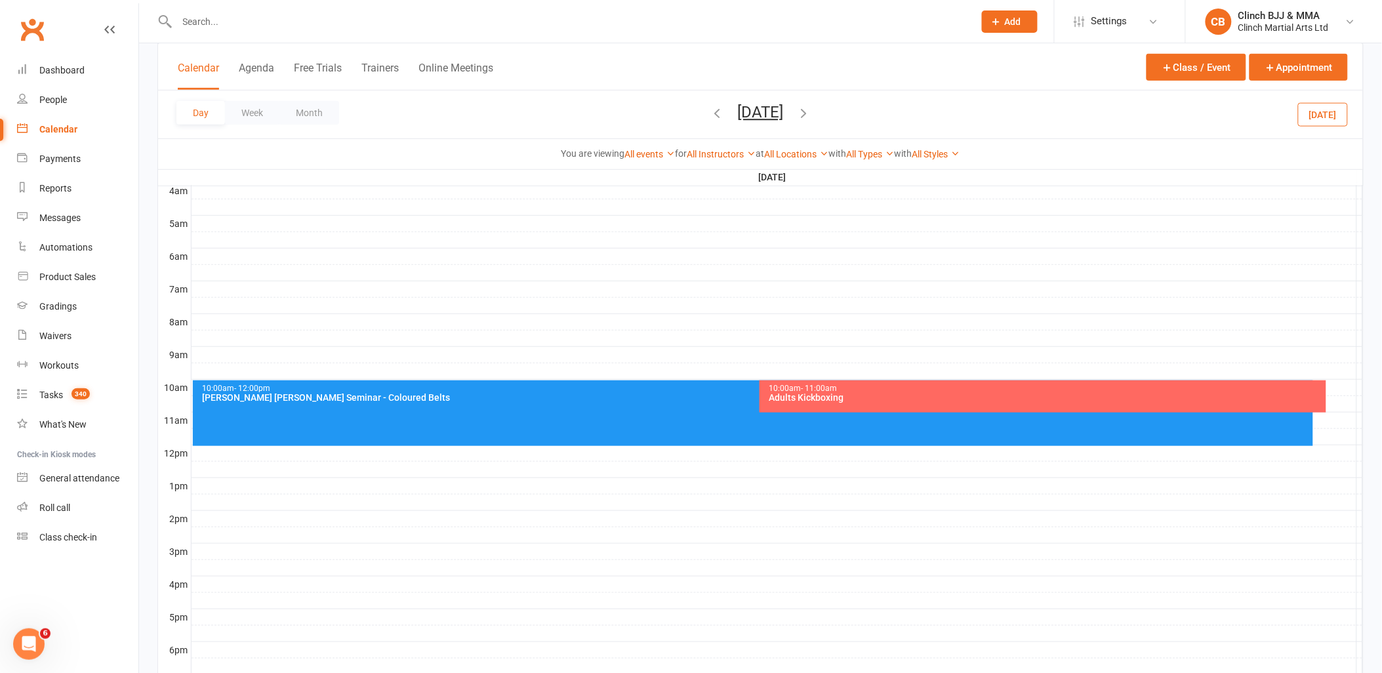
scroll to position [218, 0]
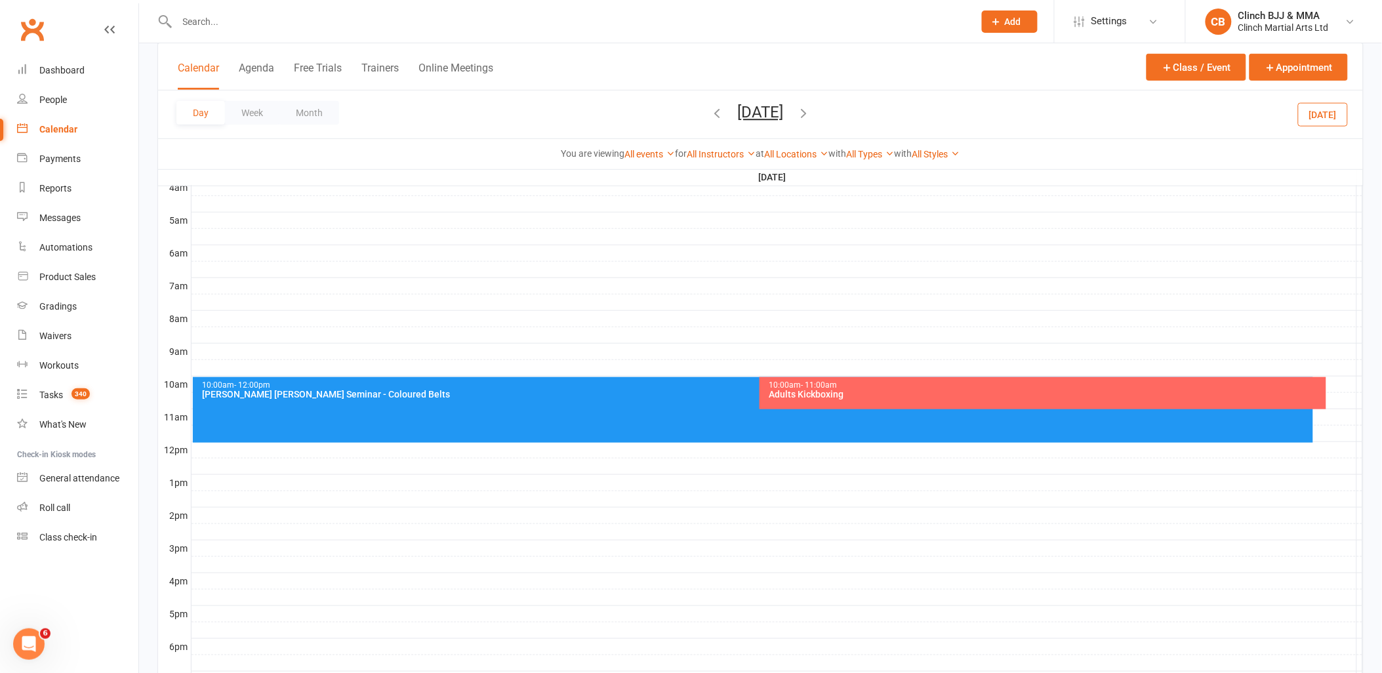
click at [517, 397] on div "[PERSON_NAME] [PERSON_NAME] Seminar - Coloured Belts" at bounding box center [756, 394] width 1108 height 9
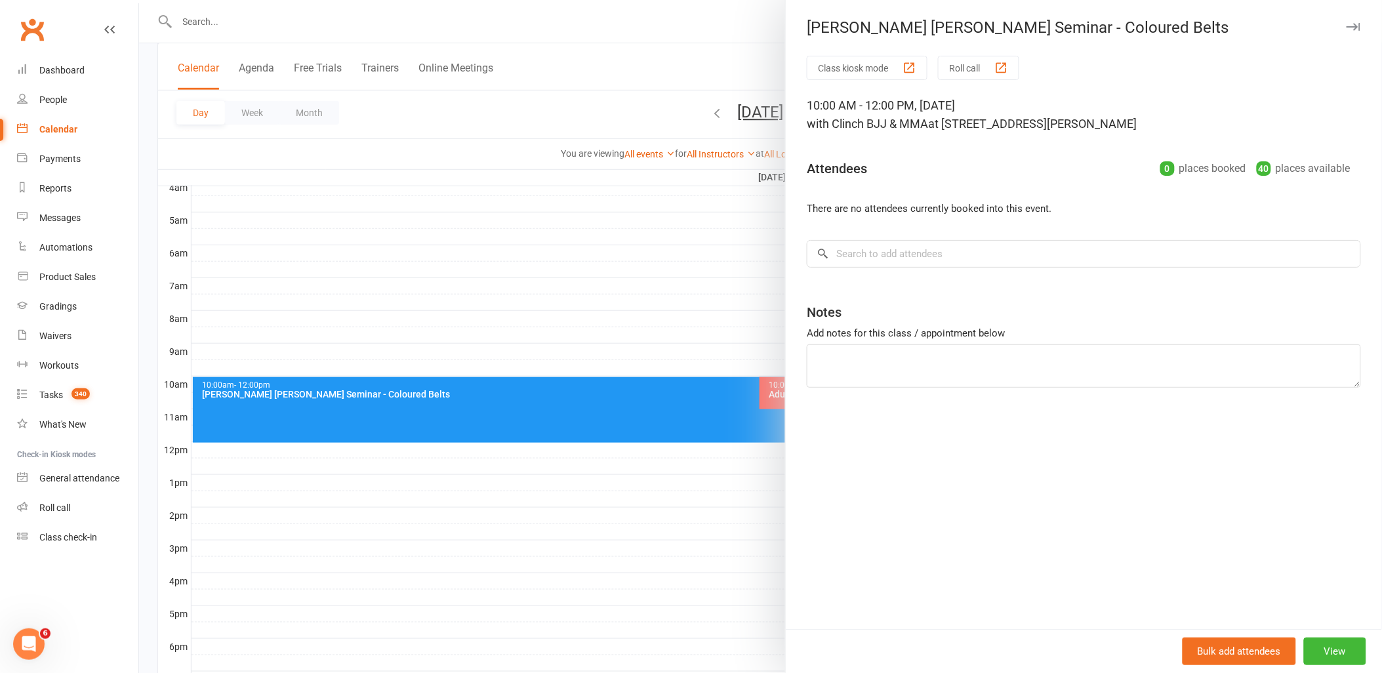
click at [631, 24] on div at bounding box center [760, 336] width 1243 height 673
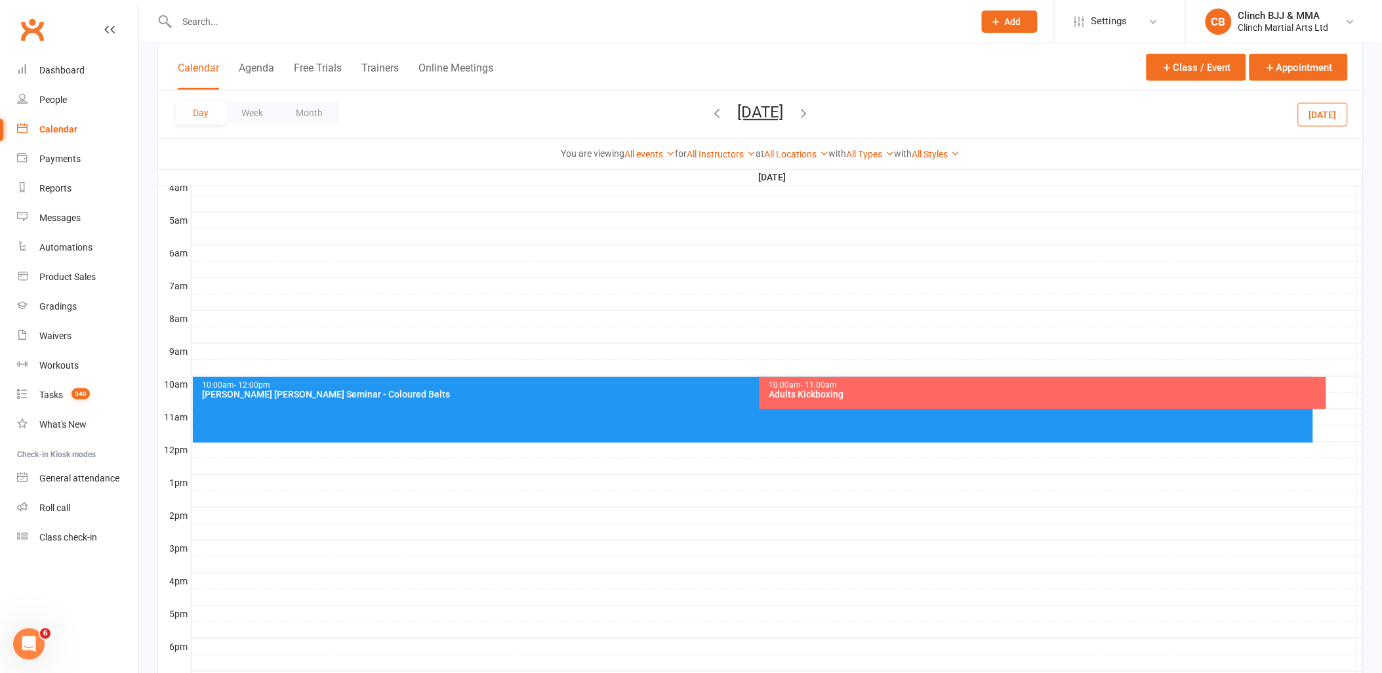
click at [407, 473] on div at bounding box center [776, 466] width 1171 height 16
click at [1180, 61] on button "Class / Event" at bounding box center [1196, 67] width 100 height 27
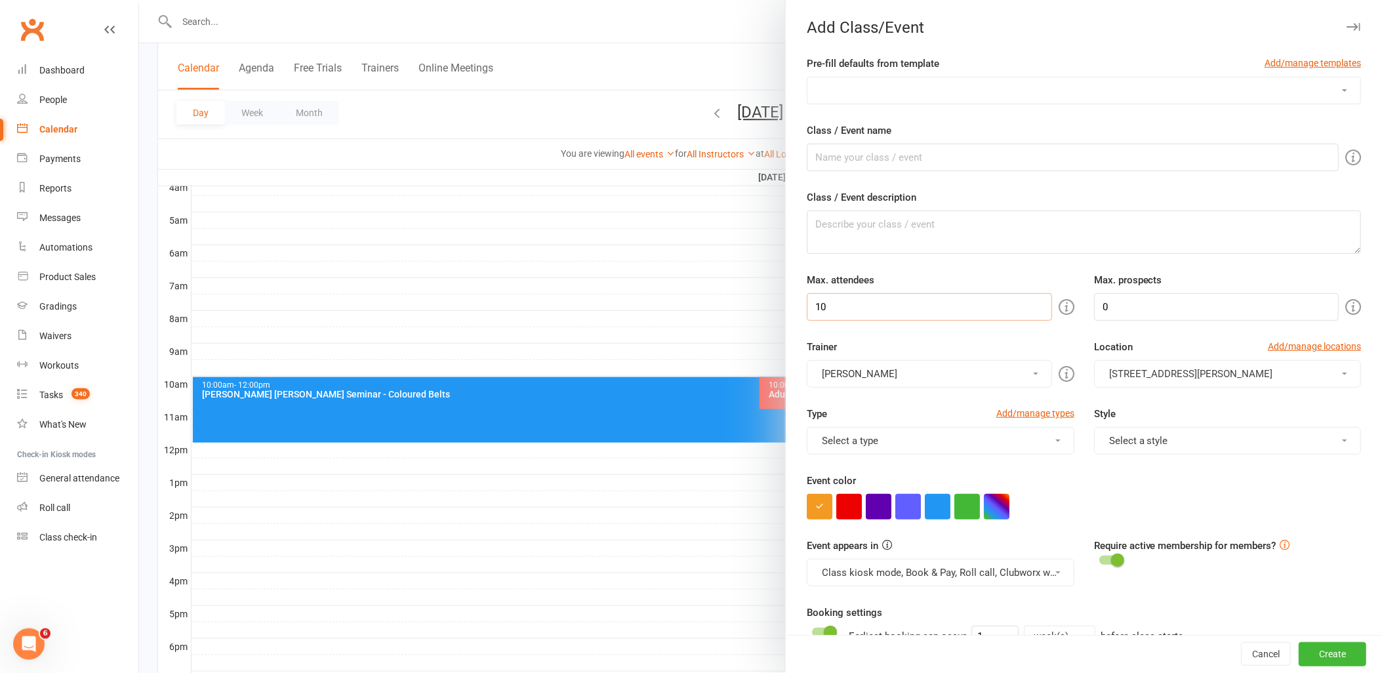
drag, startPoint x: 866, startPoint y: 304, endPoint x: 773, endPoint y: 302, distance: 93.1
click at [139, 0] on new-event-schedule "Add Class/Event Pre-fill defaults from template Add/manage templates Adults Kic…" at bounding box center [139, 0] width 0 height 0
type input "40"
click at [880, 157] on input "Class / Event name" at bounding box center [1073, 158] width 532 height 28
type input "[PERSON_NAME] Seminar - White Belts"
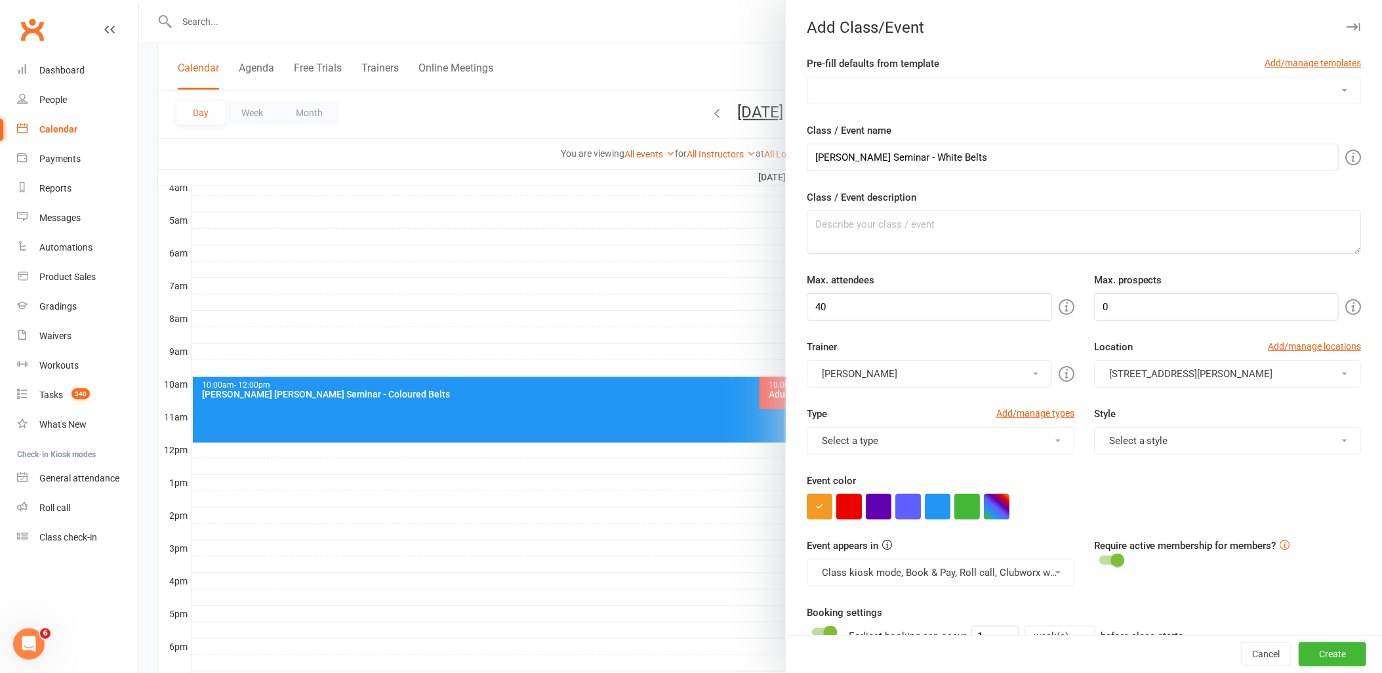
click at [941, 372] on button "[PERSON_NAME]" at bounding box center [929, 374] width 245 height 28
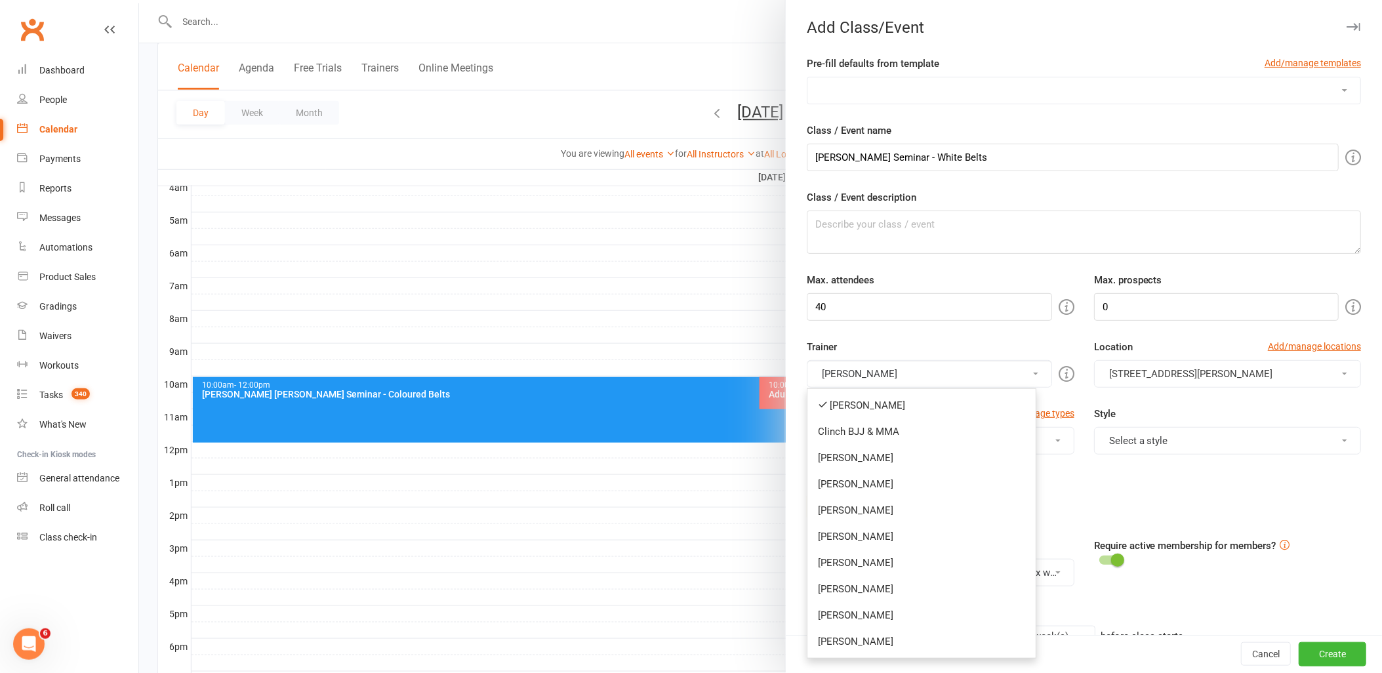
click at [905, 433] on link "Clinch BJJ & MMA" at bounding box center [921, 431] width 228 height 26
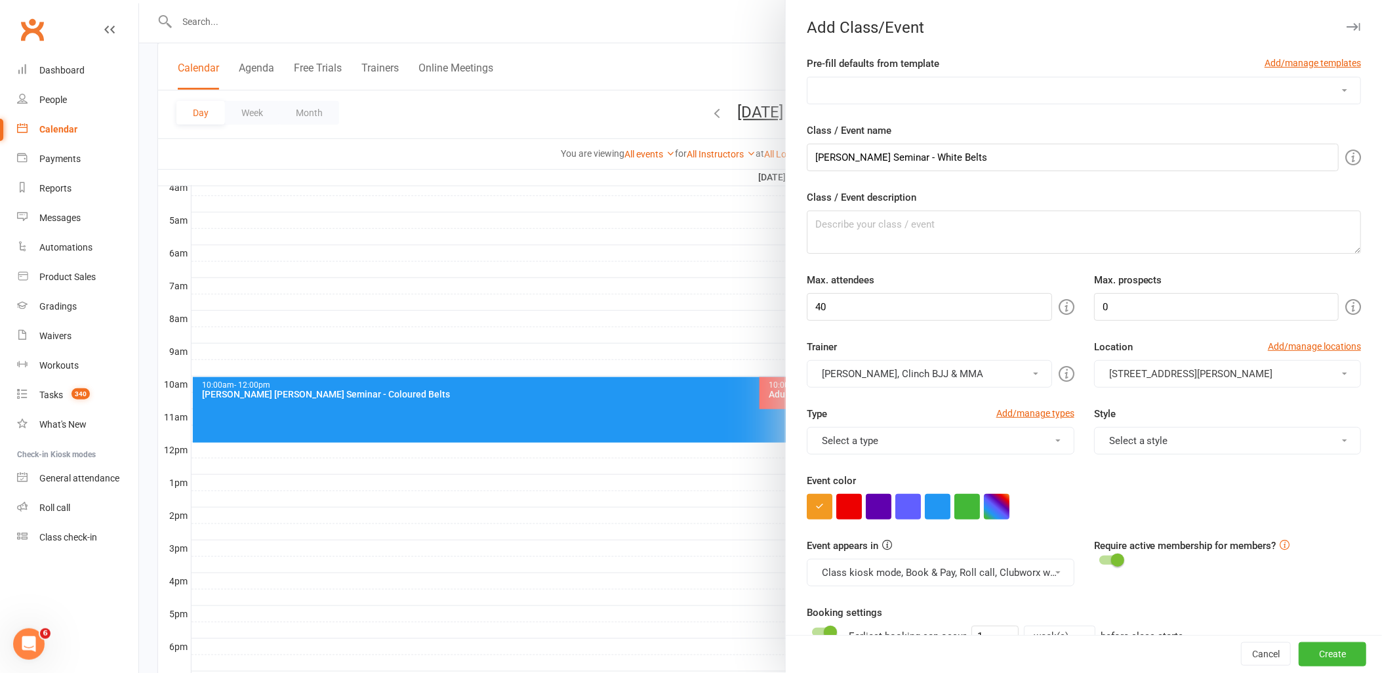
click at [925, 370] on button "[PERSON_NAME], Clinch BJJ & MMA" at bounding box center [929, 374] width 245 height 28
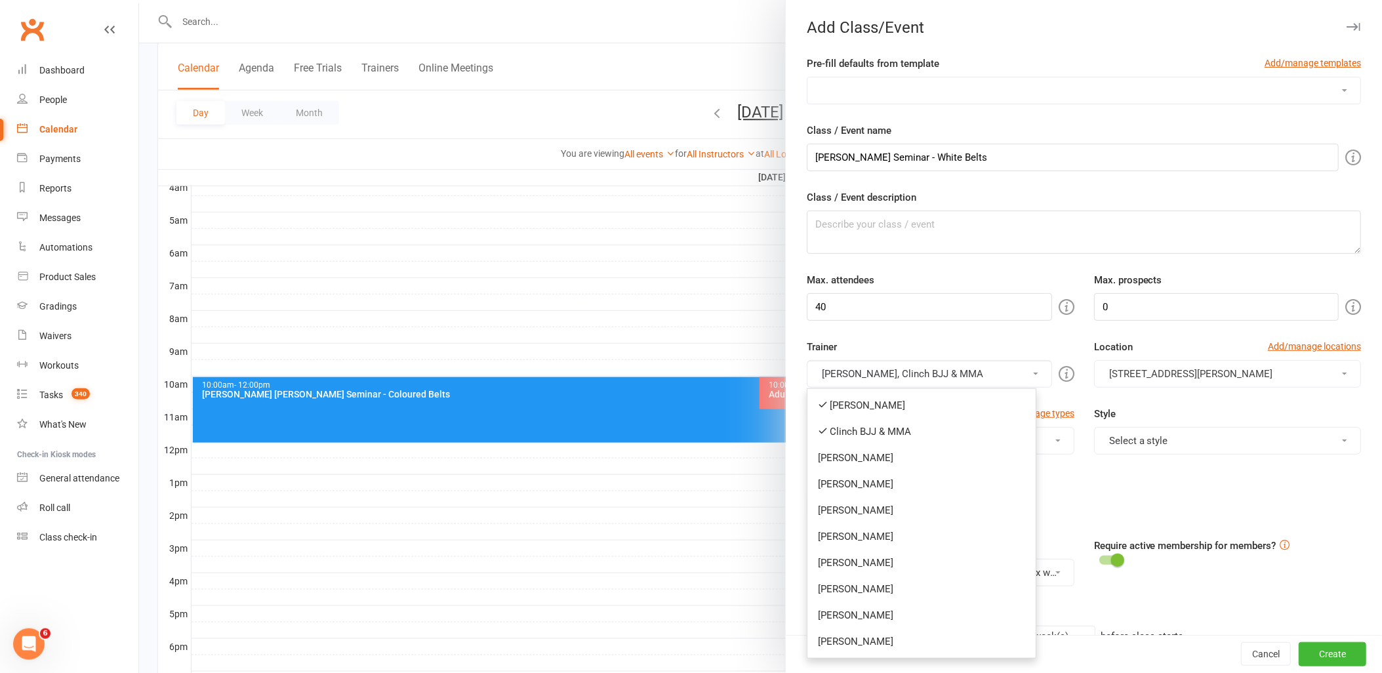
click at [871, 407] on link "[PERSON_NAME]" at bounding box center [921, 405] width 228 height 26
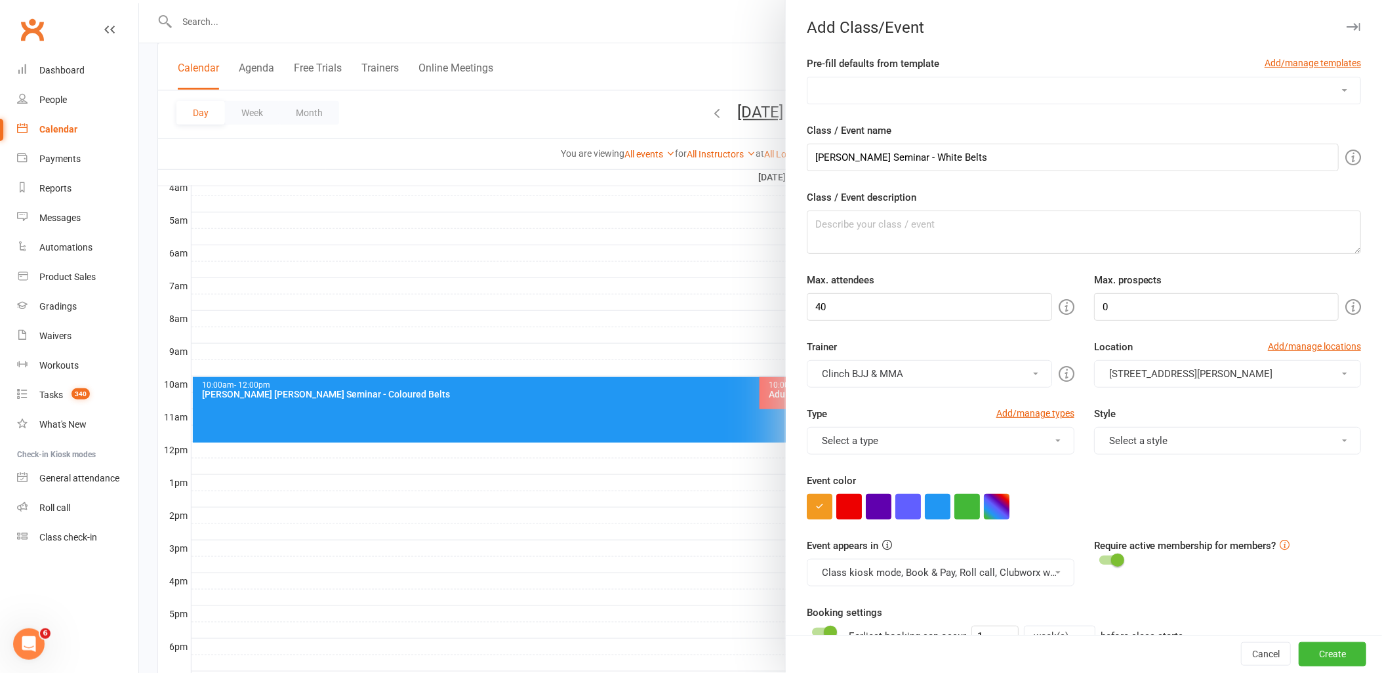
click at [931, 441] on button "Select a type" at bounding box center [940, 441] width 267 height 28
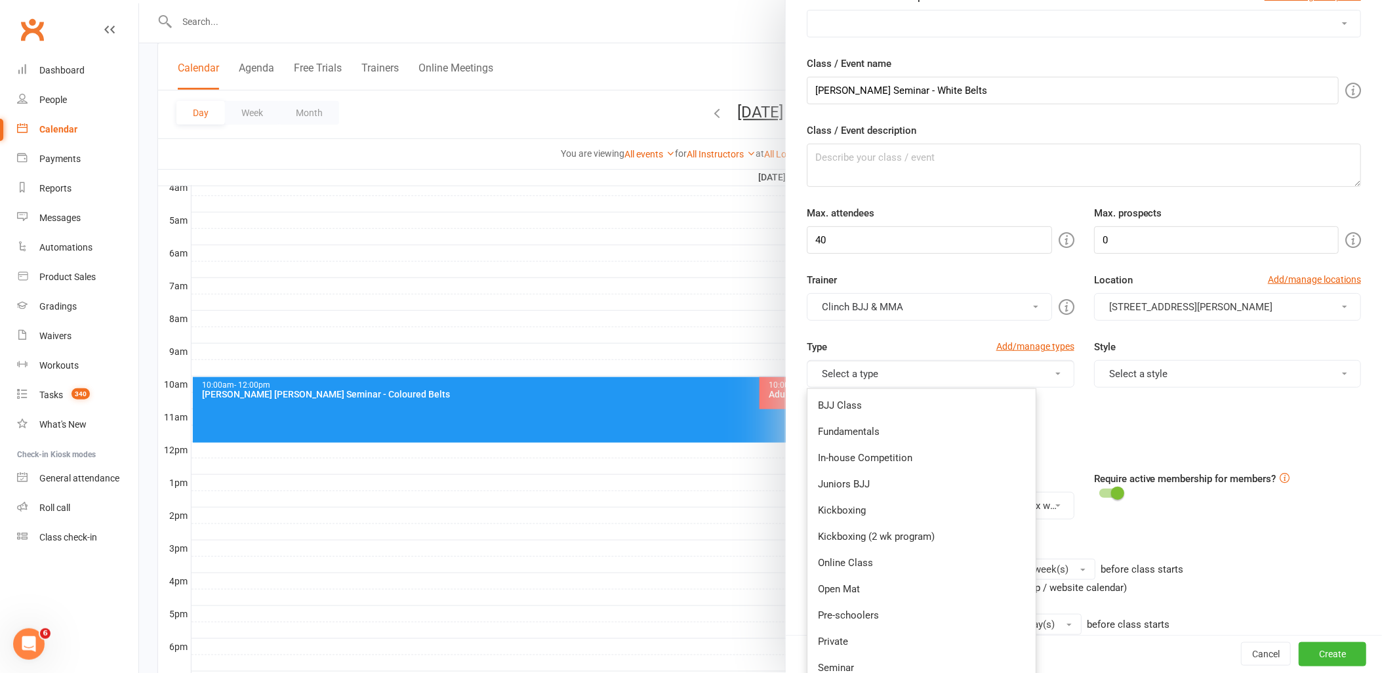
scroll to position [146, 0]
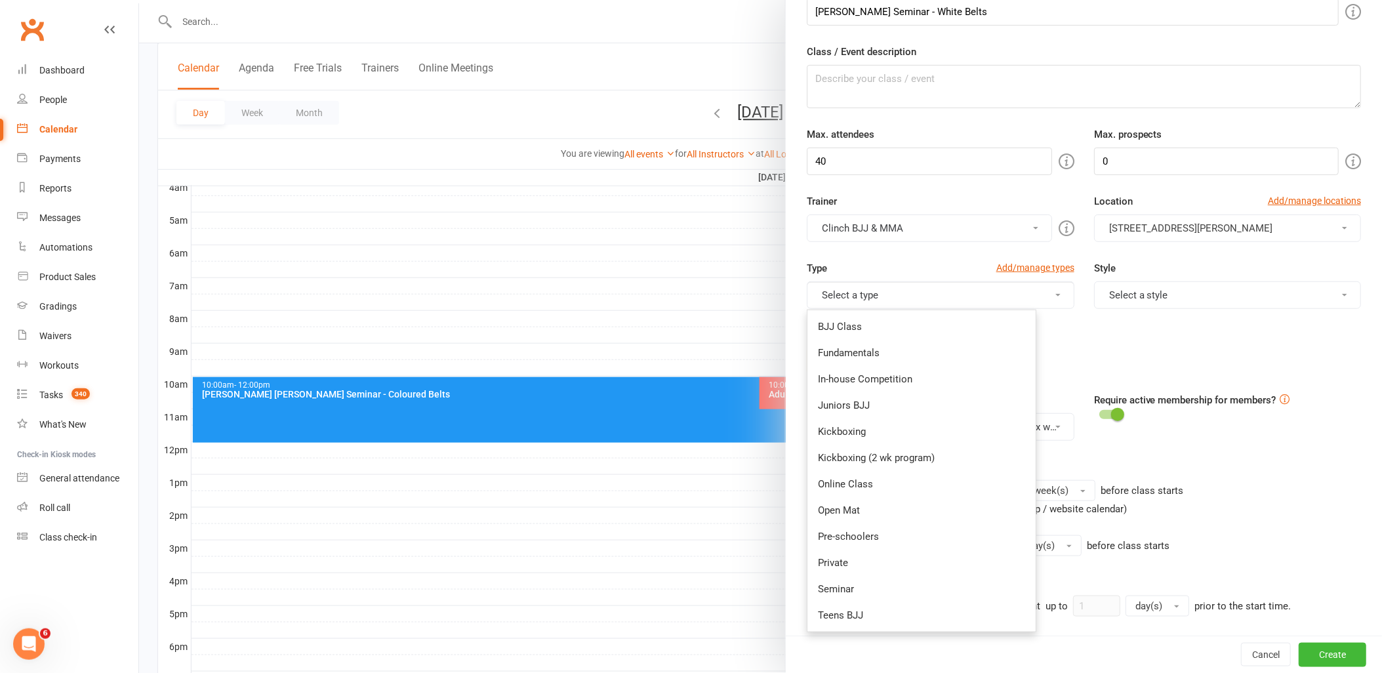
click at [855, 585] on link "Seminar" at bounding box center [921, 589] width 228 height 26
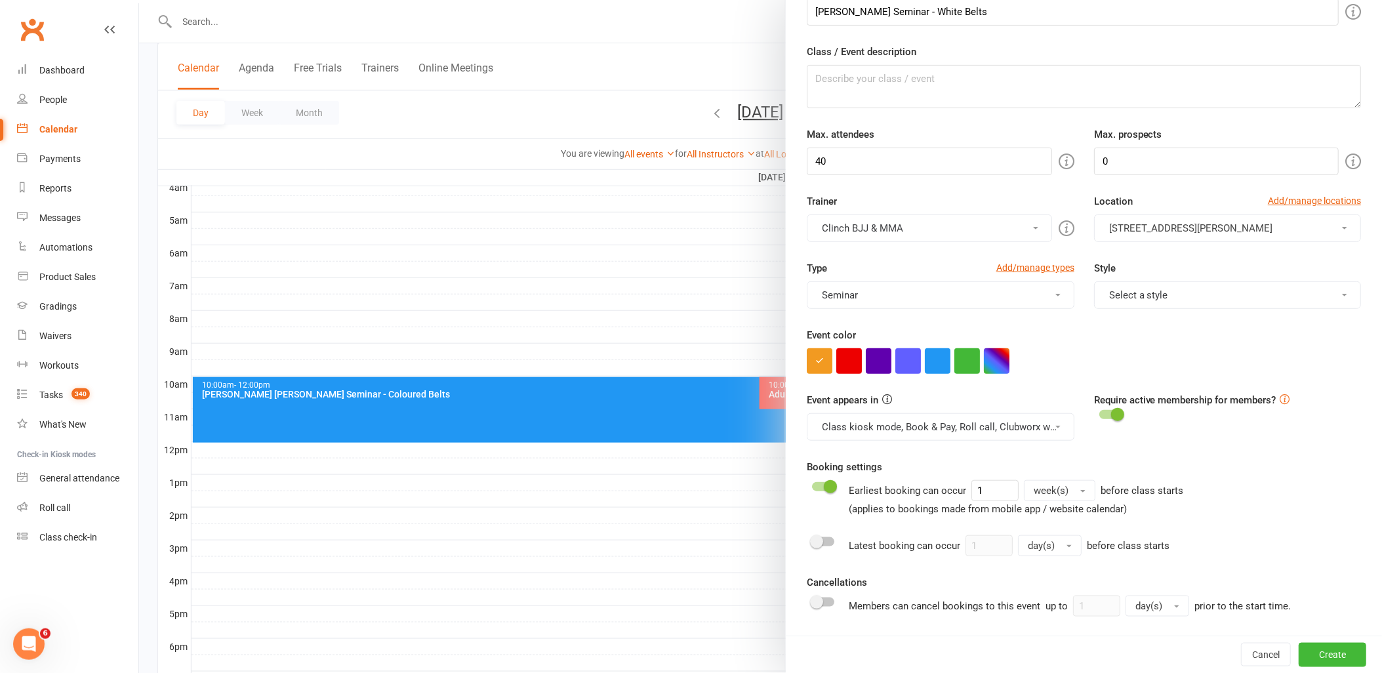
click at [1236, 296] on button "Select a style" at bounding box center [1227, 295] width 267 height 28
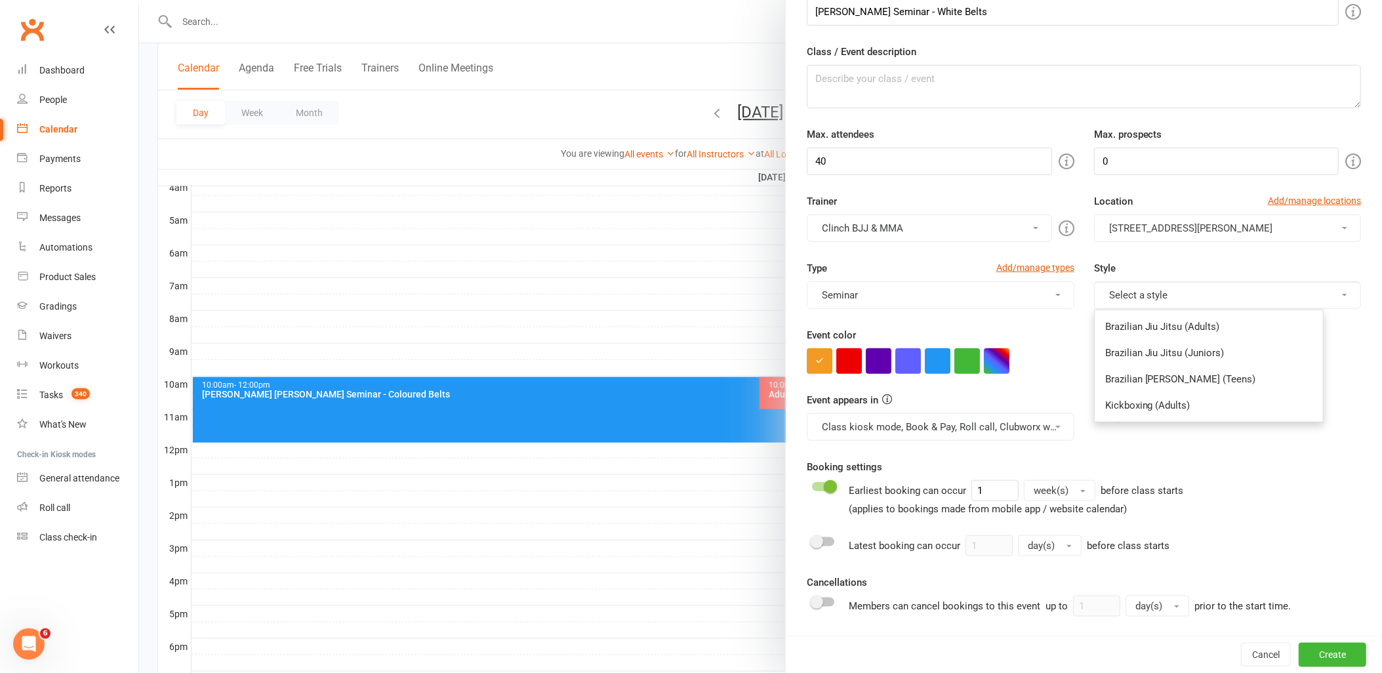
click at [1194, 331] on link "Brazilian Jiu Jitsu (Adults)" at bounding box center [1209, 326] width 228 height 26
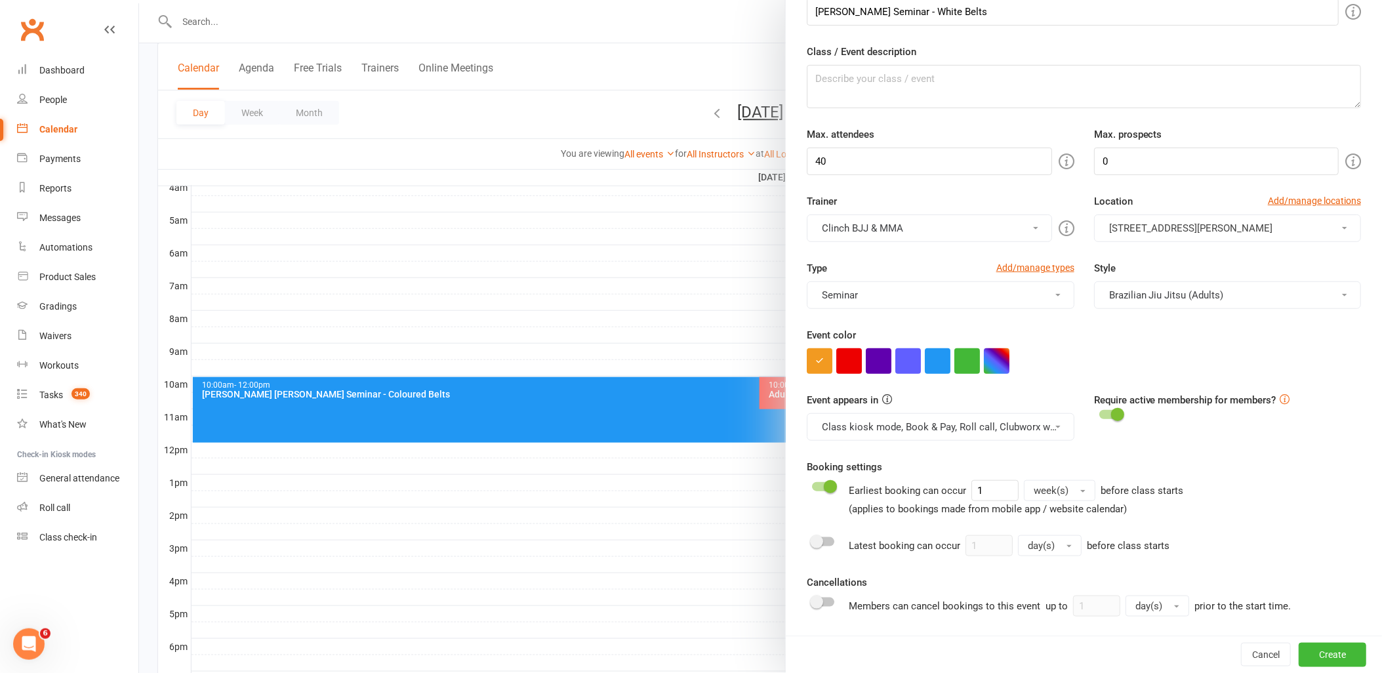
click at [959, 357] on button "button" at bounding box center [967, 361] width 26 height 26
click at [1056, 494] on span "week(s)" at bounding box center [1051, 491] width 35 height 12
click at [1048, 597] on span "month(s)" at bounding box center [1055, 598] width 40 height 12
drag, startPoint x: 996, startPoint y: 493, endPoint x: 948, endPoint y: 488, distance: 47.5
click at [948, 488] on div "Earliest booking can occur 1 month(s) before class starts (applies to bookings …" at bounding box center [1019, 498] width 340 height 37
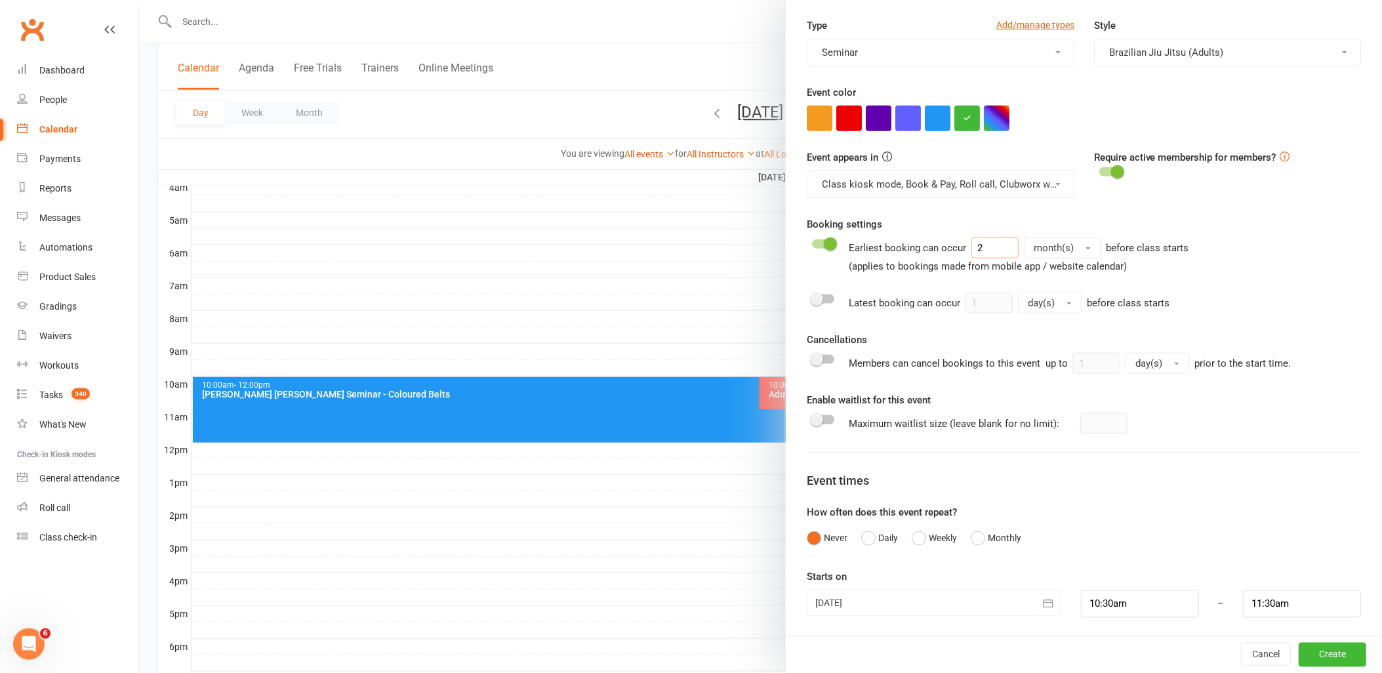
scroll to position [392, 0]
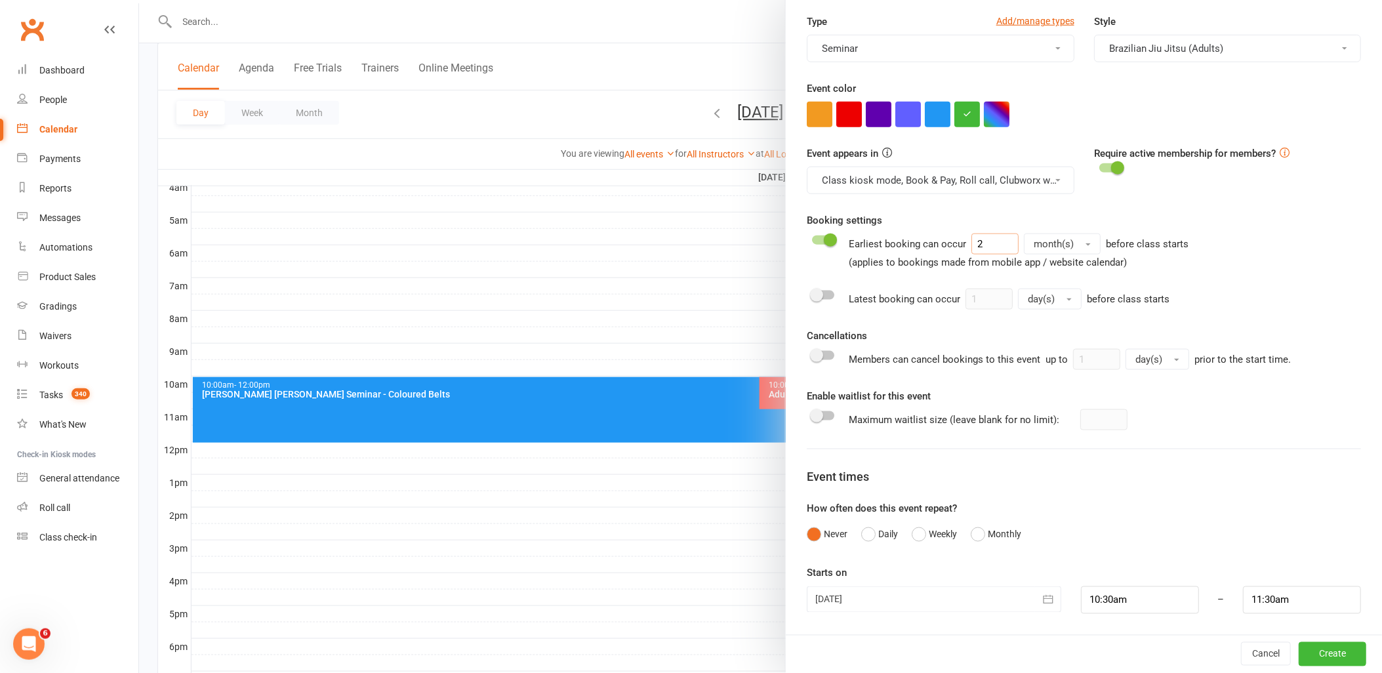
type input "2"
click at [822, 418] on div at bounding box center [823, 415] width 22 height 9
click at [812, 414] on input "checkbox" at bounding box center [812, 414] width 0 height 0
click at [1096, 420] on input "number" at bounding box center [1103, 419] width 47 height 21
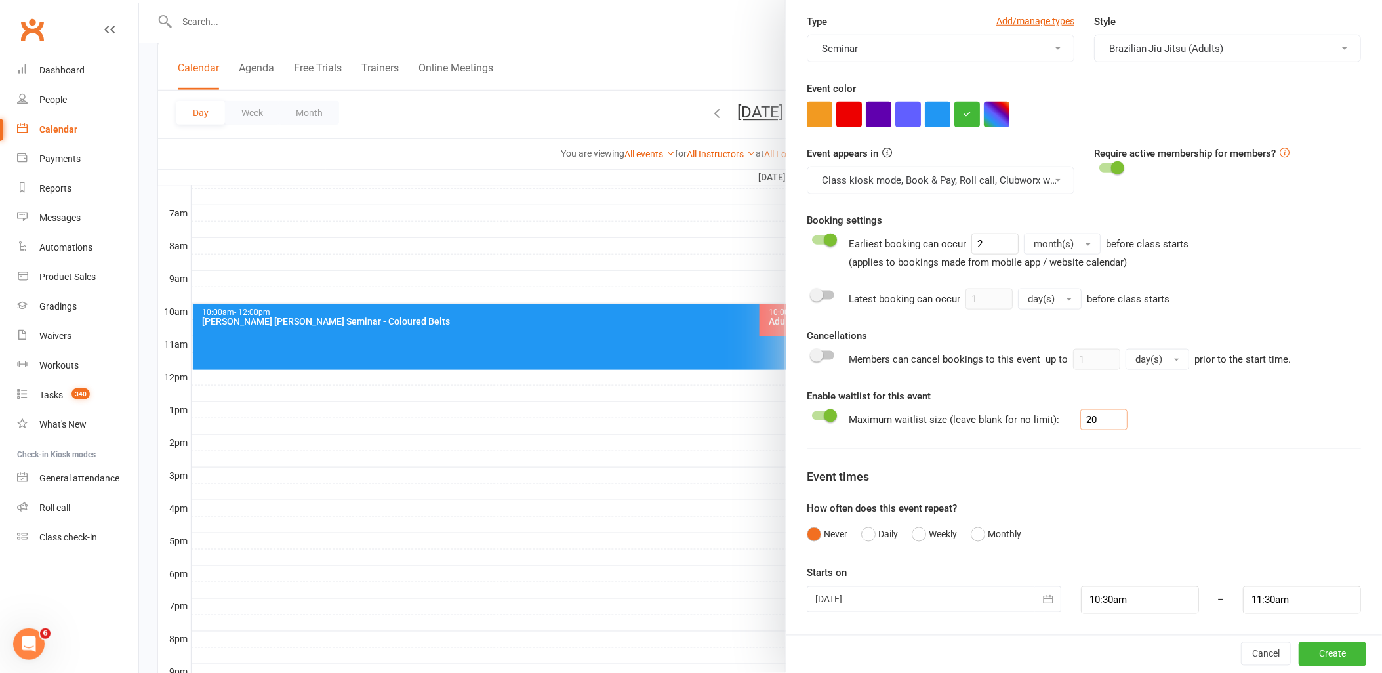
scroll to position [364, 0]
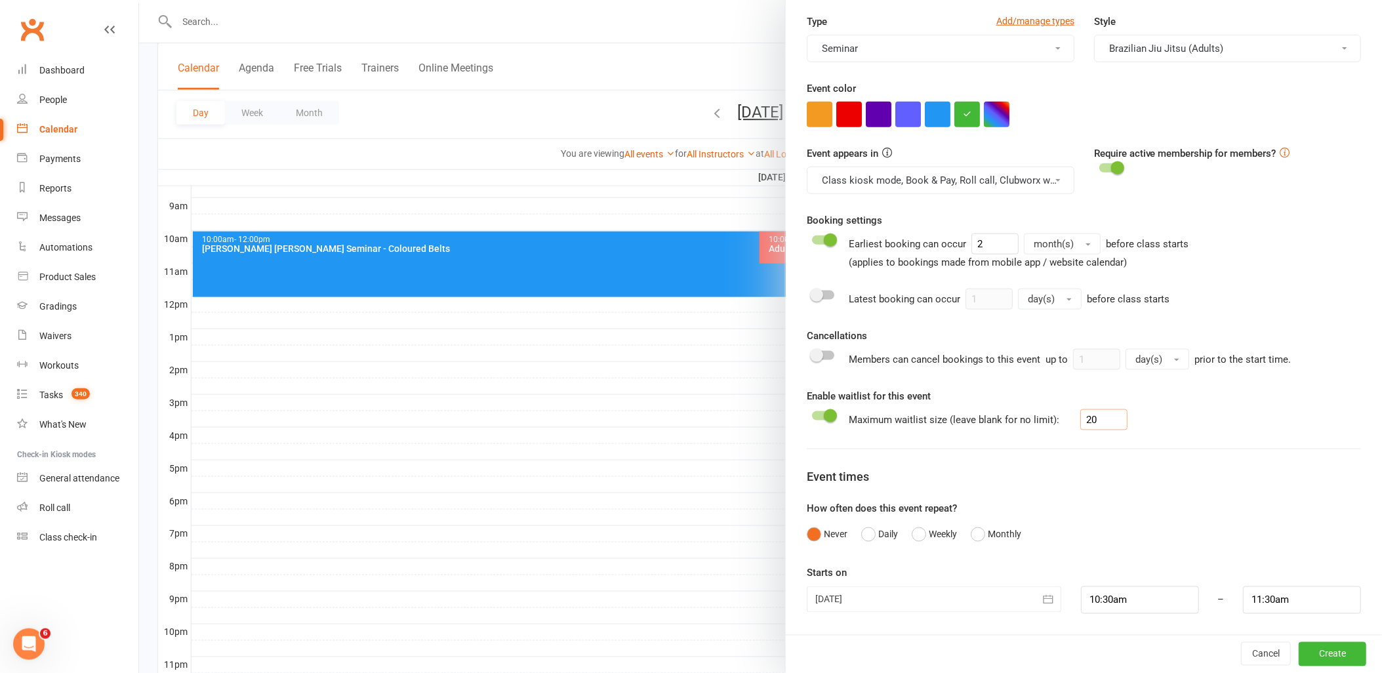
type input "20"
click at [876, 597] on div at bounding box center [934, 599] width 254 height 26
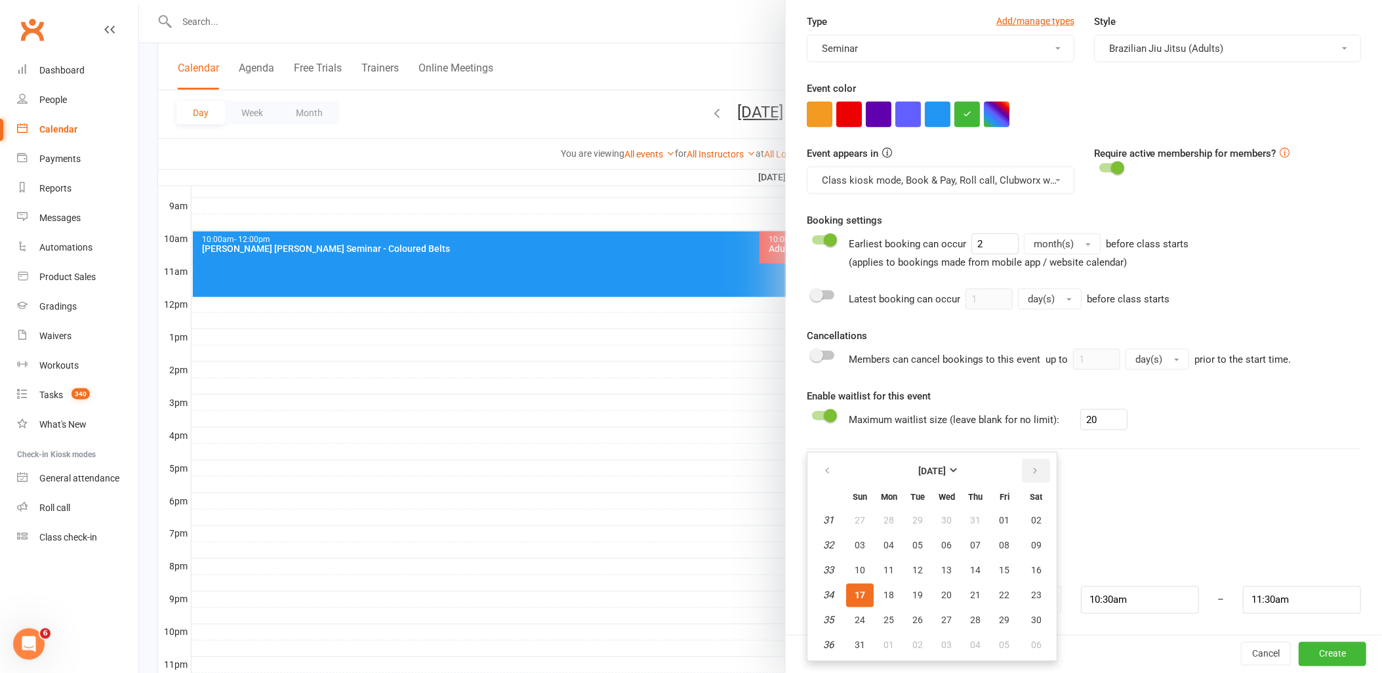
click at [1030, 469] on icon "button" at bounding box center [1034, 471] width 9 height 10
click at [855, 615] on span "28" at bounding box center [860, 620] width 10 height 10
type input "[DATE]"
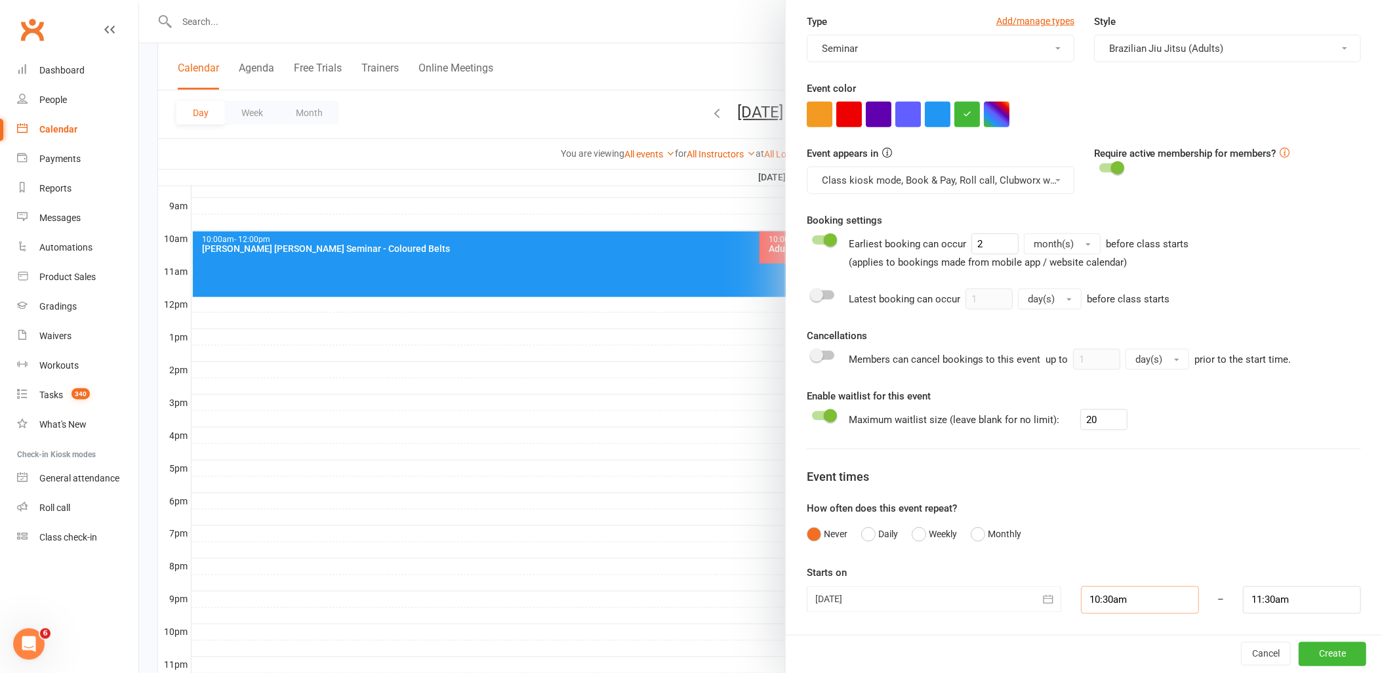
click at [1117, 599] on input "10:30am" at bounding box center [1140, 600] width 118 height 28
type input "12:30pm"
click at [1097, 492] on li "12:30pm" at bounding box center [1112, 497] width 63 height 20
click at [1270, 597] on input "1:30pm" at bounding box center [1302, 600] width 118 height 28
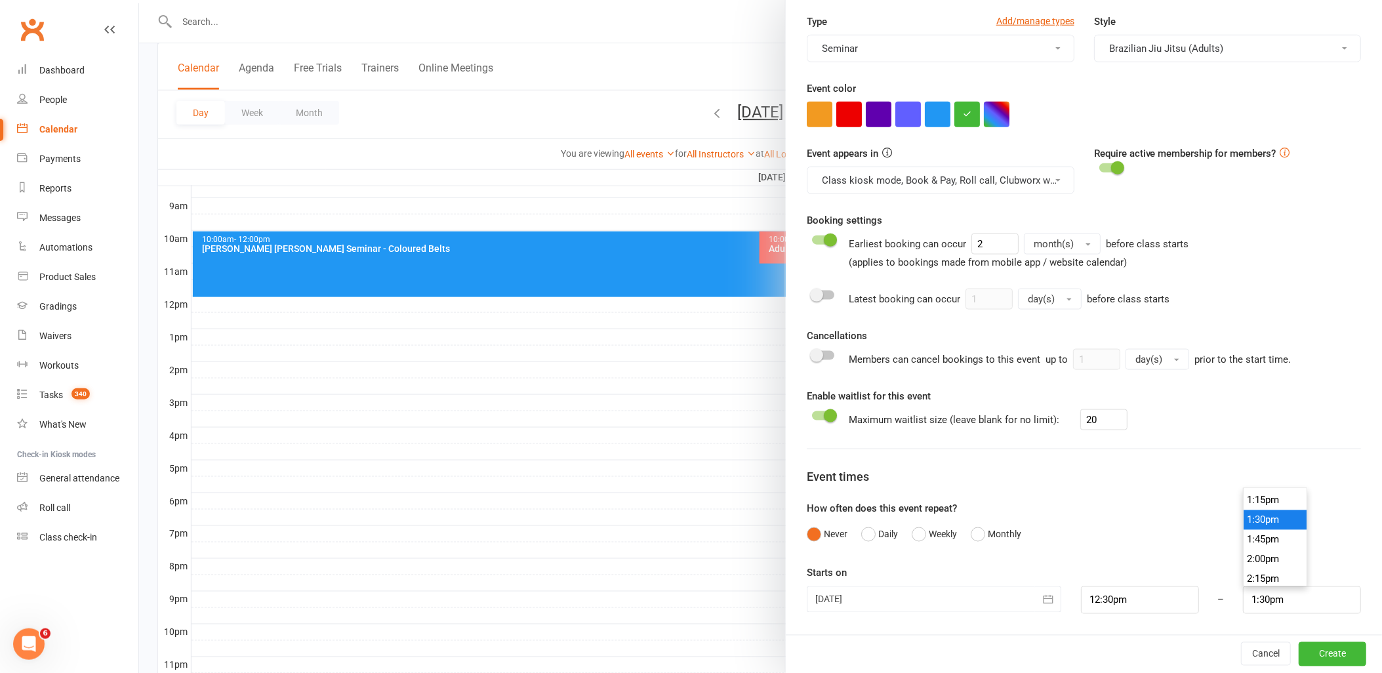
scroll to position [1070, 0]
type input "2:30pm"
click at [1262, 571] on li "2:30pm" at bounding box center [1274, 569] width 63 height 20
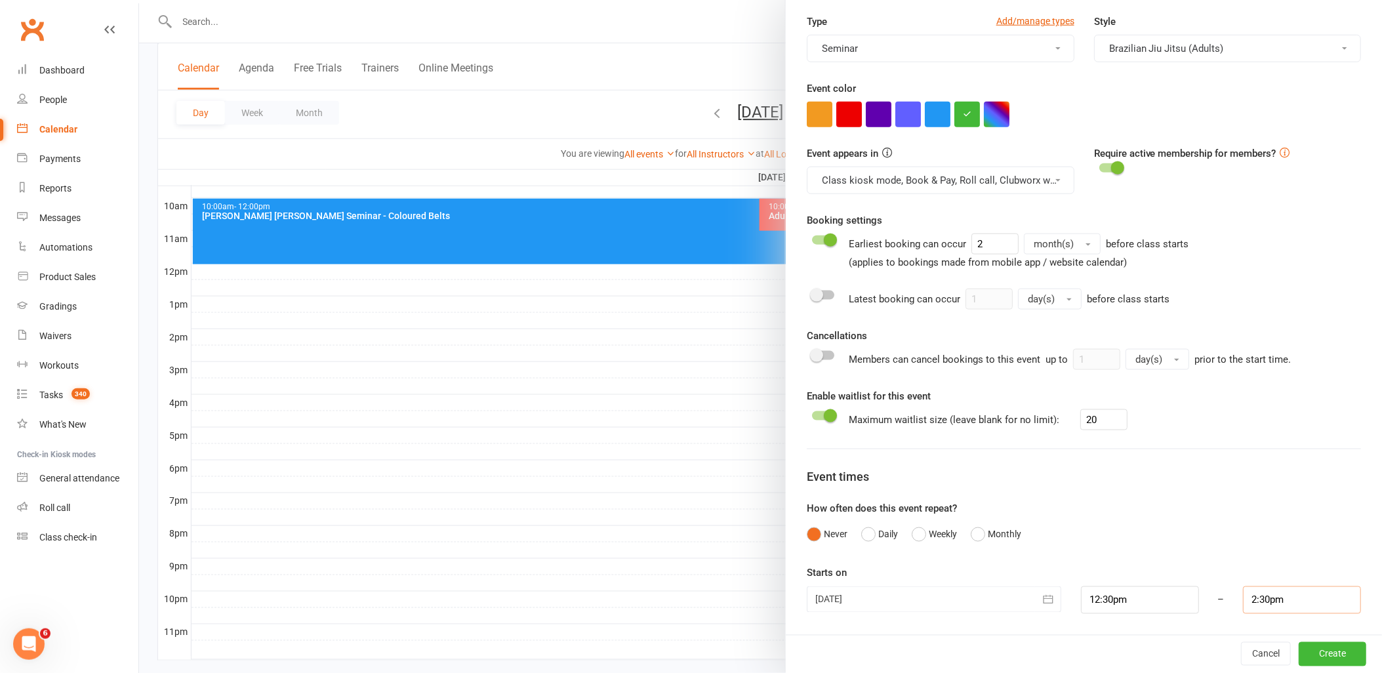
scroll to position [422, 0]
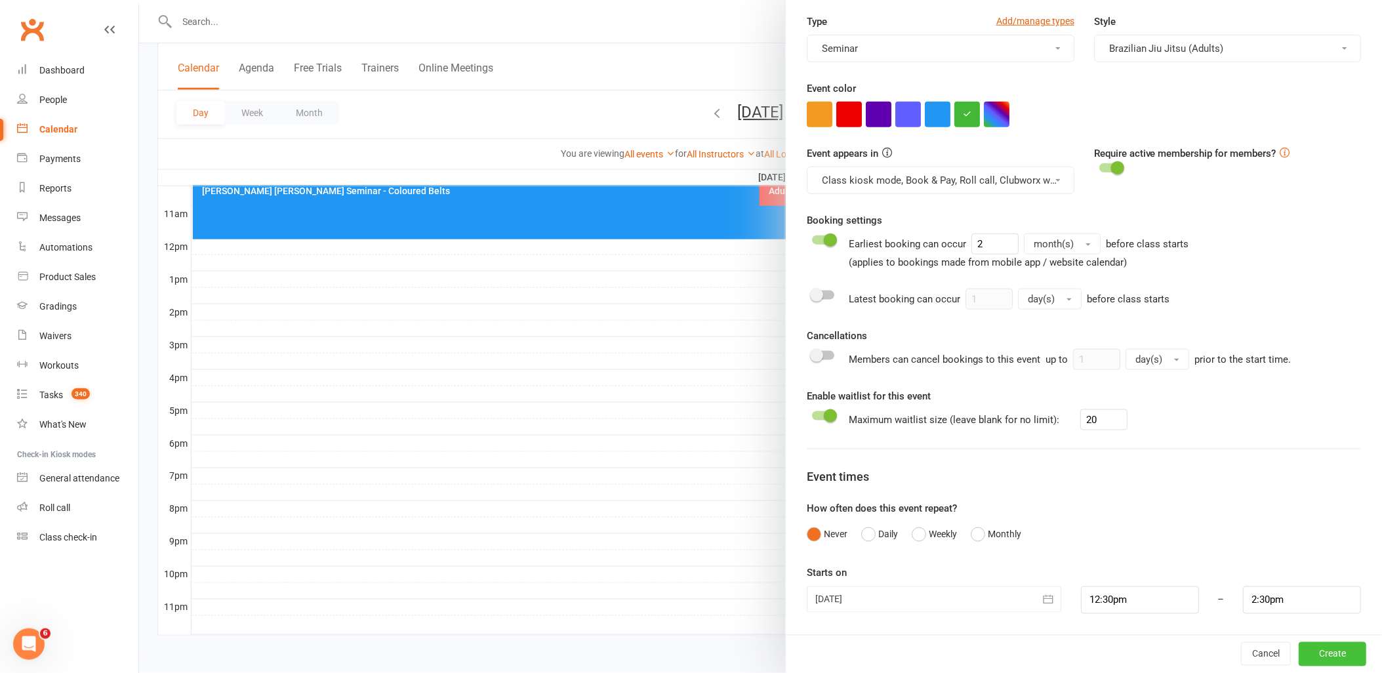
click at [1314, 651] on button "Create" at bounding box center [1332, 654] width 68 height 24
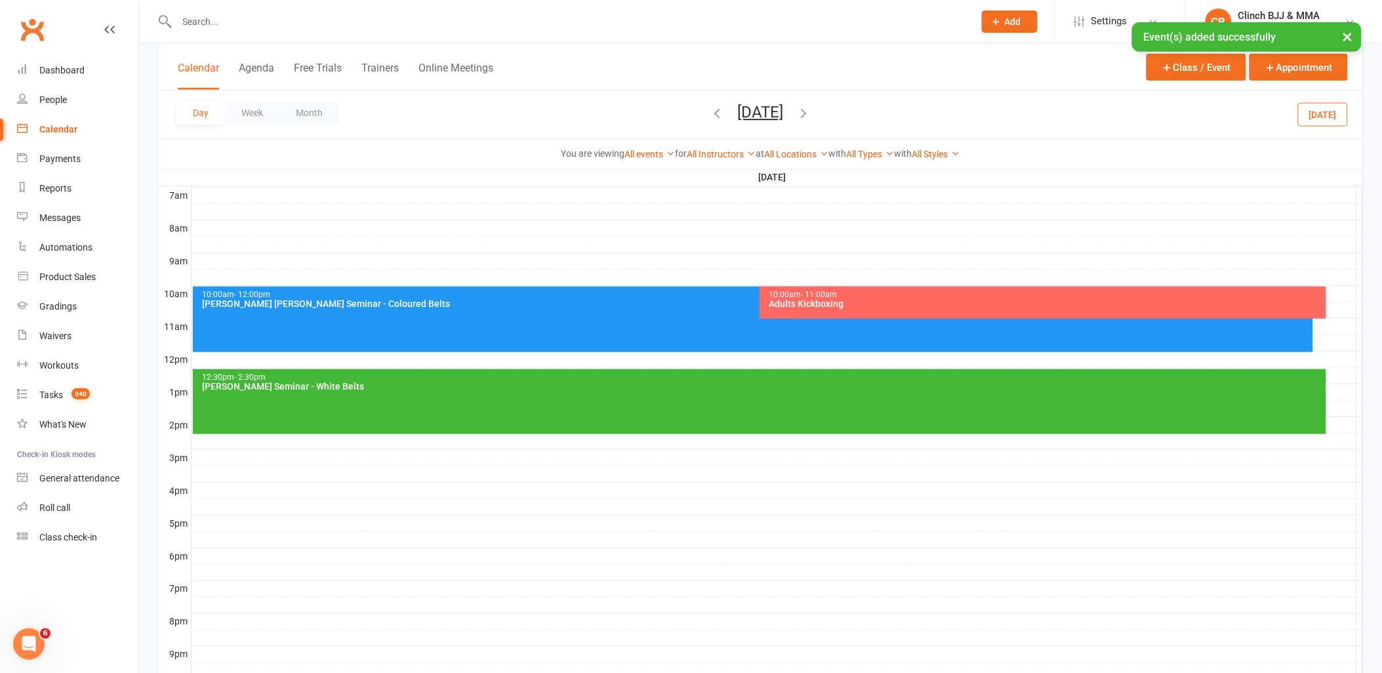
scroll to position [276, 0]
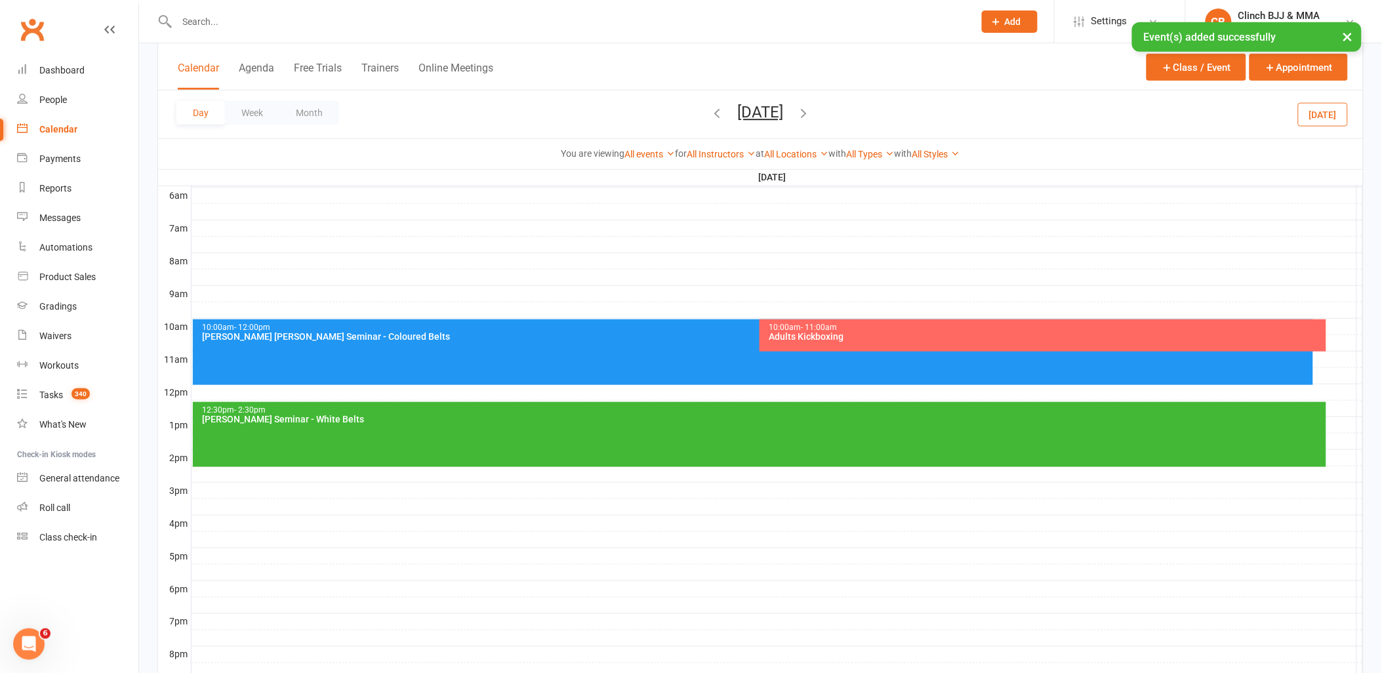
click at [355, 354] on div "10:00am - 12:00pm Rigan Michado Seminar - Coloured Belts" at bounding box center [753, 352] width 1120 height 66
click at [355, 353] on div "Rigan Michado Seminar - Coloured Belts Class kiosk mode Roll call 10:00 AM - 12…" at bounding box center [760, 336] width 1243 height 673
click at [437, 342] on div "10:00am - 12:00pm Rigan Michado Seminar - Coloured Belts" at bounding box center [753, 352] width 1120 height 66
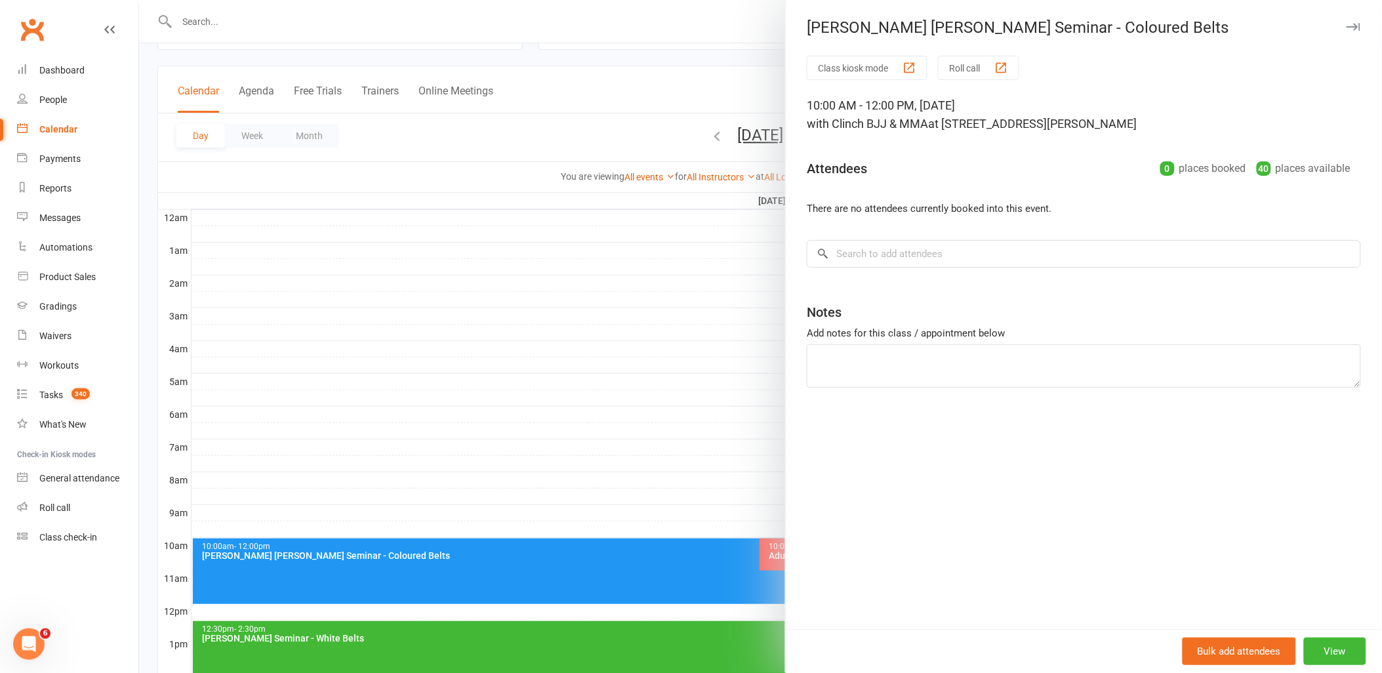
scroll to position [0, 0]
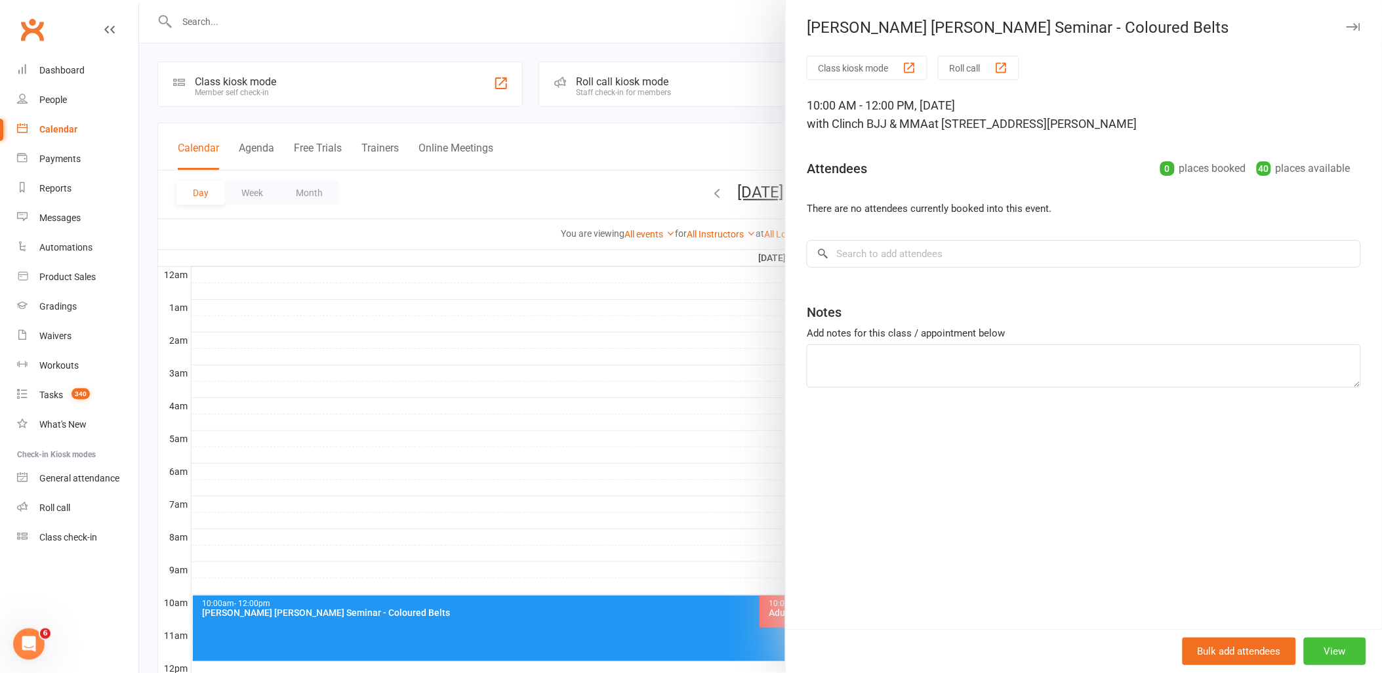
click at [1332, 646] on button "View" at bounding box center [1335, 651] width 62 height 28
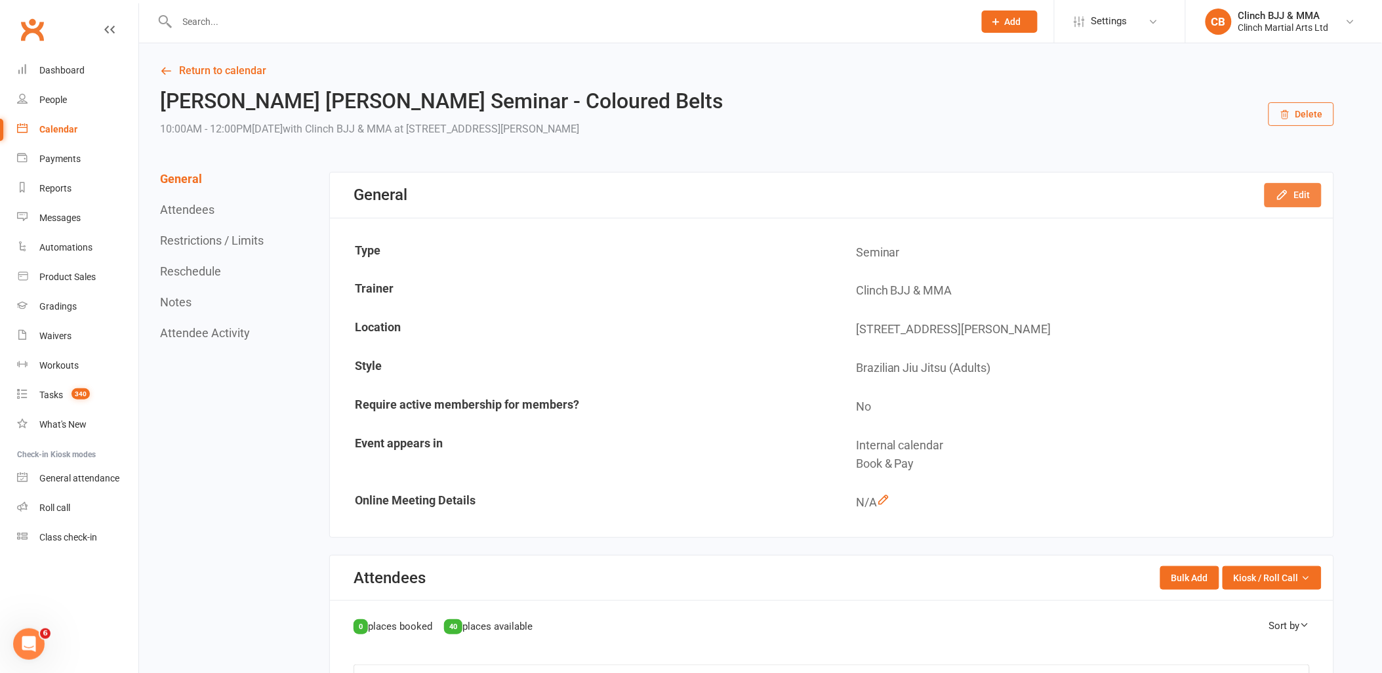
click at [1283, 192] on icon "button" at bounding box center [1282, 195] width 9 height 9
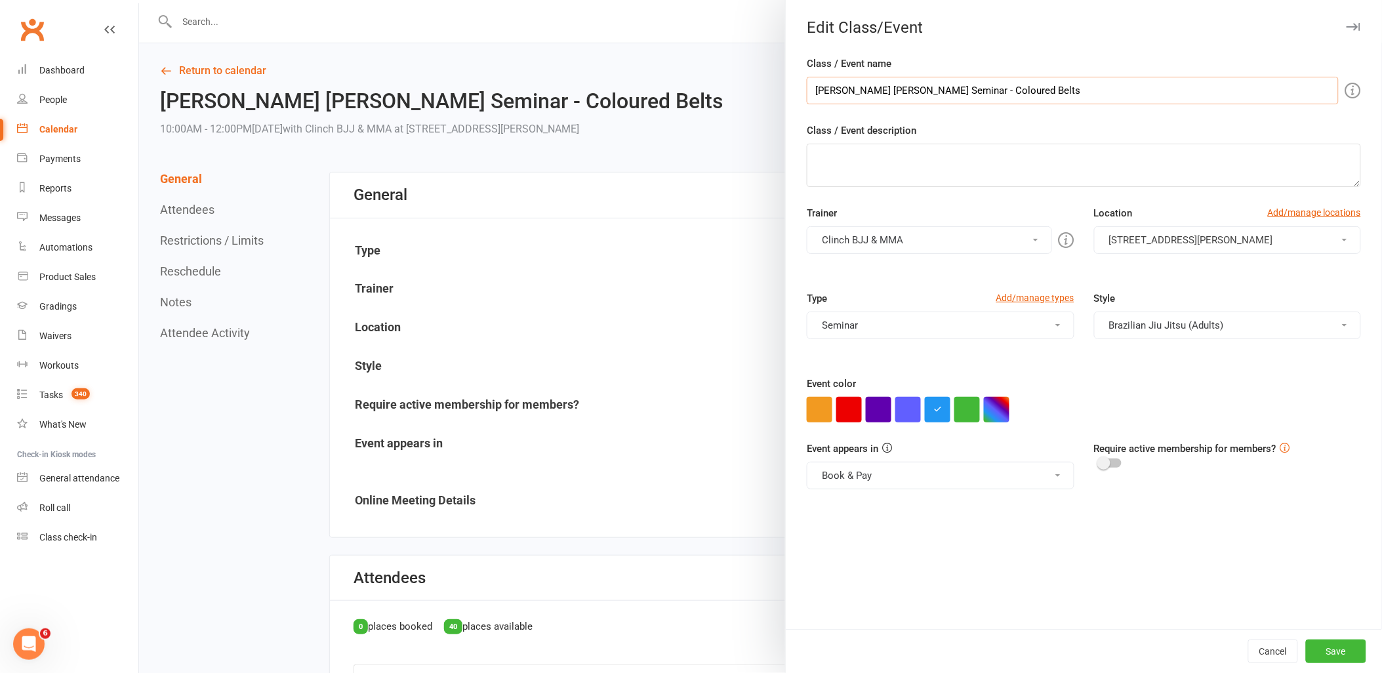
click at [851, 87] on input "[PERSON_NAME] [PERSON_NAME] Seminar - Coloured Belts" at bounding box center [1073, 91] width 532 height 28
type input "[PERSON_NAME] Seminar - Coloured Belts"
click at [1316, 651] on button "Save" at bounding box center [1336, 651] width 60 height 24
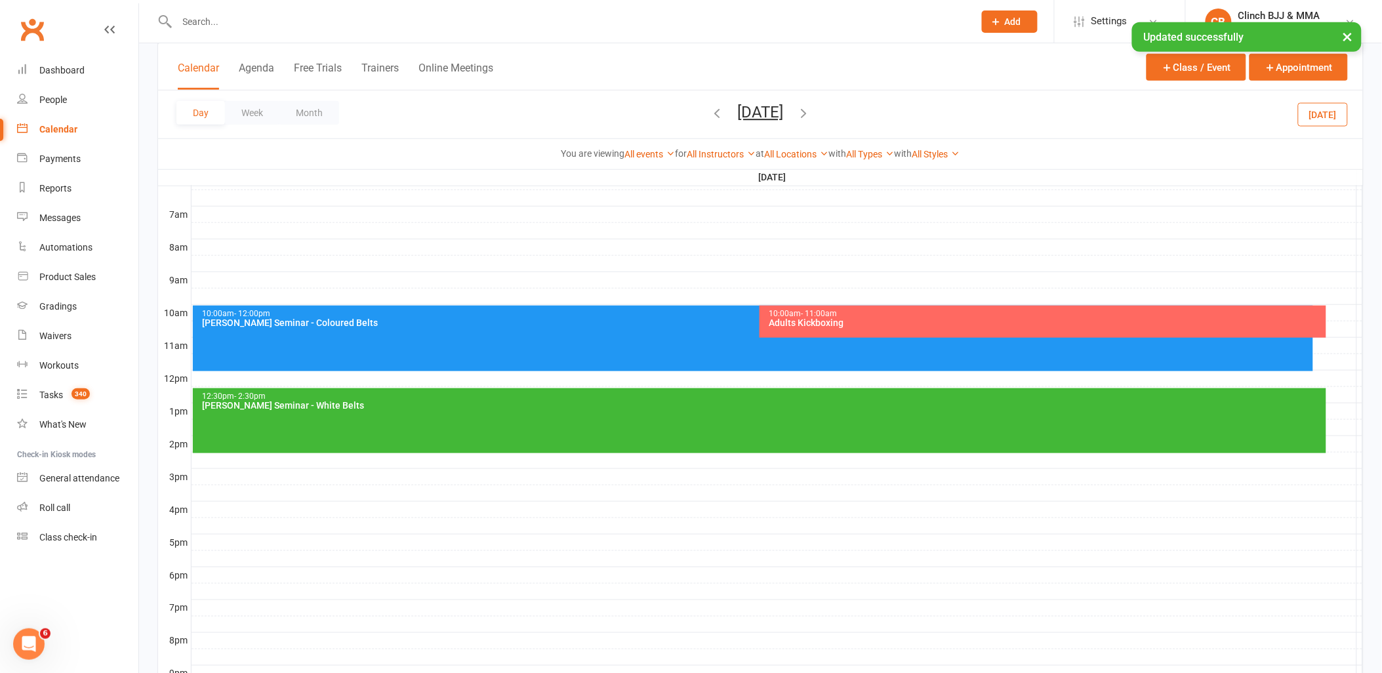
scroll to position [291, 0]
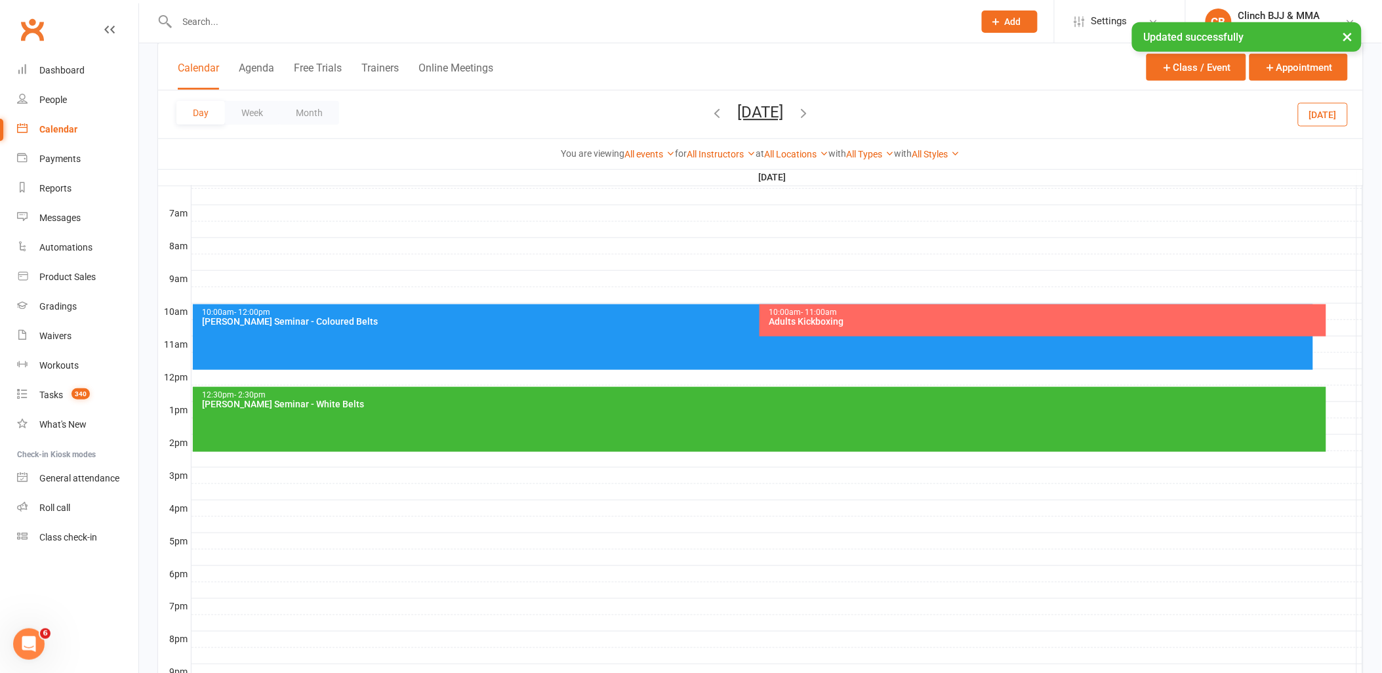
click at [447, 411] on div "12:30pm - 2:30pm [PERSON_NAME] Seminar - White Belts" at bounding box center [759, 419] width 1133 height 65
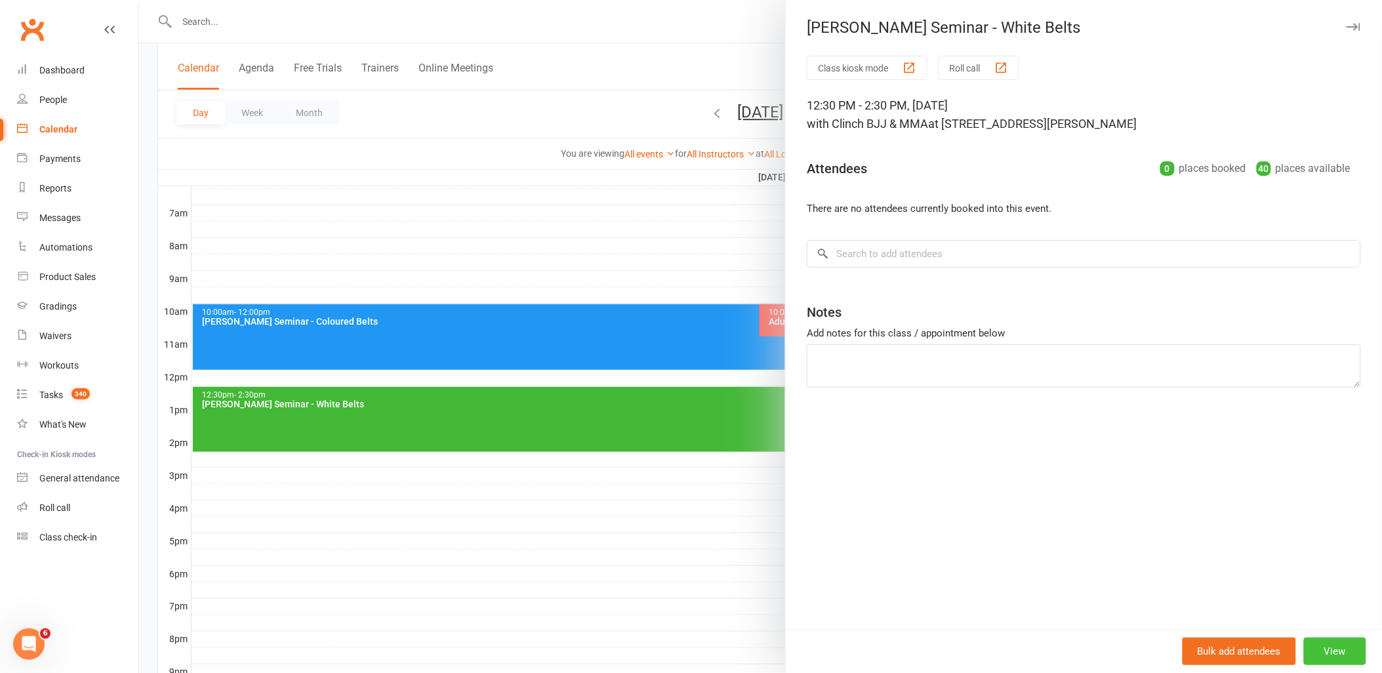
click at [1319, 651] on button "View" at bounding box center [1335, 651] width 62 height 28
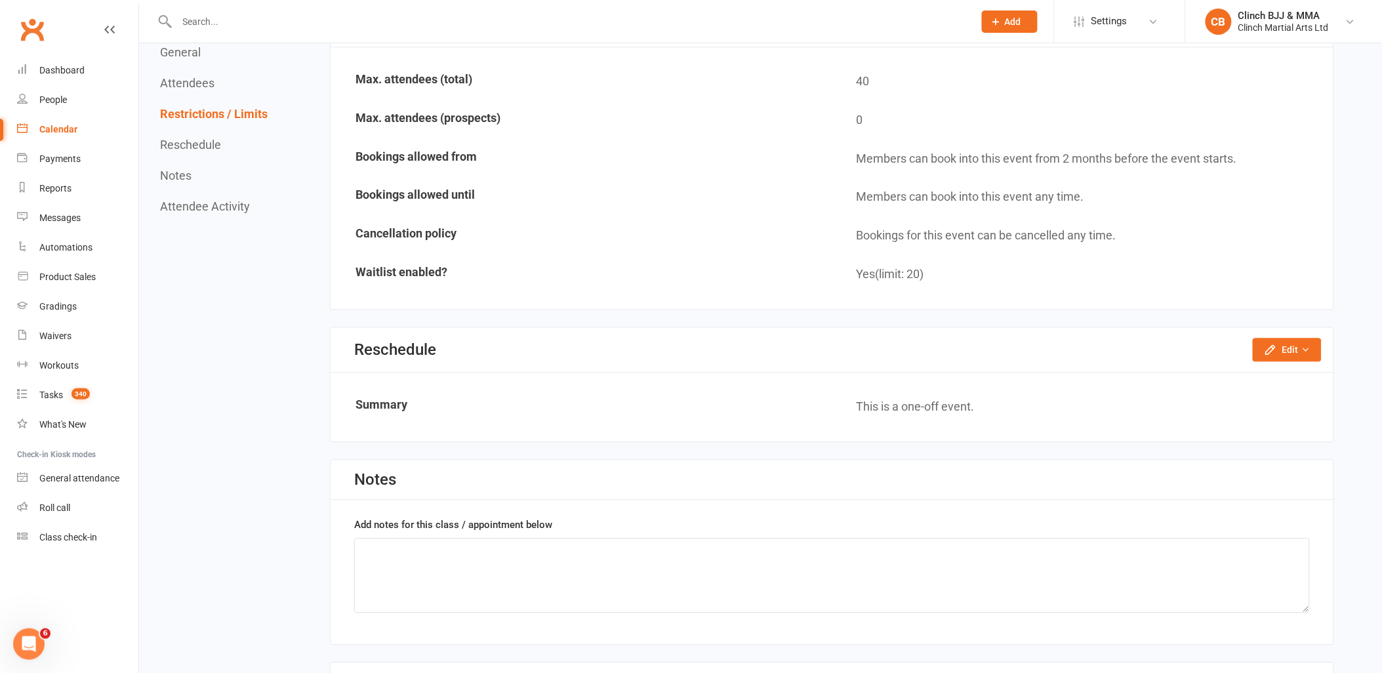
scroll to position [1056, 0]
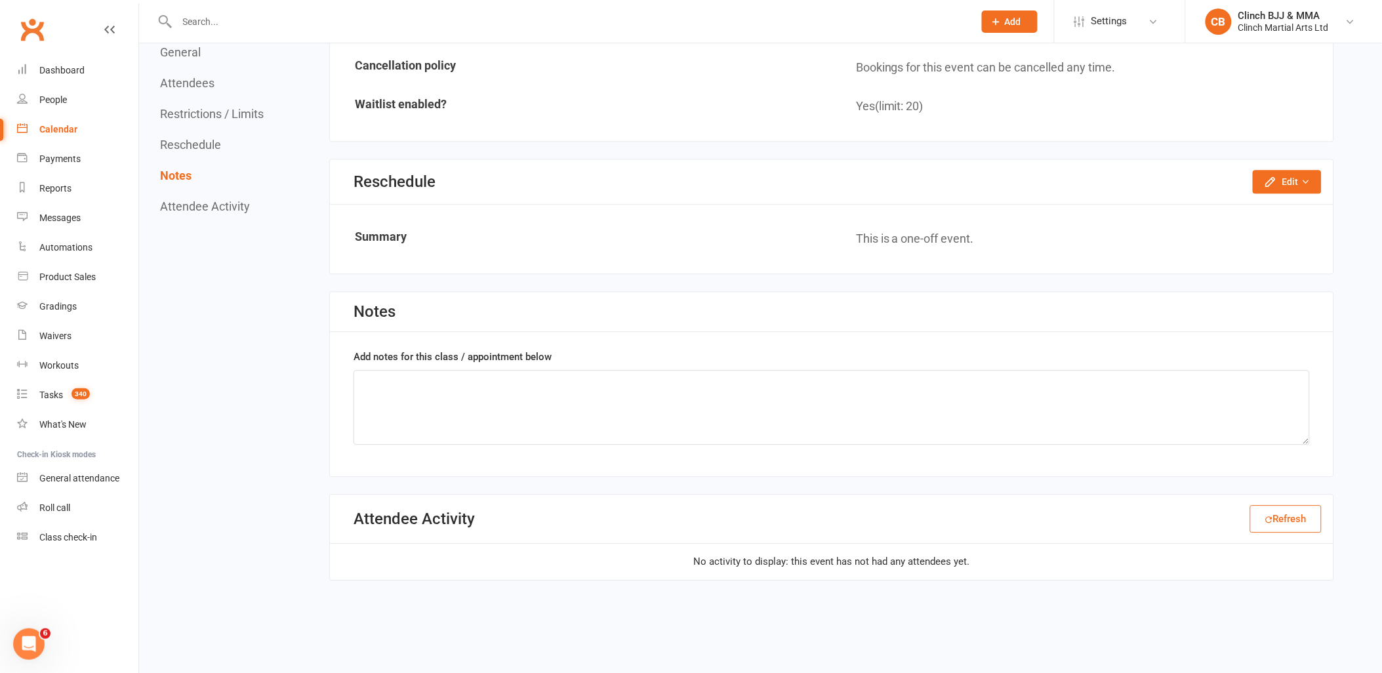
click at [62, 123] on link "Calendar" at bounding box center [77, 130] width 121 height 30
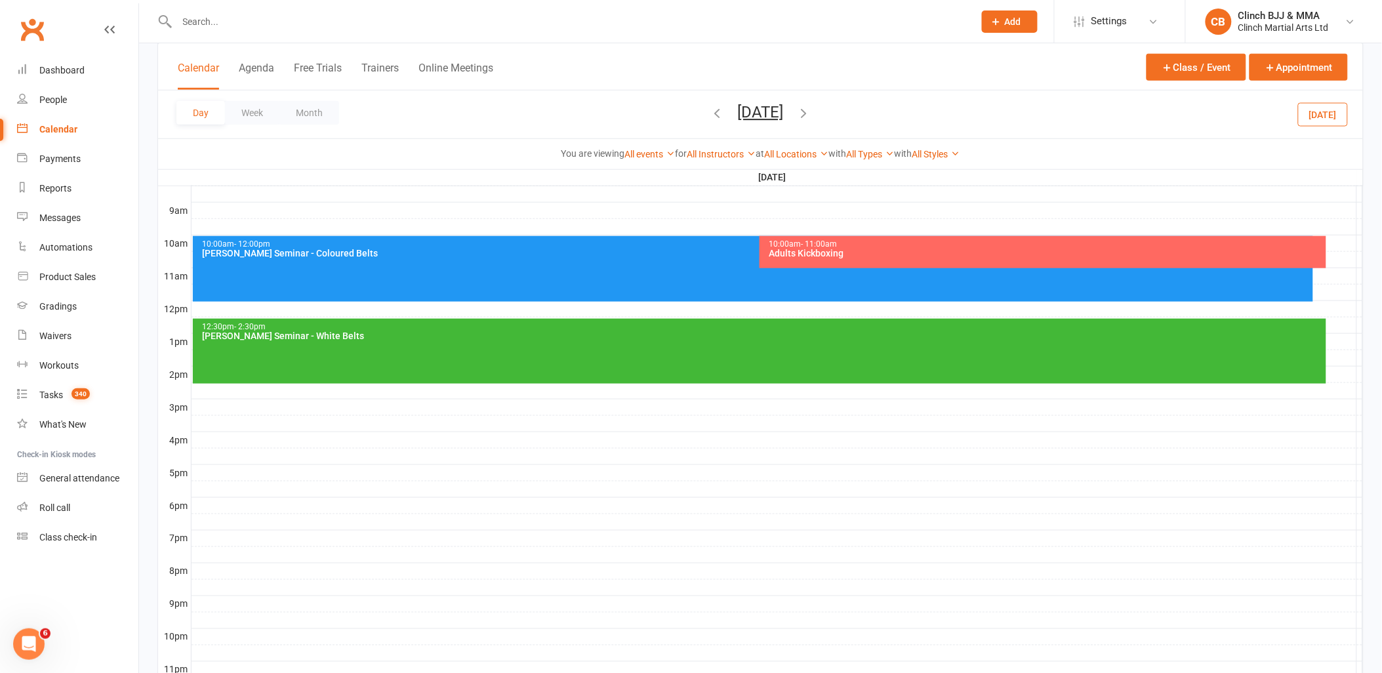
scroll to position [364, 0]
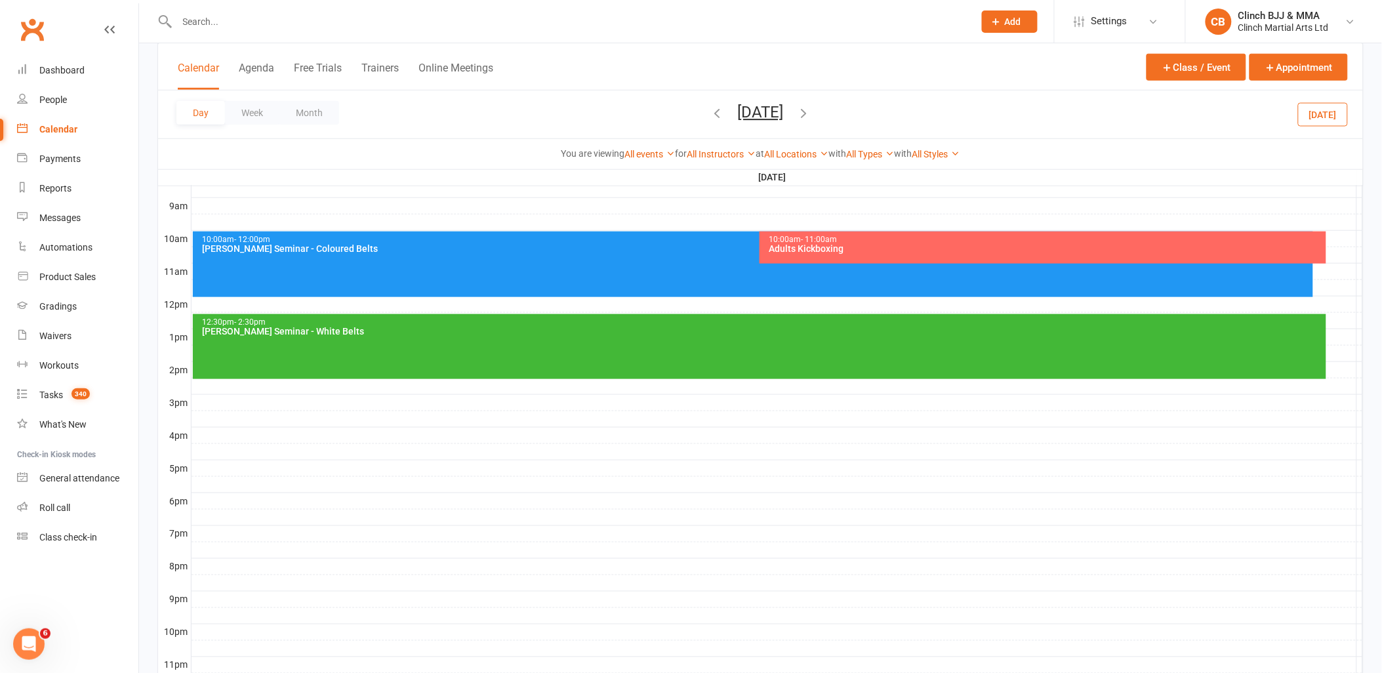
click at [513, 336] on div "12:30pm - 2:30pm [PERSON_NAME] Seminar - White Belts" at bounding box center [759, 346] width 1133 height 65
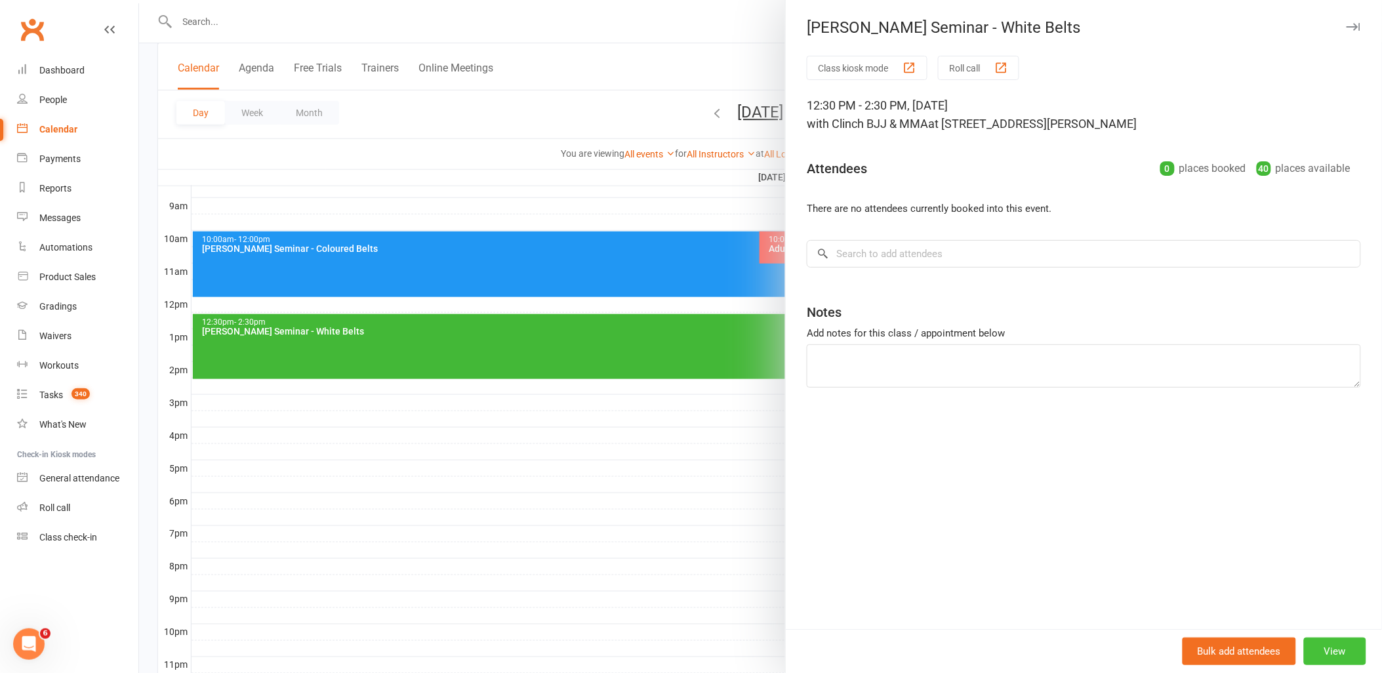
click at [1325, 647] on button "View" at bounding box center [1335, 651] width 62 height 28
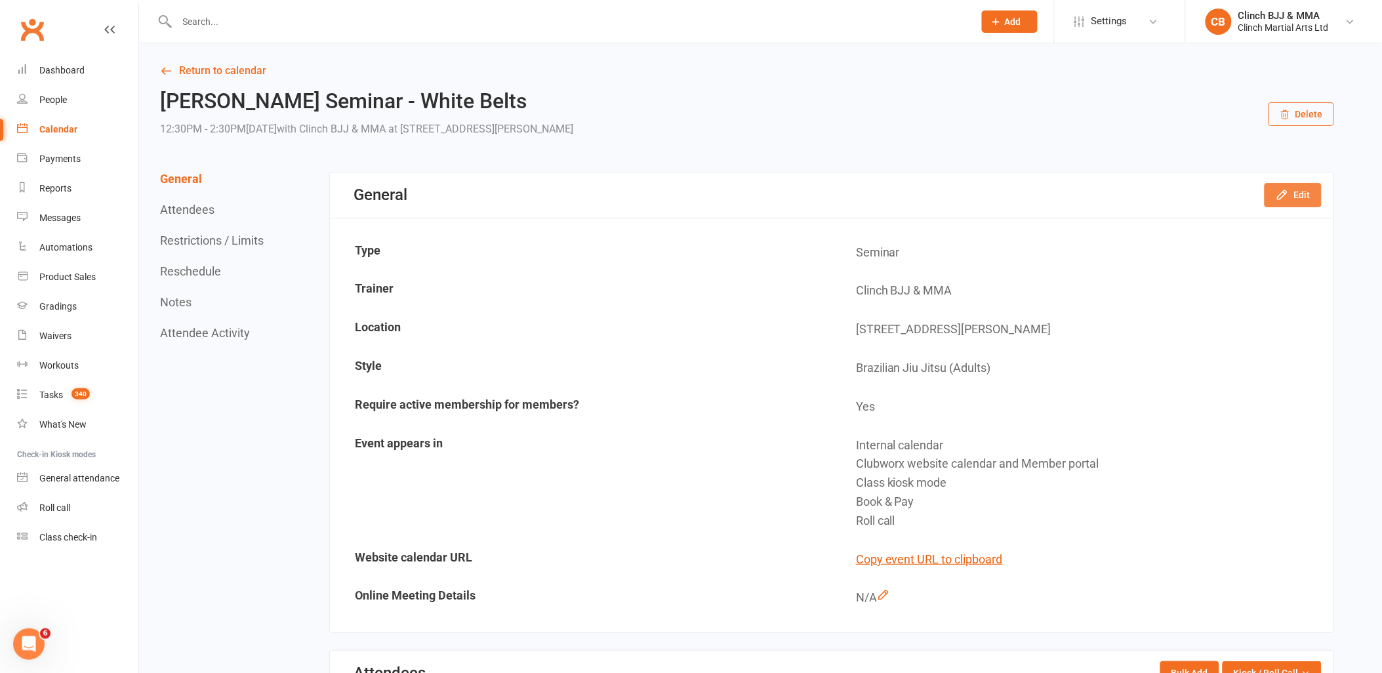
click at [1295, 197] on button "Edit" at bounding box center [1292, 195] width 57 height 24
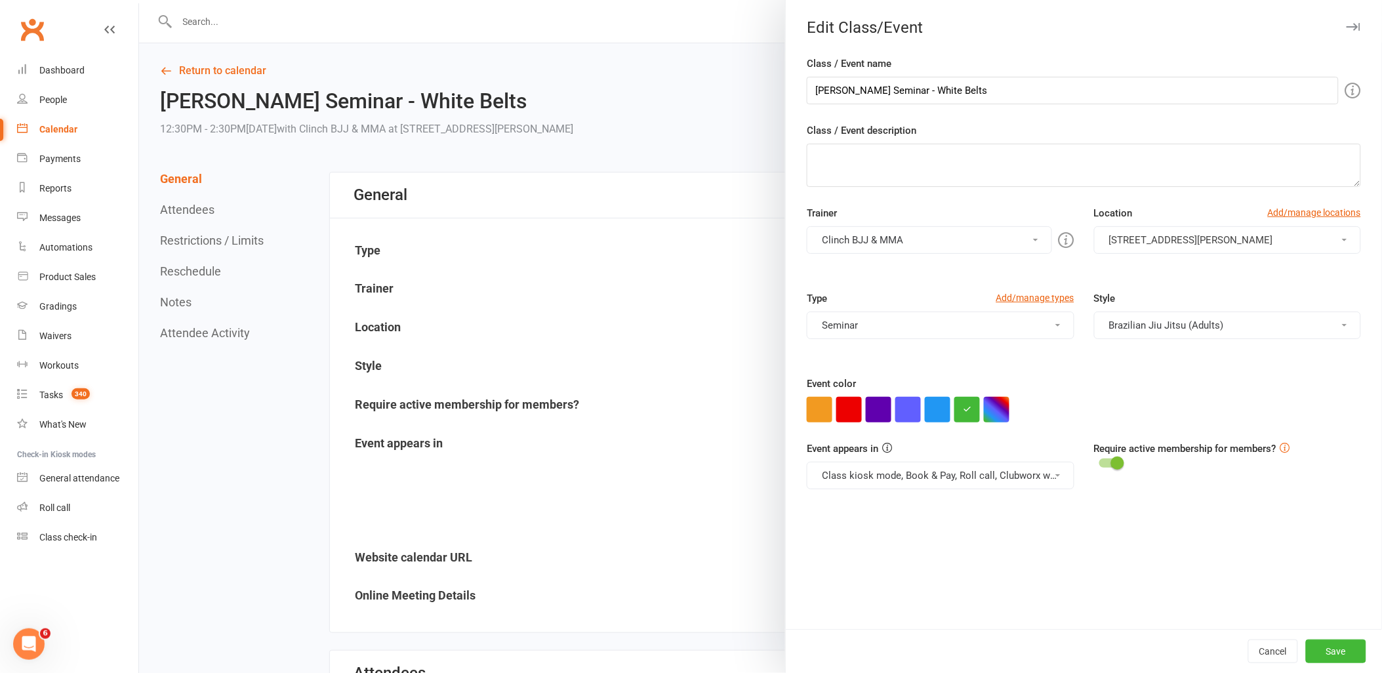
click at [975, 323] on button "Seminar" at bounding box center [940, 326] width 267 height 28
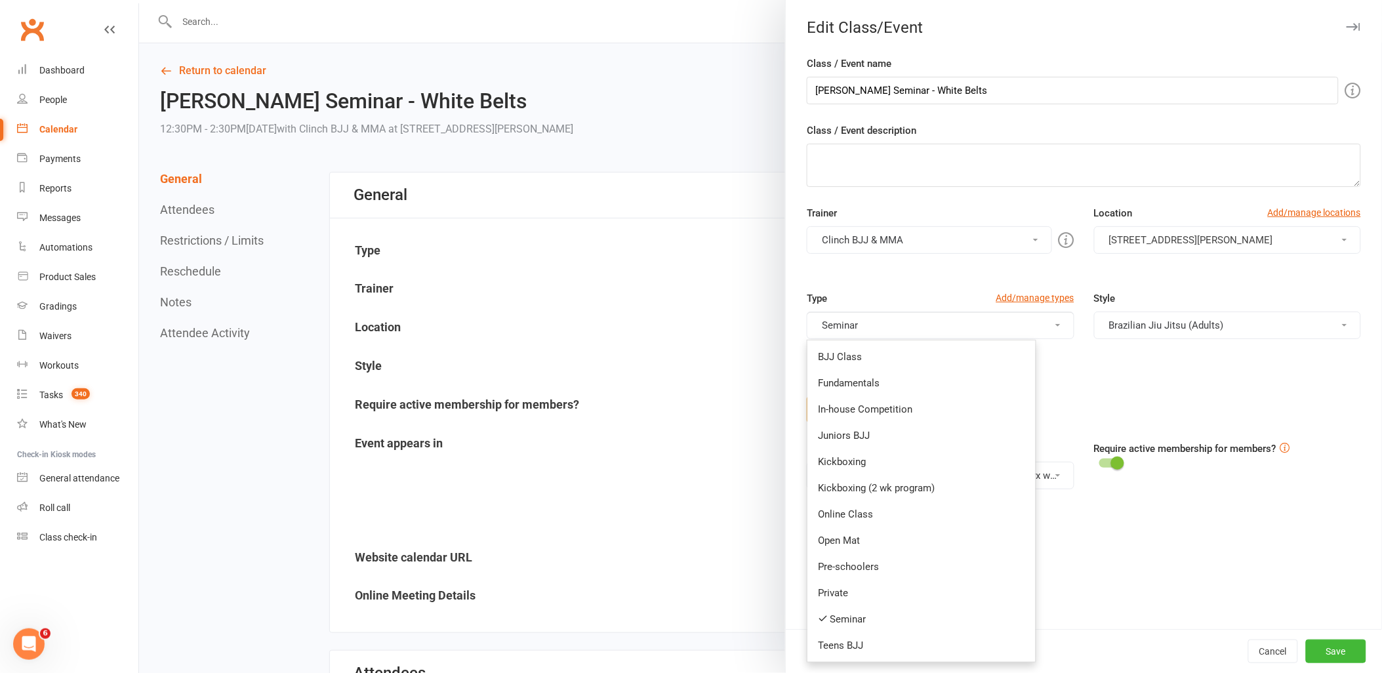
click at [975, 323] on button "Seminar" at bounding box center [940, 326] width 267 height 28
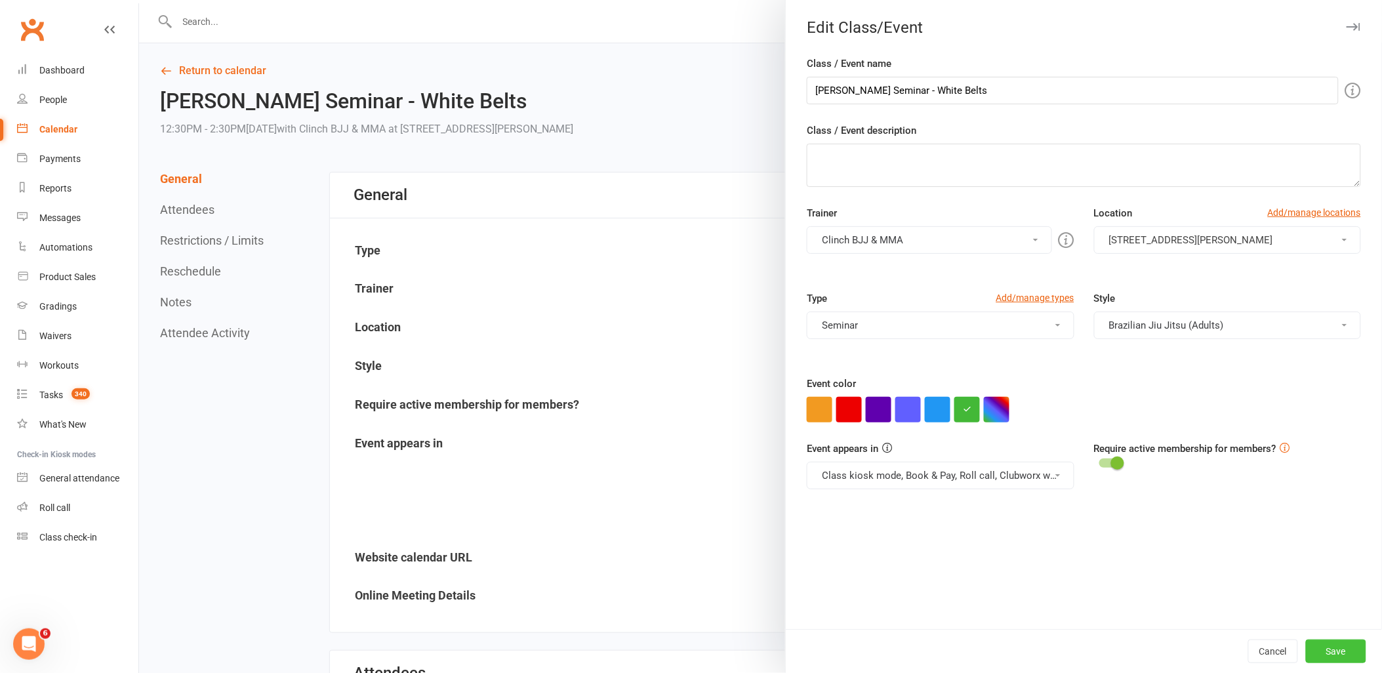
click at [1323, 650] on button "Save" at bounding box center [1336, 651] width 60 height 24
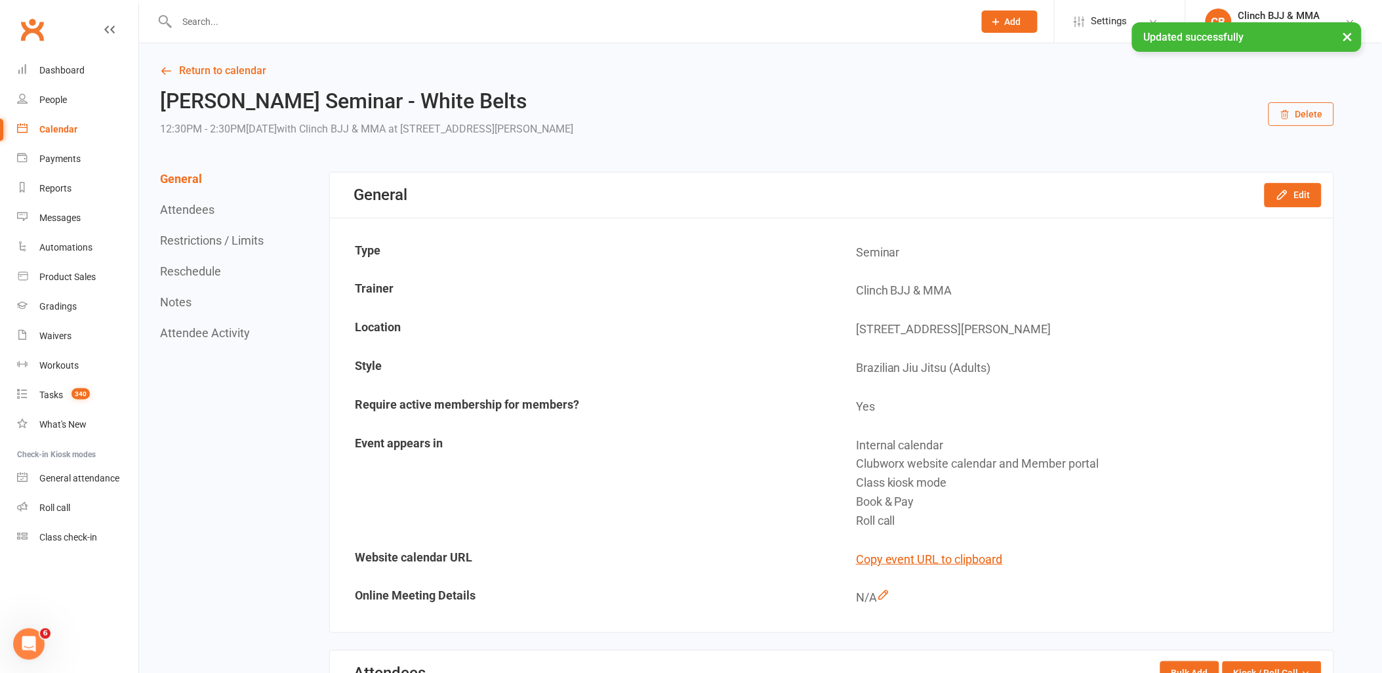
click at [1098, 22] on div "× Updated successfully" at bounding box center [682, 22] width 1365 height 0
click at [1098, 20] on span "Settings" at bounding box center [1109, 22] width 36 height 30
click at [1124, 30] on span "Settings" at bounding box center [1109, 22] width 36 height 30
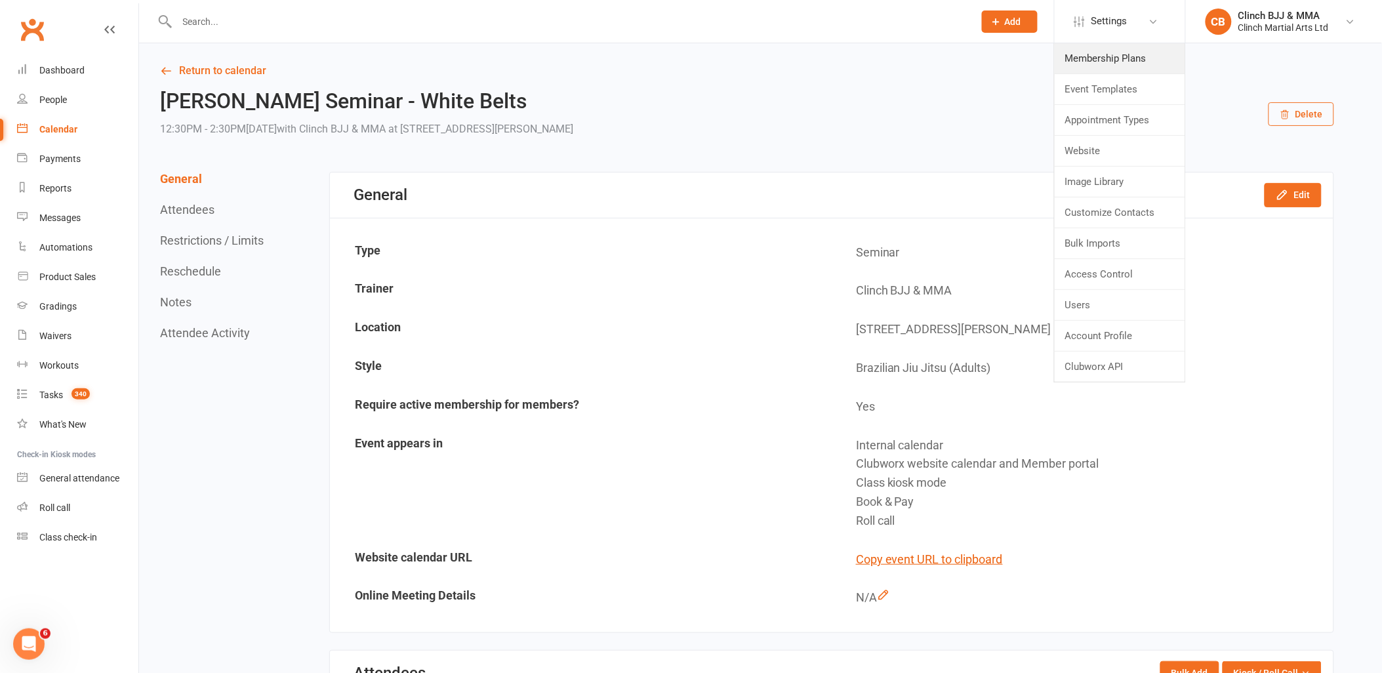
click at [1119, 67] on link "Membership Plans" at bounding box center [1120, 58] width 131 height 30
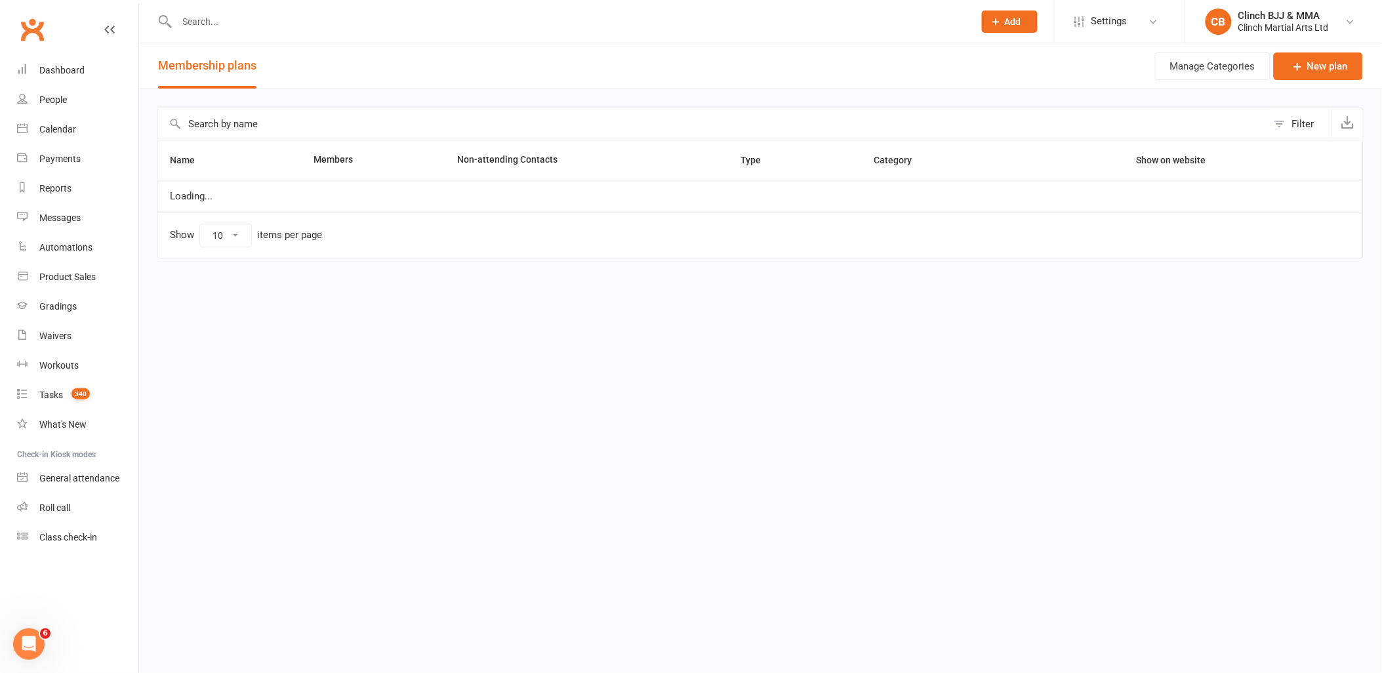
select select "100"
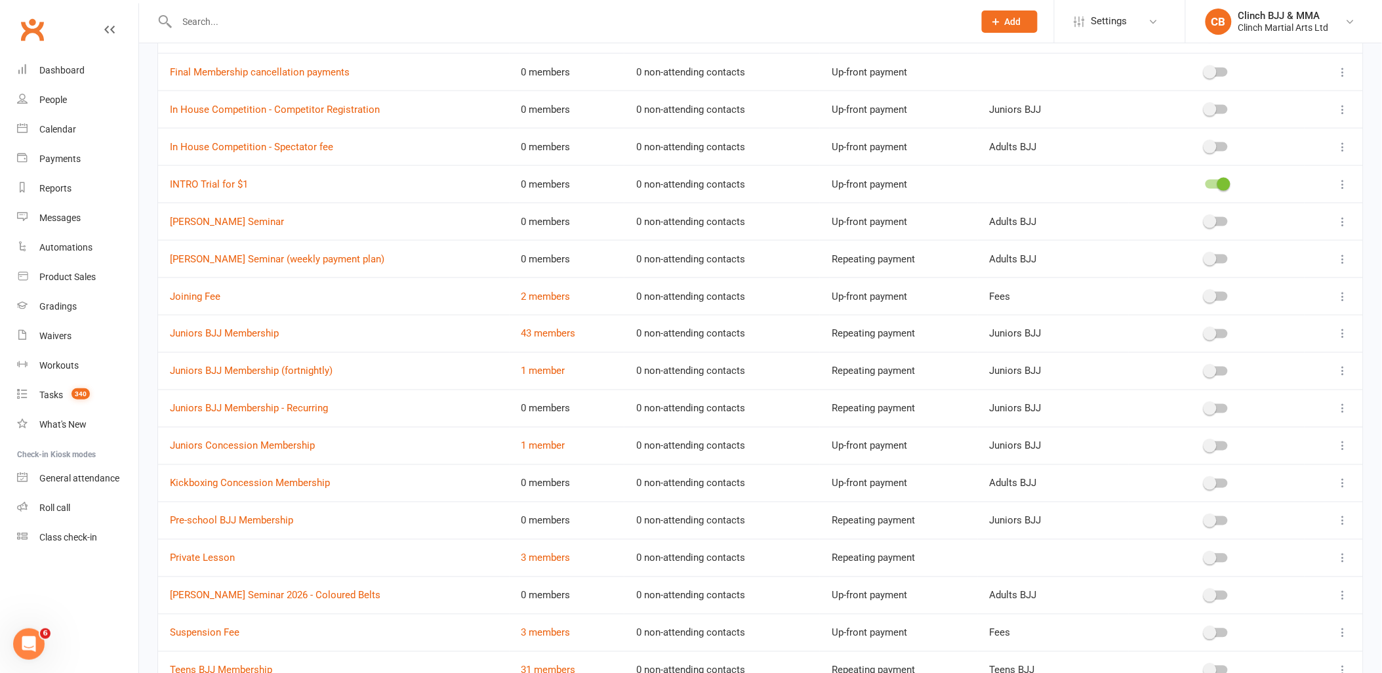
scroll to position [656, 0]
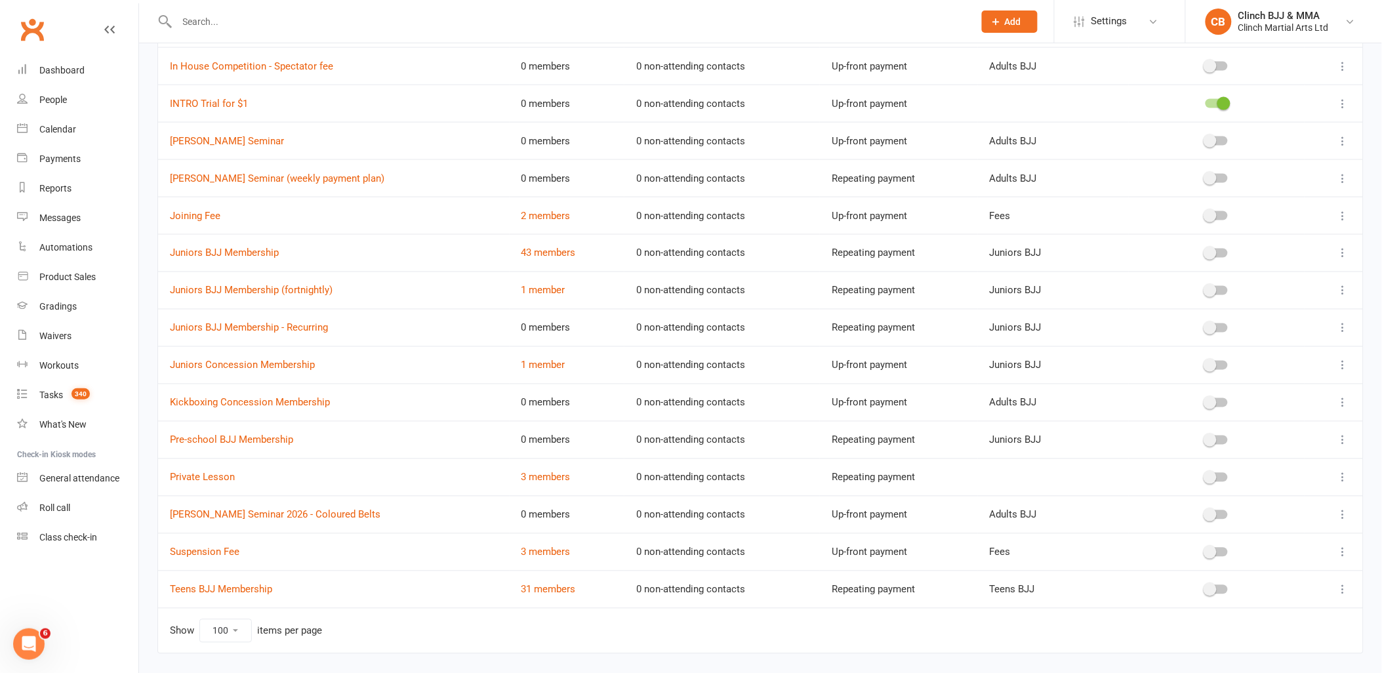
click at [1345, 515] on icon at bounding box center [1343, 514] width 13 height 13
click at [1284, 540] on link "Edit" at bounding box center [1275, 542] width 130 height 26
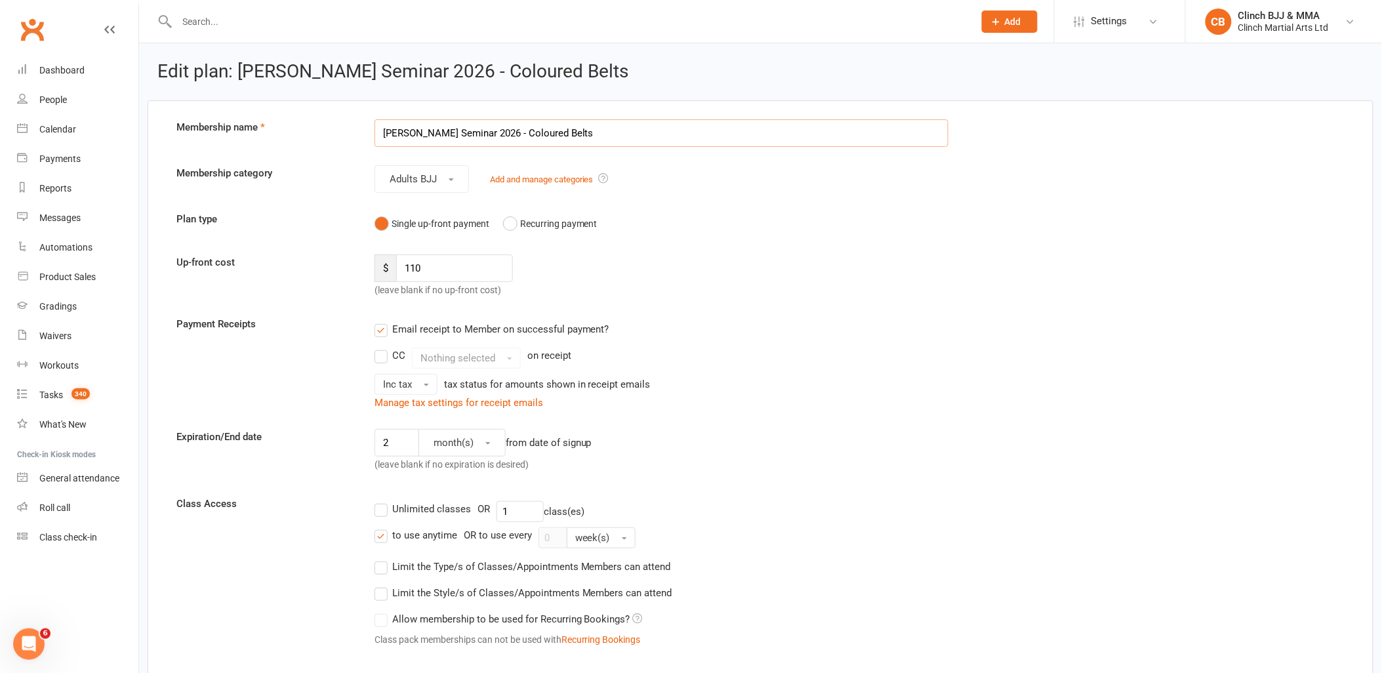
click at [665, 132] on input "[PERSON_NAME] Seminar 2026 - Coloured Belts" at bounding box center [661, 133] width 574 height 28
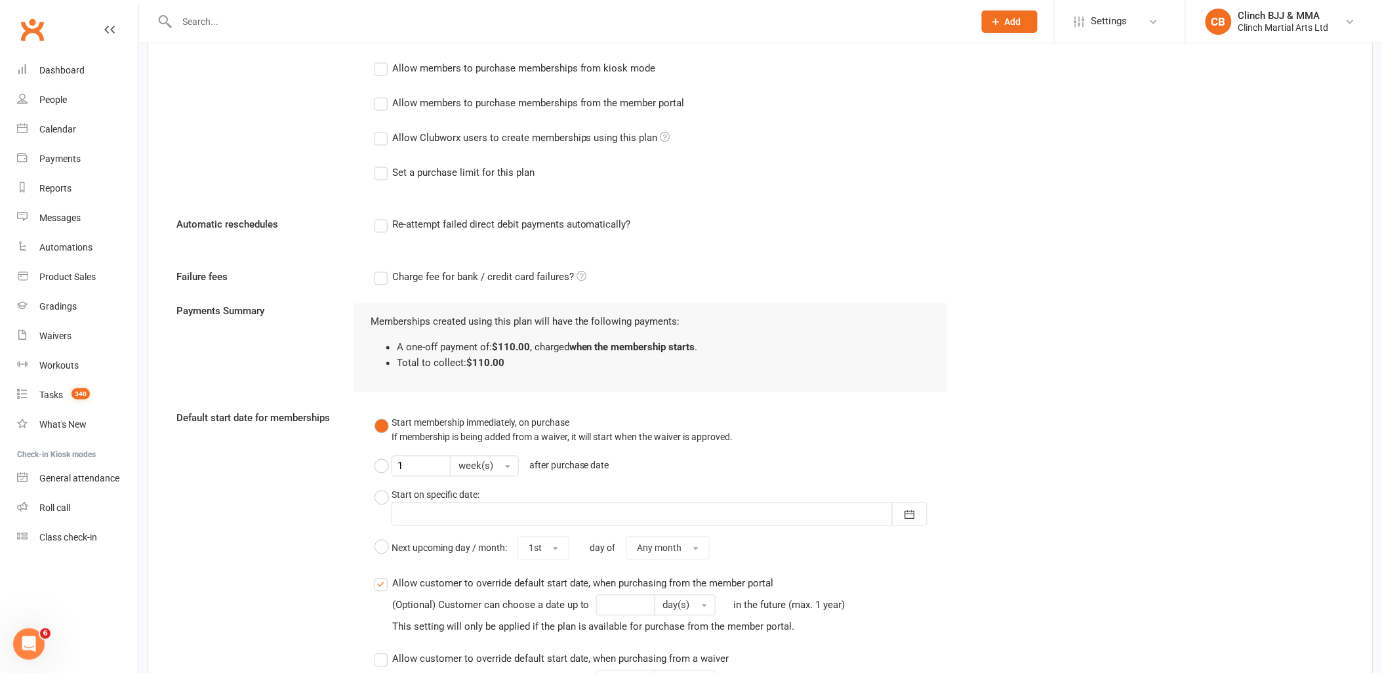
scroll to position [975, 0]
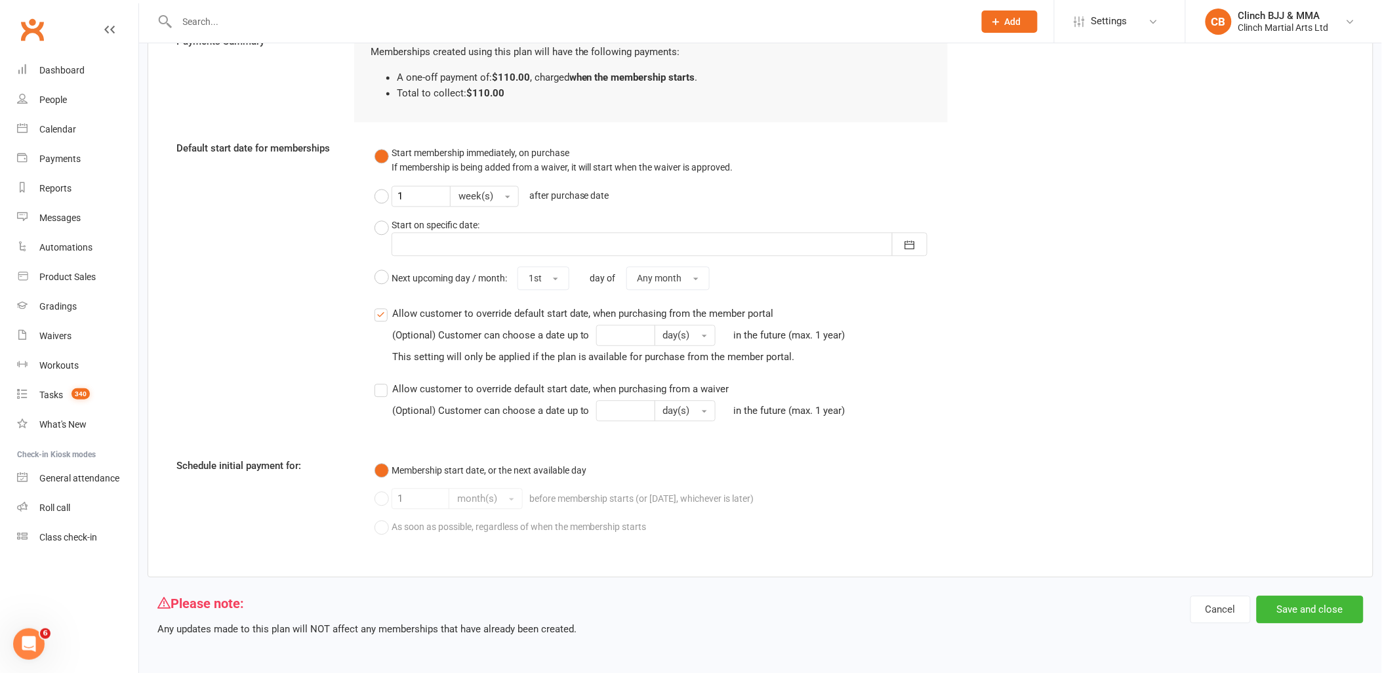
type input "[PERSON_NAME] Seminar 2026"
click at [1287, 602] on button "Save and close" at bounding box center [1310, 609] width 107 height 28
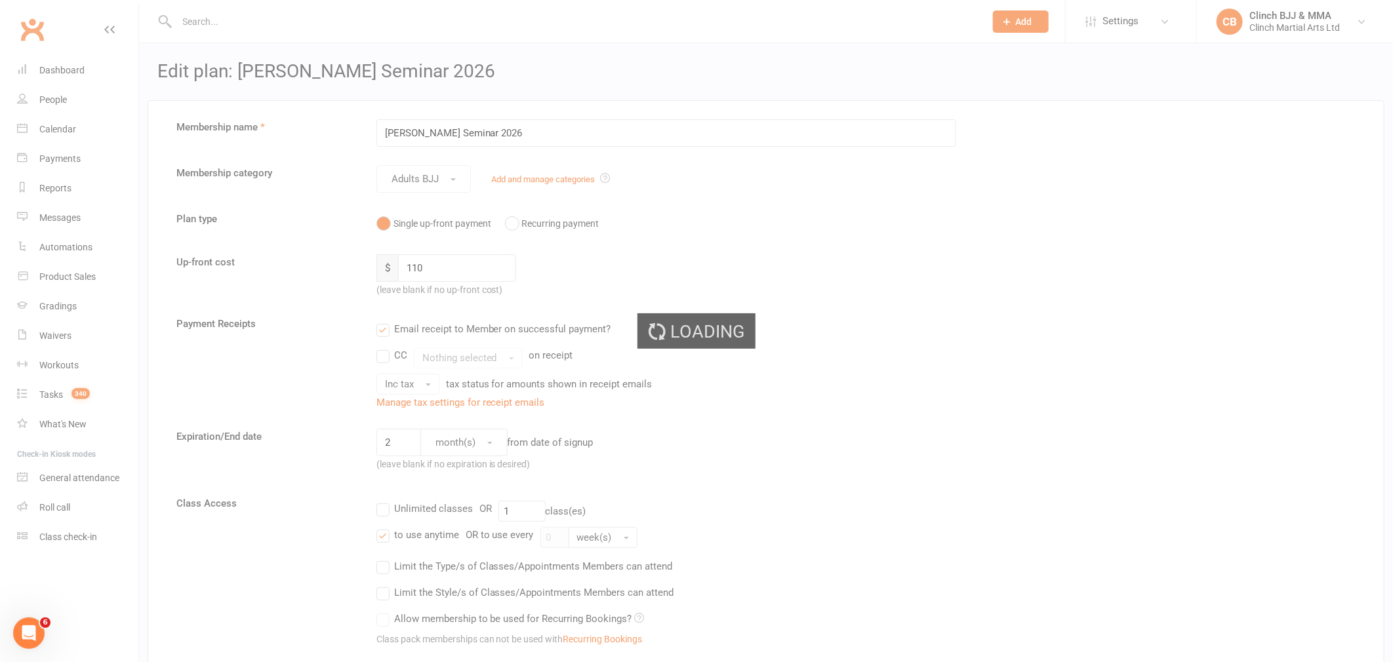
select select "100"
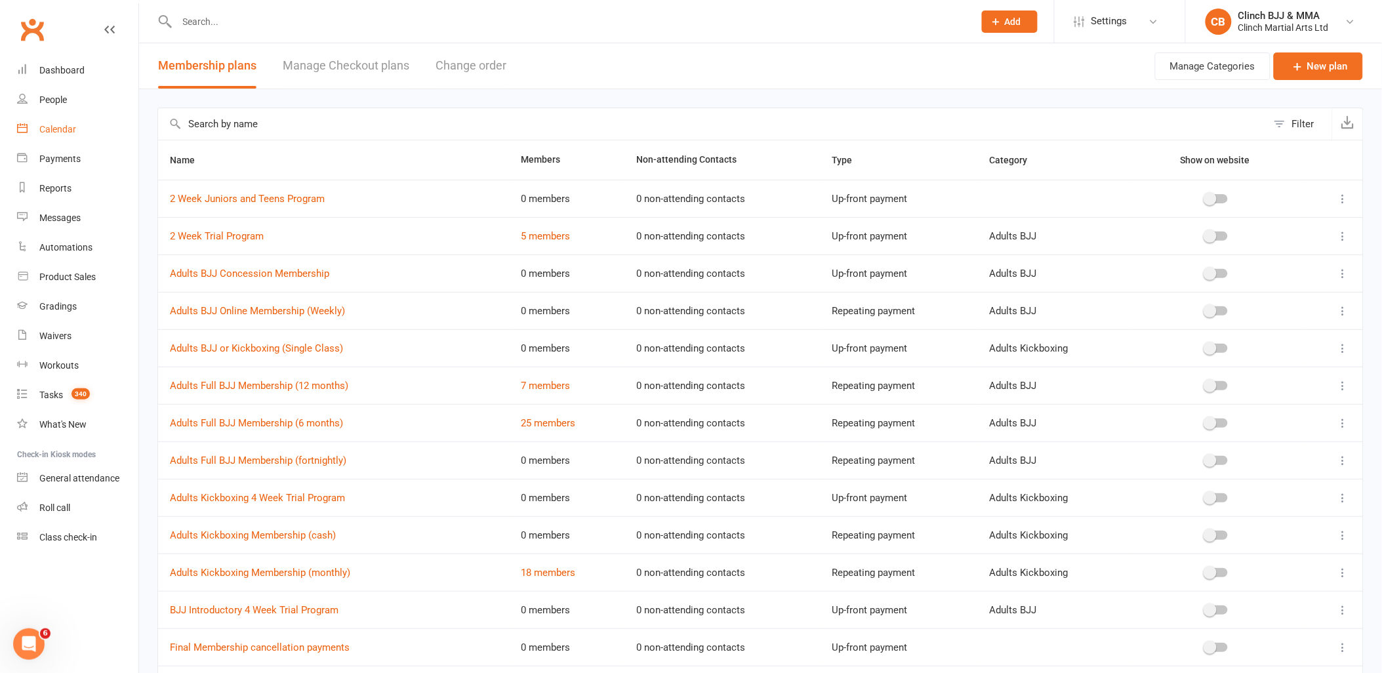
click at [48, 129] on div "Calendar" at bounding box center [57, 129] width 37 height 10
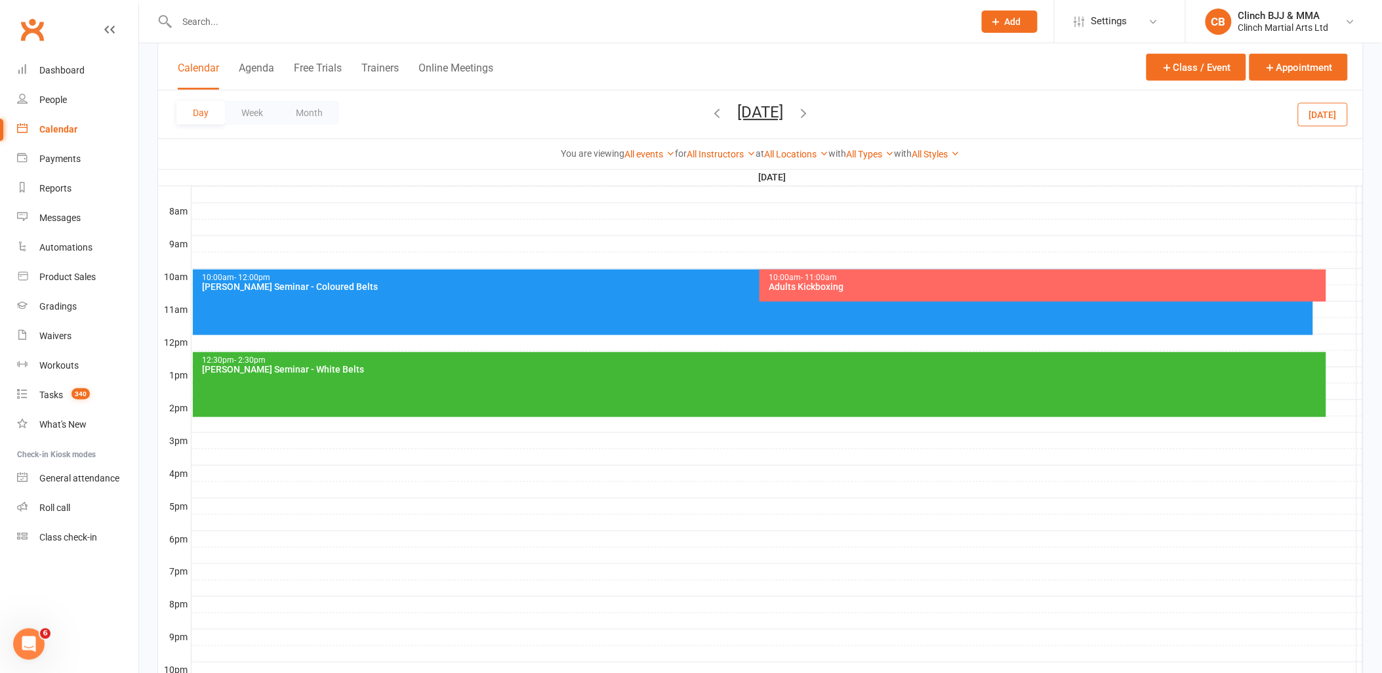
scroll to position [364, 0]
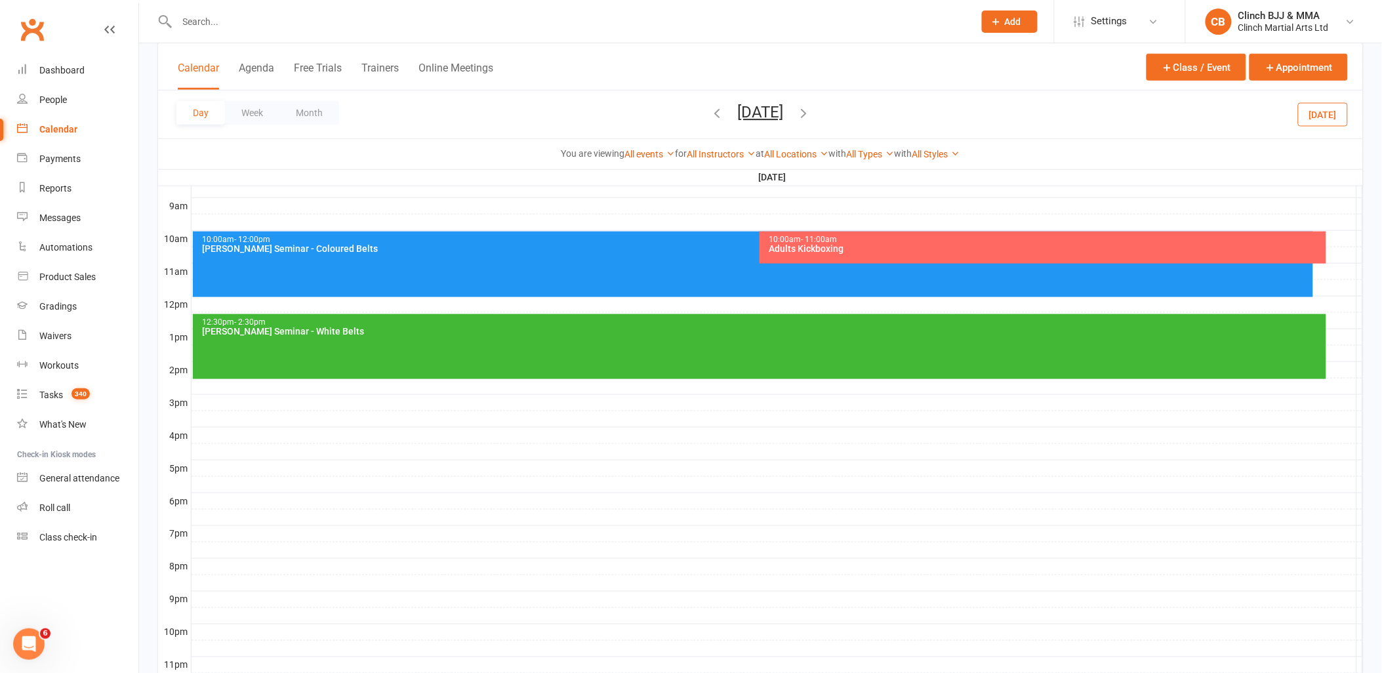
click at [925, 244] on div "Adults Kickboxing" at bounding box center [1046, 248] width 555 height 9
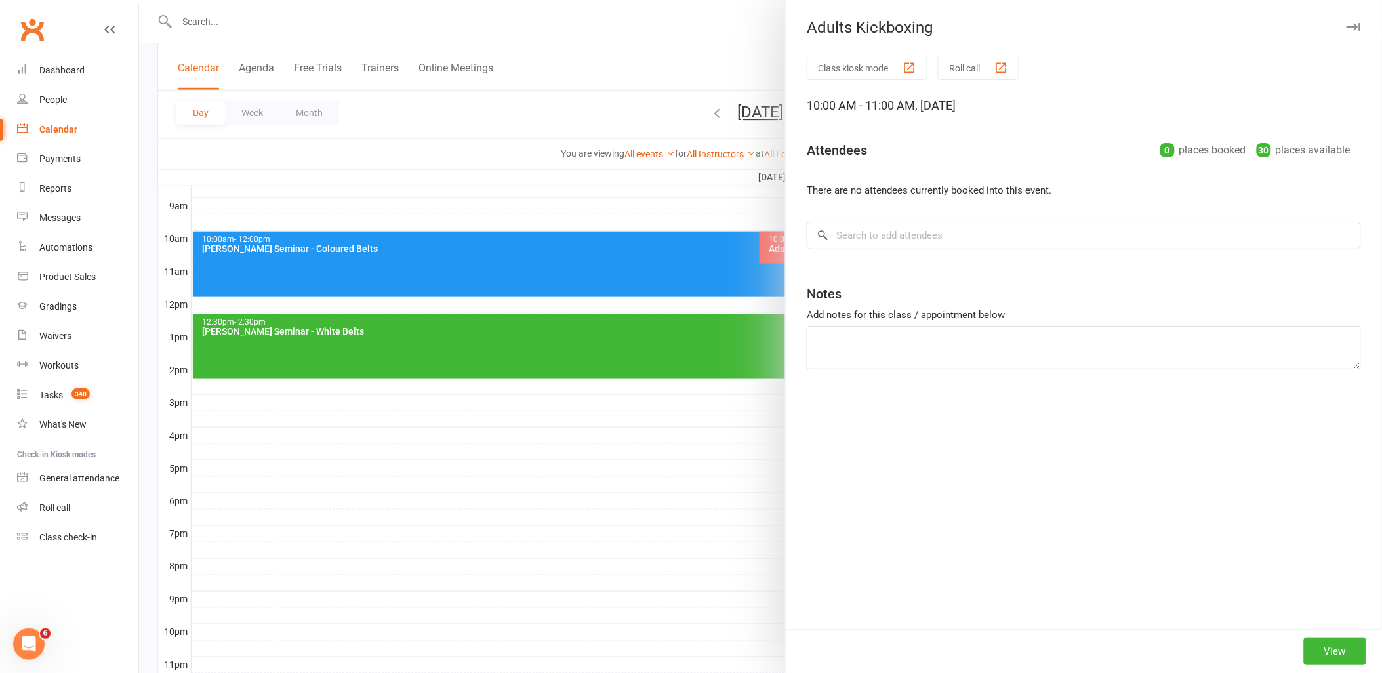
click at [925, 243] on div at bounding box center [760, 336] width 1243 height 673
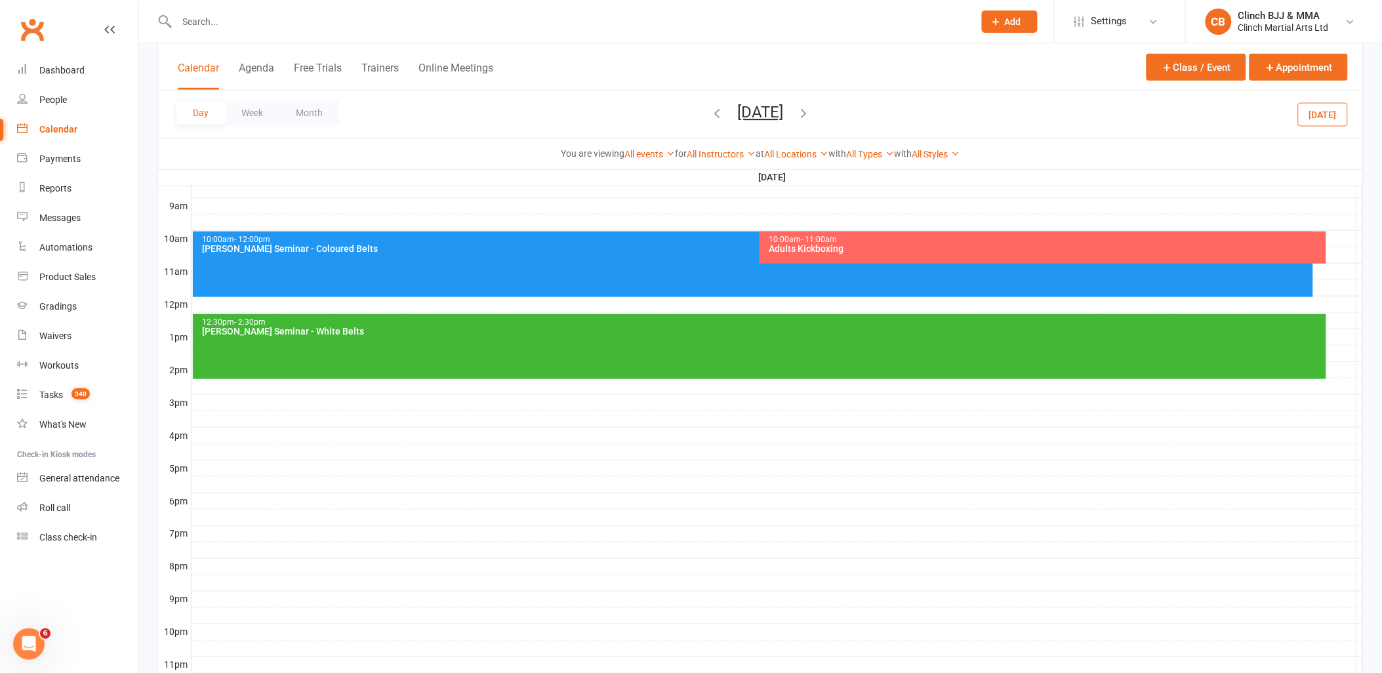
drag, startPoint x: 925, startPoint y: 243, endPoint x: 853, endPoint y: 243, distance: 72.1
click at [853, 244] on div "Adults Kickboxing" at bounding box center [1046, 248] width 555 height 9
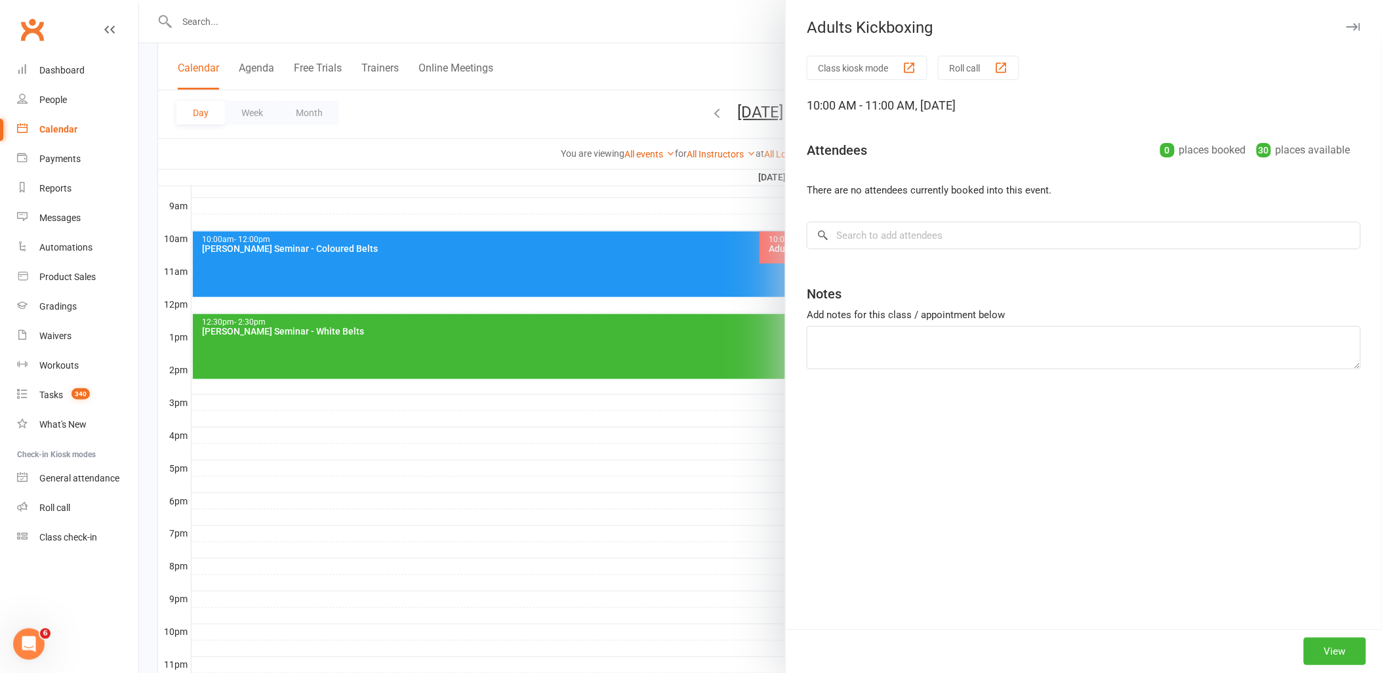
click at [853, 243] on div at bounding box center [760, 336] width 1243 height 673
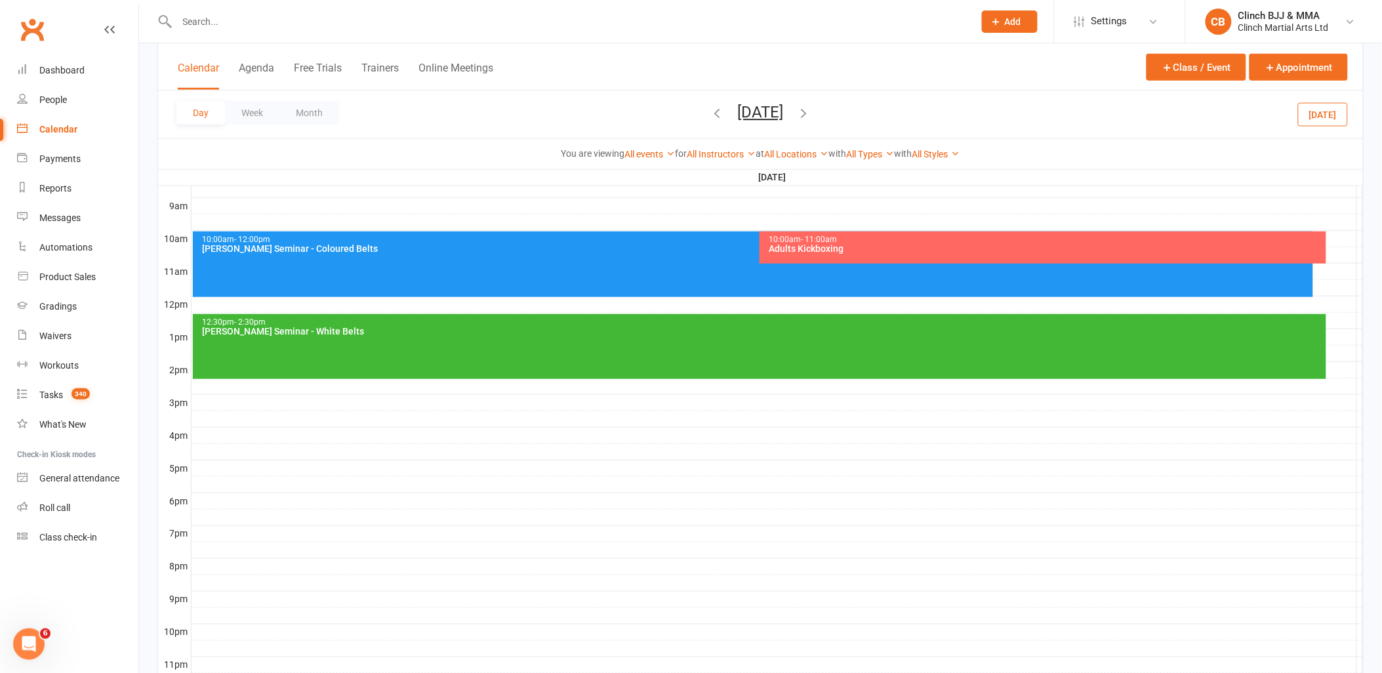
click at [818, 245] on div "Adults Kickboxing" at bounding box center [1046, 248] width 555 height 9
click at [812, 247] on div "Adults Kickboxing" at bounding box center [1046, 248] width 555 height 9
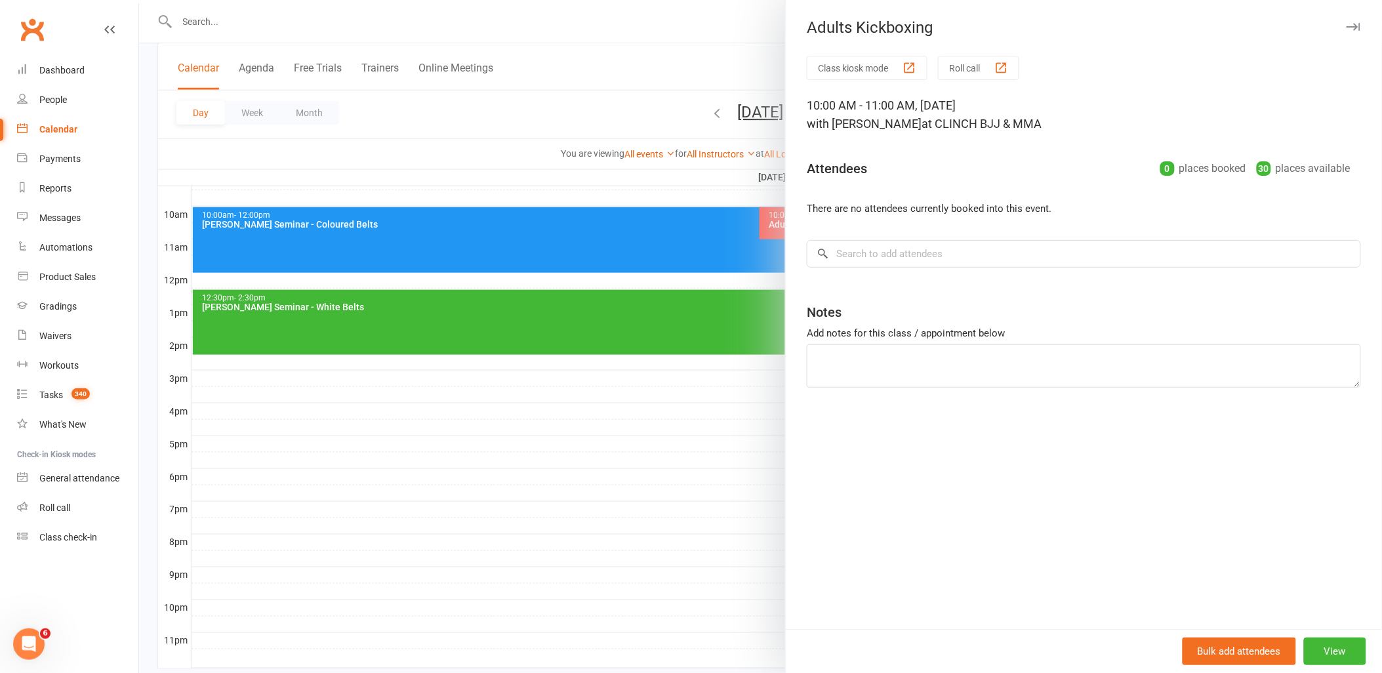
scroll to position [409, 0]
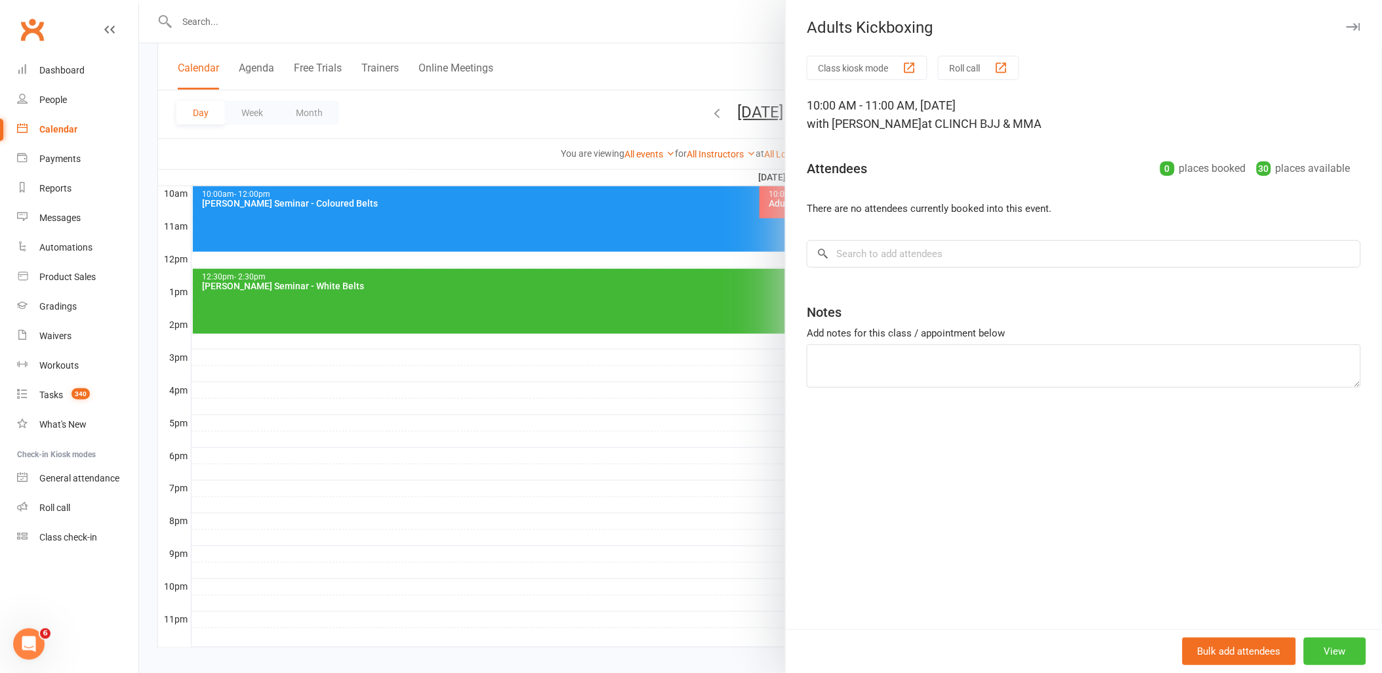
click at [1329, 650] on button "View" at bounding box center [1335, 651] width 62 height 28
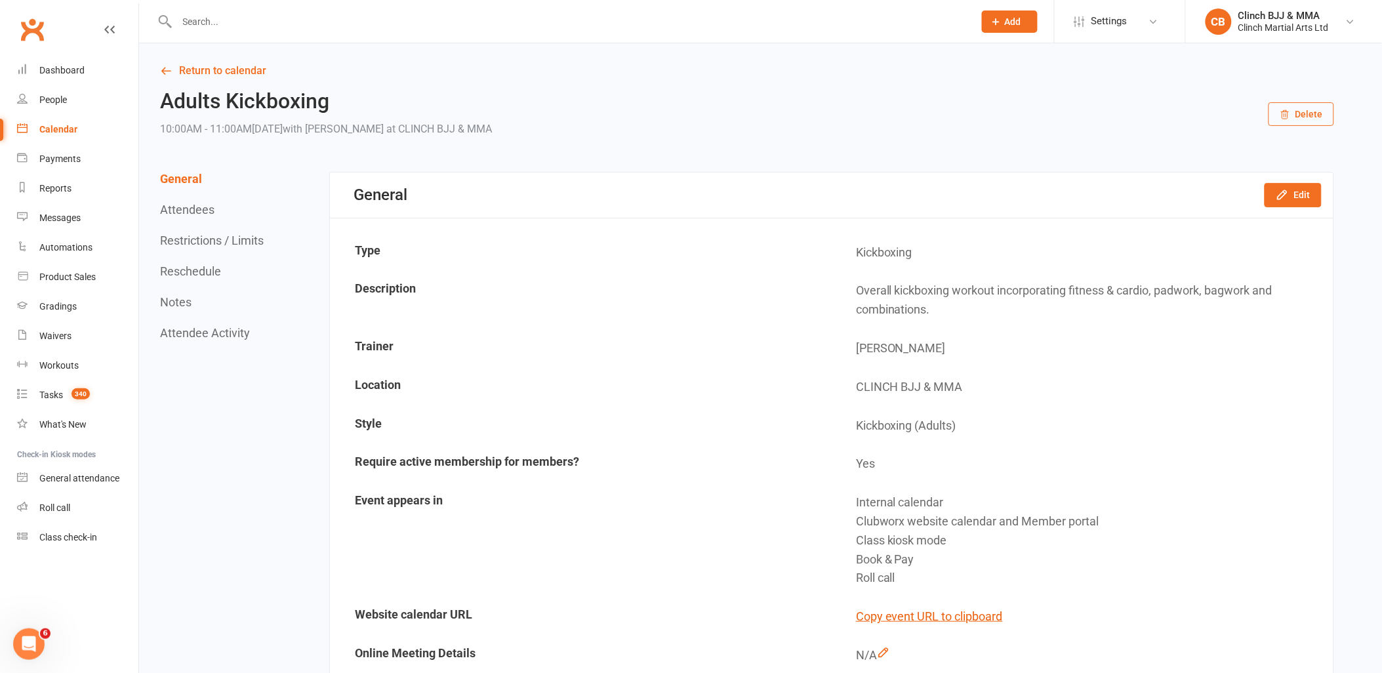
click at [1295, 120] on button "Delete" at bounding box center [1301, 114] width 66 height 24
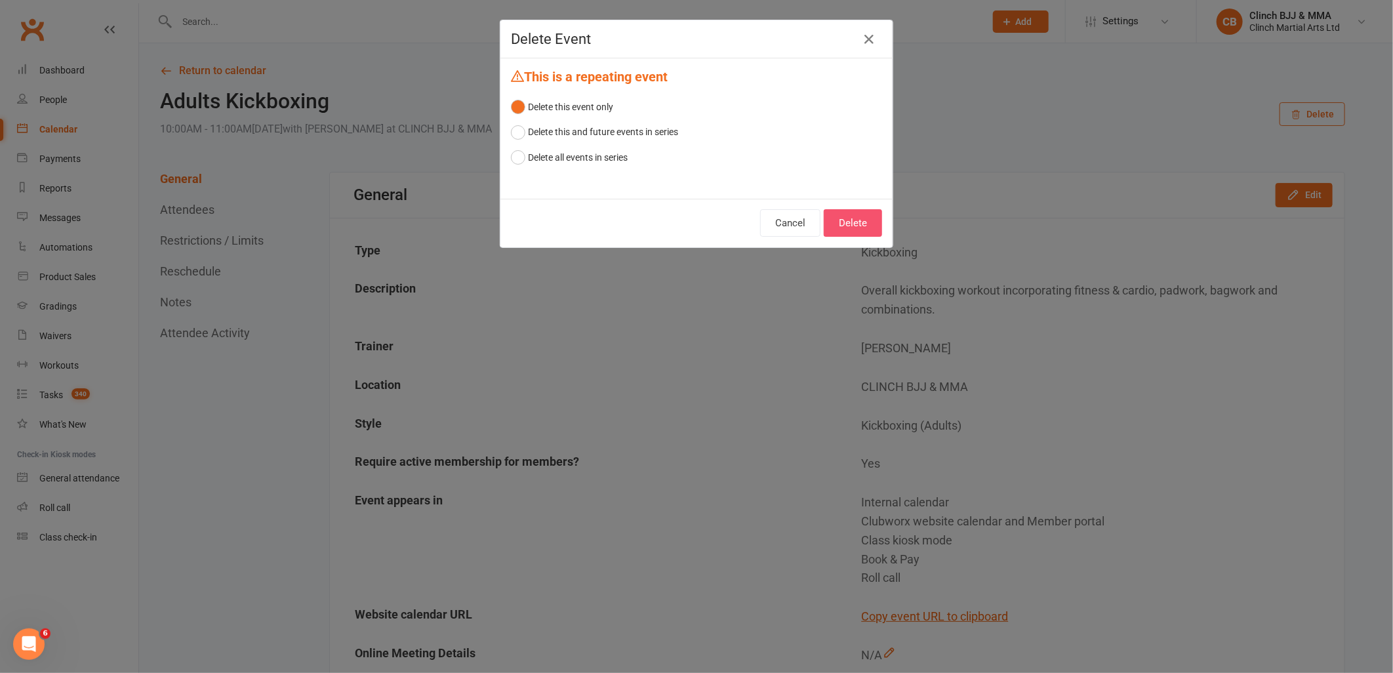
click at [857, 219] on button "Delete" at bounding box center [853, 223] width 58 height 28
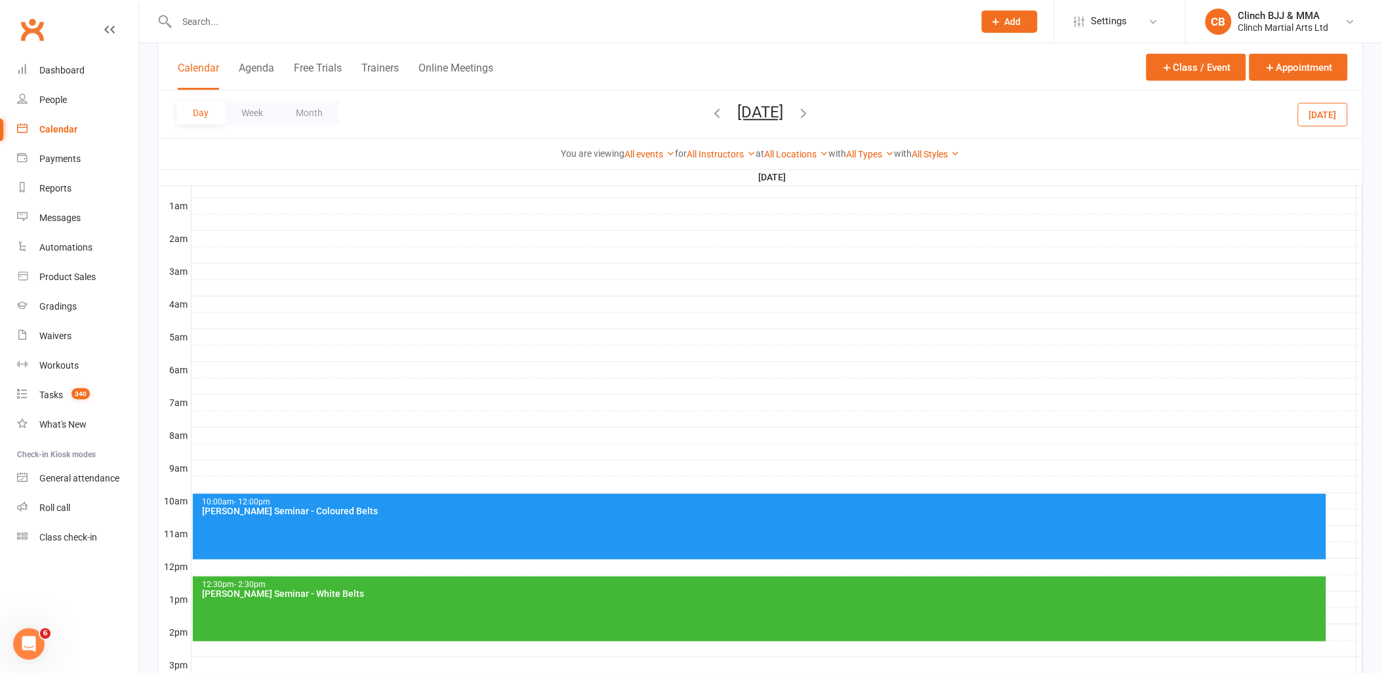
scroll to position [218, 0]
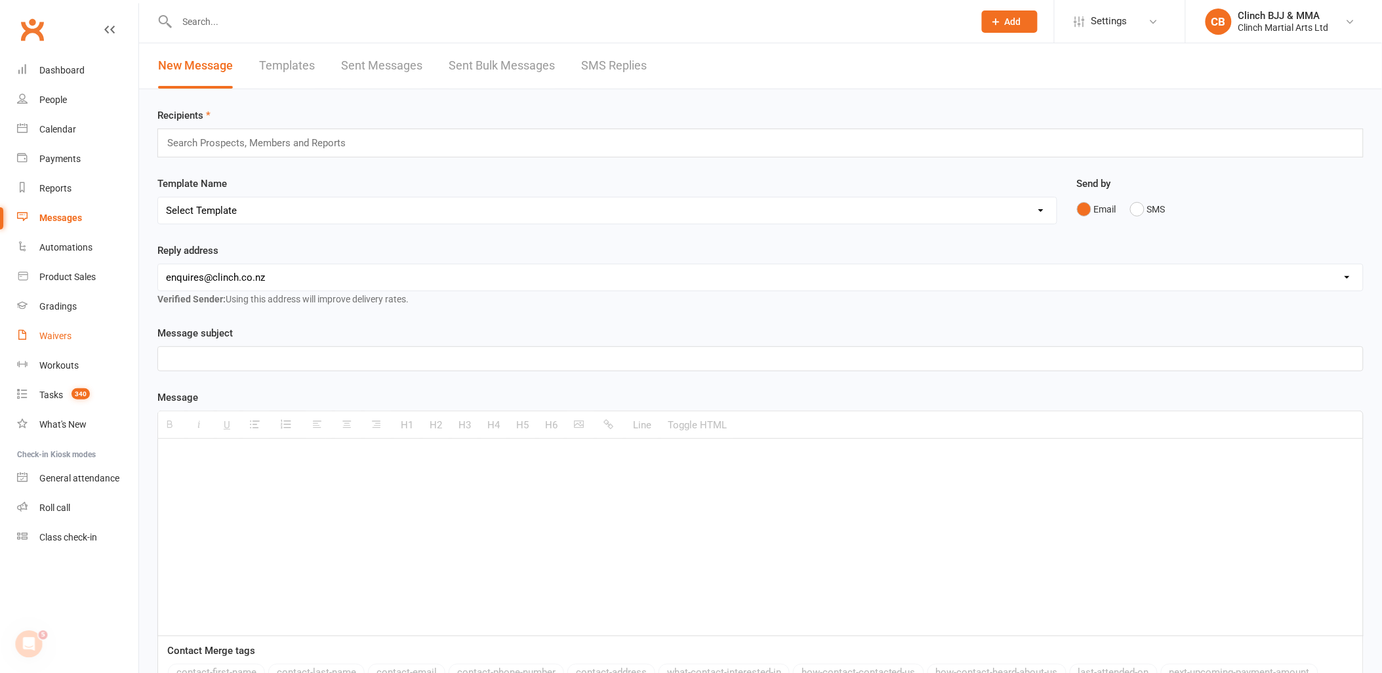
click at [60, 335] on div "Waivers" at bounding box center [55, 336] width 32 height 10
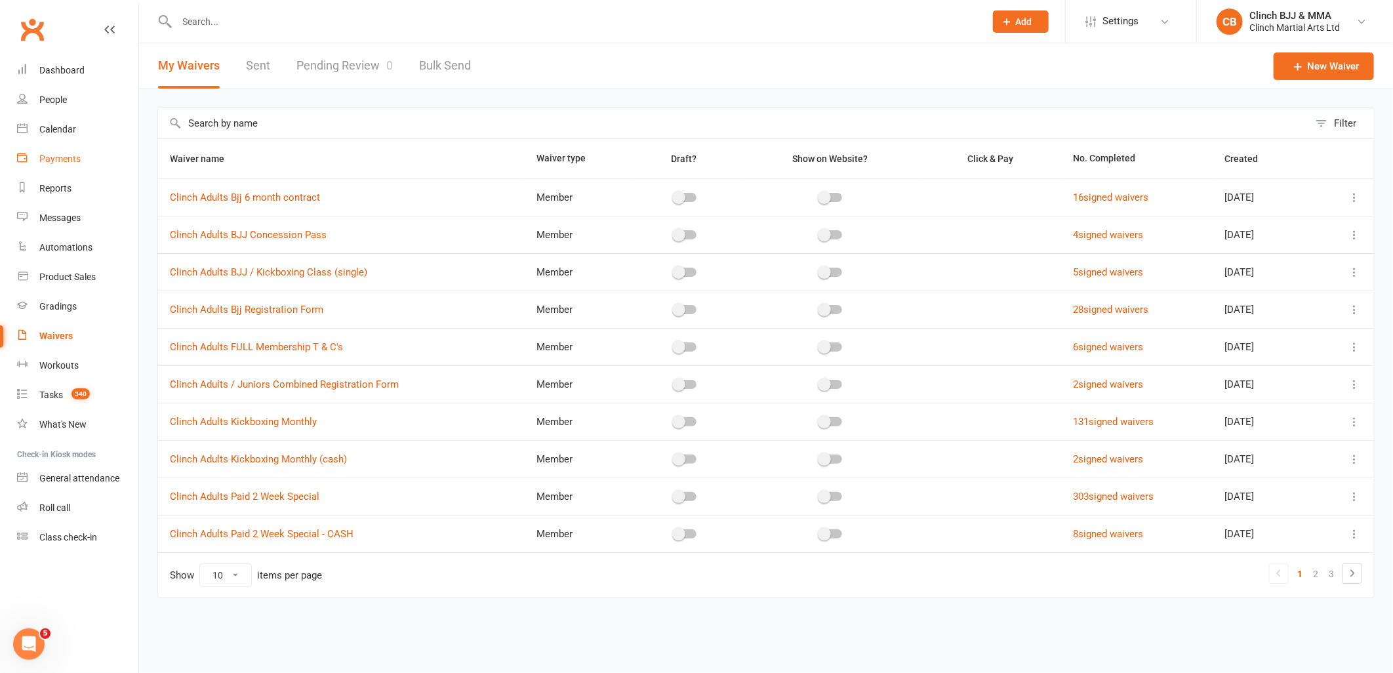
click at [54, 157] on div "Payments" at bounding box center [59, 158] width 41 height 10
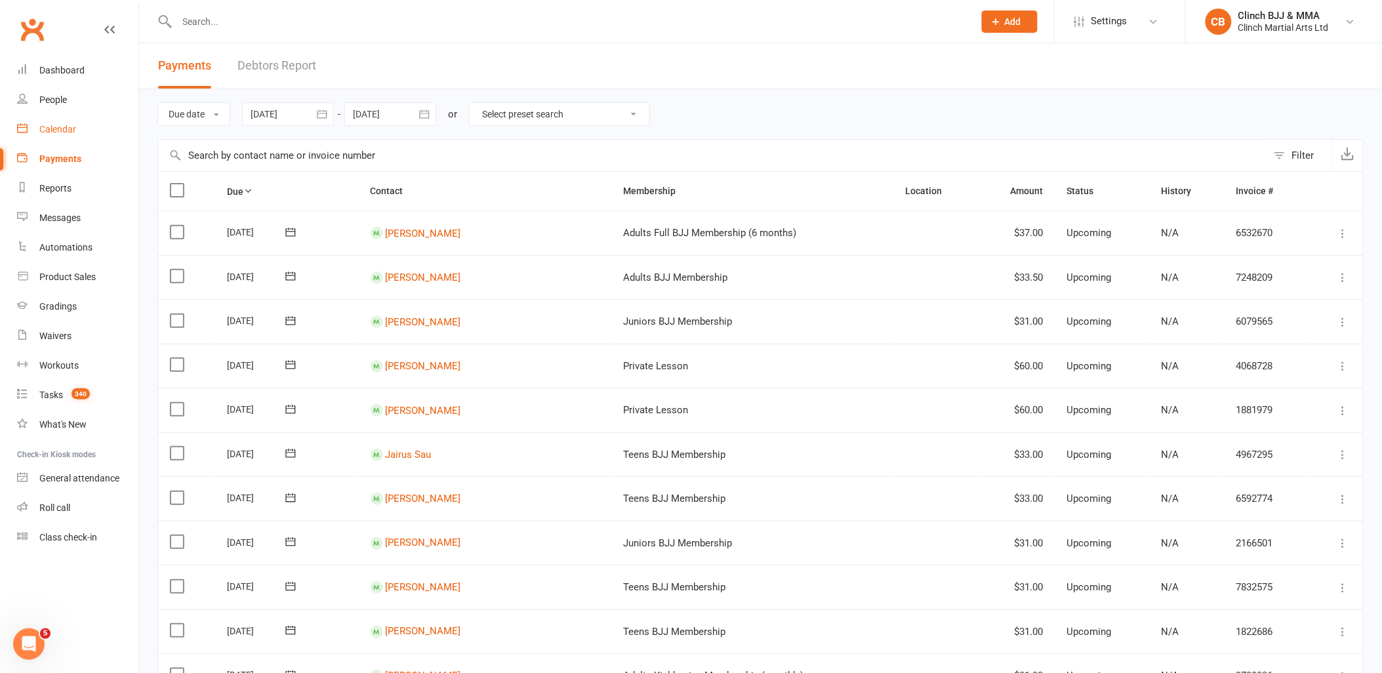
click at [53, 127] on div "Calendar" at bounding box center [57, 129] width 37 height 10
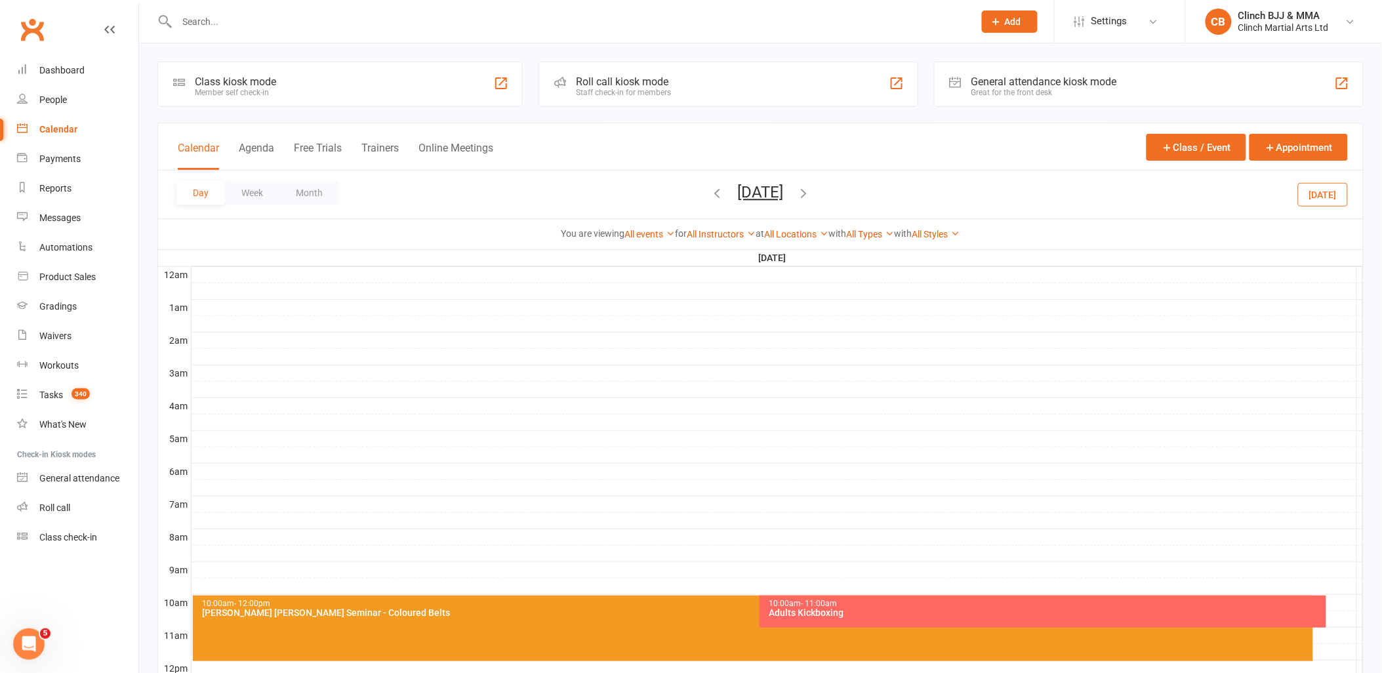
click at [28, 634] on icon "Open Intercom Messenger" at bounding box center [29, 644] width 22 height 22
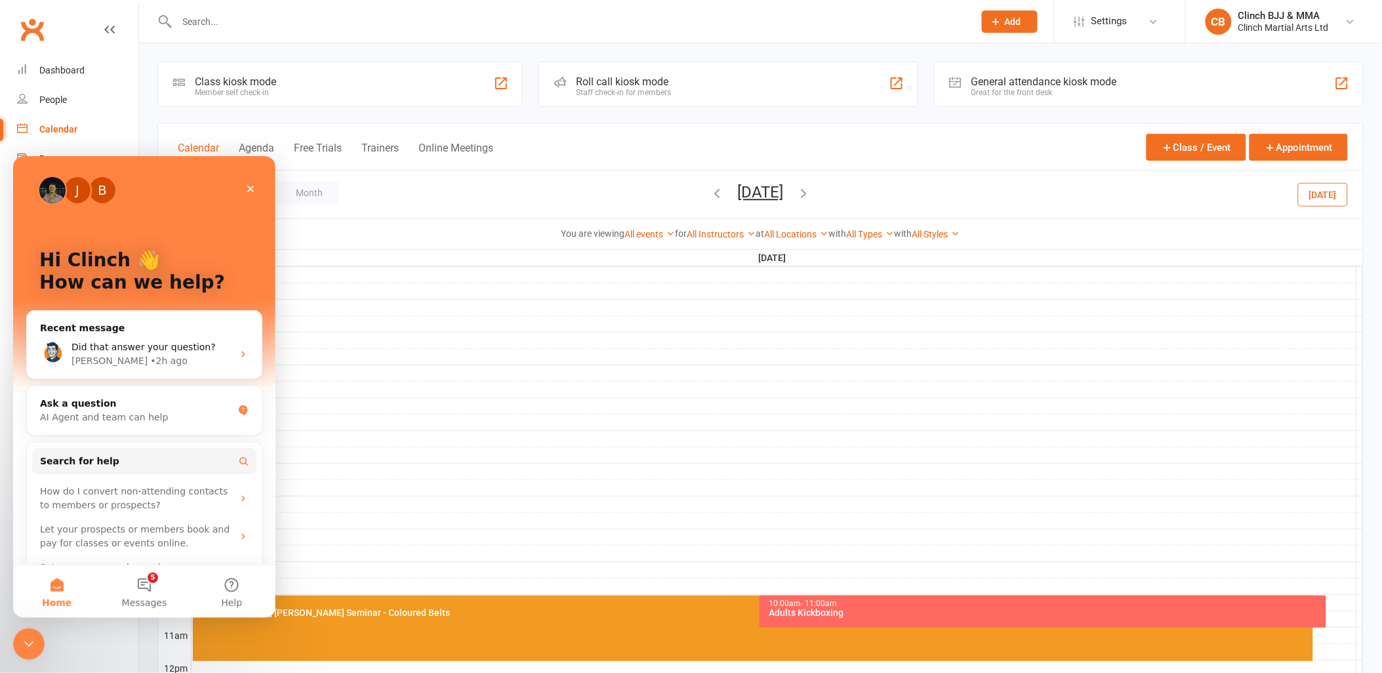
click at [140, 342] on span "Did that answer your question?" at bounding box center [143, 346] width 144 height 10
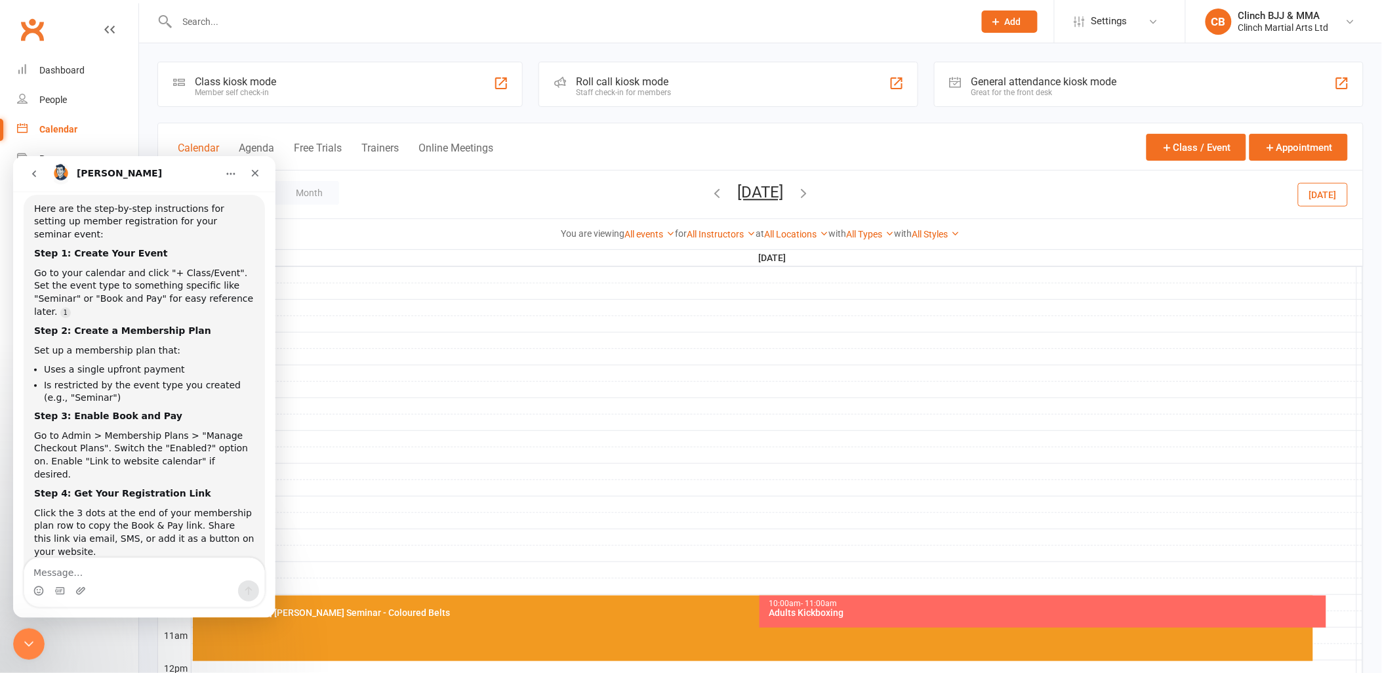
scroll to position [994, 0]
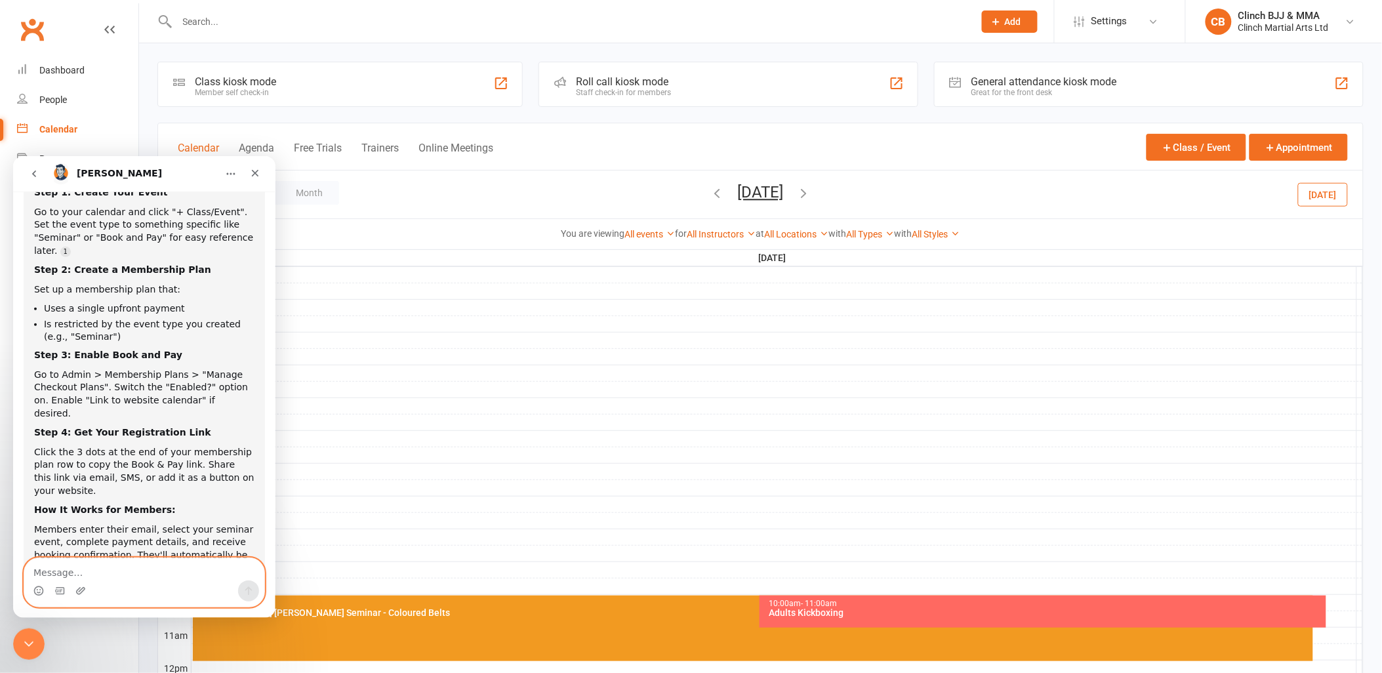
click at [107, 574] on textarea "Message…" at bounding box center [144, 568] width 240 height 22
type textarea "Do I need a waiver set up"
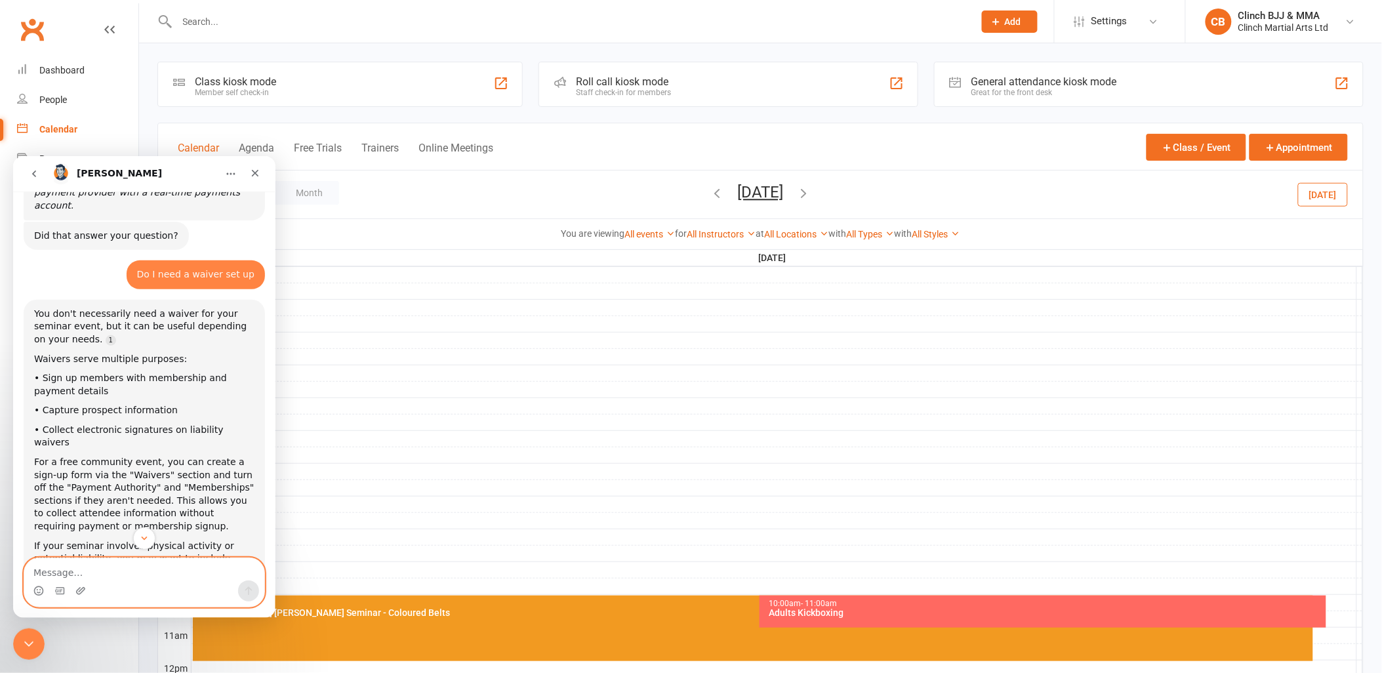
scroll to position [1425, 0]
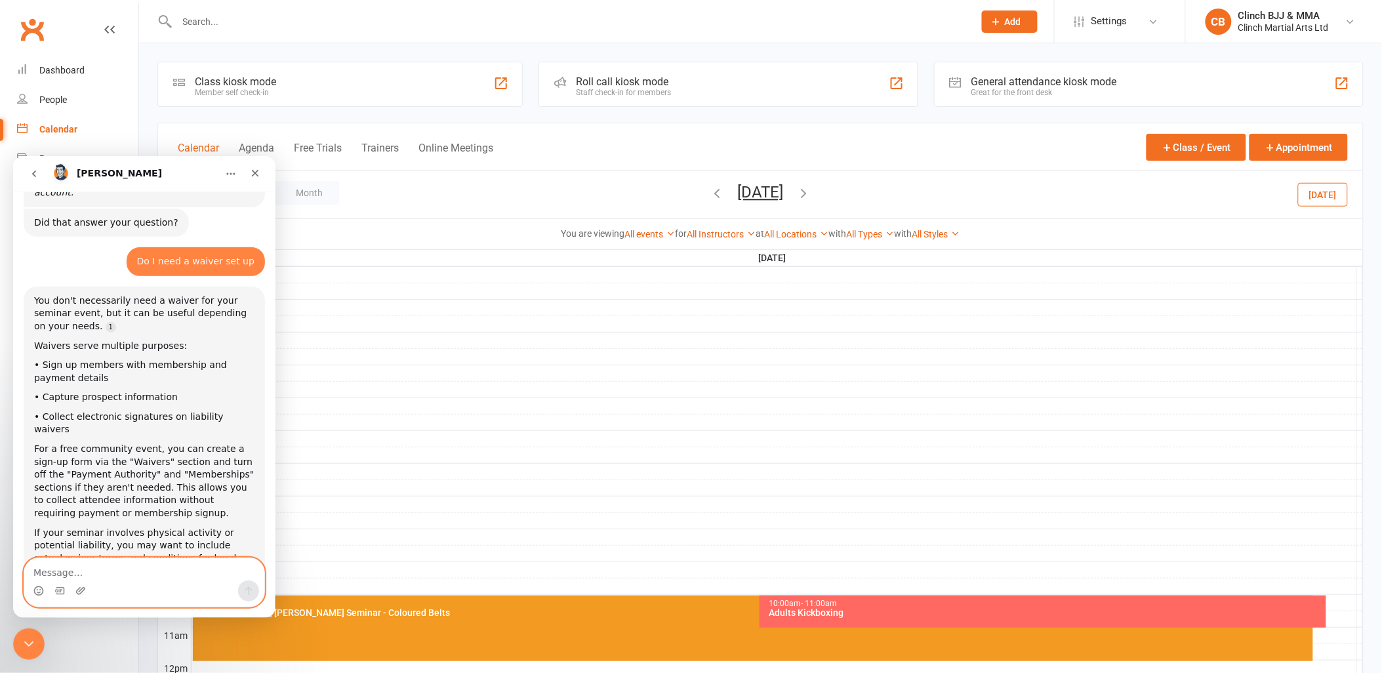
click at [84, 566] on textarea "Message…" at bounding box center [144, 568] width 240 height 22
type textarea "Well, so how do we collect the attendee details?"
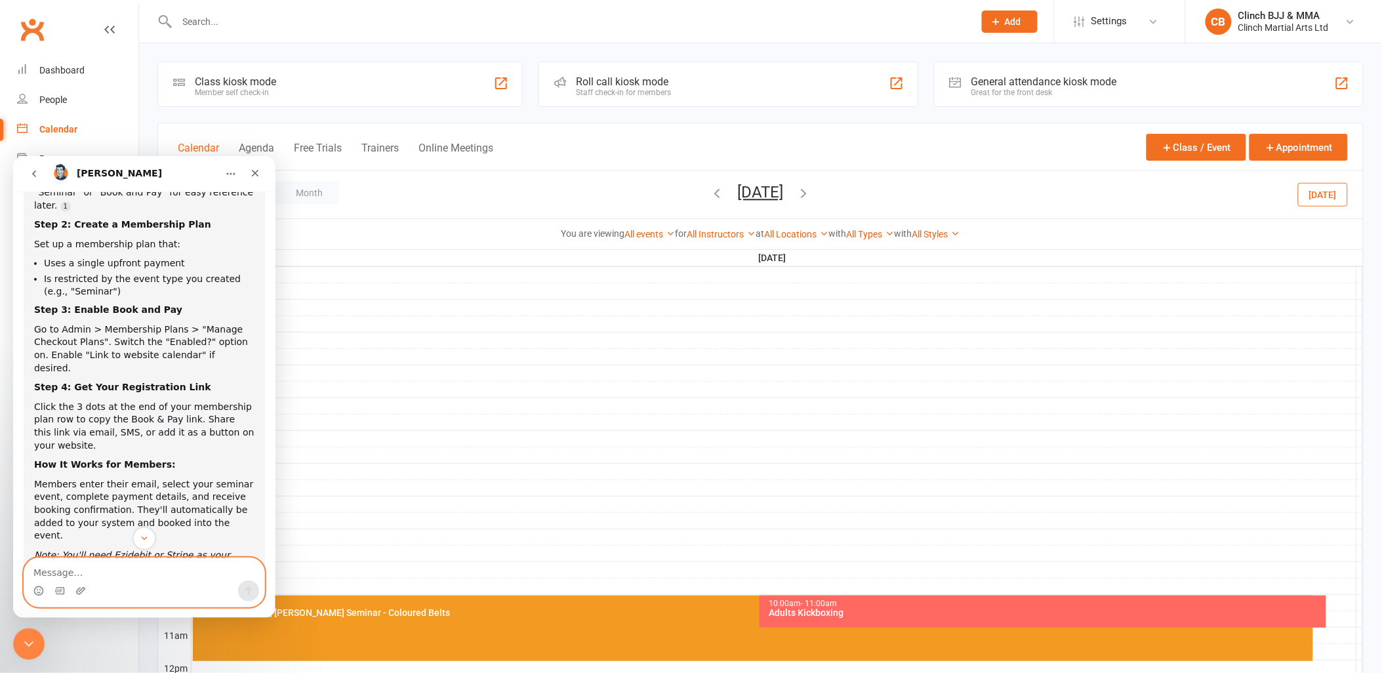
scroll to position [1004, 0]
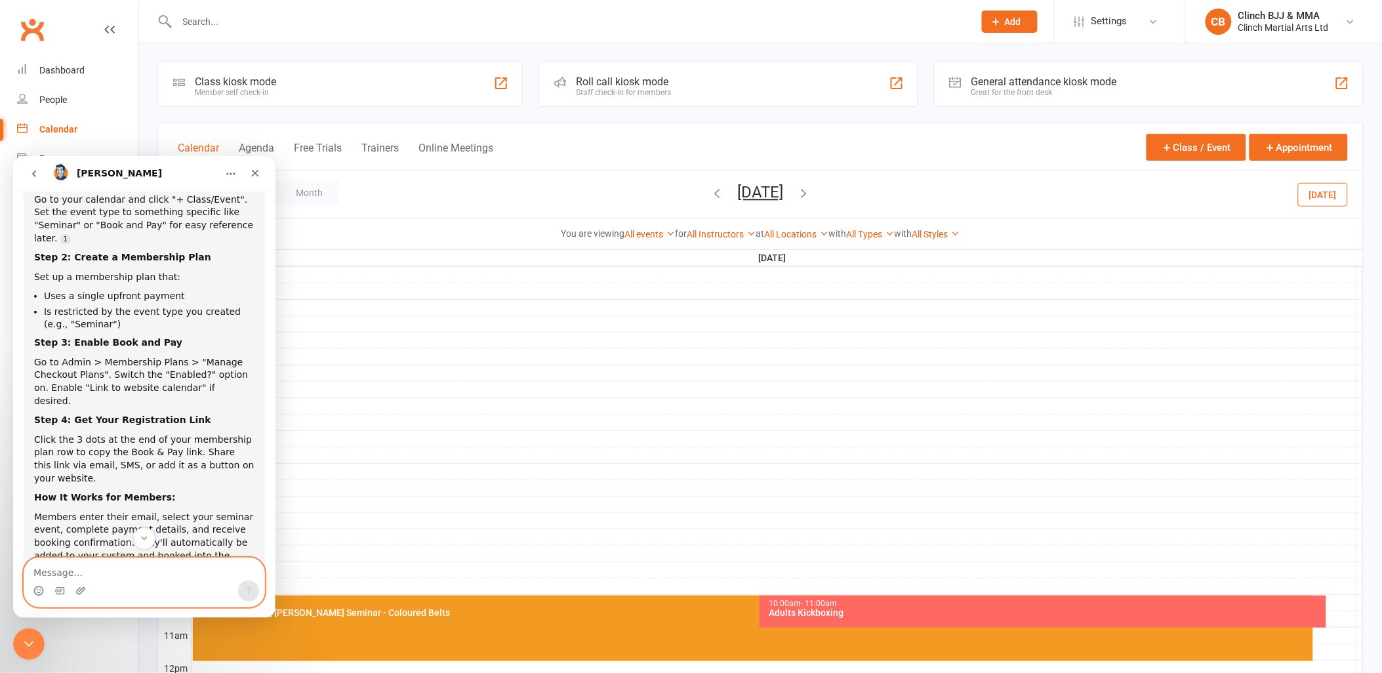
click at [115, 573] on textarea "Message…" at bounding box center [144, 568] width 240 height 22
type textarea "The seminar is in a few weeks time. Does book and pay still work"
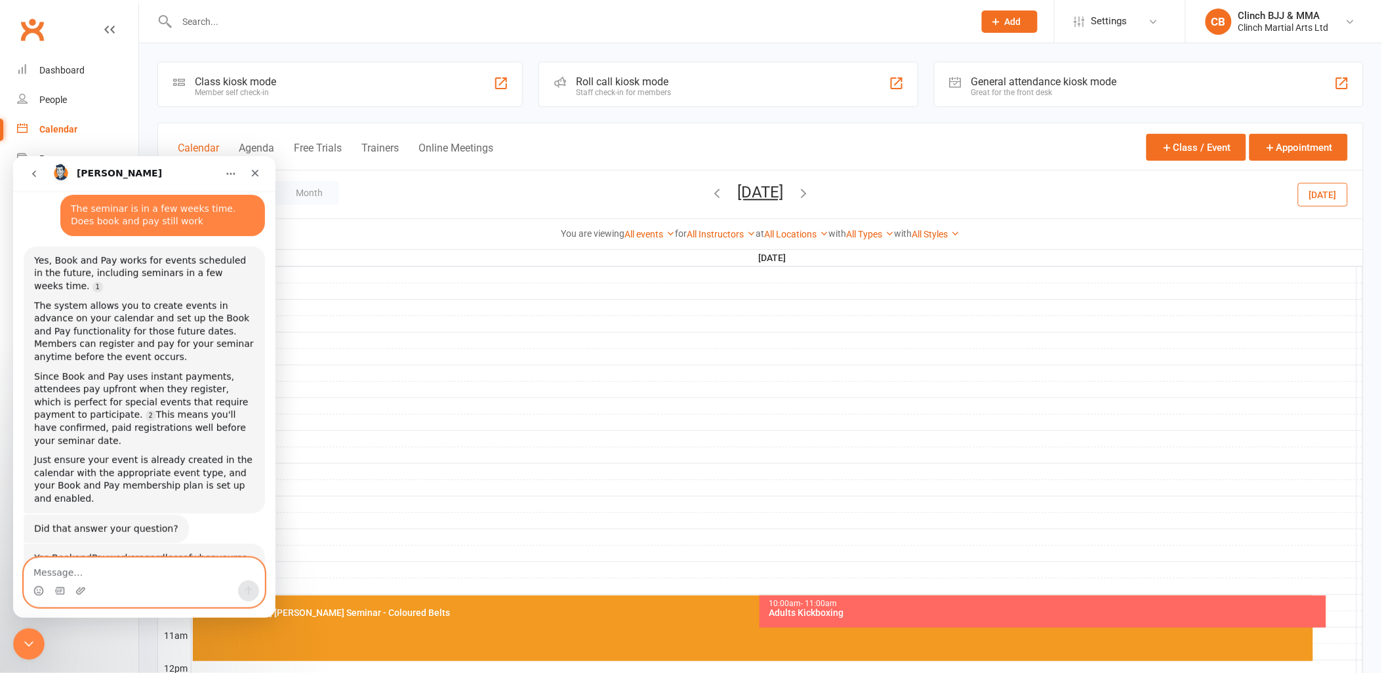
scroll to position [2539, 0]
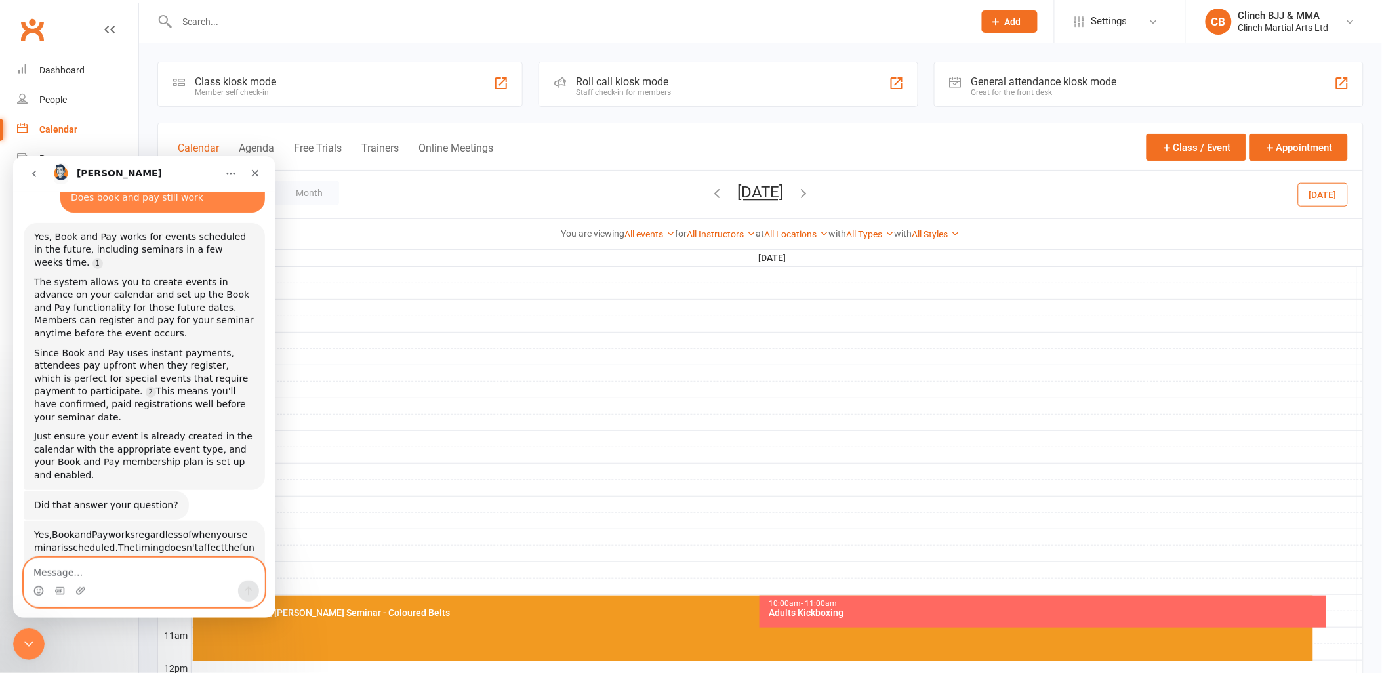
click at [53, 574] on textarea "Message…" at bounding box center [144, 568] width 240 height 22
type textarea "with Book and Pay do we collact name ?"
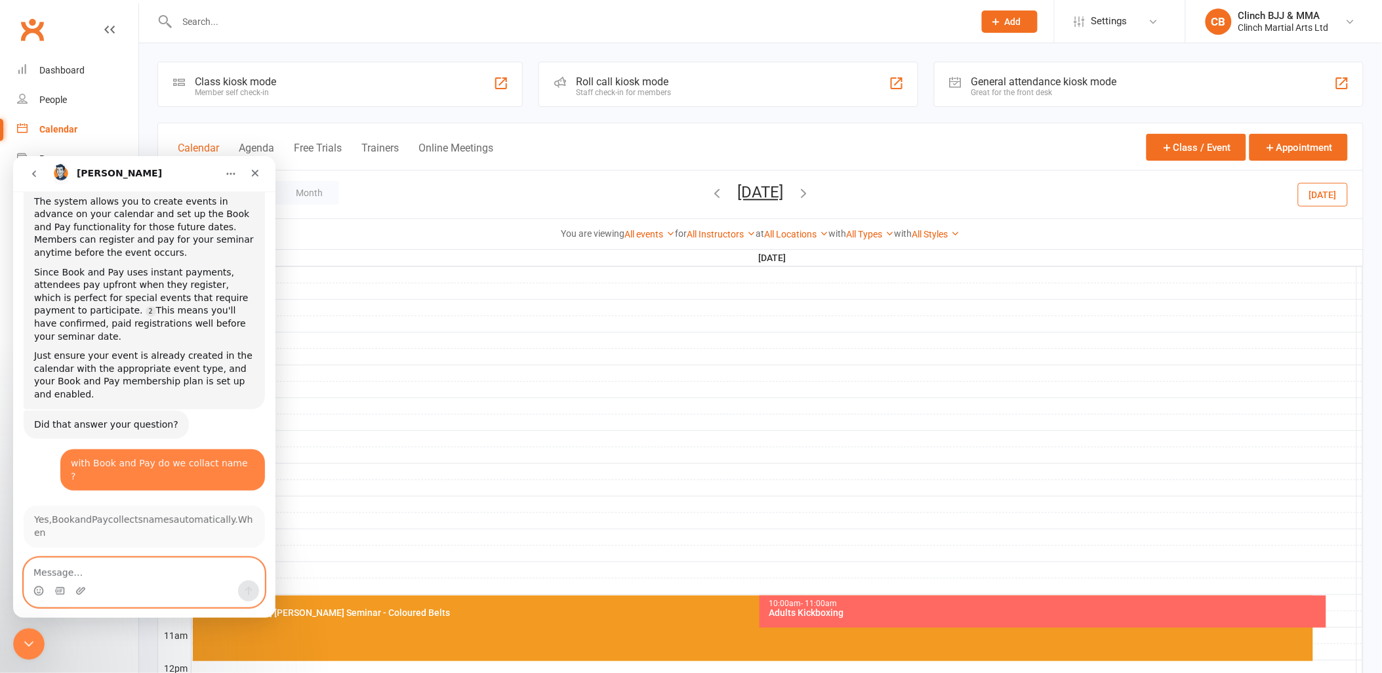
scroll to position [2625, 0]
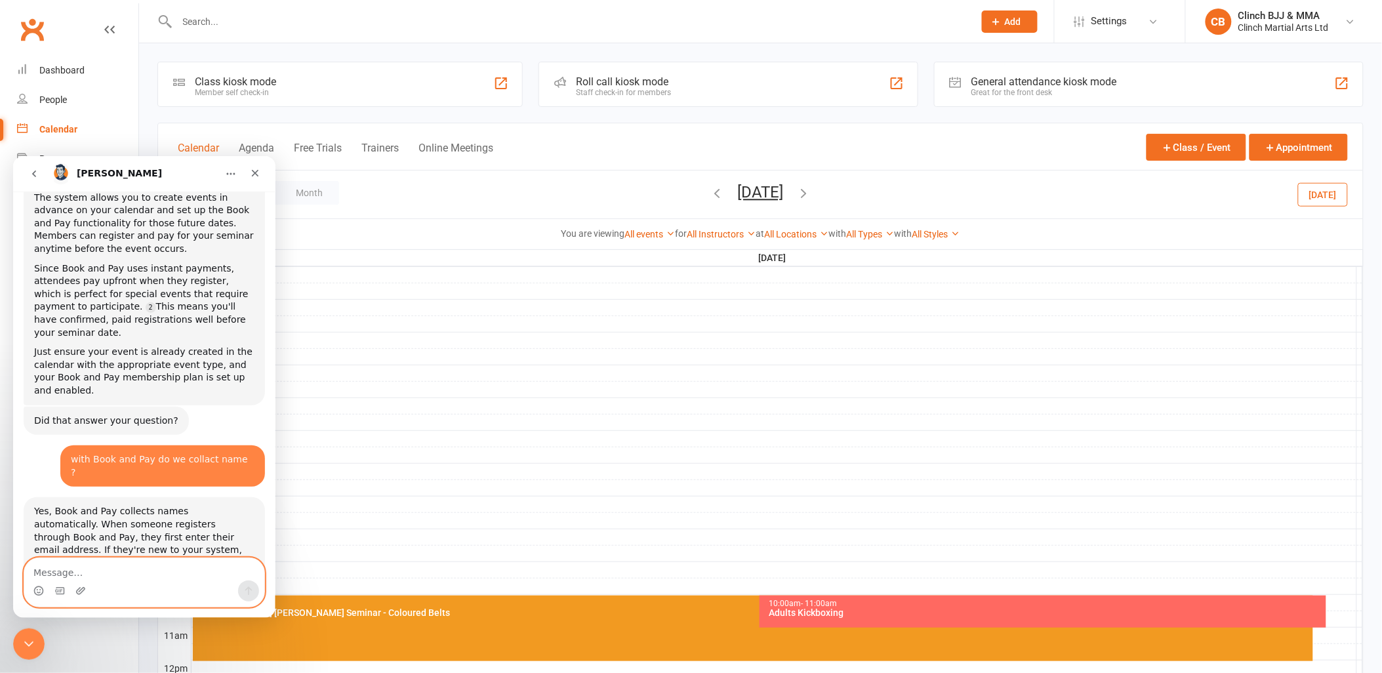
click at [151, 569] on textarea "Message…" at bounding box center [144, 568] width 240 height 22
click at [152, 566] on textarea "Message…" at bounding box center [144, 568] width 240 height 22
type textarea "Will they automatically get booked into event and calendar?"
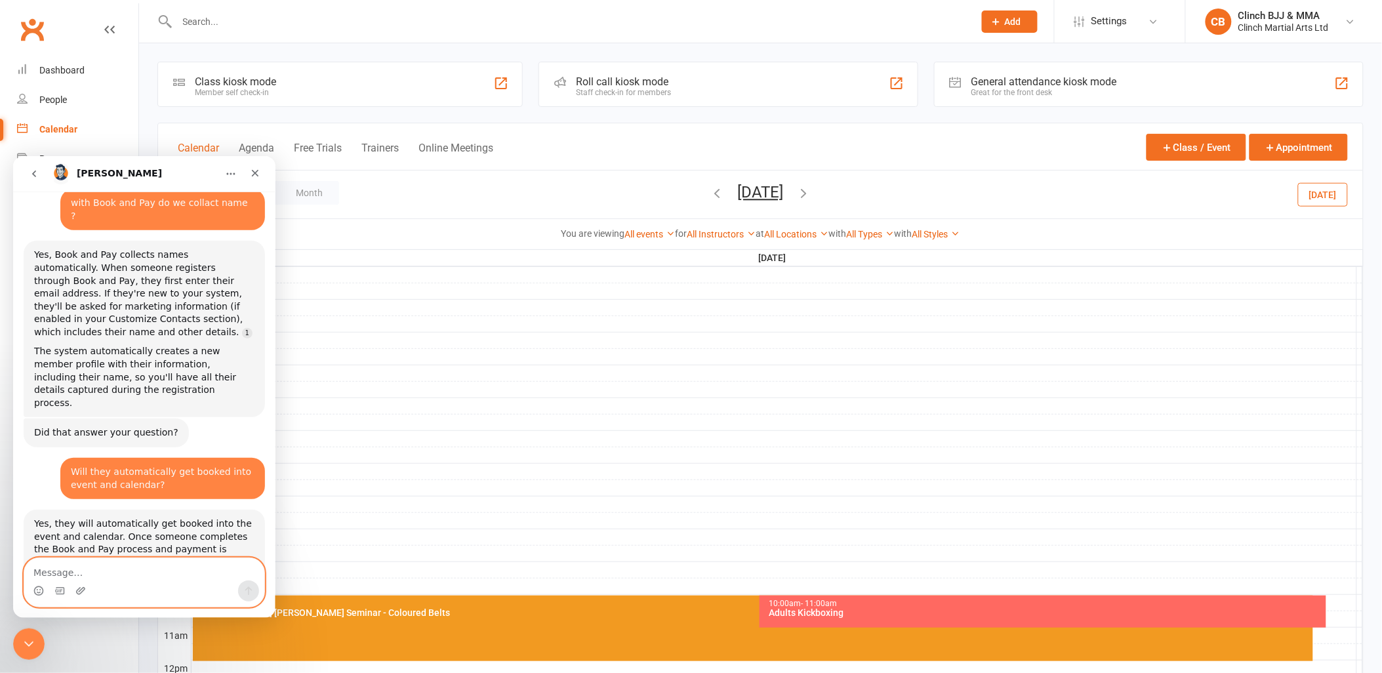
click at [102, 576] on textarea "Message…" at bounding box center [144, 568] width 240 height 22
type textarea "How does it connet to the event>"
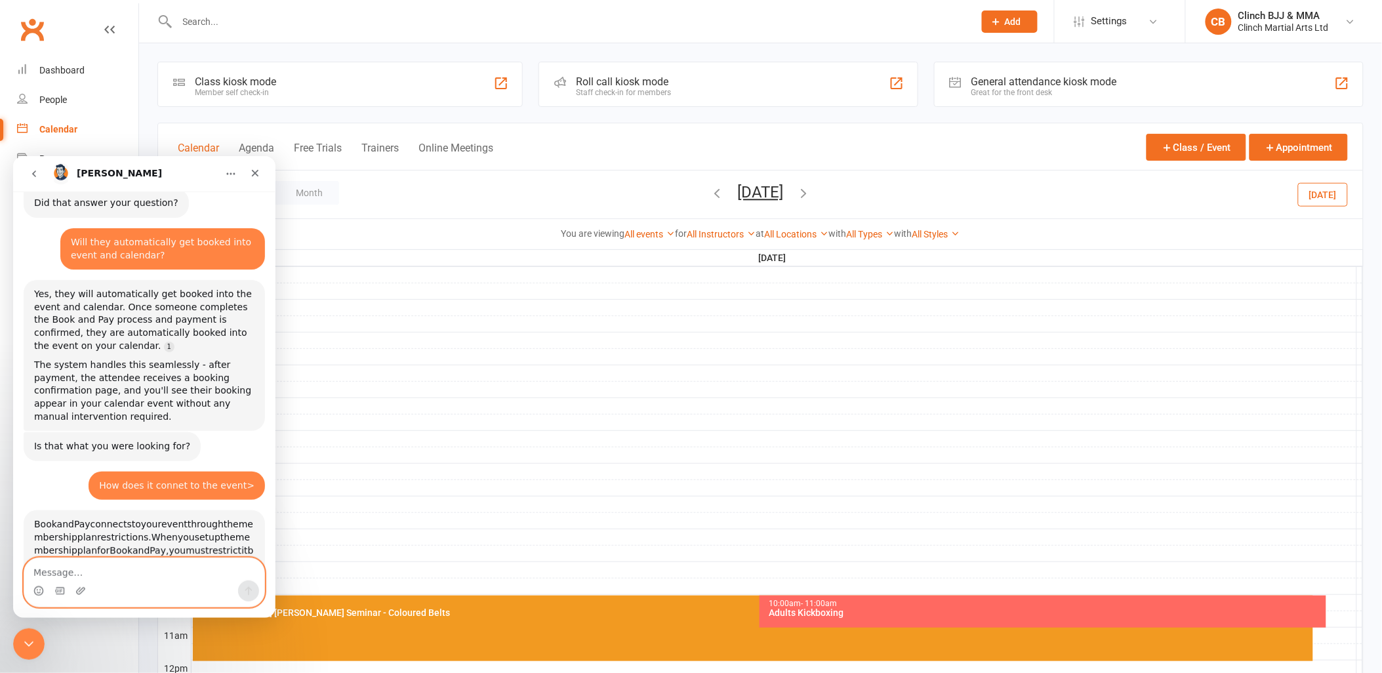
scroll to position [2, 0]
click at [119, 573] on textarea "Message…" at bounding box center [144, 568] width 240 height 22
type textarea "How can I test this without my card being charged?"
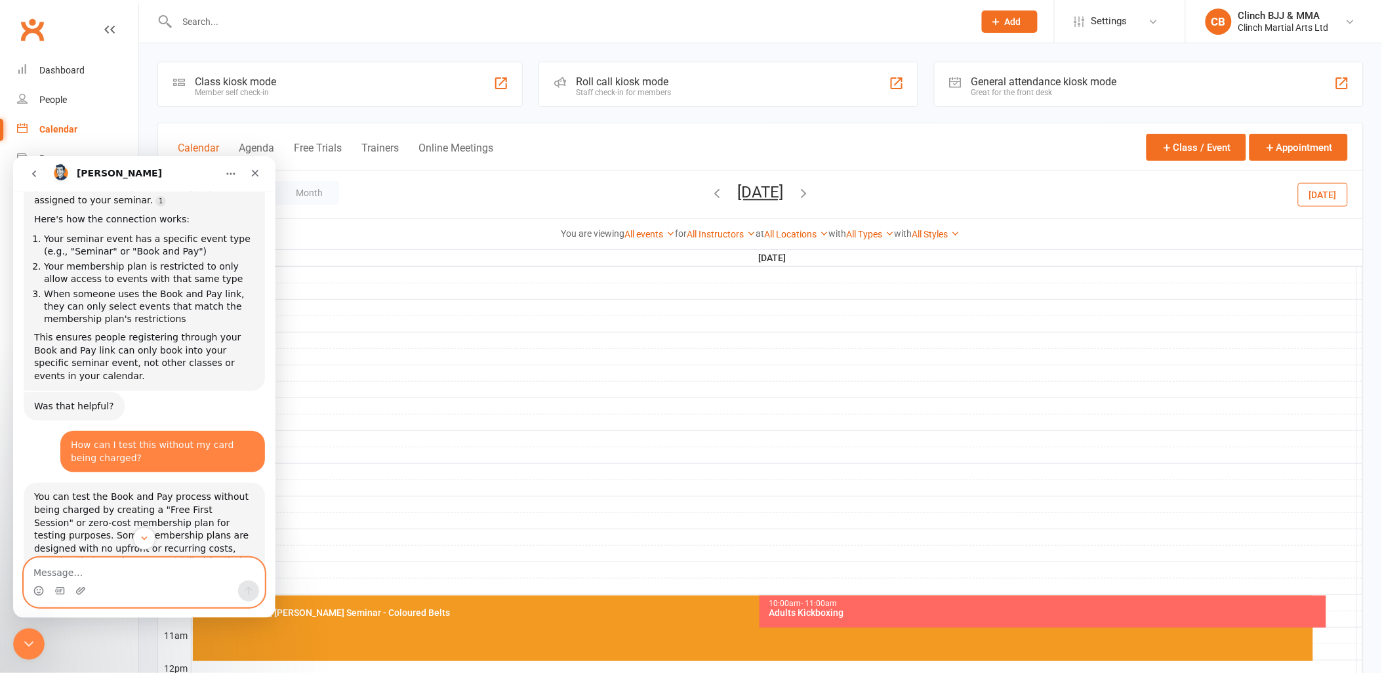
scroll to position [3546, 0]
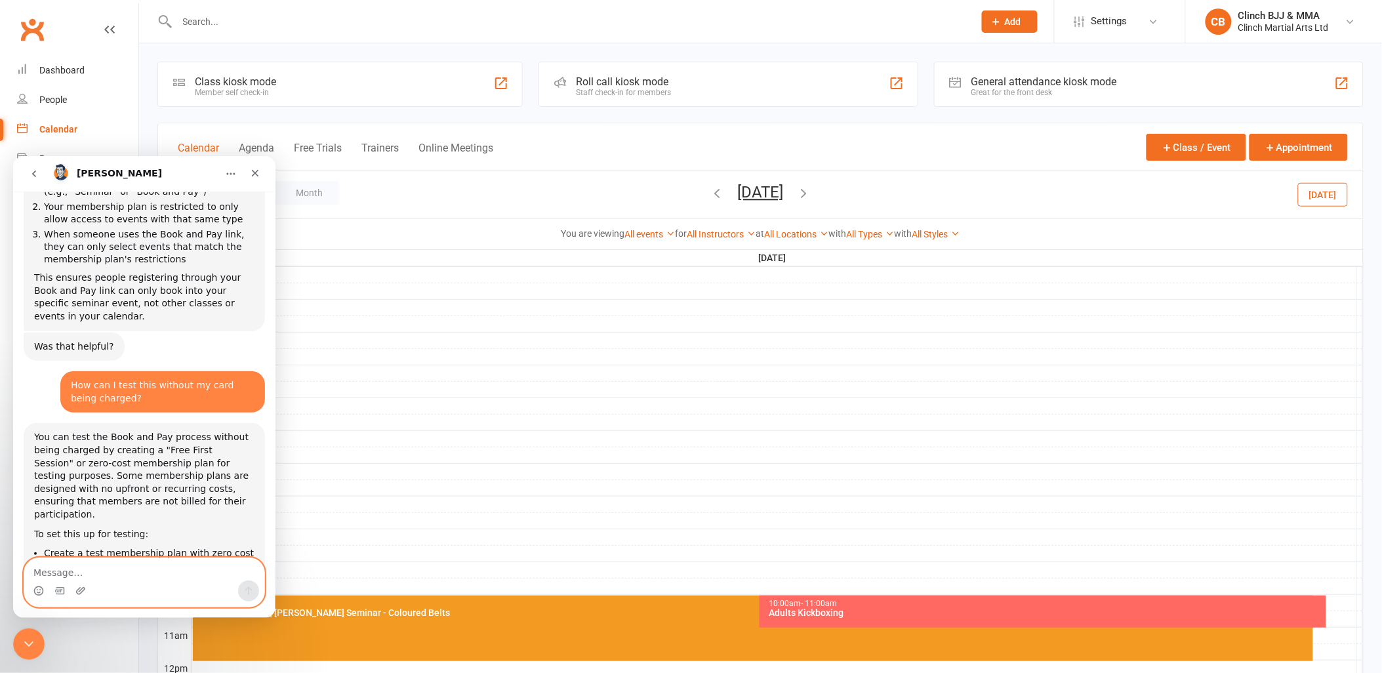
click at [145, 579] on textarea "Message…" at bounding box center [144, 568] width 240 height 22
paste textarea "a"
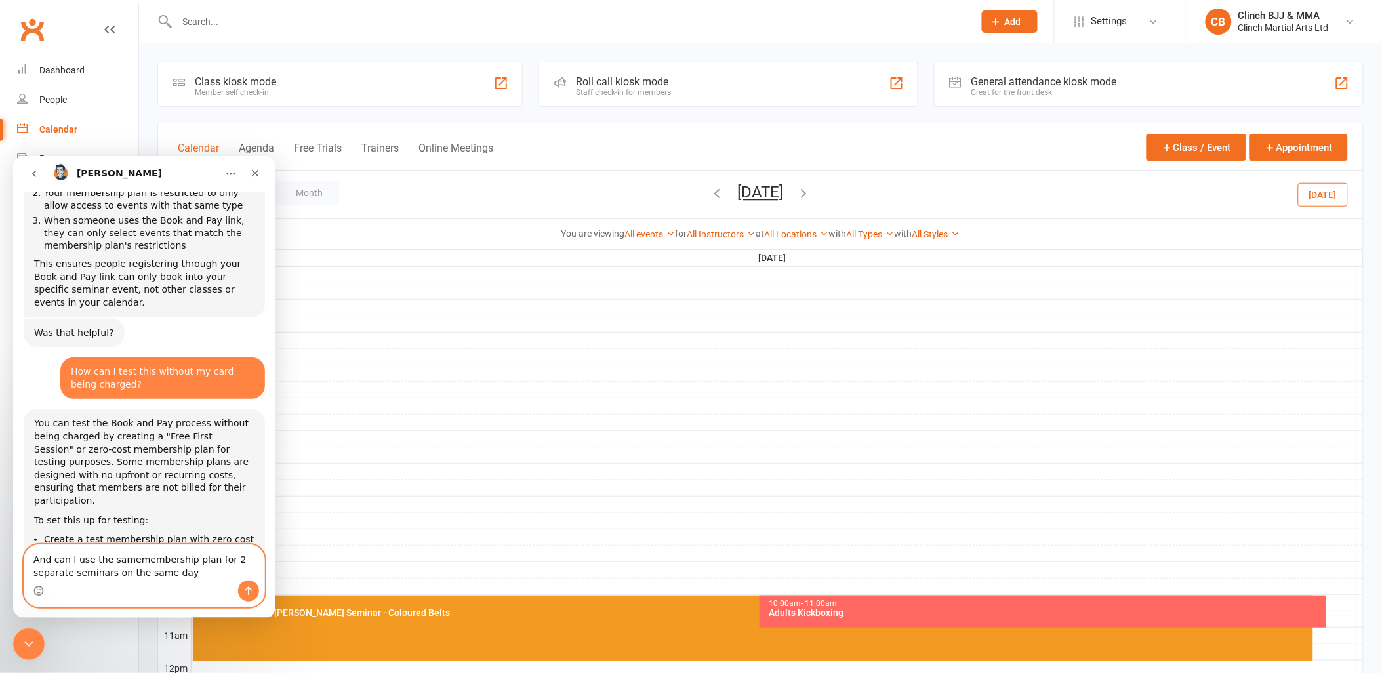
type textarea "And can I use the same membership plan for 2 separate seminars on the same day"
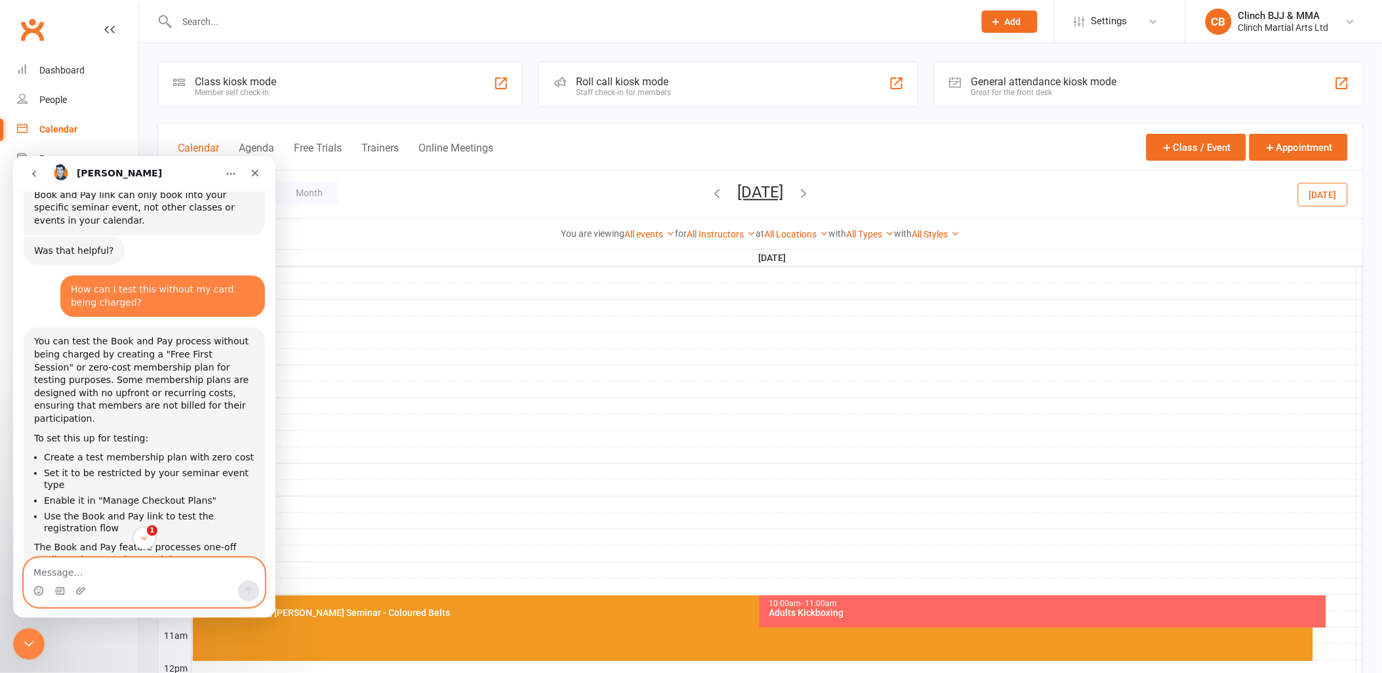
scroll to position [3899, 0]
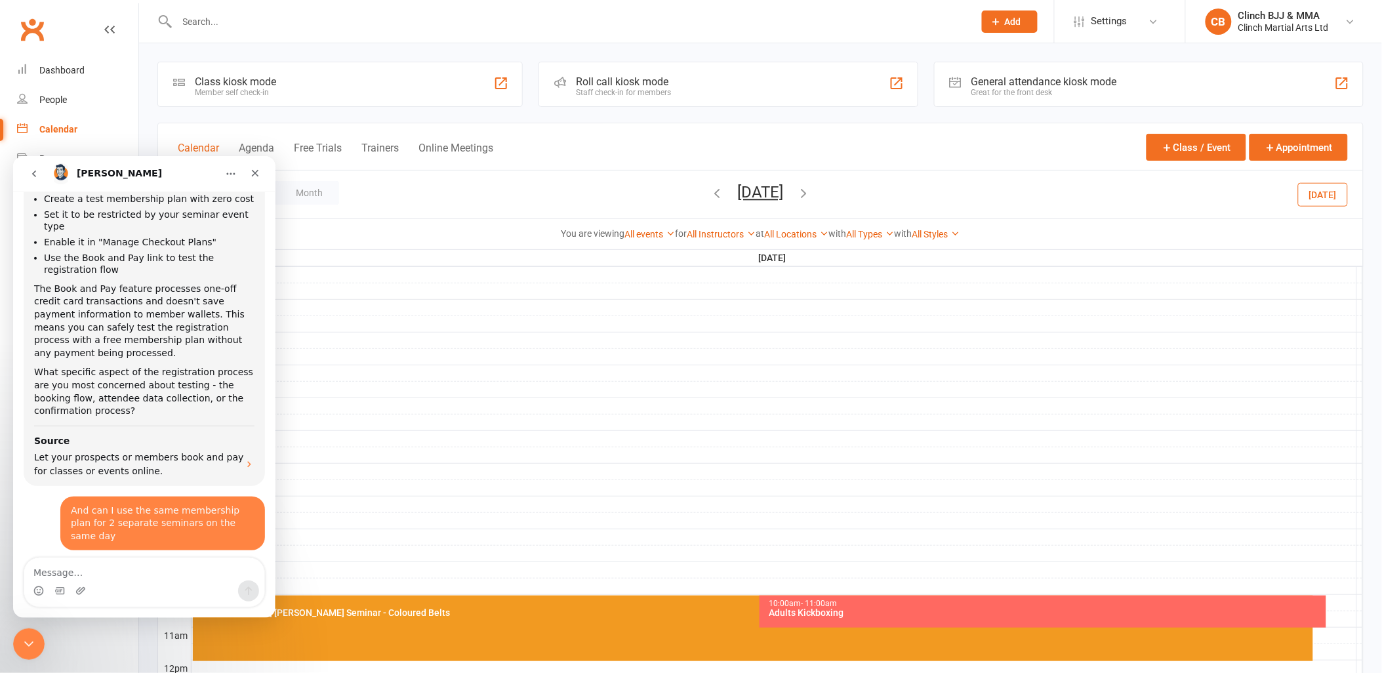
click at [260, 171] on icon "Close" at bounding box center [255, 172] width 10 height 10
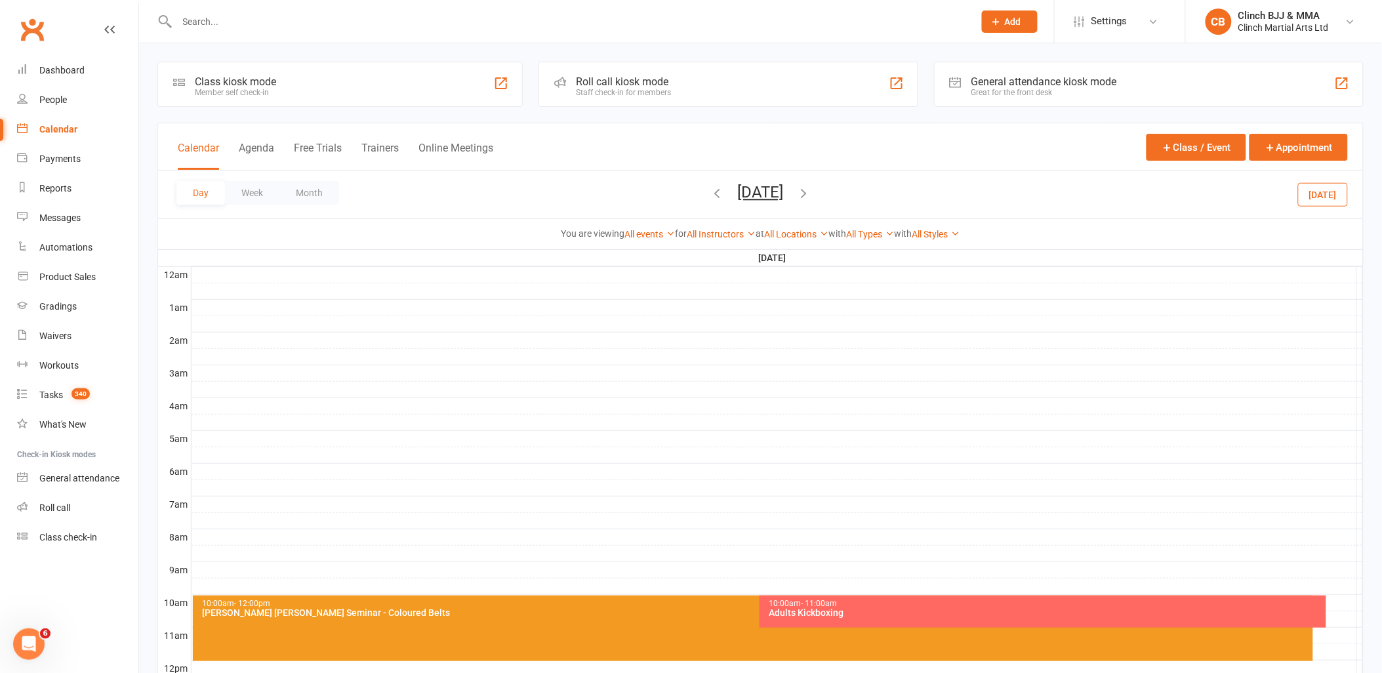
scroll to position [3834, 0]
